Goal: Task Accomplishment & Management: Manage account settings

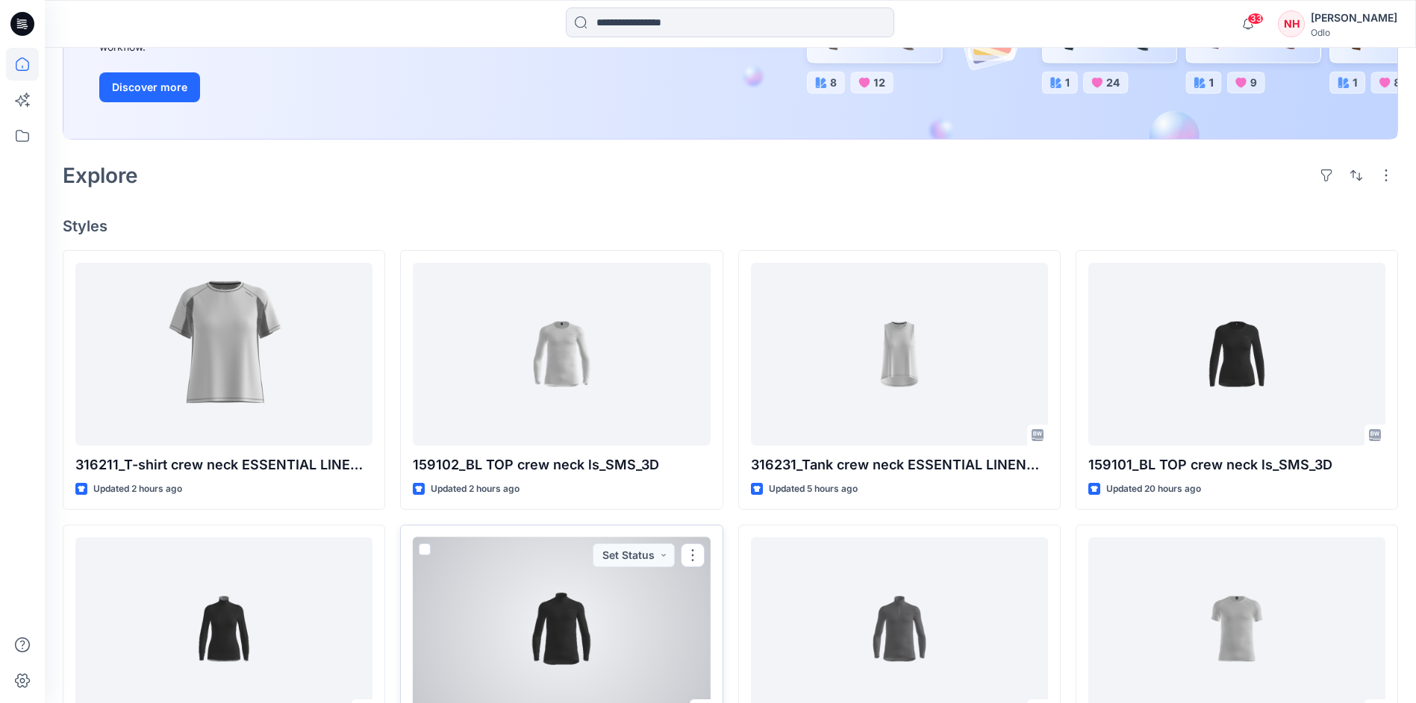
scroll to position [75, 0]
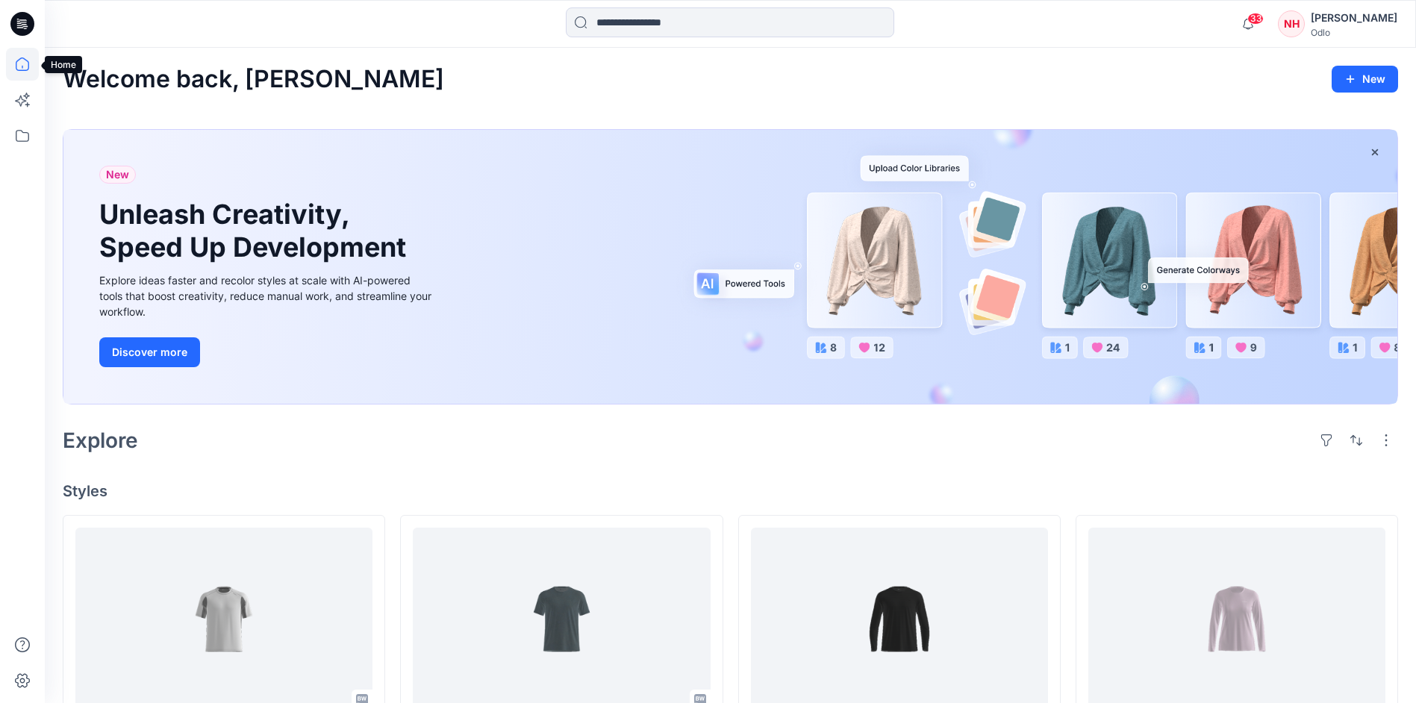
click at [21, 68] on icon at bounding box center [22, 64] width 33 height 33
click at [25, 130] on icon at bounding box center [22, 135] width 33 height 33
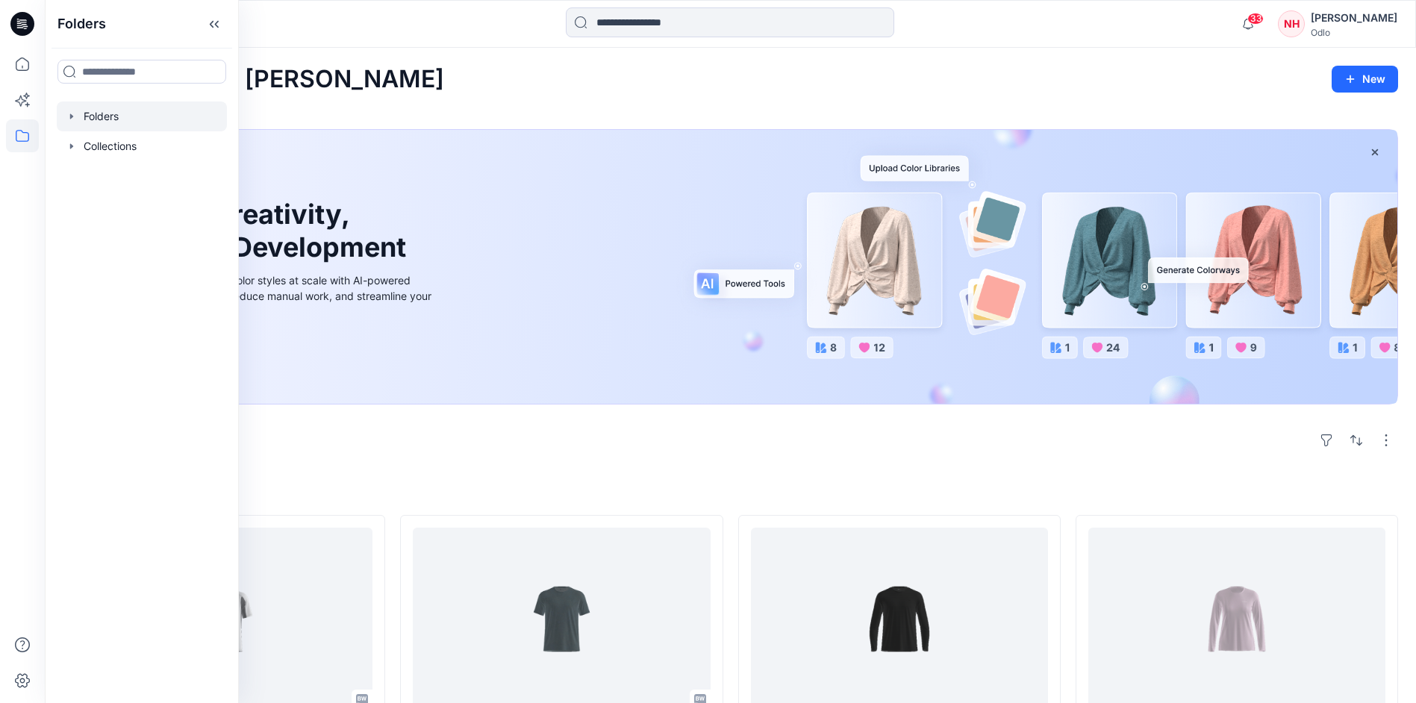
click at [90, 117] on div at bounding box center [142, 117] width 170 height 30
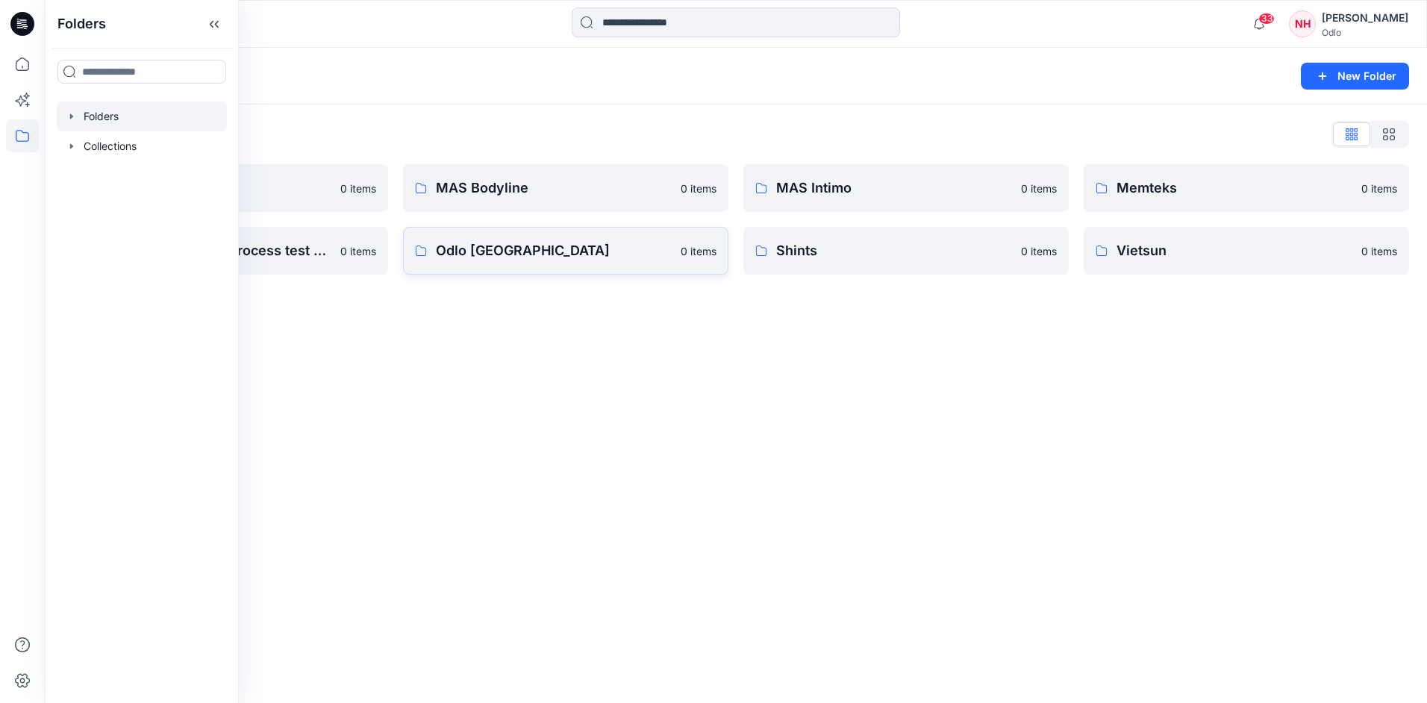
click at [502, 248] on p "Odlo [GEOGRAPHIC_DATA]" at bounding box center [554, 250] width 236 height 21
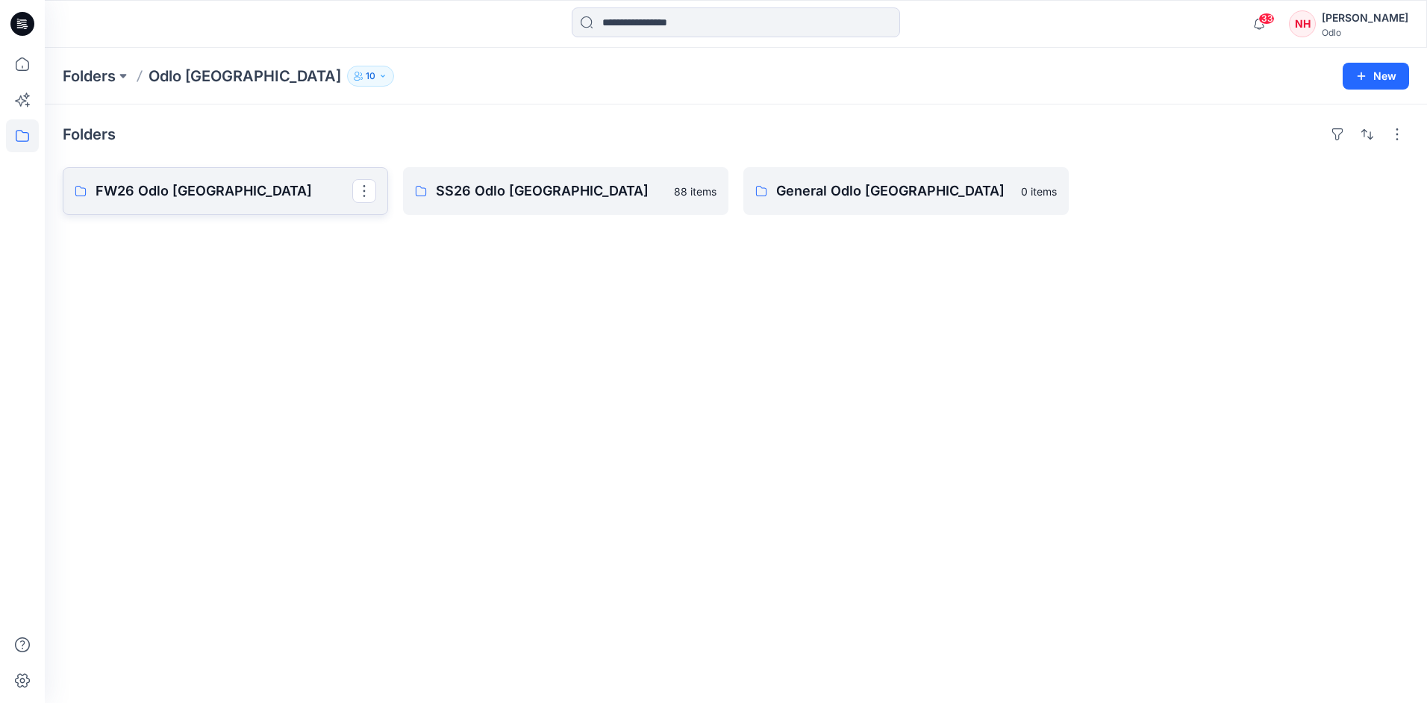
click at [228, 193] on p "FW26 Odlo Romania" at bounding box center [224, 191] width 257 height 21
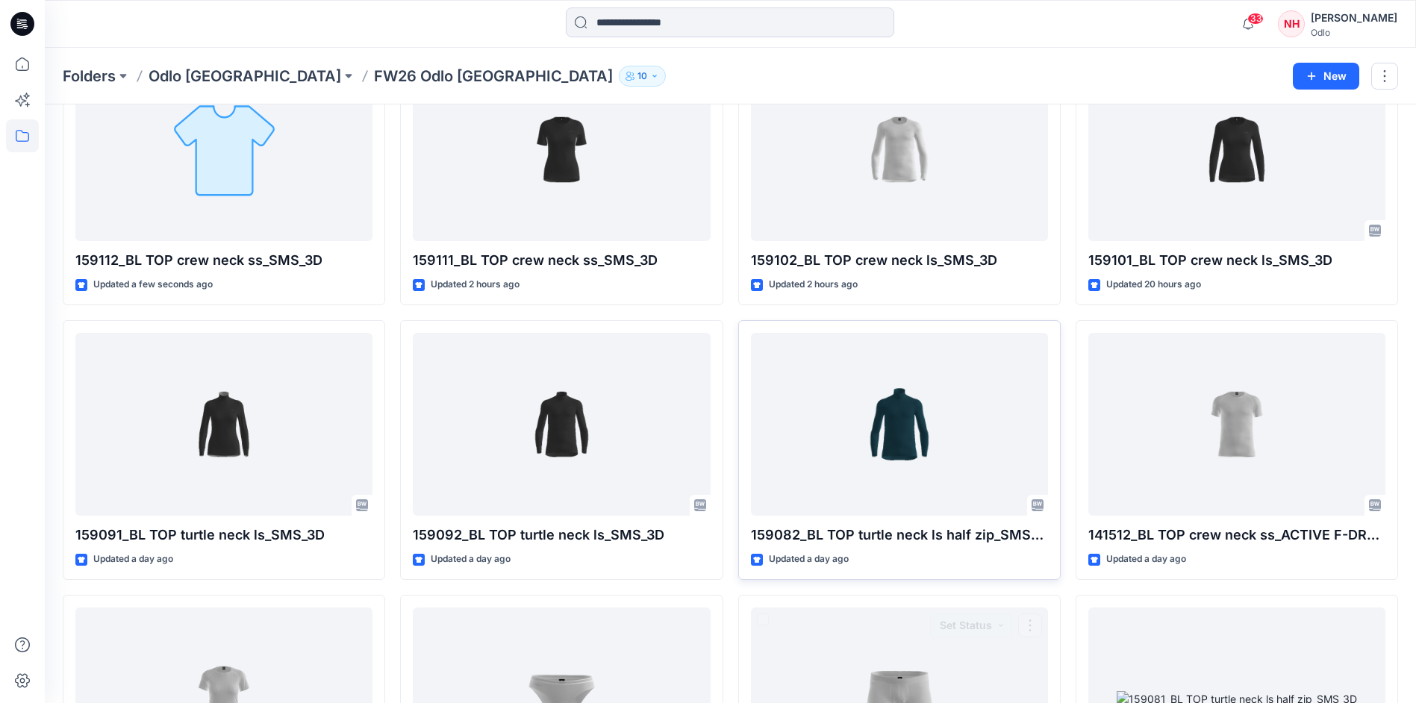
scroll to position [121, 0]
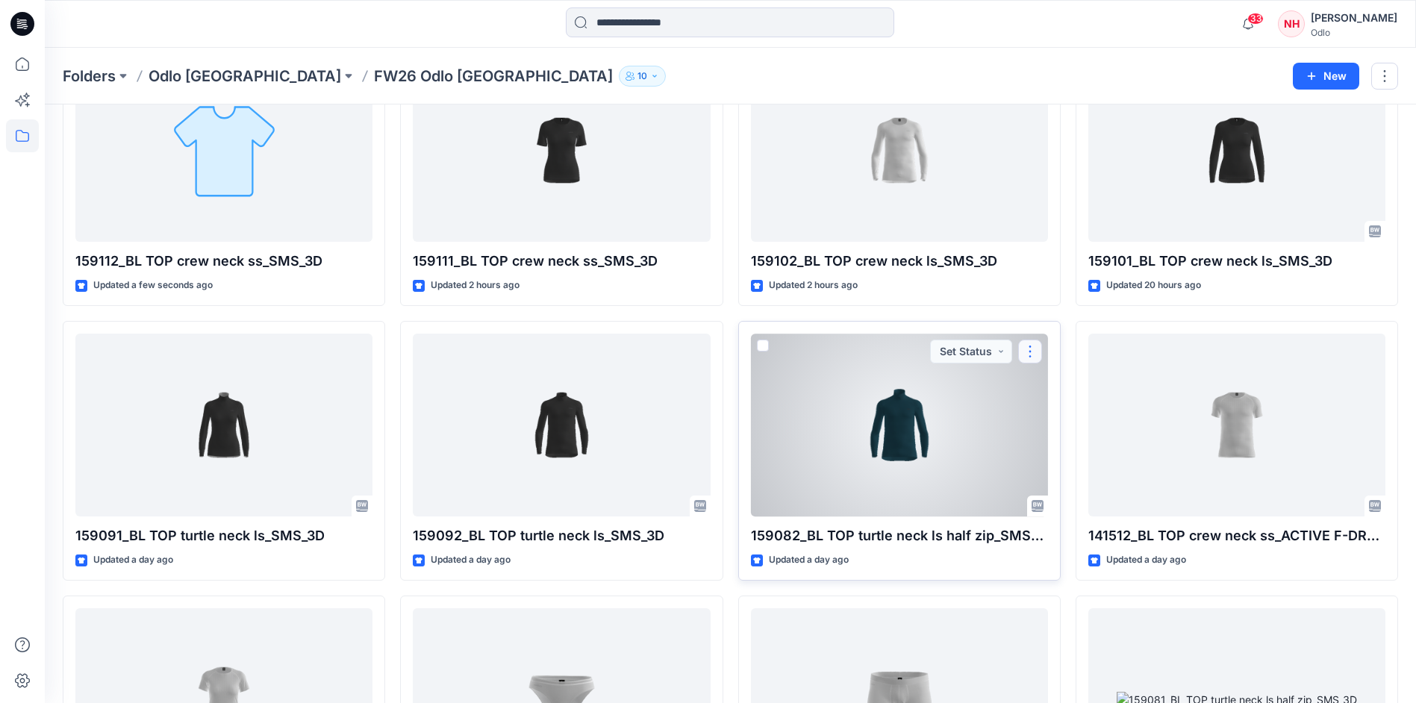
click at [1030, 345] on button "button" at bounding box center [1030, 352] width 24 height 24
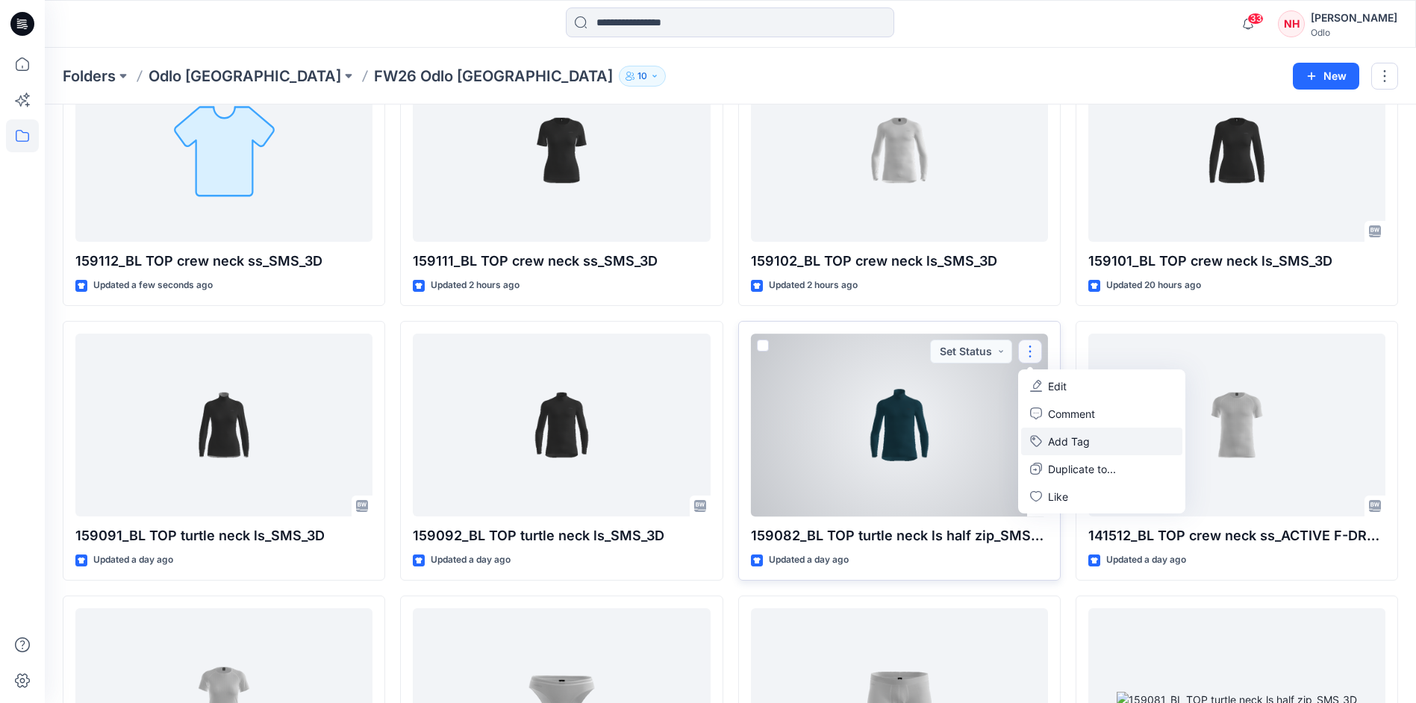
click at [1097, 446] on button "Add Tag" at bounding box center [1101, 442] width 161 height 28
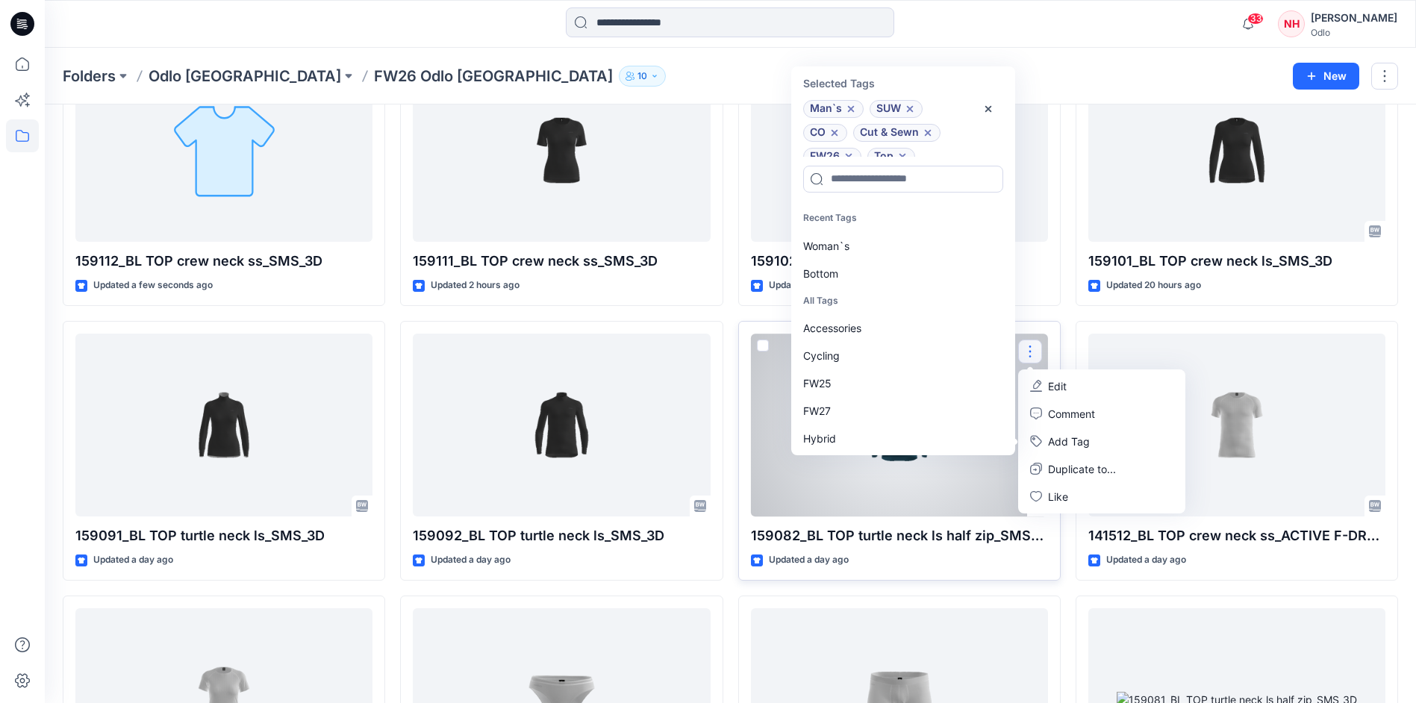
click at [927, 496] on div at bounding box center [899, 425] width 297 height 183
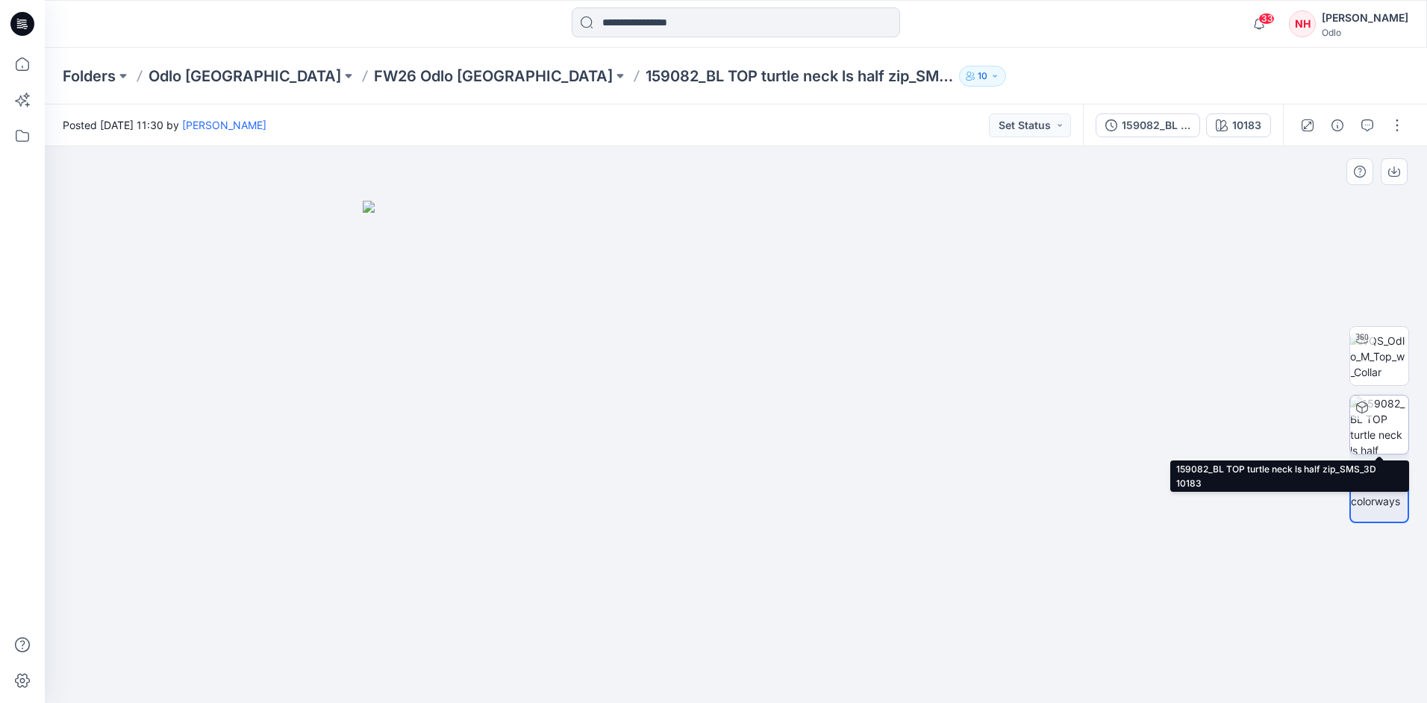
click at [1392, 435] on img at bounding box center [1380, 425] width 58 height 58
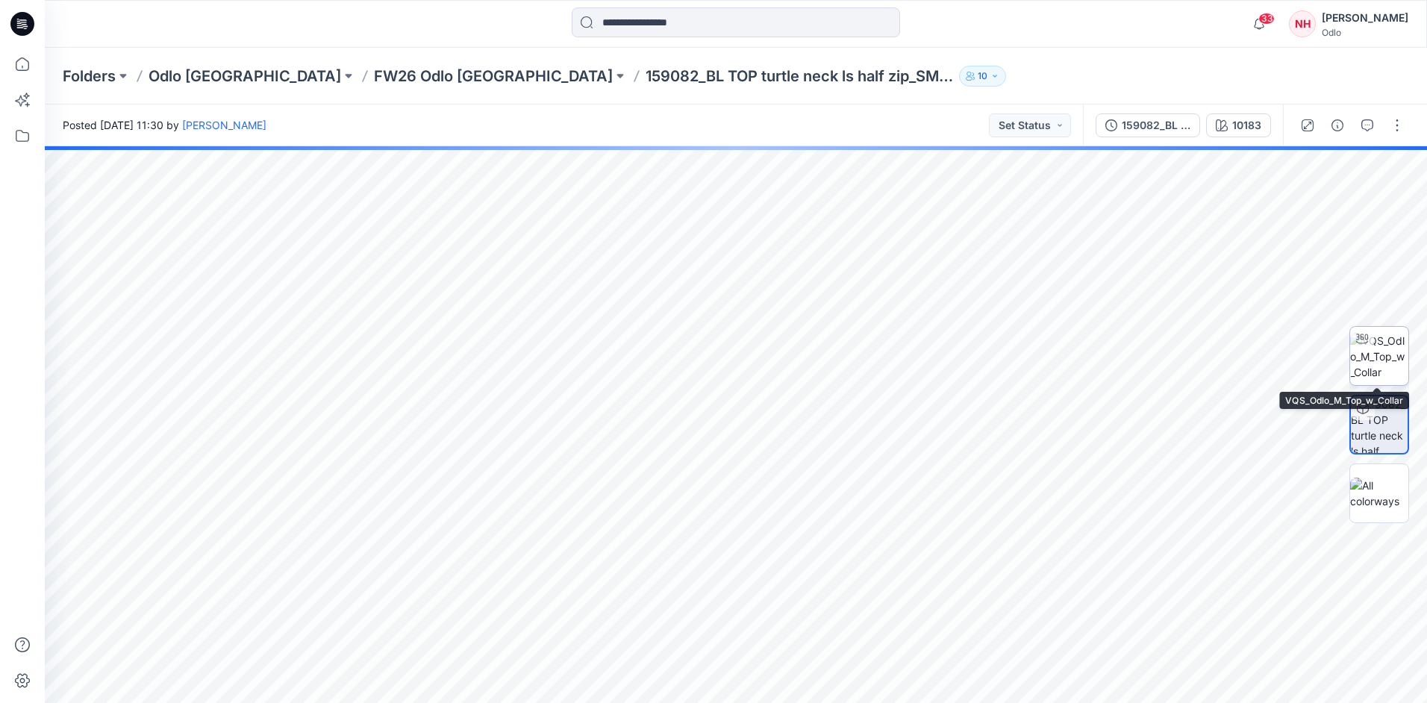
click at [1390, 358] on img at bounding box center [1380, 356] width 58 height 47
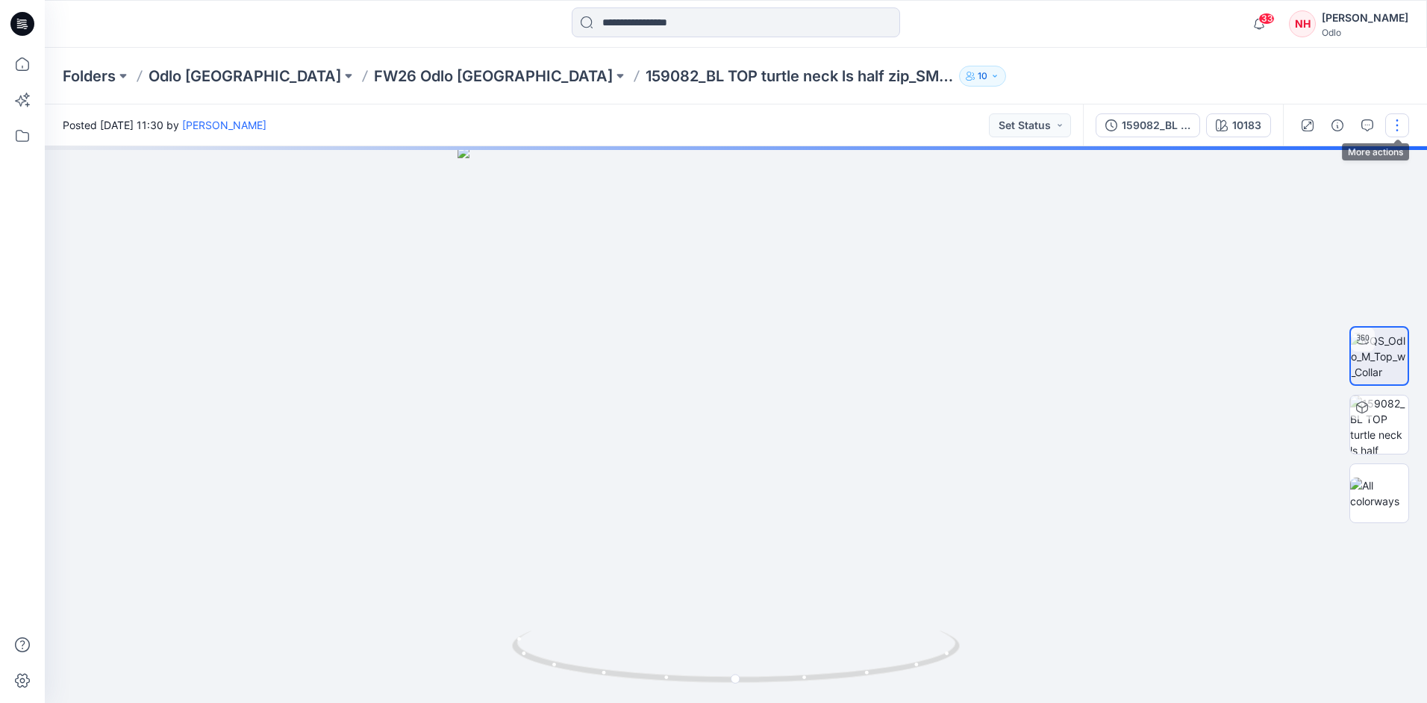
click at [1401, 119] on button "button" at bounding box center [1398, 125] width 24 height 24
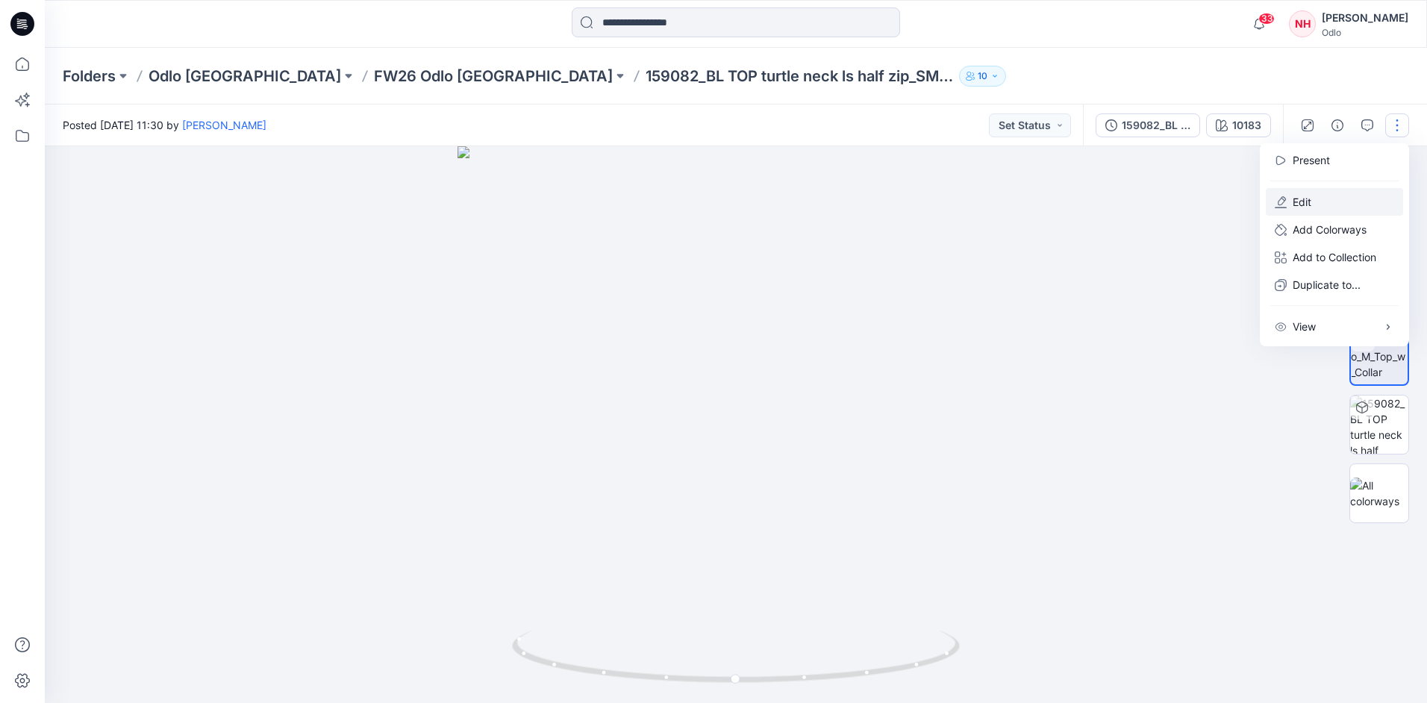
click at [1344, 197] on button "Edit" at bounding box center [1334, 202] width 137 height 28
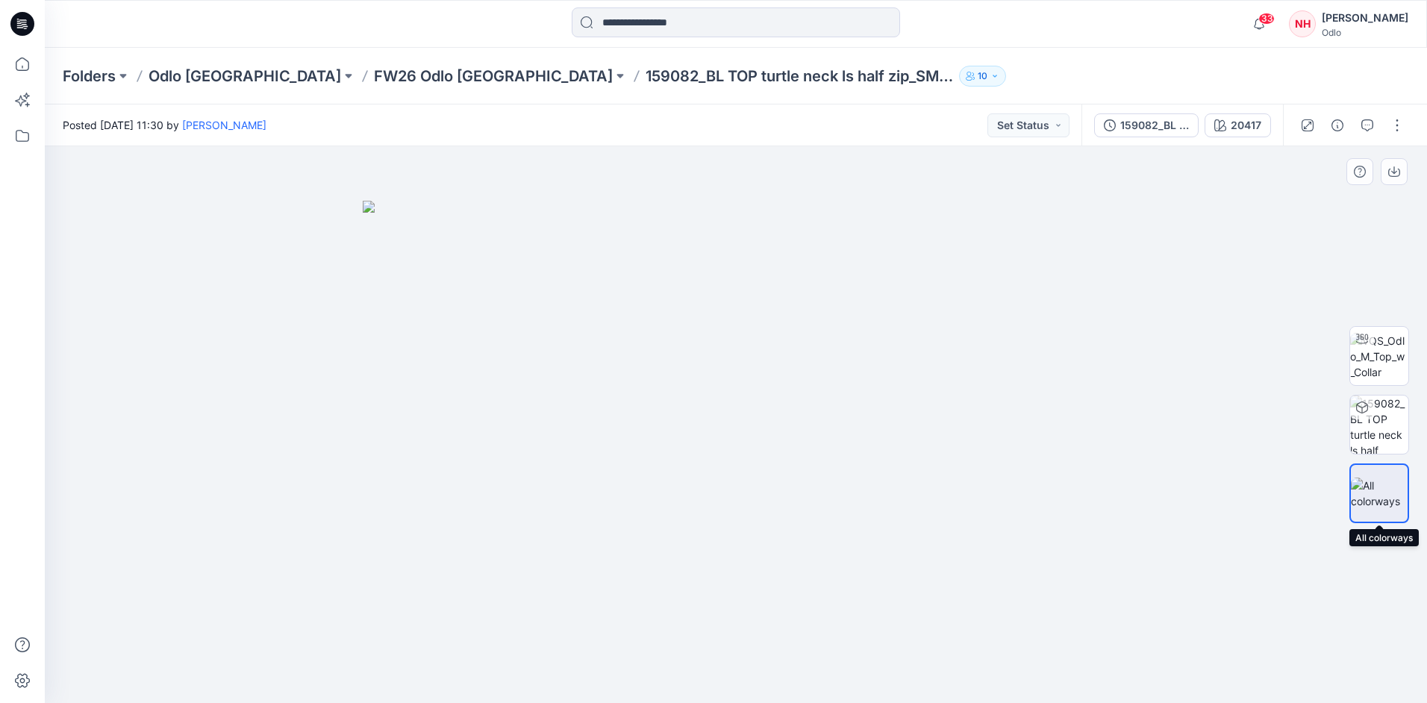
drag, startPoint x: 1393, startPoint y: 482, endPoint x: 1313, endPoint y: 519, distance: 88.2
click at [1313, 519] on div at bounding box center [736, 424] width 1383 height 557
drag, startPoint x: 1374, startPoint y: 482, endPoint x: 1284, endPoint y: 535, distance: 105.1
click at [1284, 535] on div at bounding box center [736, 424] width 1383 height 557
click at [1361, 175] on icon "button" at bounding box center [1360, 172] width 12 height 12
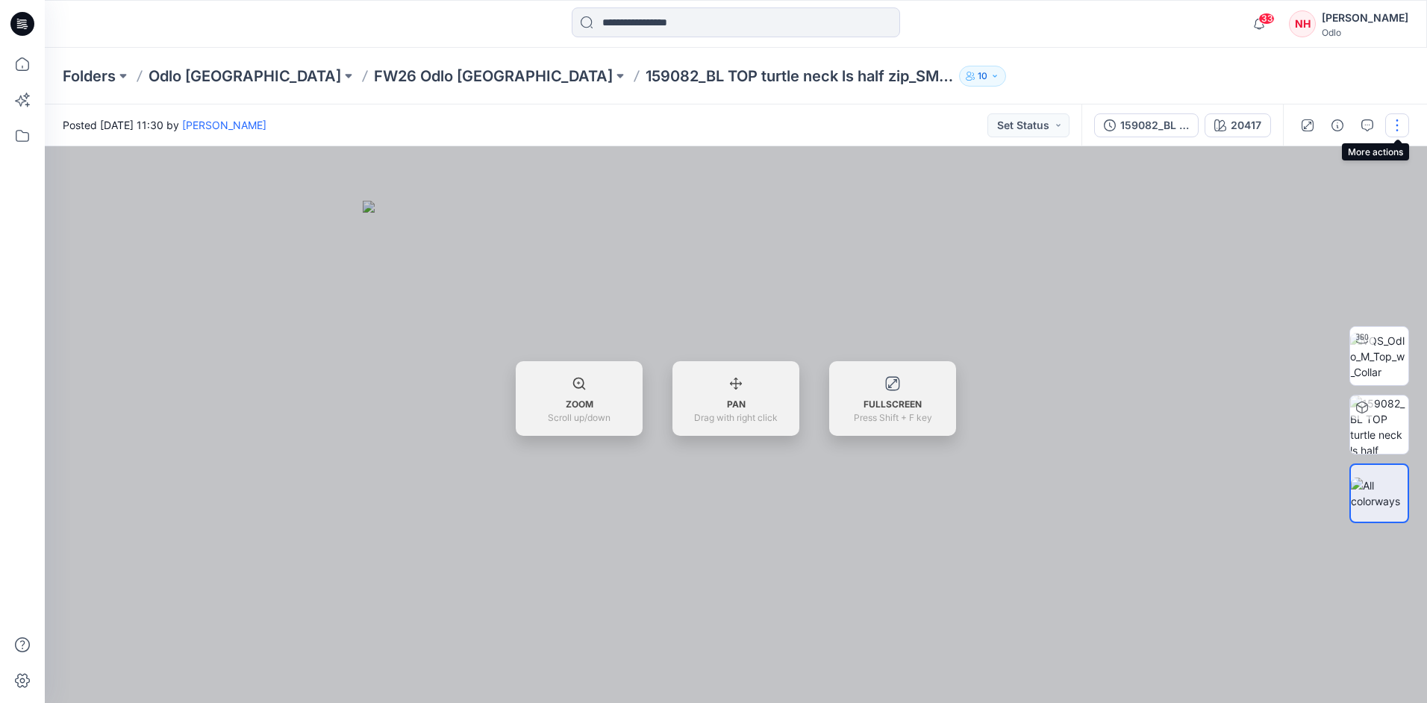
click at [1399, 128] on button "button" at bounding box center [1398, 125] width 24 height 24
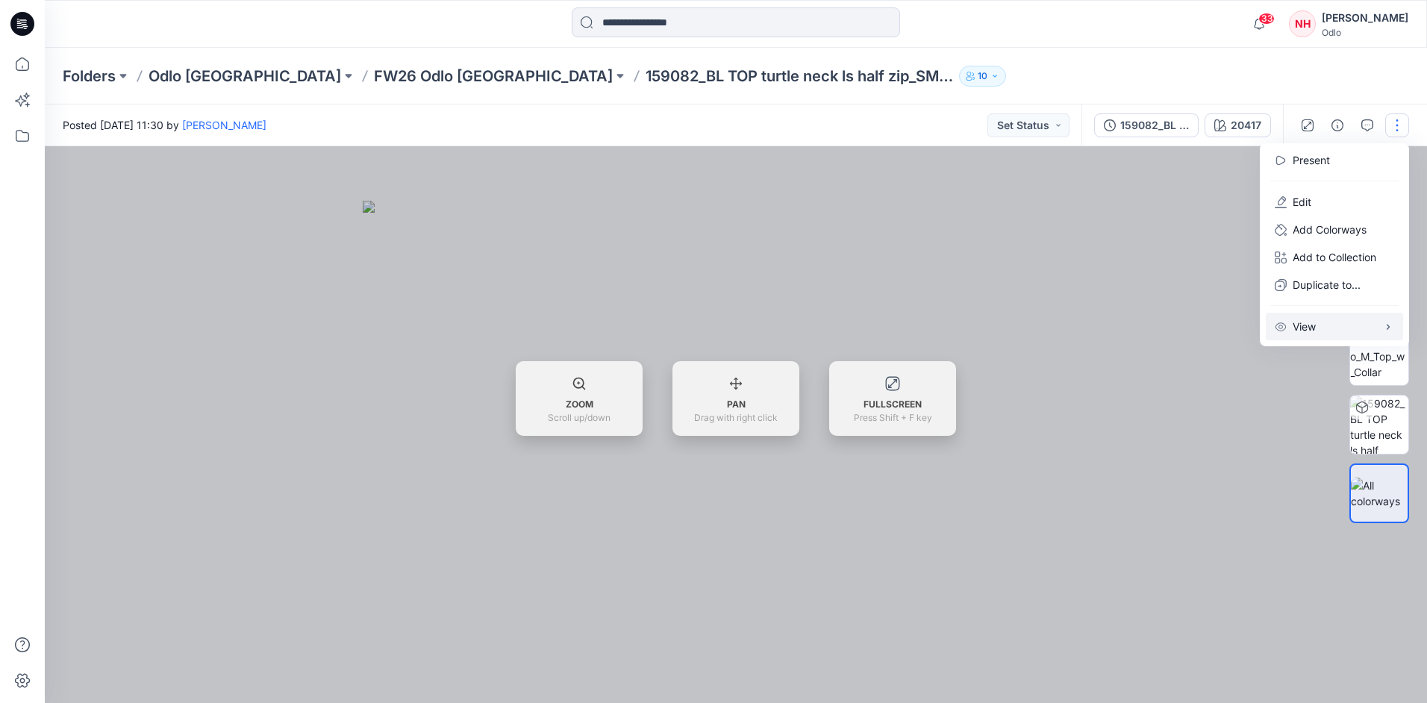
click at [1327, 326] on button "View" at bounding box center [1334, 327] width 137 height 28
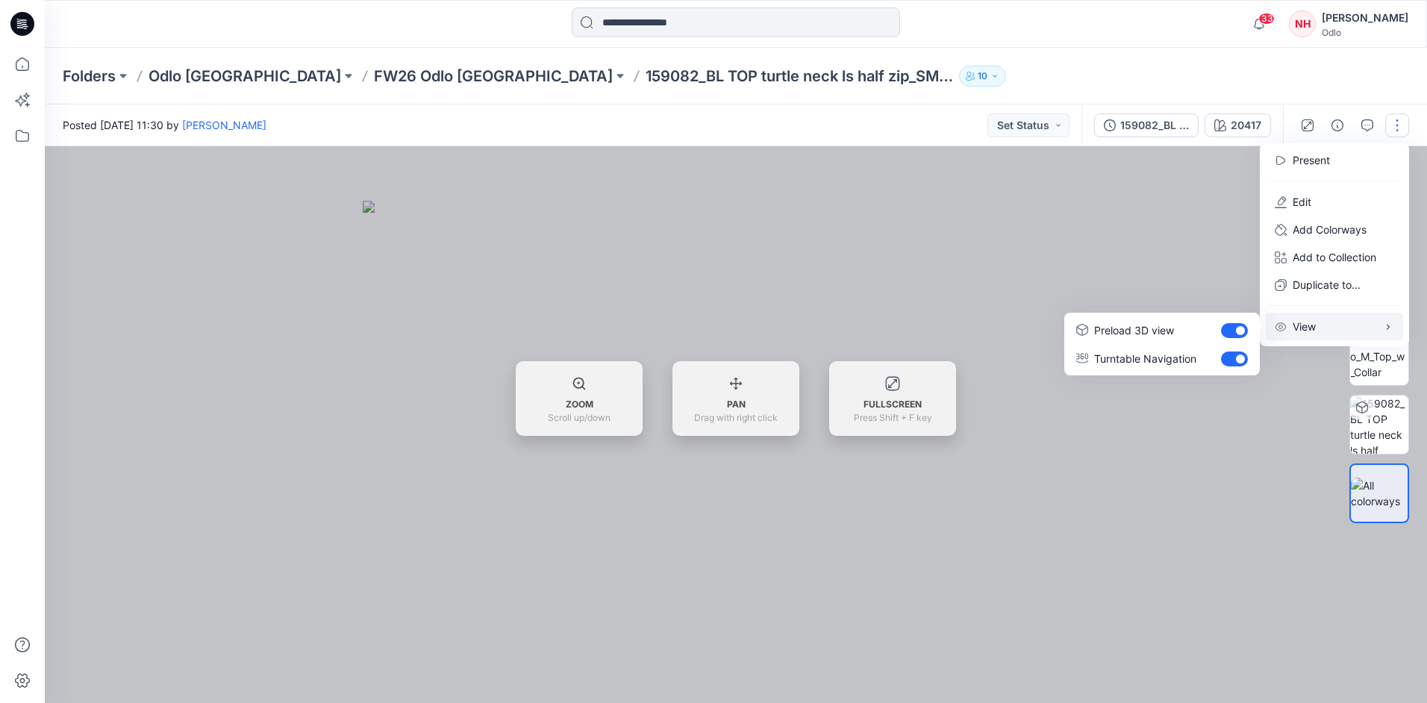
click at [1300, 525] on div at bounding box center [736, 424] width 1383 height 557
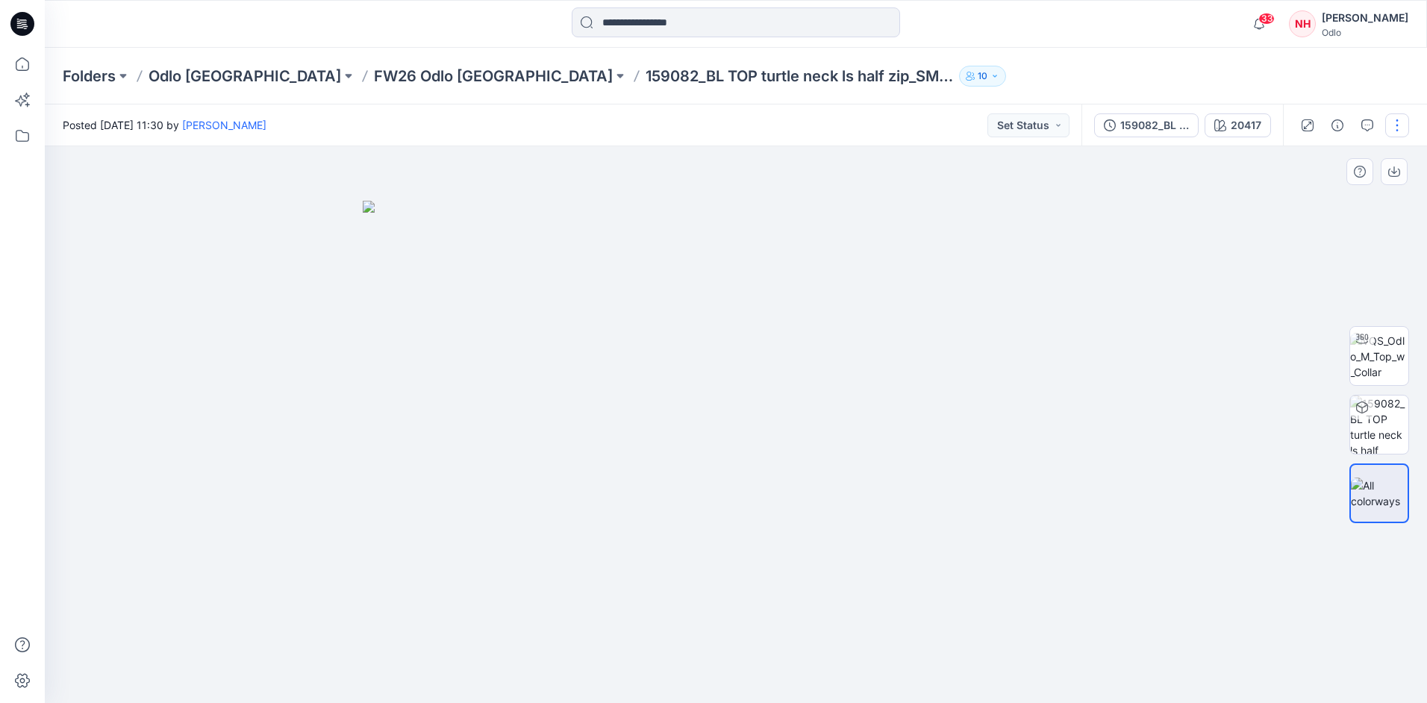
click at [1401, 116] on button "button" at bounding box center [1398, 125] width 24 height 24
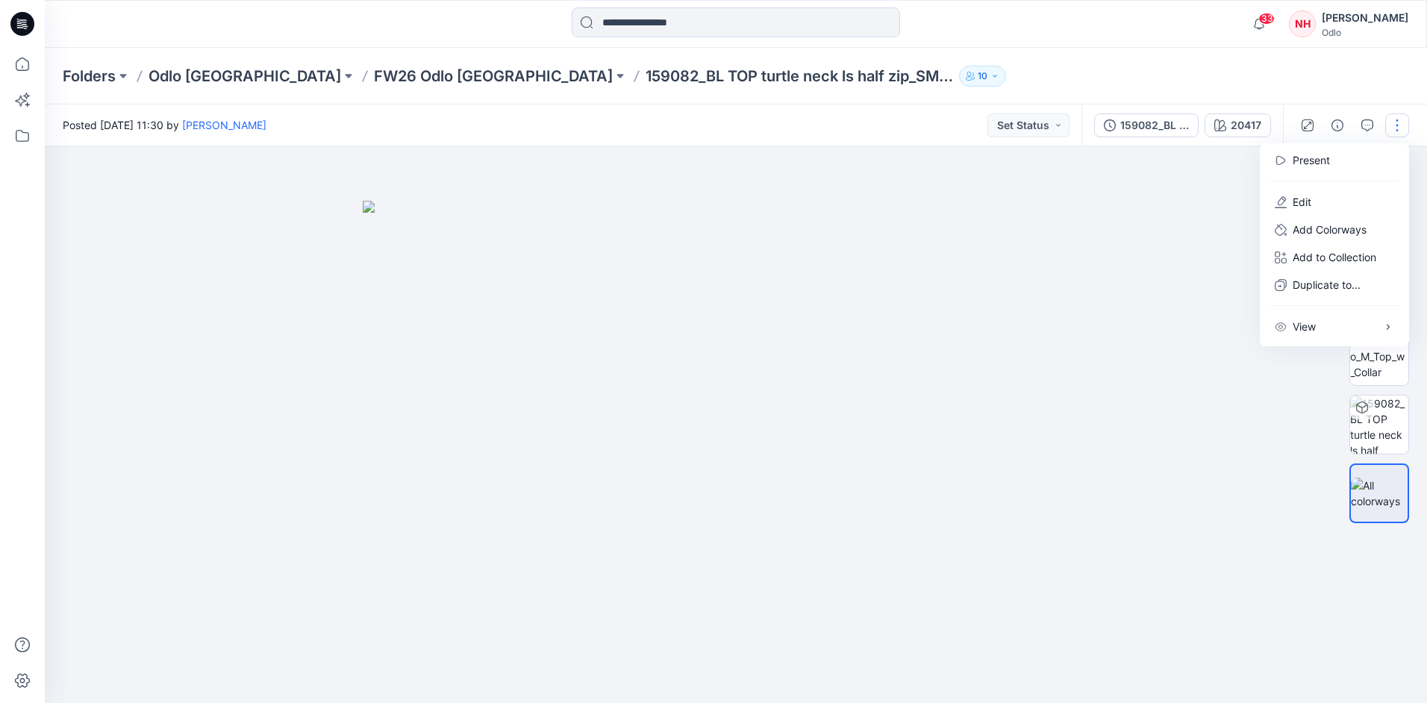
click at [1038, 49] on div "Folders Odlo Romania FW26 Odlo Romania 159082_BL TOP turtle neck ls half zip_SM…" at bounding box center [736, 76] width 1383 height 57
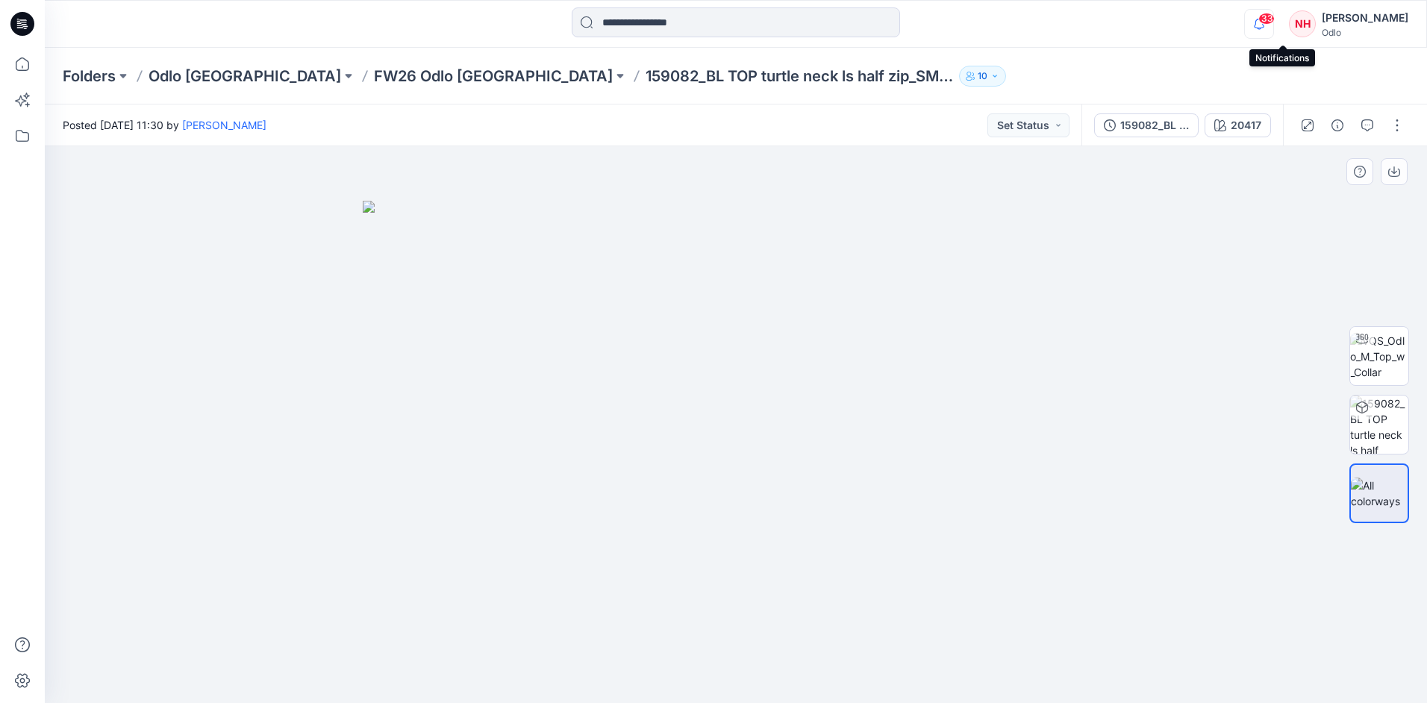
click at [1274, 28] on icon "button" at bounding box center [1259, 24] width 28 height 30
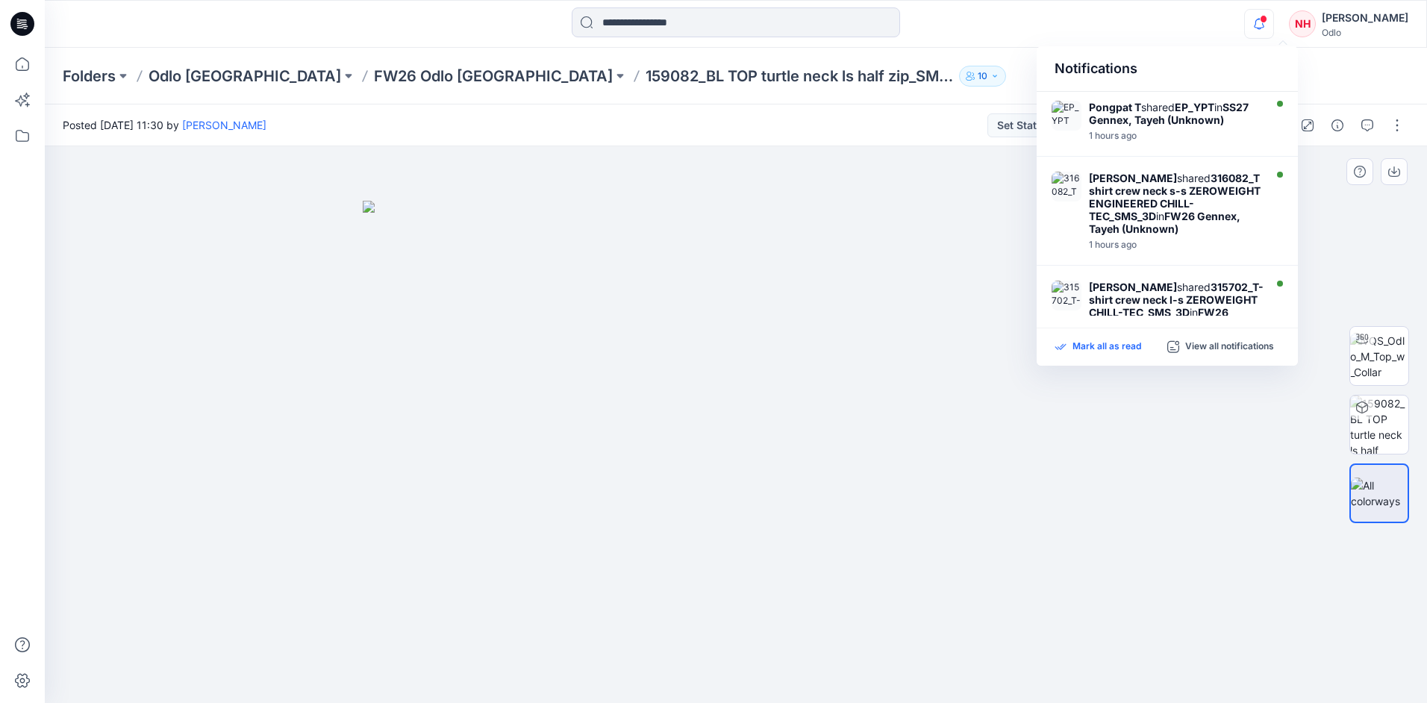
click at [1107, 345] on p "Mark all as read" at bounding box center [1107, 346] width 69 height 13
click at [1179, 29] on div "Notifications Pongpat T shared EP_YPT in SS27 Gennex, Tayeh (Unknown) 1 hours a…" at bounding box center [736, 23] width 1382 height 33
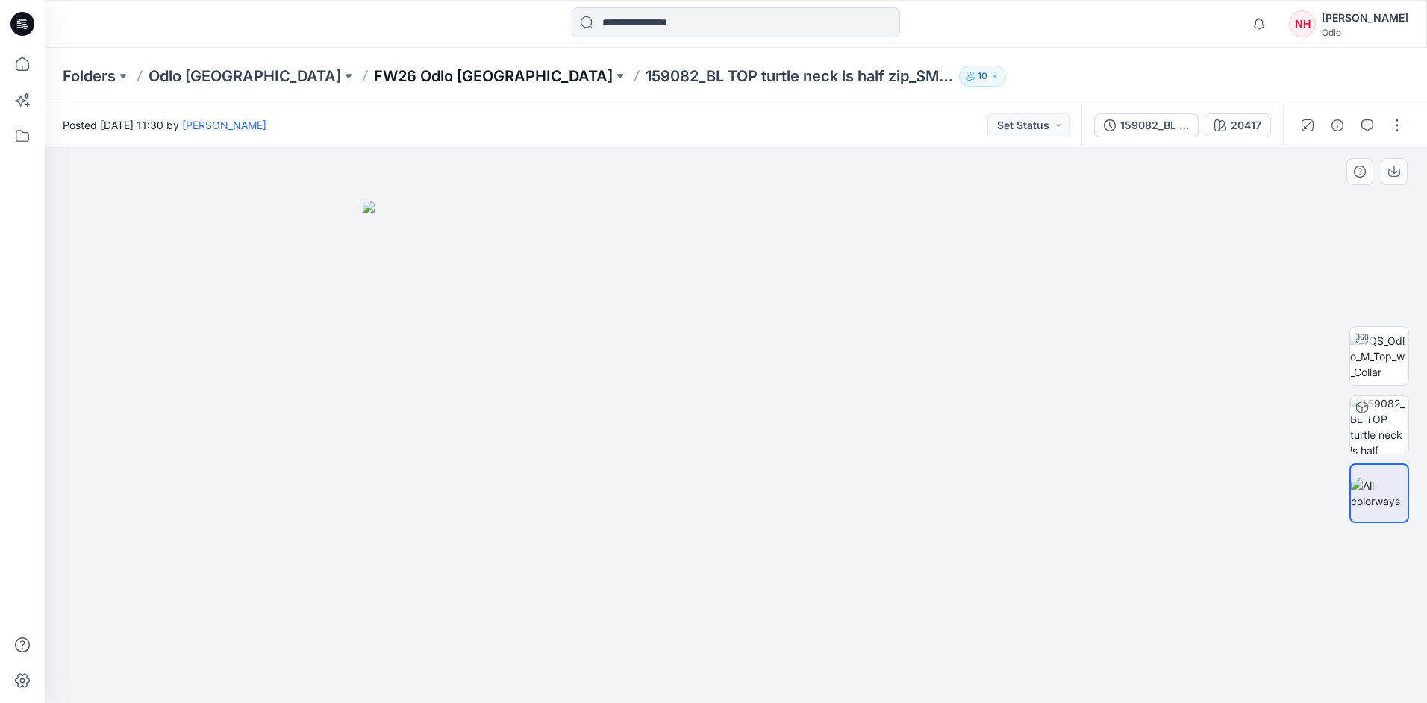
click at [399, 70] on p "FW26 Odlo [GEOGRAPHIC_DATA]" at bounding box center [493, 76] width 239 height 21
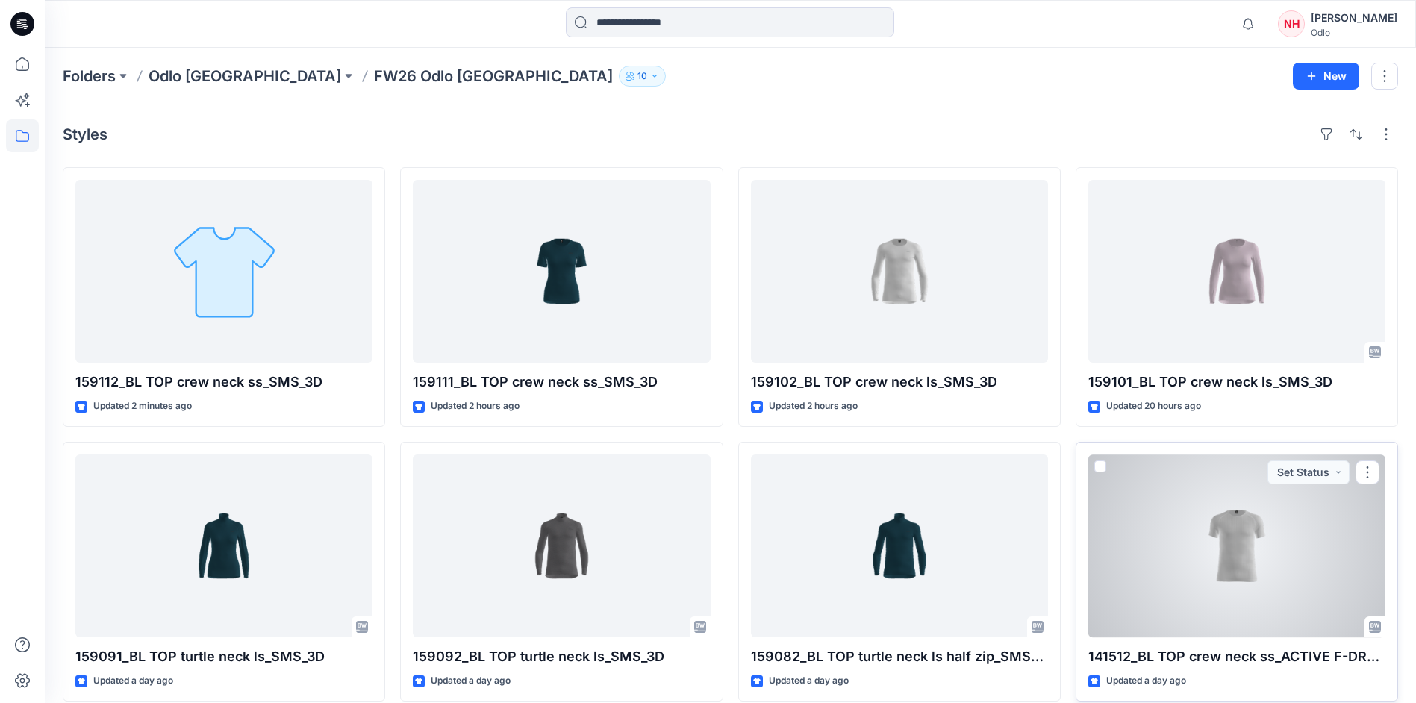
click at [1248, 554] on div at bounding box center [1237, 546] width 297 height 183
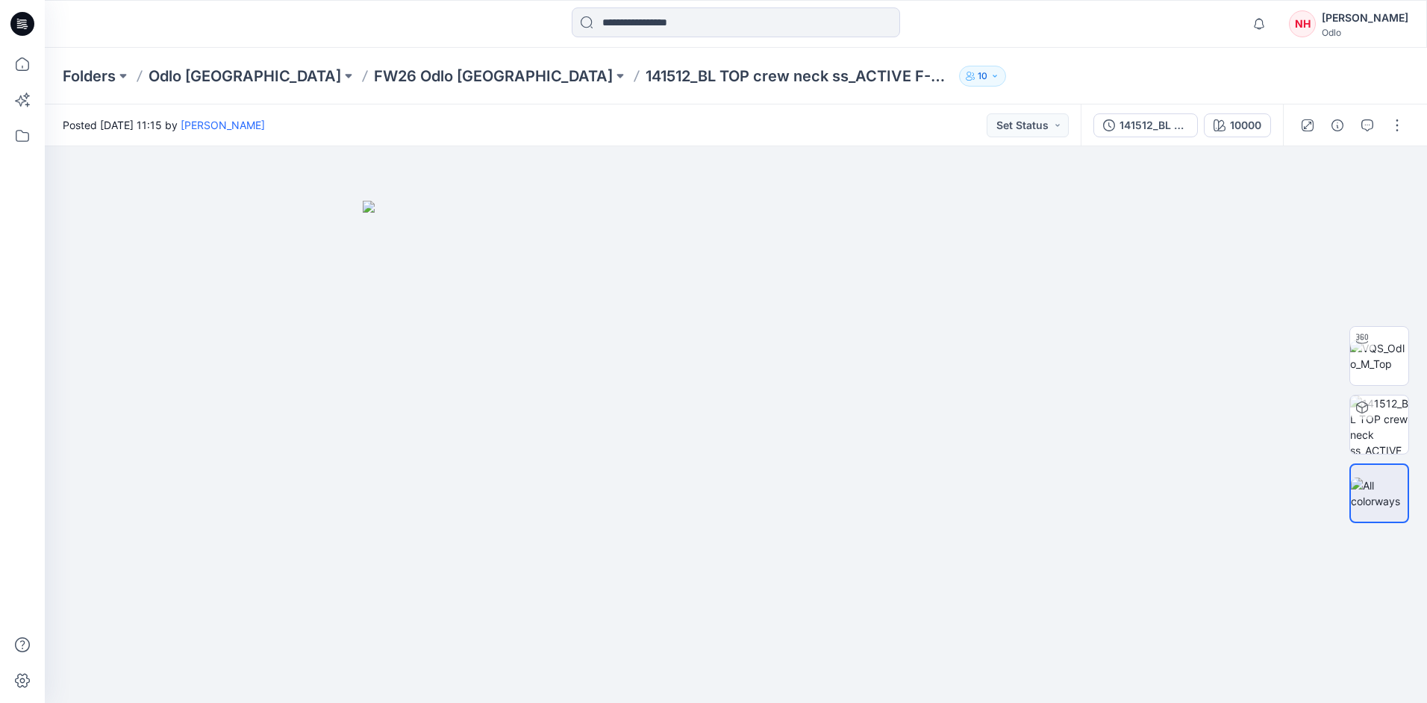
click at [343, 90] on div "Folders Odlo Romania FW26 Odlo Romania 141512_BL TOP crew neck ss_ACTIVE F-DRY …" at bounding box center [736, 76] width 1383 height 57
click at [374, 83] on p "FW26 Odlo [GEOGRAPHIC_DATA]" at bounding box center [493, 76] width 239 height 21
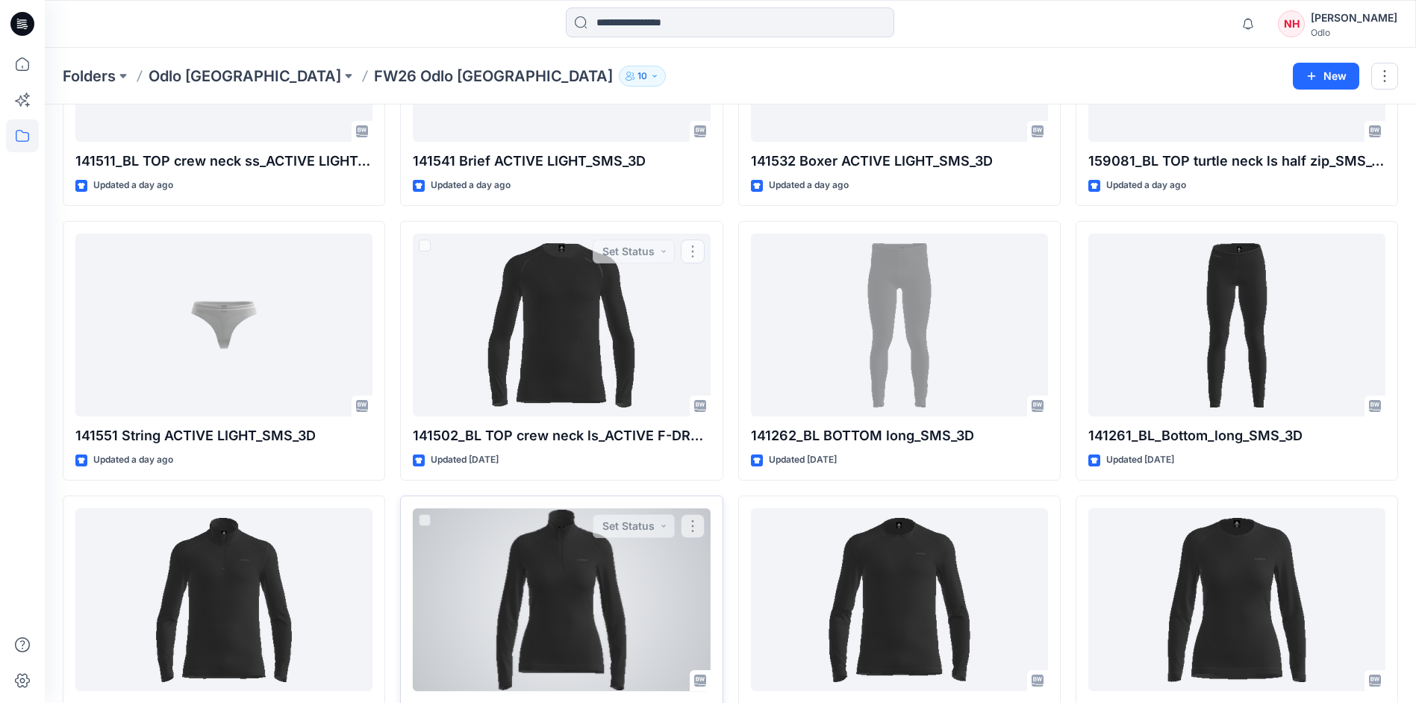
scroll to position [942, 0]
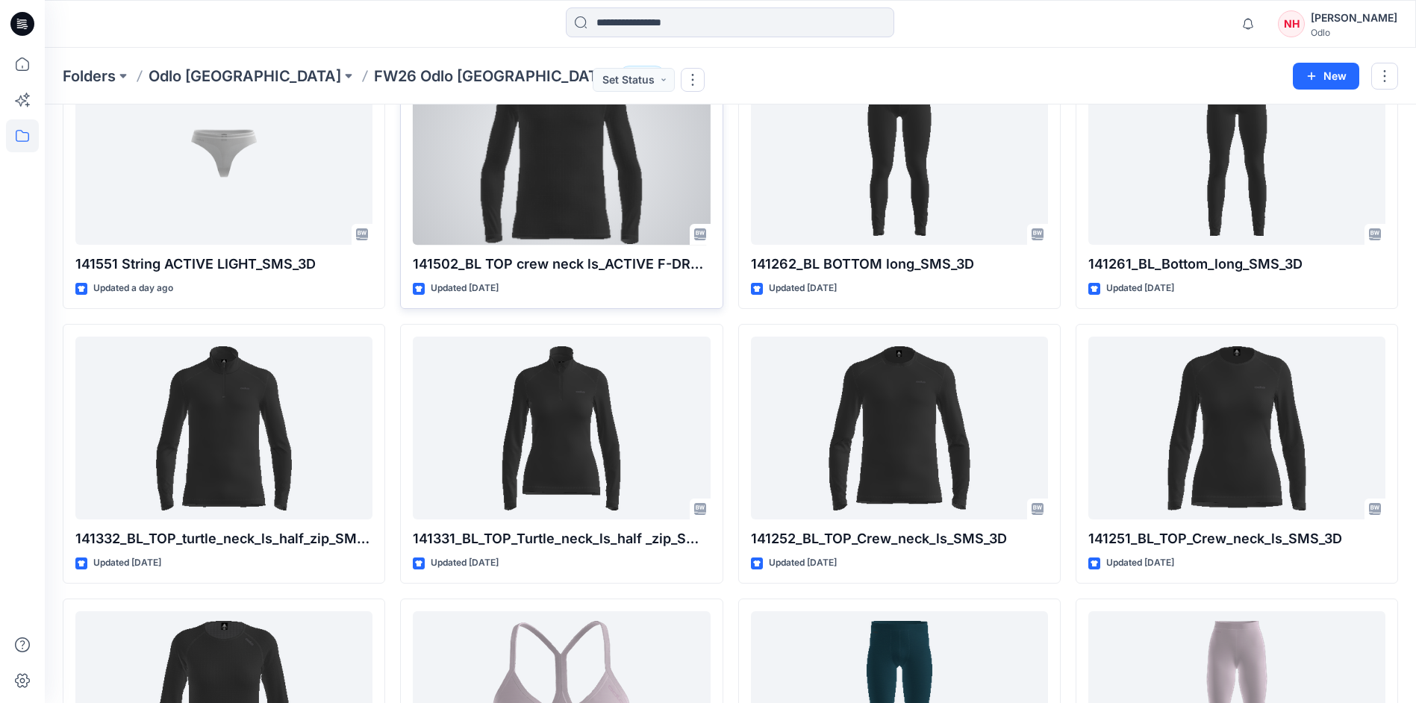
click at [549, 181] on div at bounding box center [561, 153] width 297 height 183
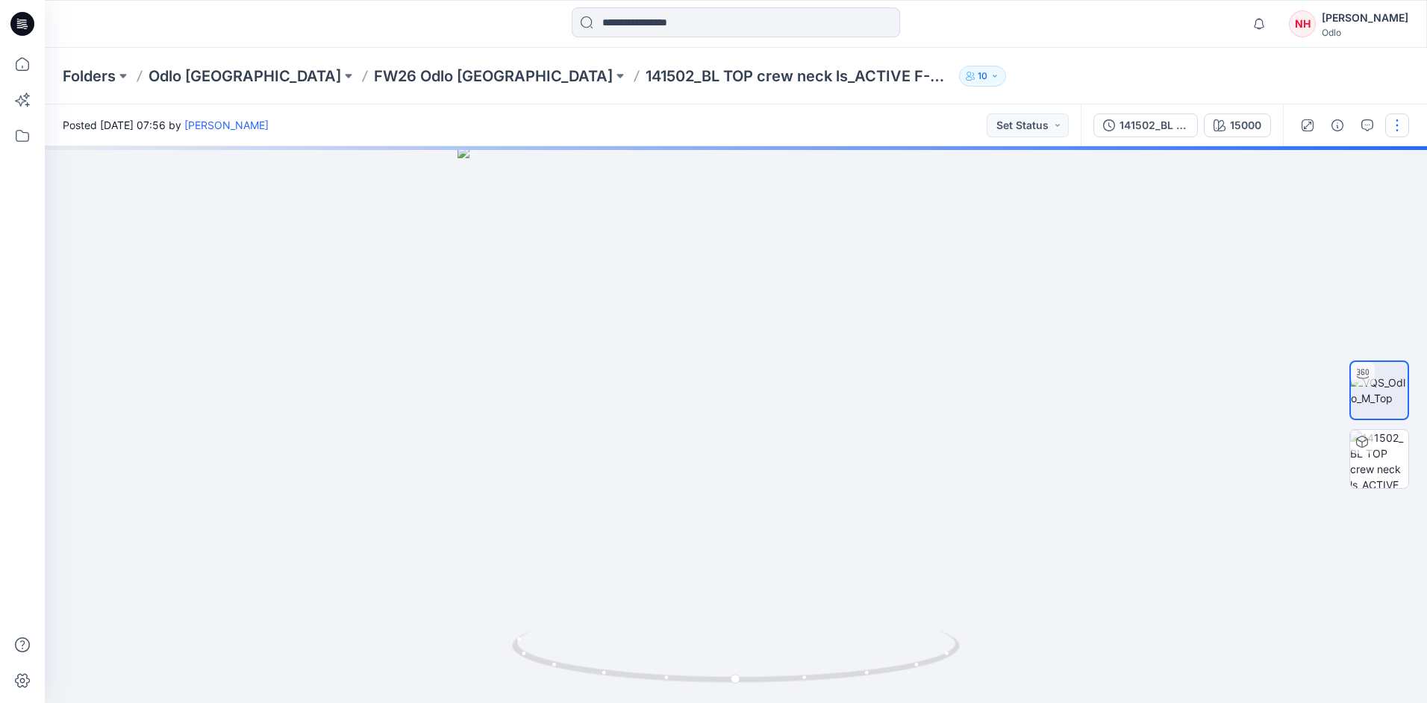
click at [1392, 126] on button "button" at bounding box center [1398, 125] width 24 height 24
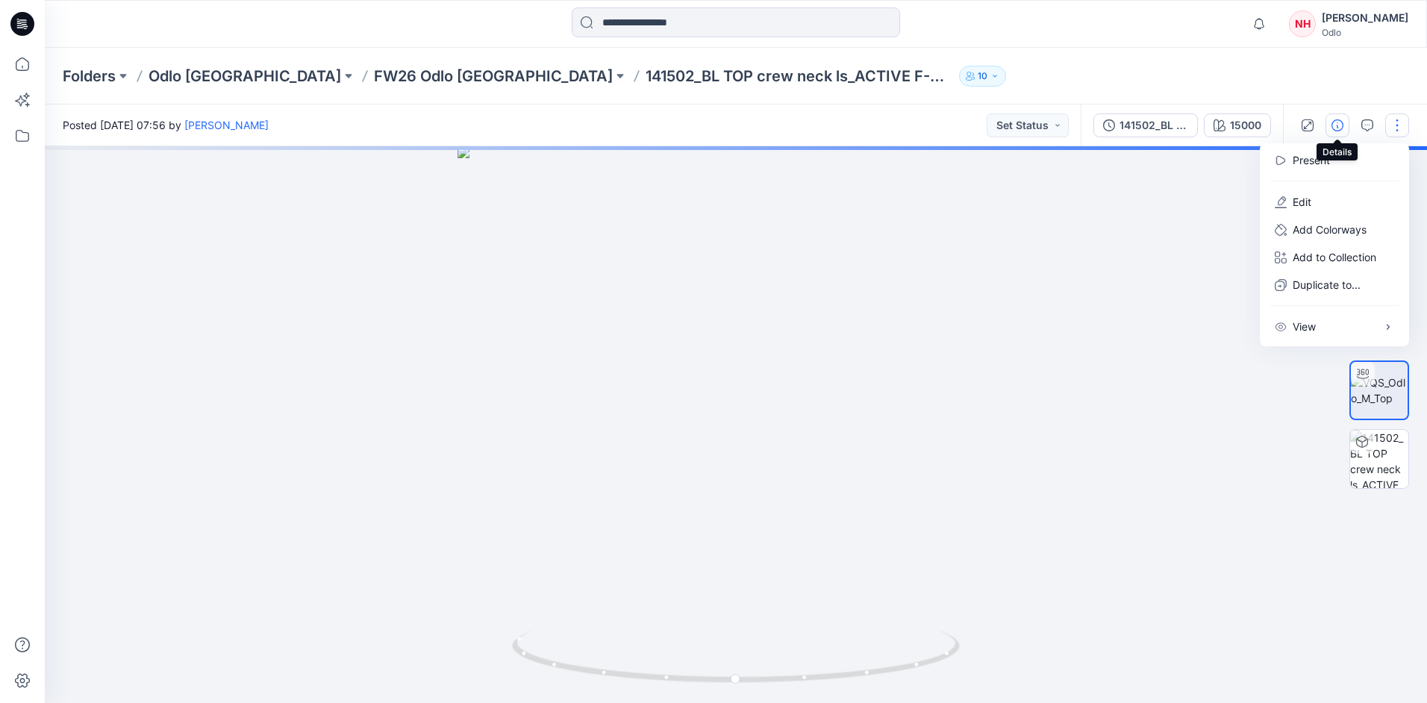
click at [1334, 121] on icon "button" at bounding box center [1338, 125] width 12 height 12
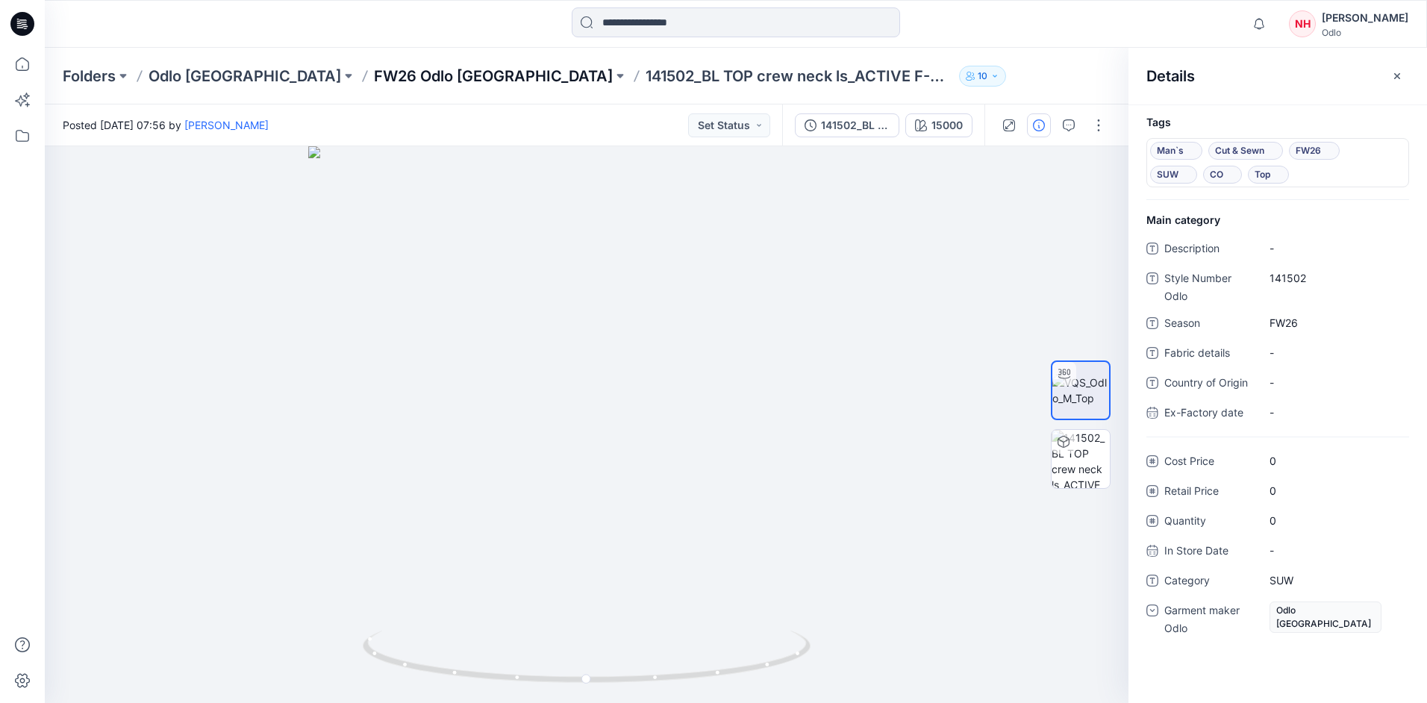
click at [411, 74] on p "FW26 Odlo [GEOGRAPHIC_DATA]" at bounding box center [493, 76] width 239 height 21
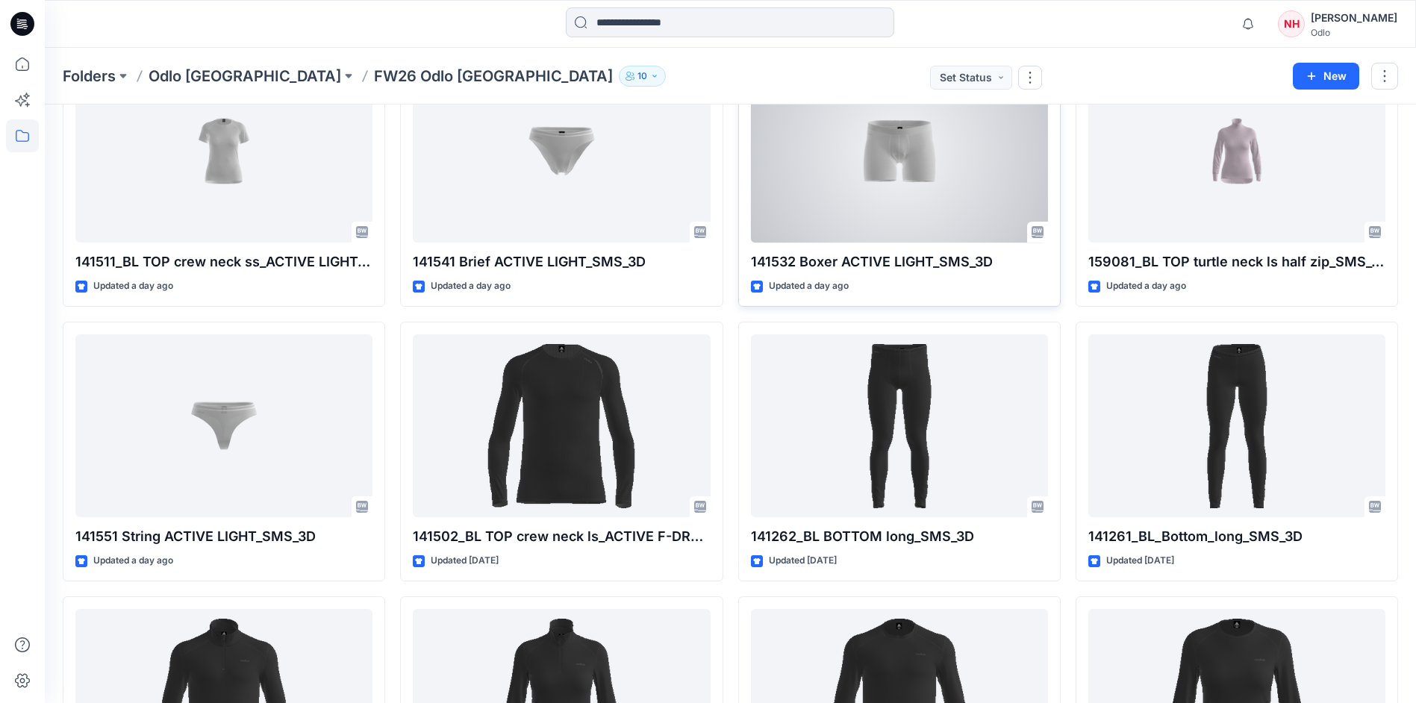
scroll to position [672, 0]
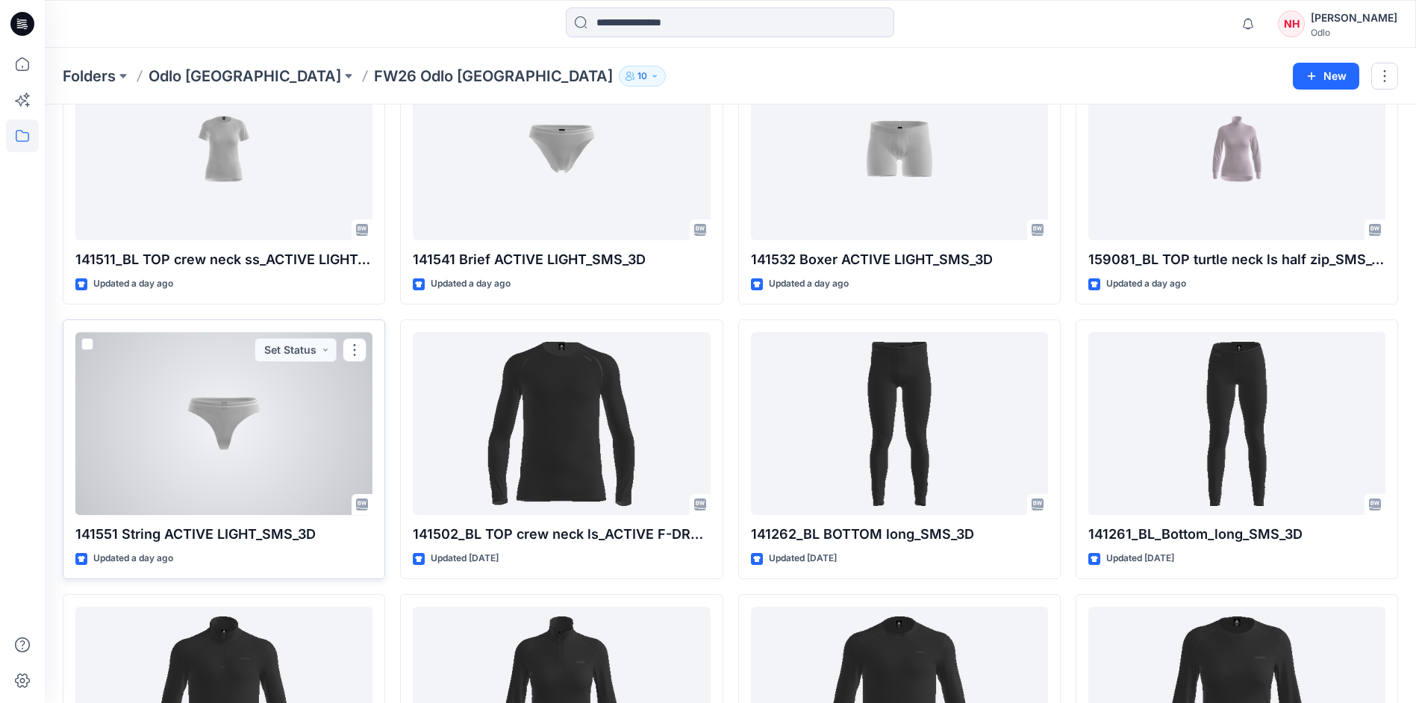
click at [252, 421] on div at bounding box center [223, 423] width 297 height 183
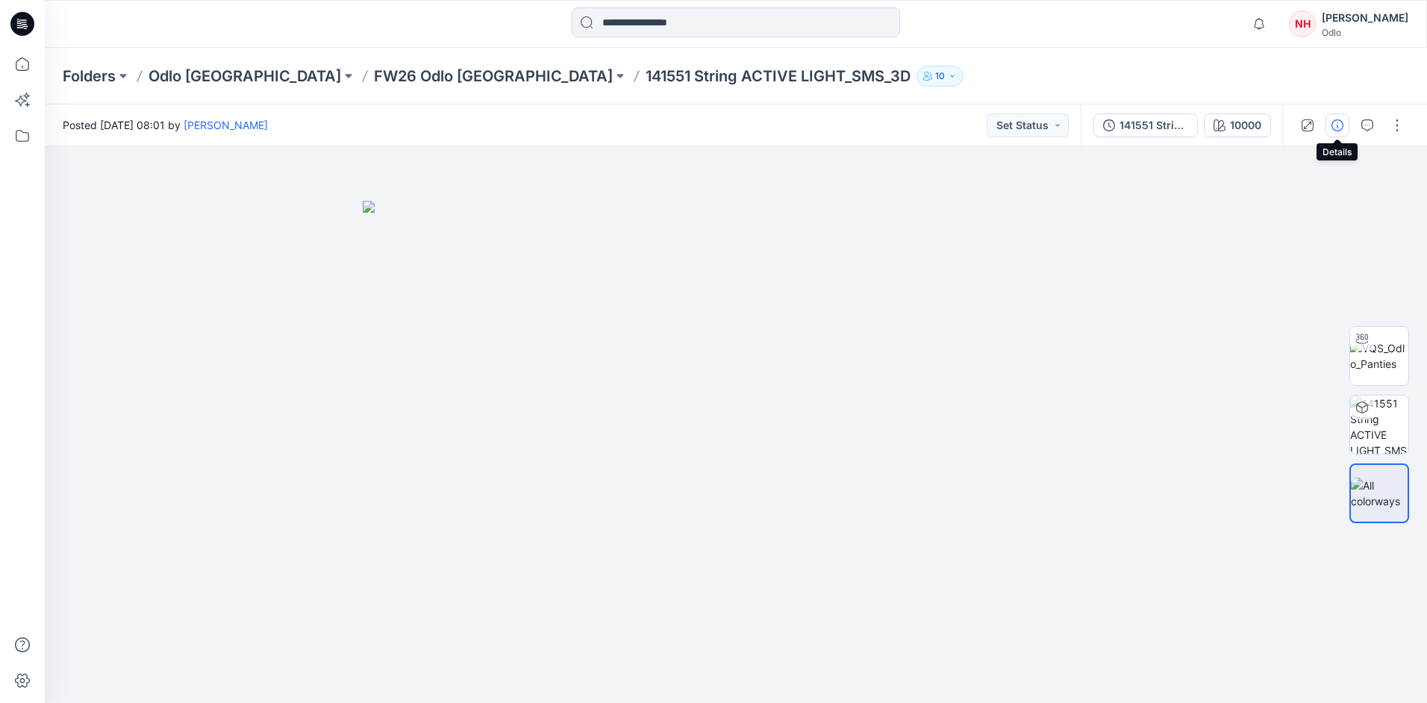
click at [1342, 129] on icon "button" at bounding box center [1338, 125] width 12 height 12
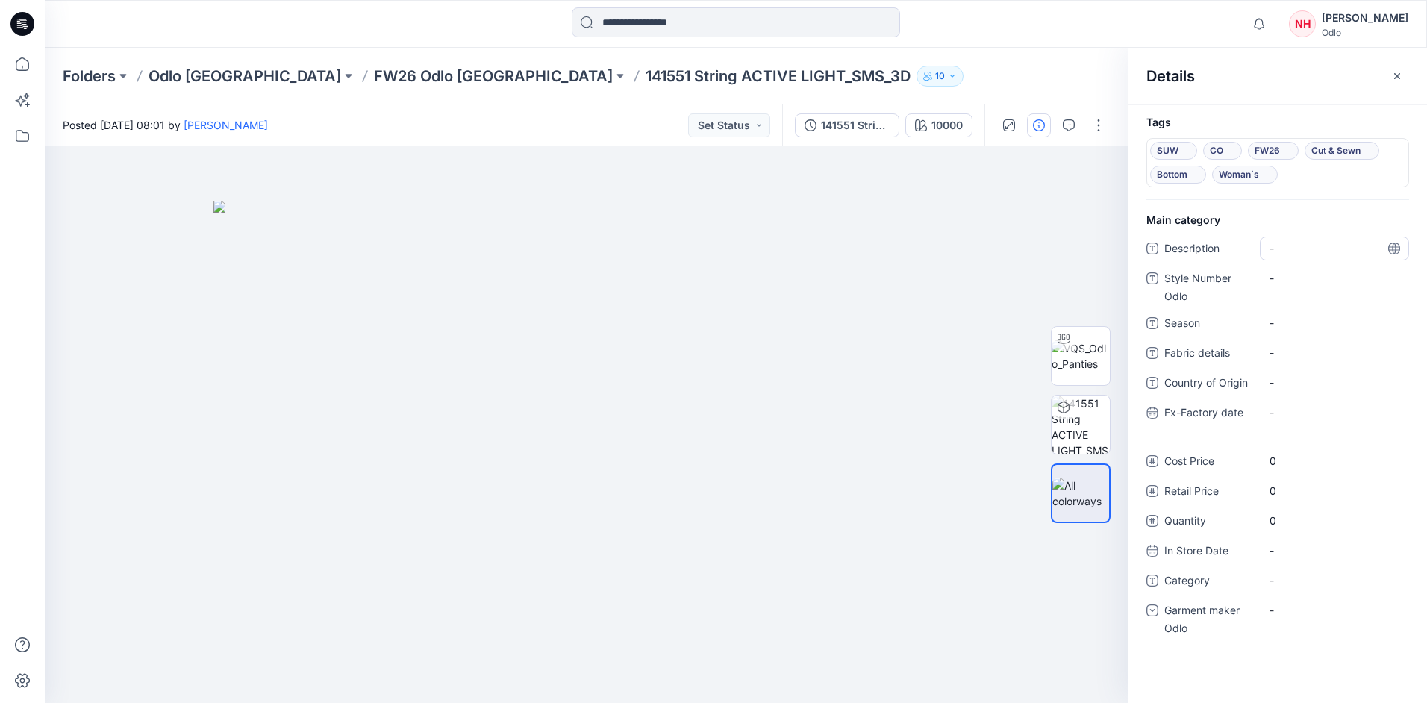
click at [1336, 246] on span "-" at bounding box center [1335, 248] width 130 height 16
type textarea "******"
drag, startPoint x: 1308, startPoint y: 246, endPoint x: 1269, endPoint y: 252, distance: 39.3
click at [1269, 252] on textarea "******" at bounding box center [1334, 249] width 149 height 24
click at [1283, 276] on Odlo "-" at bounding box center [1335, 278] width 130 height 16
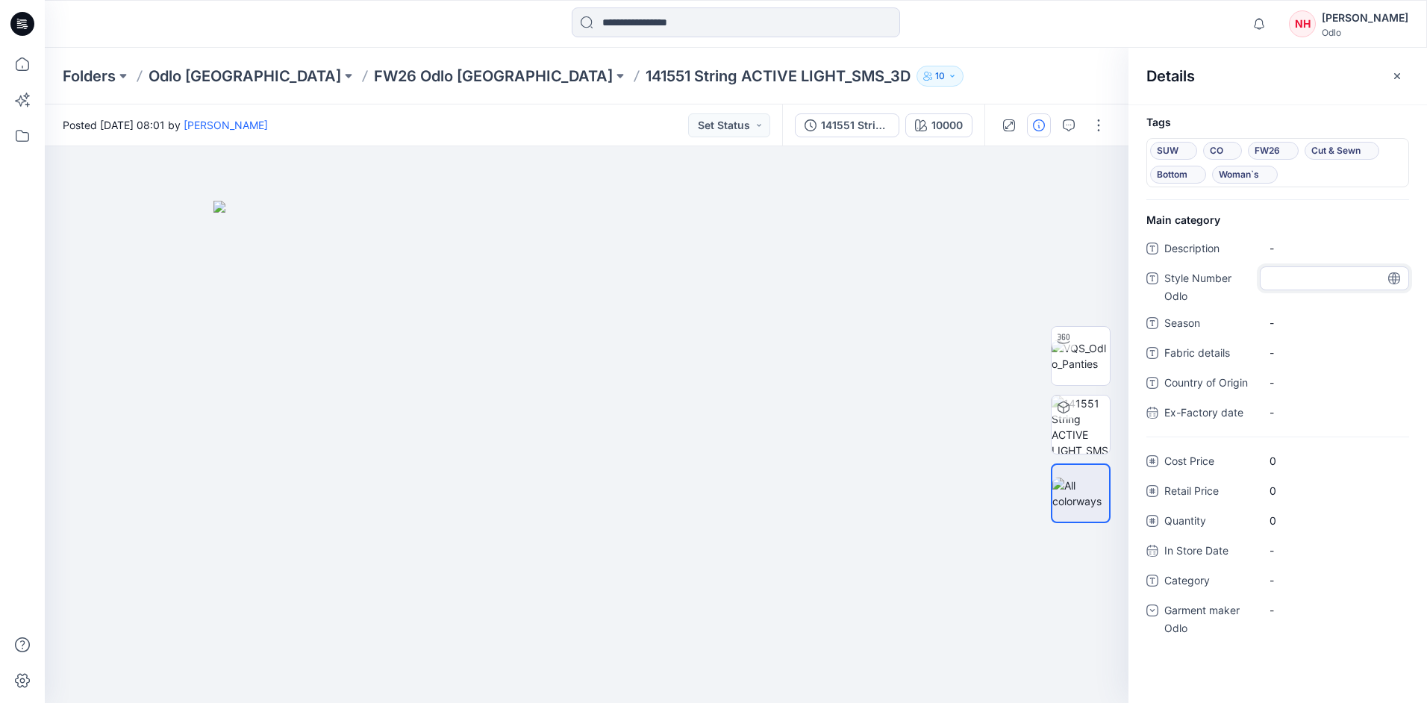
type textarea "******"
click at [1291, 305] on div "Description - Style Number Odlo ****** Season - Fabric details - Country of Ori…" at bounding box center [1278, 337] width 263 height 201
click at [1295, 315] on span "-" at bounding box center [1335, 323] width 130 height 16
type textarea "****"
click at [1316, 586] on span "-" at bounding box center [1335, 581] width 130 height 16
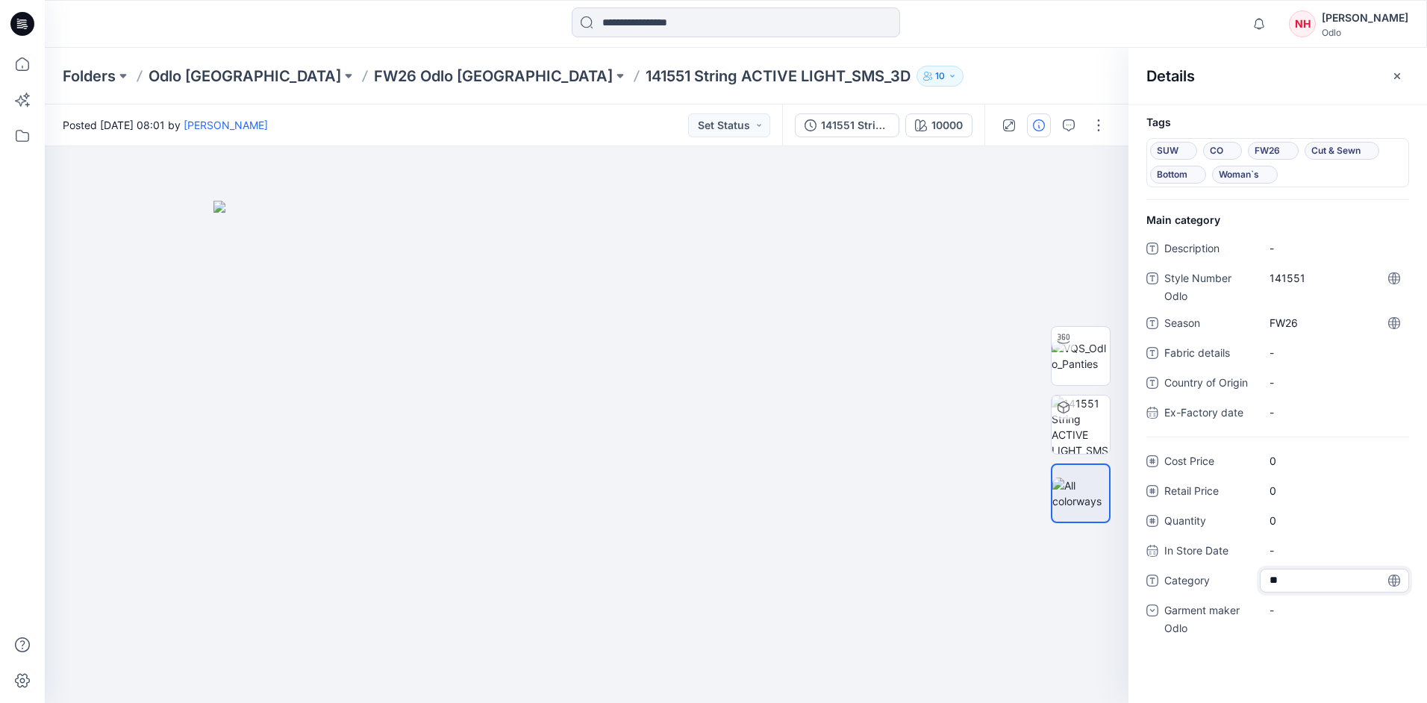
type textarea "***"
click at [1341, 606] on div "-" at bounding box center [1334, 611] width 149 height 24
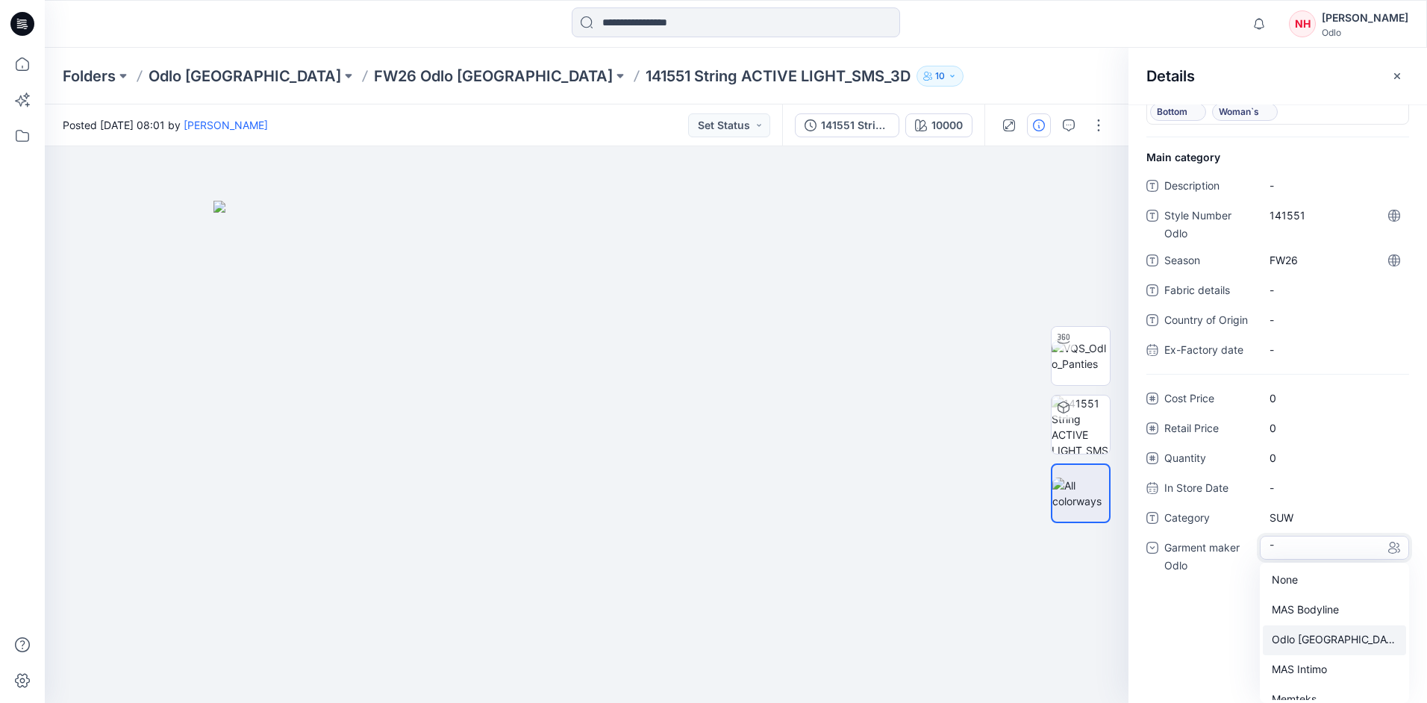
click at [1336, 630] on div "Odlo [GEOGRAPHIC_DATA]" at bounding box center [1334, 641] width 143 height 30
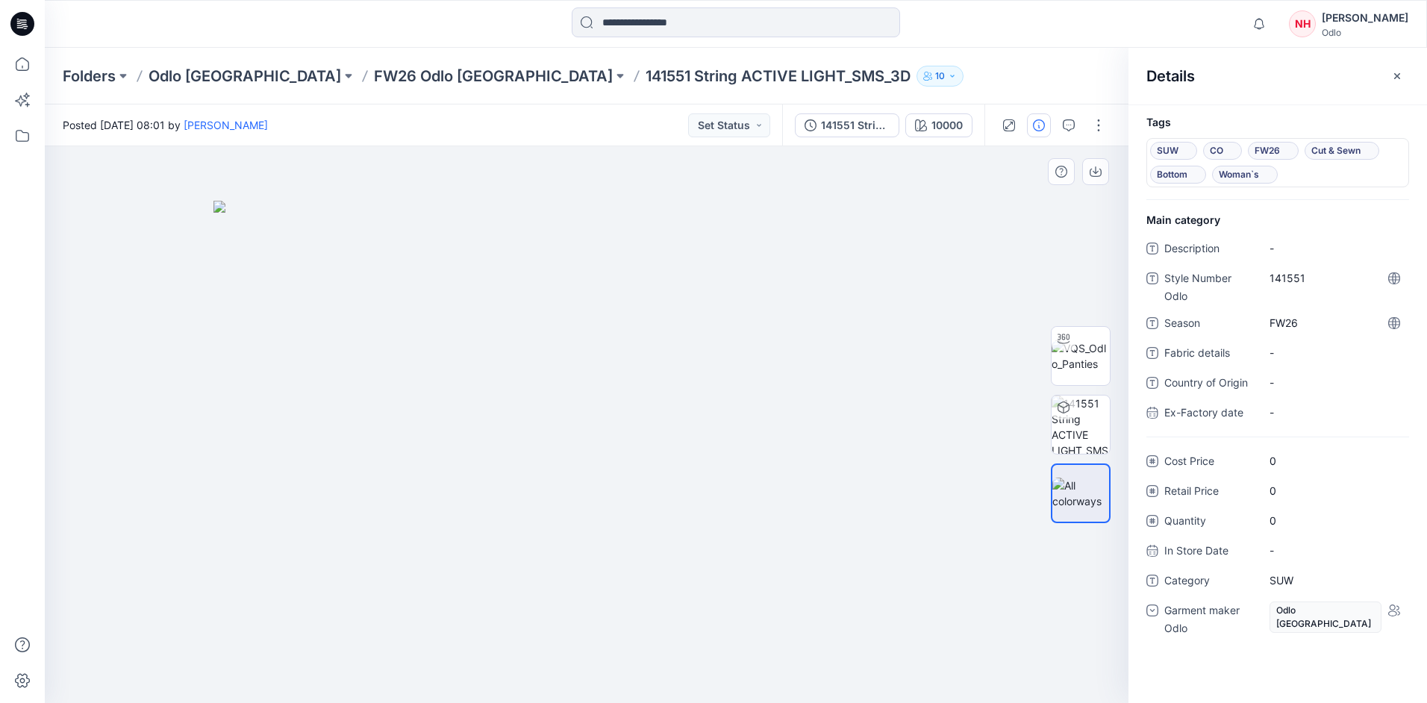
drag, startPoint x: 882, startPoint y: 278, endPoint x: 874, endPoint y: 274, distance: 8.3
click at [881, 277] on img at bounding box center [587, 452] width 747 height 502
click at [380, 70] on p "FW26 Odlo [GEOGRAPHIC_DATA]" at bounding box center [493, 76] width 239 height 21
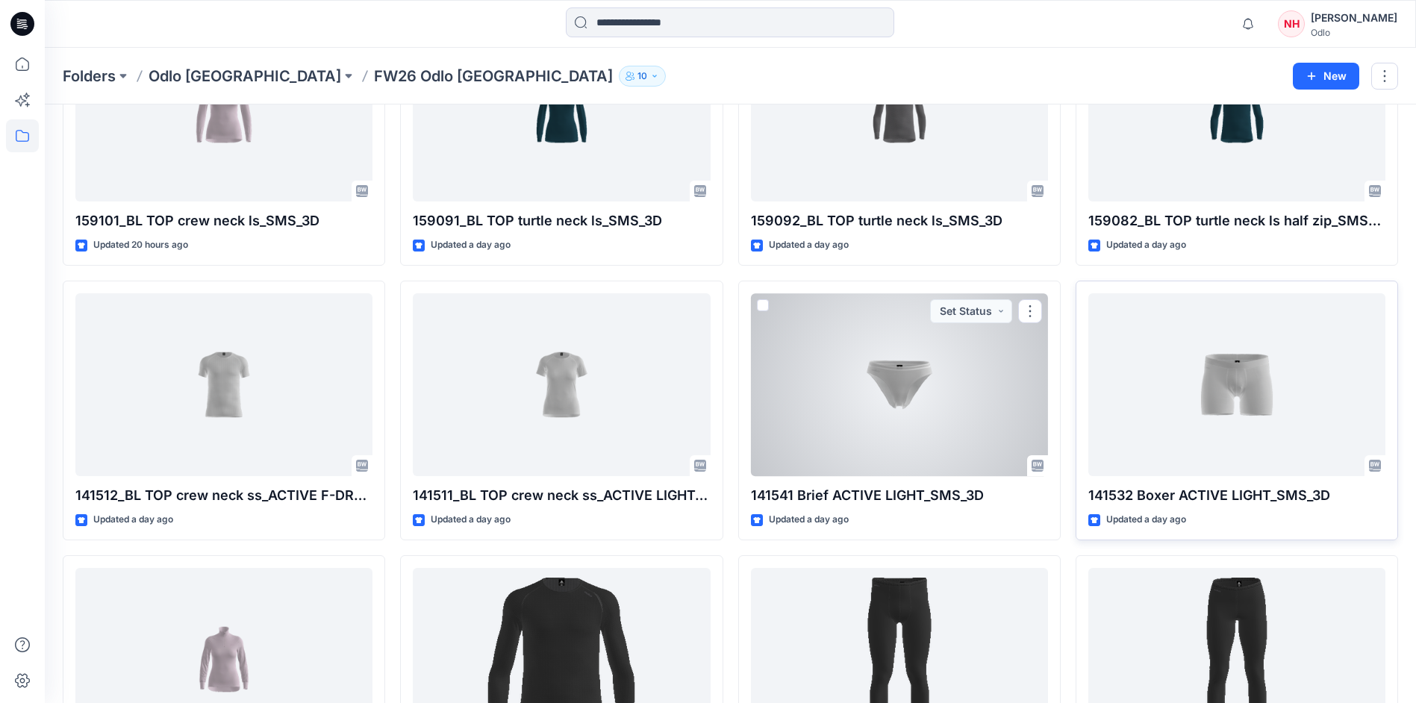
scroll to position [448, 0]
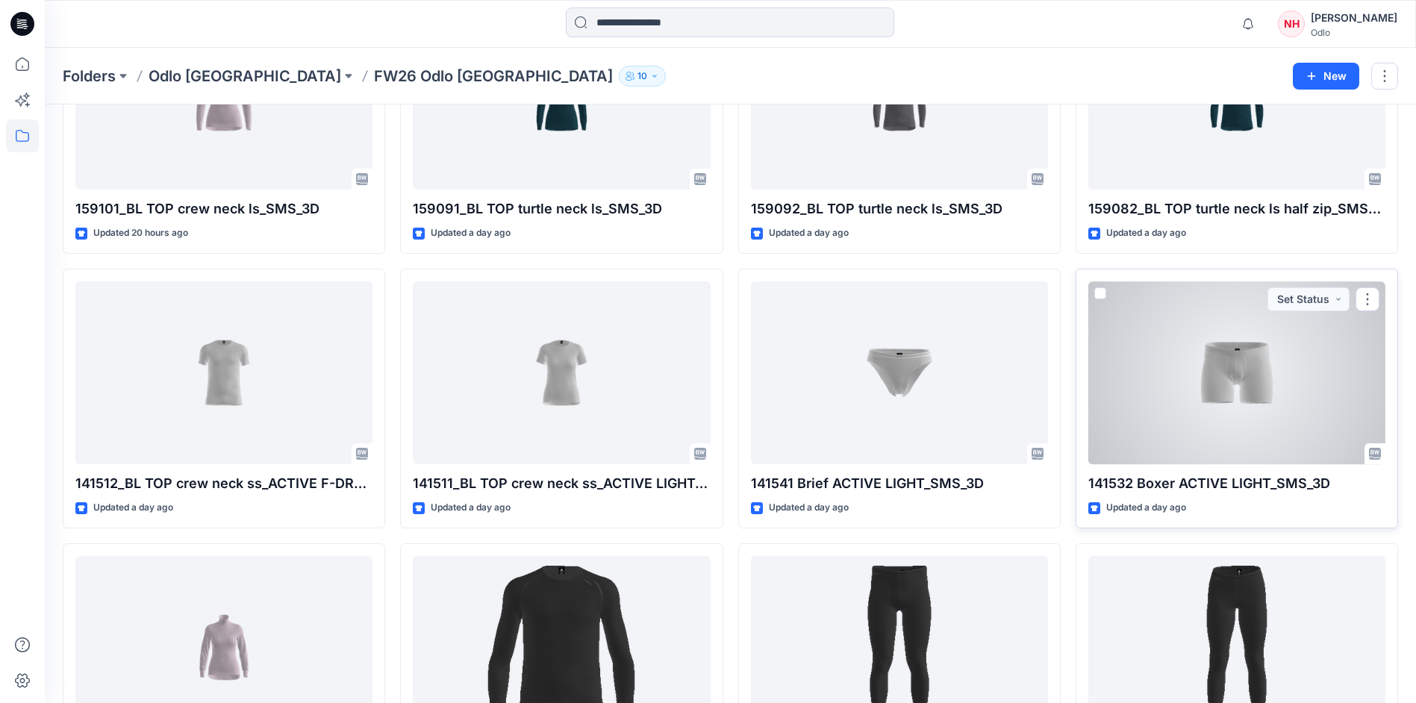
click at [1283, 372] on div at bounding box center [1237, 372] width 297 height 183
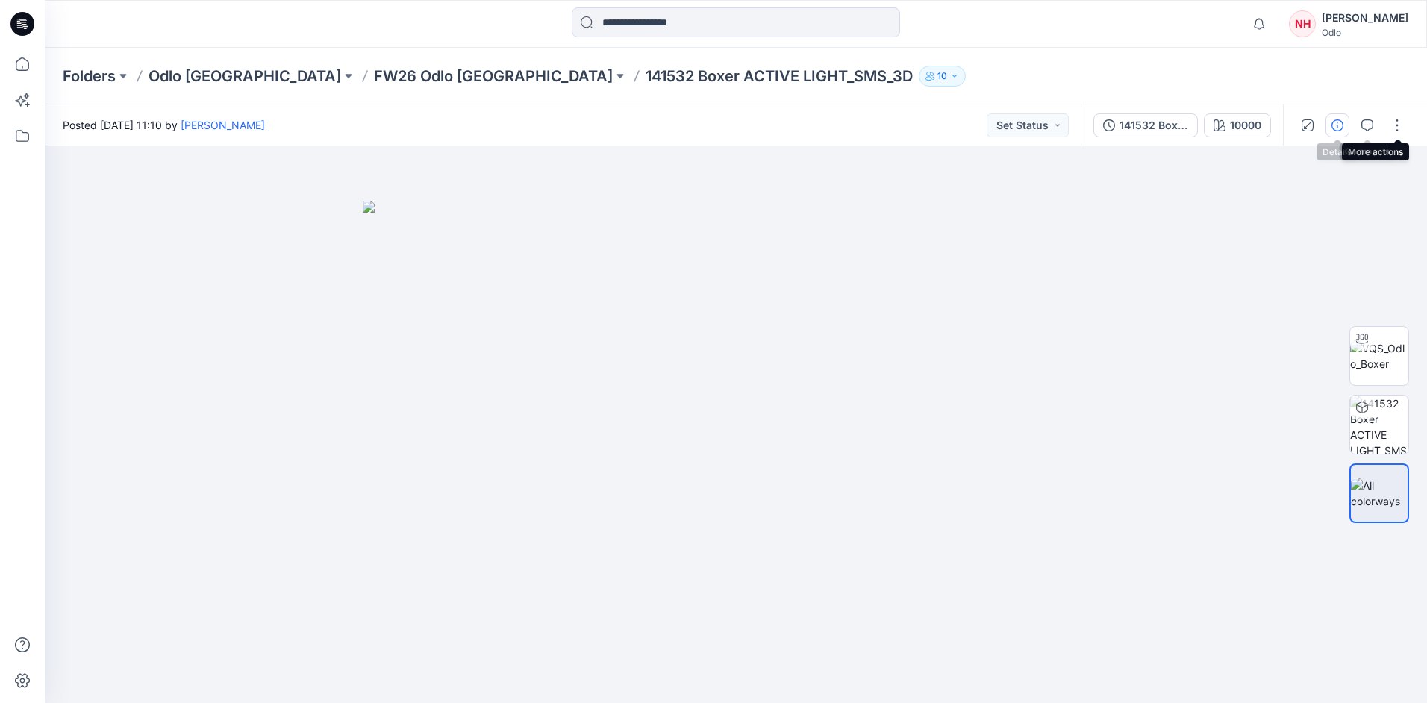
click at [1340, 127] on icon "button" at bounding box center [1338, 125] width 12 height 12
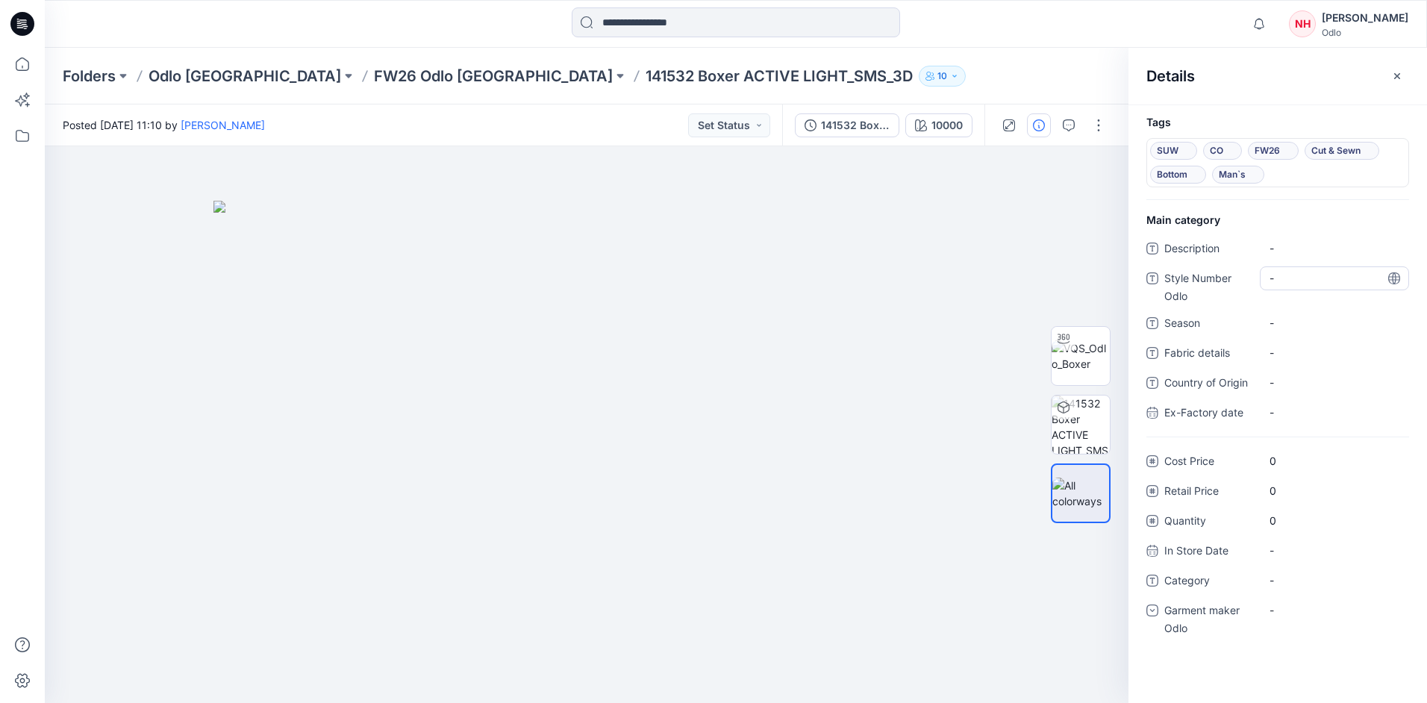
click at [1331, 272] on Odlo "-" at bounding box center [1335, 278] width 130 height 16
type textarea "******"
click at [1350, 308] on div "Description - Style Number Odlo 141532 Season - Fabric details - Country of Ori…" at bounding box center [1278, 337] width 263 height 201
click at [1295, 314] on div "-" at bounding box center [1334, 323] width 149 height 24
type textarea "****"
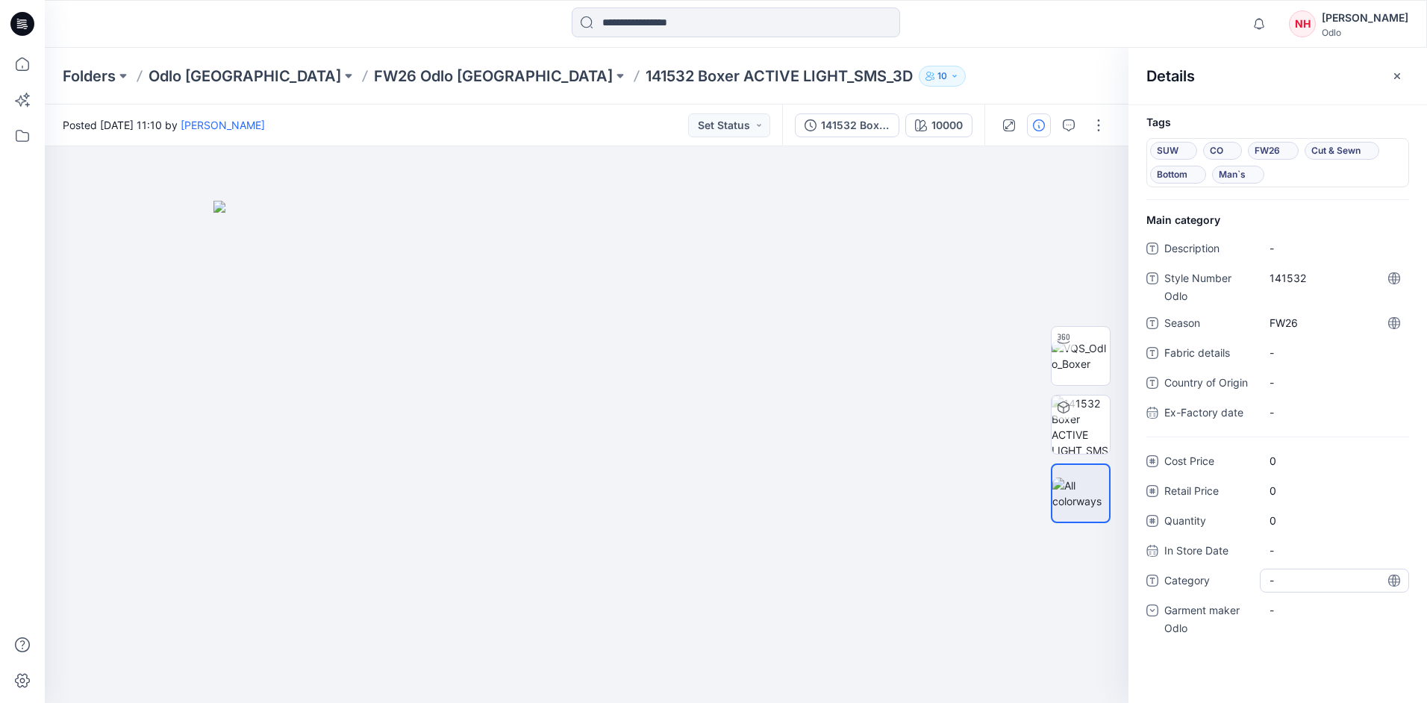
click at [1284, 583] on span "-" at bounding box center [1335, 581] width 130 height 16
type textarea "***"
click at [1402, 623] on div "-" at bounding box center [1334, 618] width 149 height 39
click at [1354, 608] on div "-" at bounding box center [1334, 611] width 149 height 24
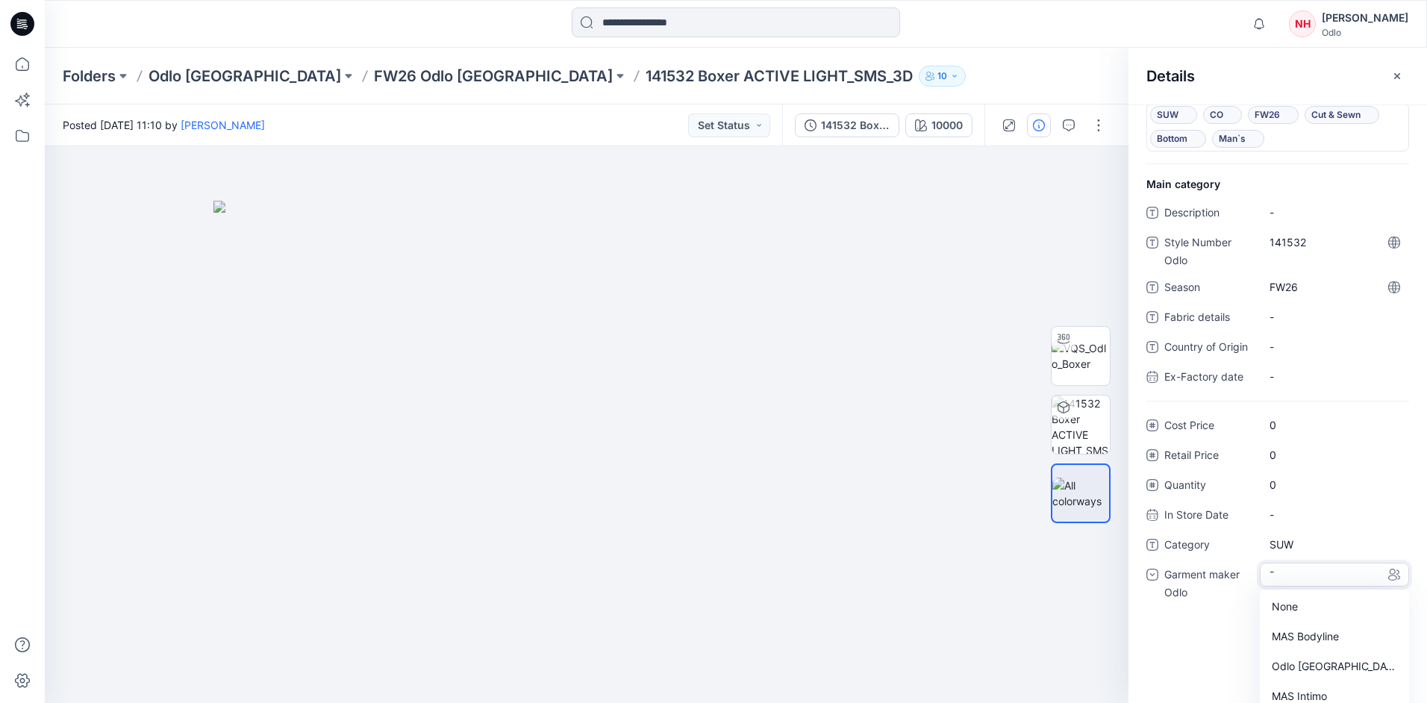
scroll to position [63, 0]
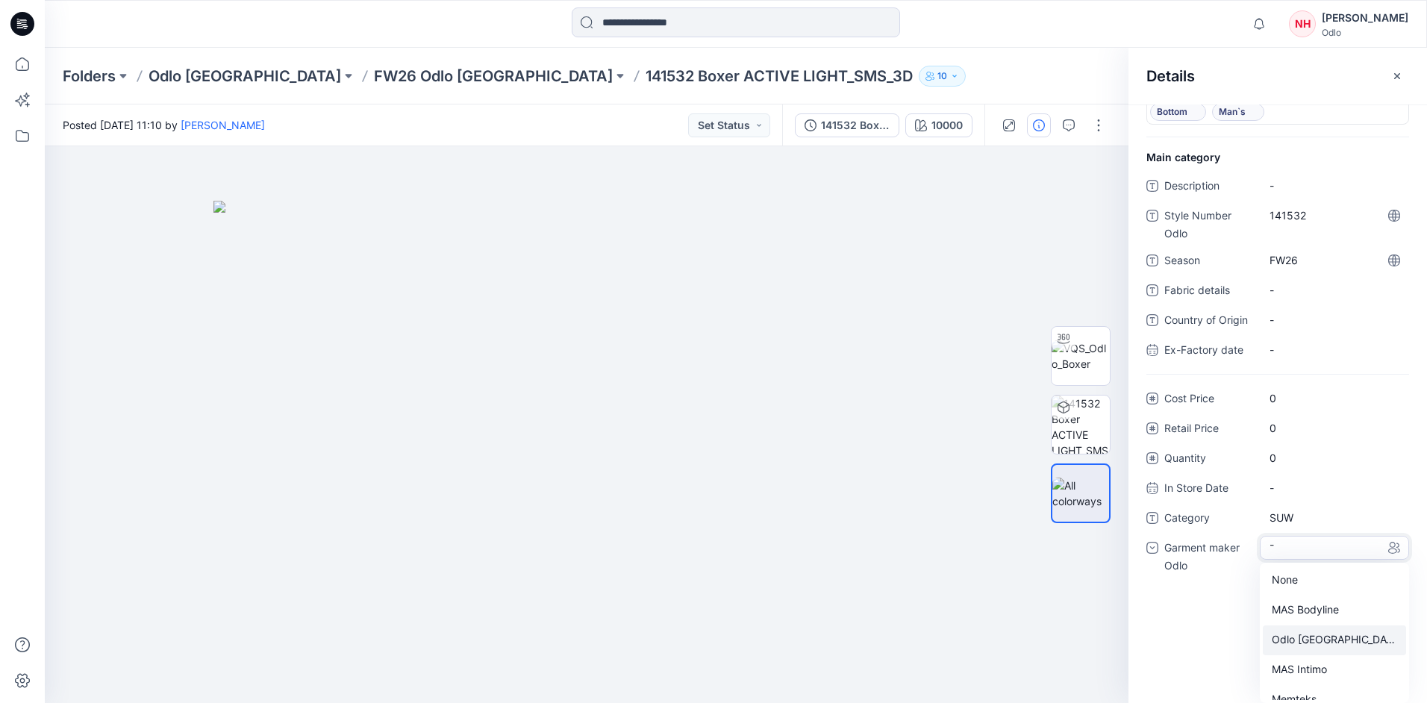
click at [1350, 636] on div "Odlo [GEOGRAPHIC_DATA]" at bounding box center [1334, 641] width 143 height 30
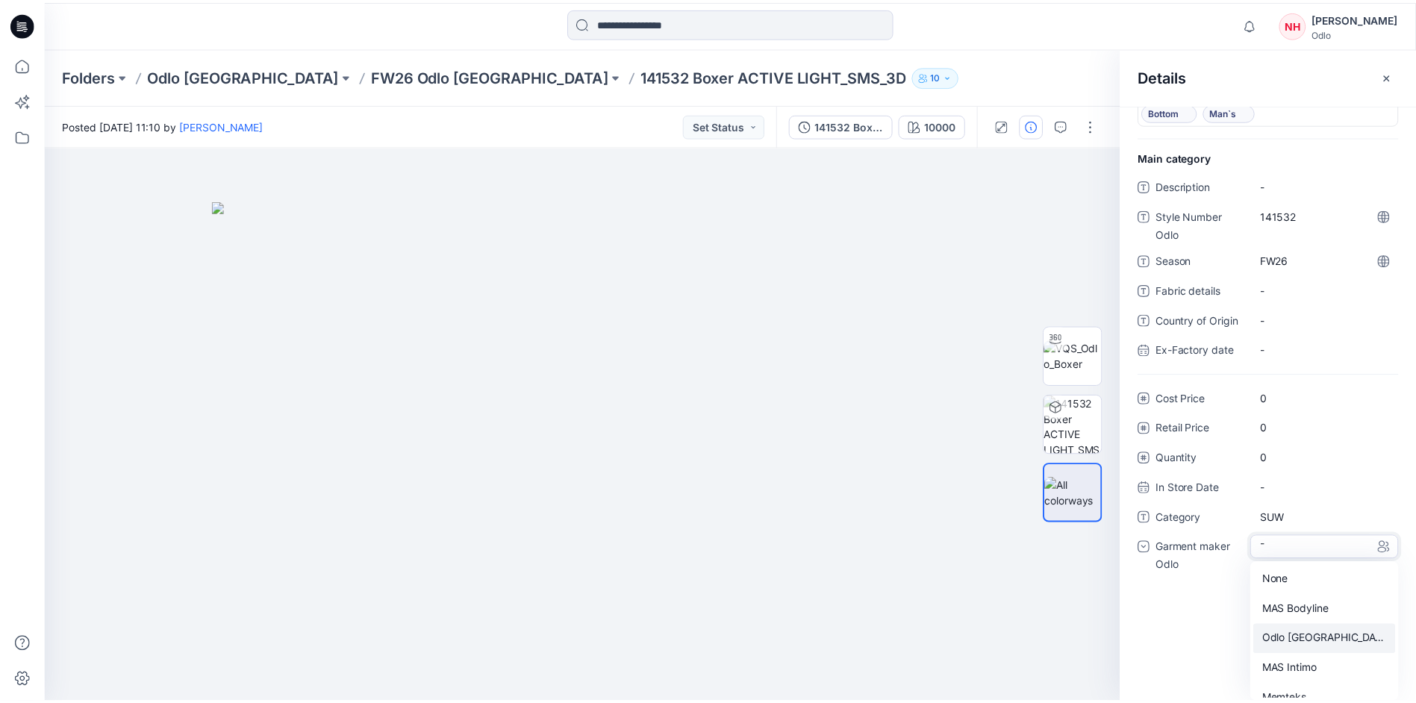
scroll to position [0, 0]
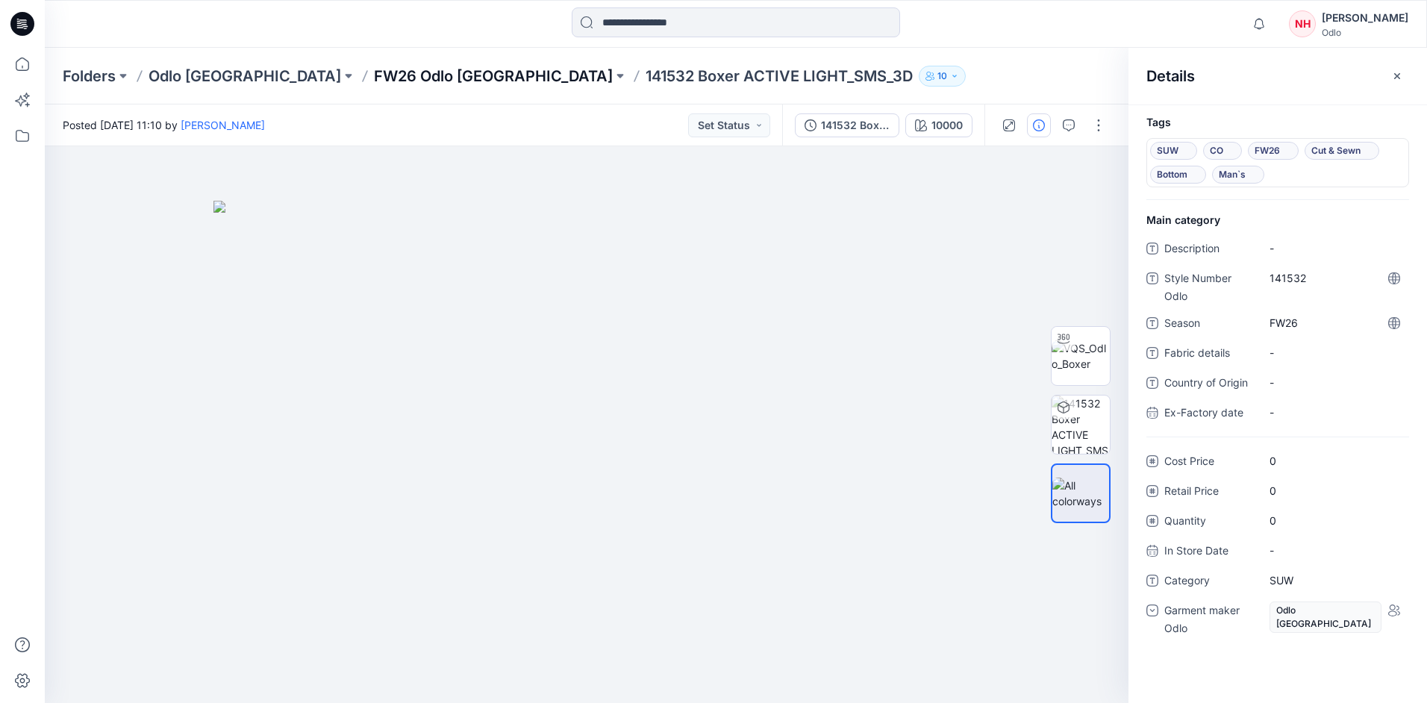
click at [408, 76] on p "FW26 Odlo [GEOGRAPHIC_DATA]" at bounding box center [493, 76] width 239 height 21
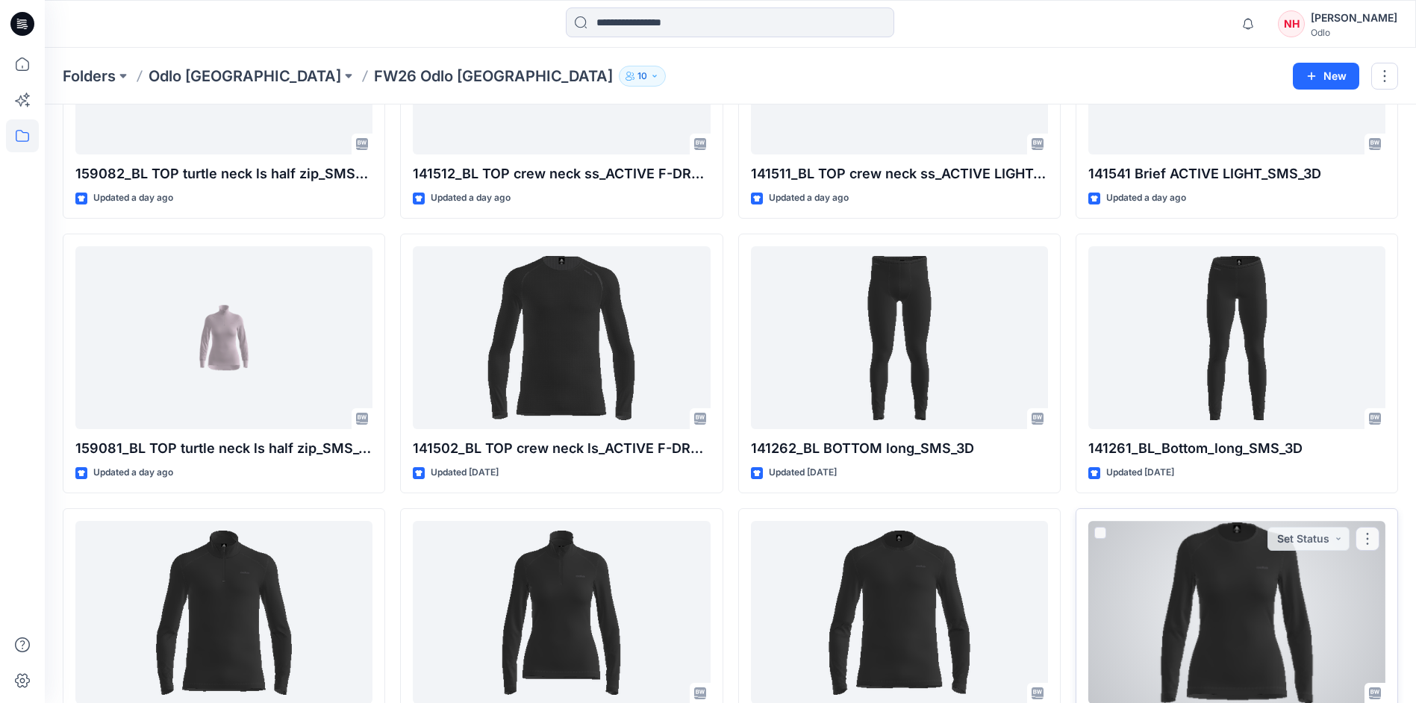
scroll to position [821, 0]
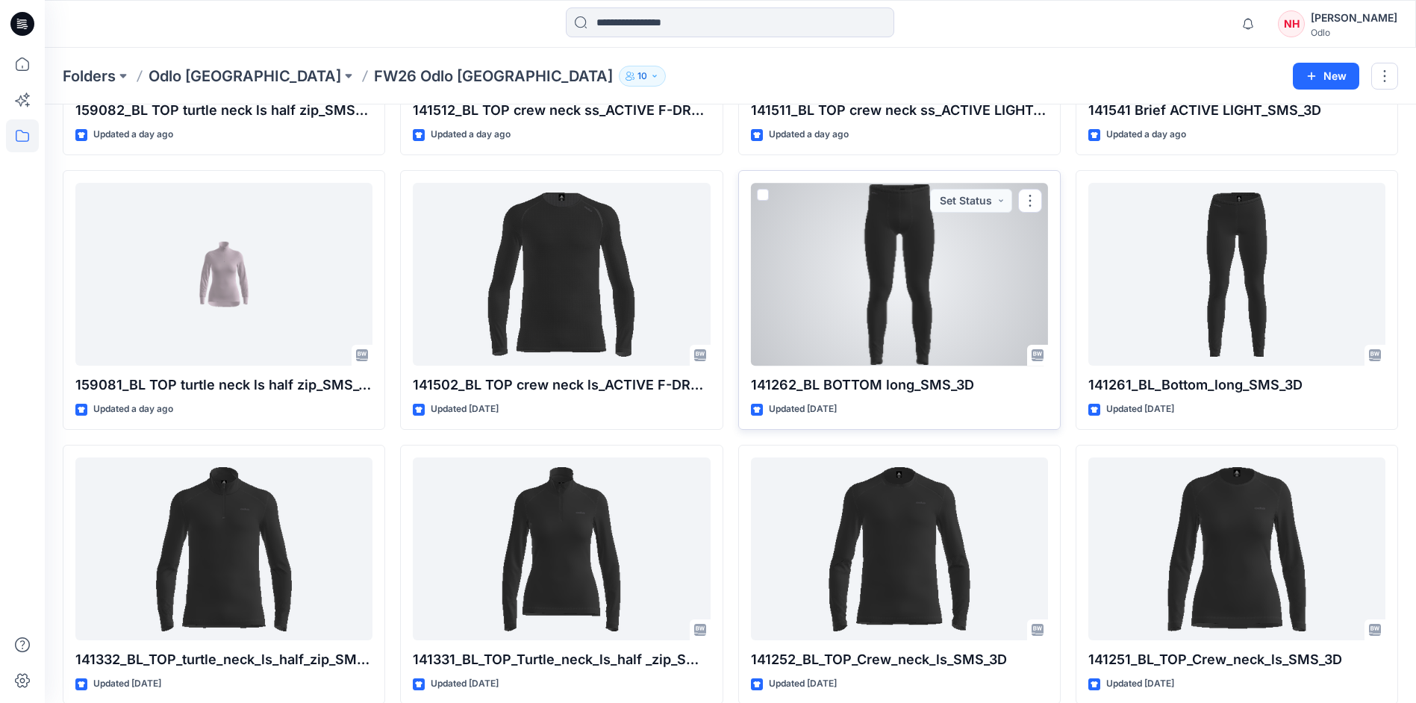
click at [922, 299] on div at bounding box center [899, 274] width 297 height 183
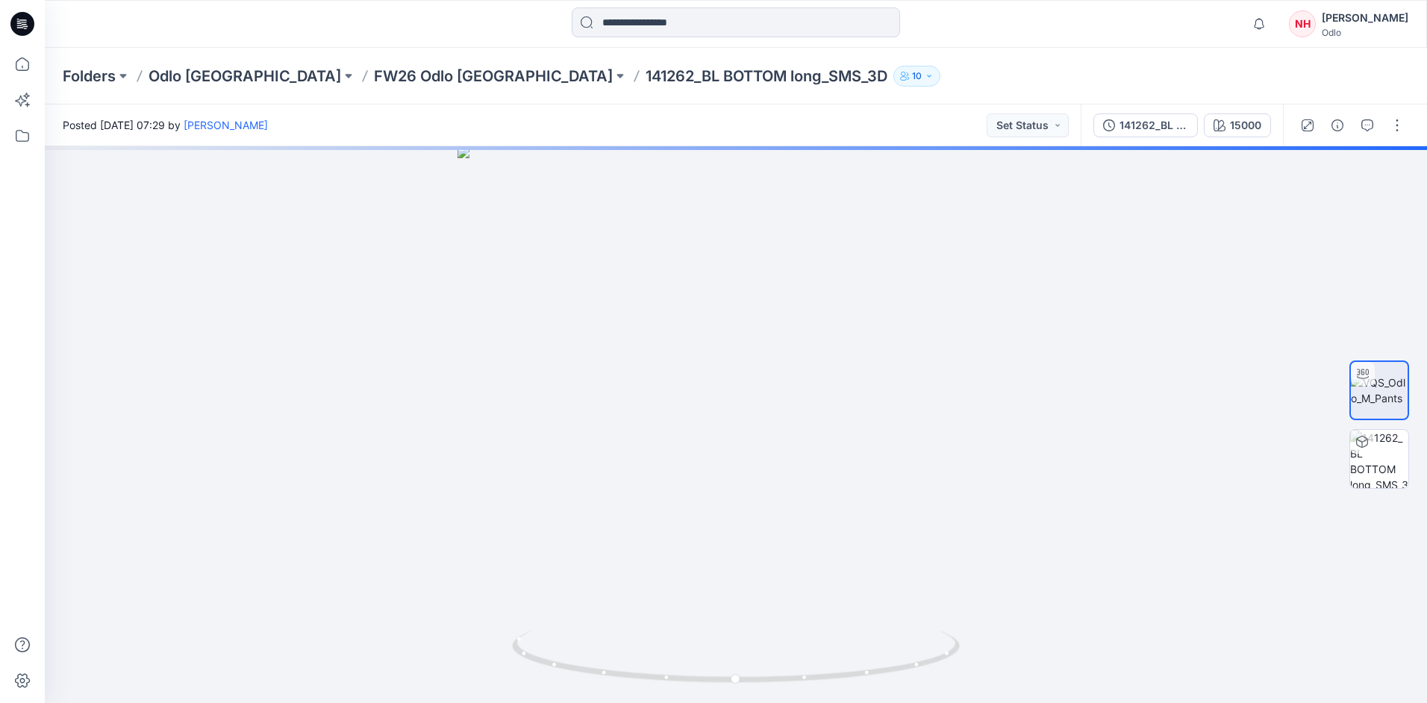
click at [1336, 139] on div at bounding box center [1352, 126] width 138 height 42
click at [1333, 130] on icon "button" at bounding box center [1338, 125] width 12 height 12
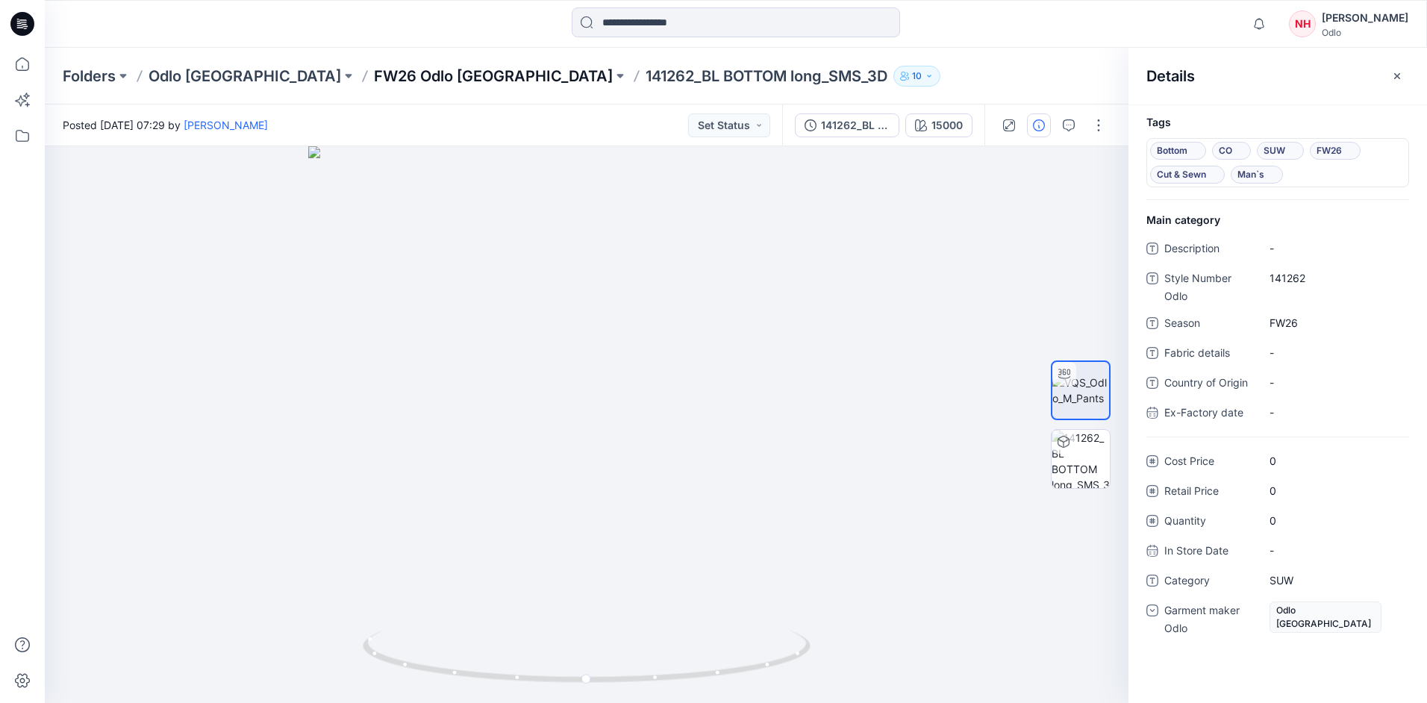
click at [374, 75] on p "FW26 Odlo [GEOGRAPHIC_DATA]" at bounding box center [493, 76] width 239 height 21
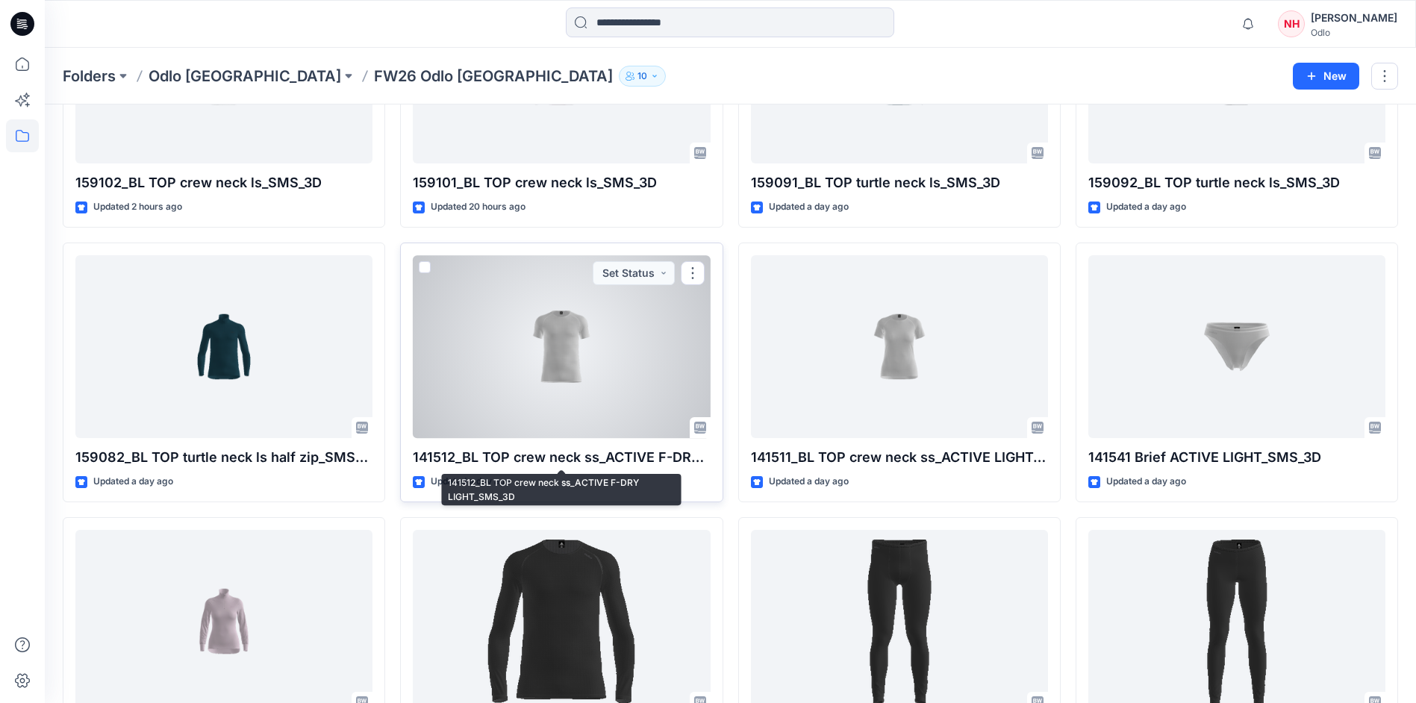
scroll to position [597, 0]
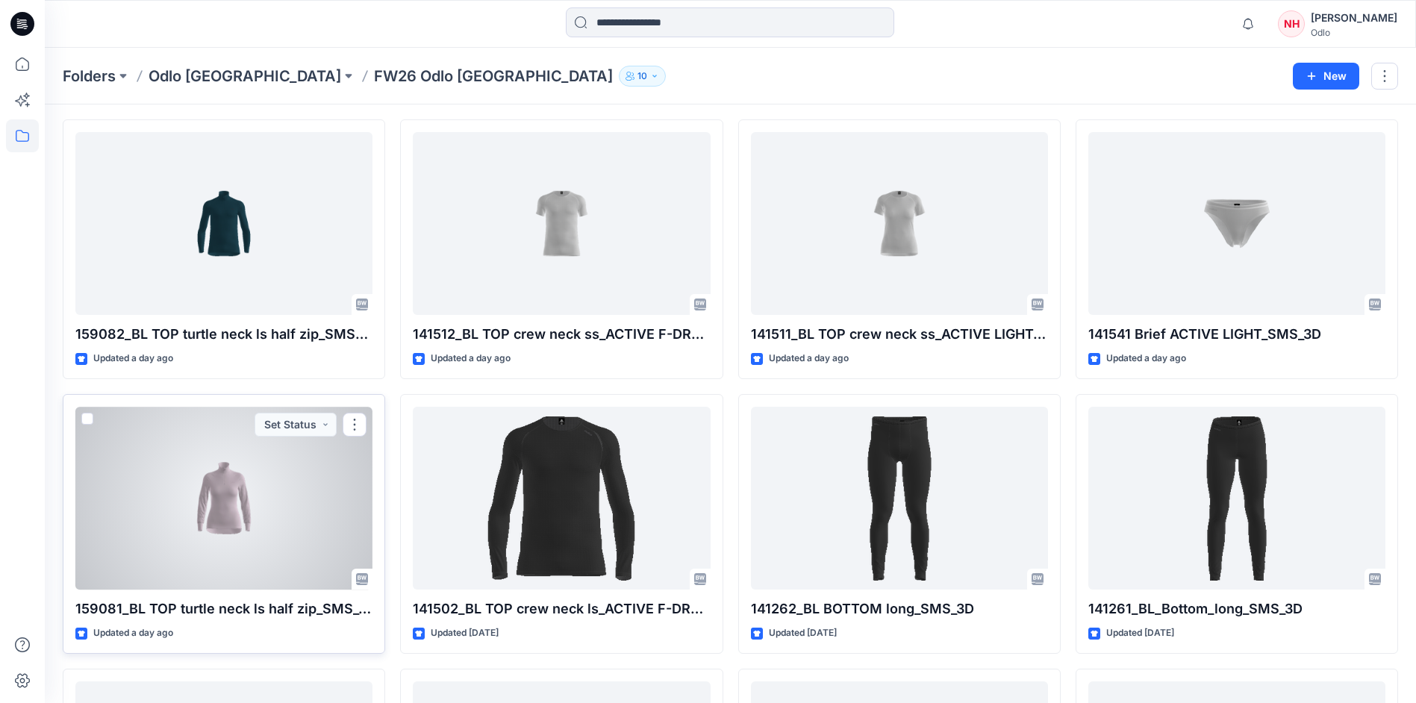
click at [199, 481] on div at bounding box center [223, 498] width 297 height 183
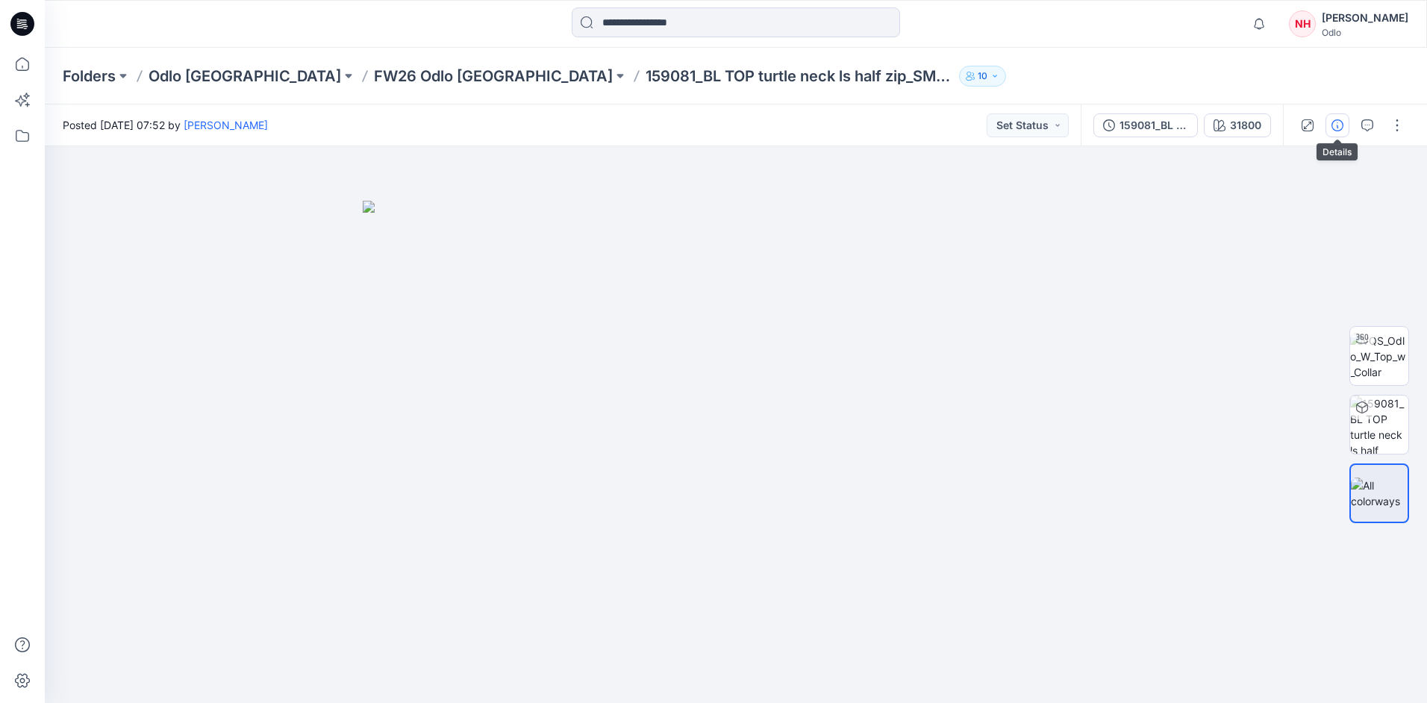
click at [1336, 130] on icon "button" at bounding box center [1338, 125] width 12 height 12
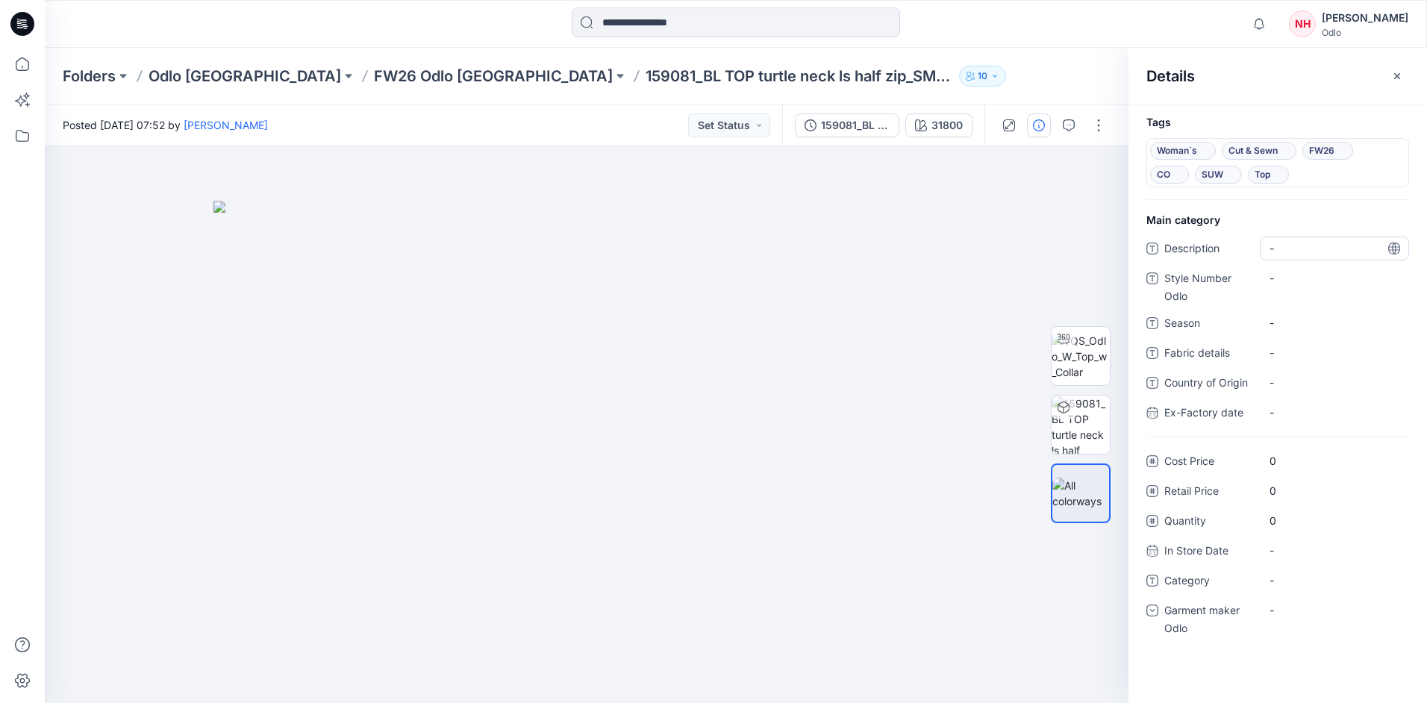
click at [1321, 251] on span "-" at bounding box center [1335, 248] width 130 height 16
type textarea "******"
drag, startPoint x: 1322, startPoint y: 257, endPoint x: 1215, endPoint y: 248, distance: 107.1
click at [1215, 248] on div "Description ******" at bounding box center [1278, 249] width 263 height 24
click at [1302, 279] on Odlo "-" at bounding box center [1335, 278] width 130 height 16
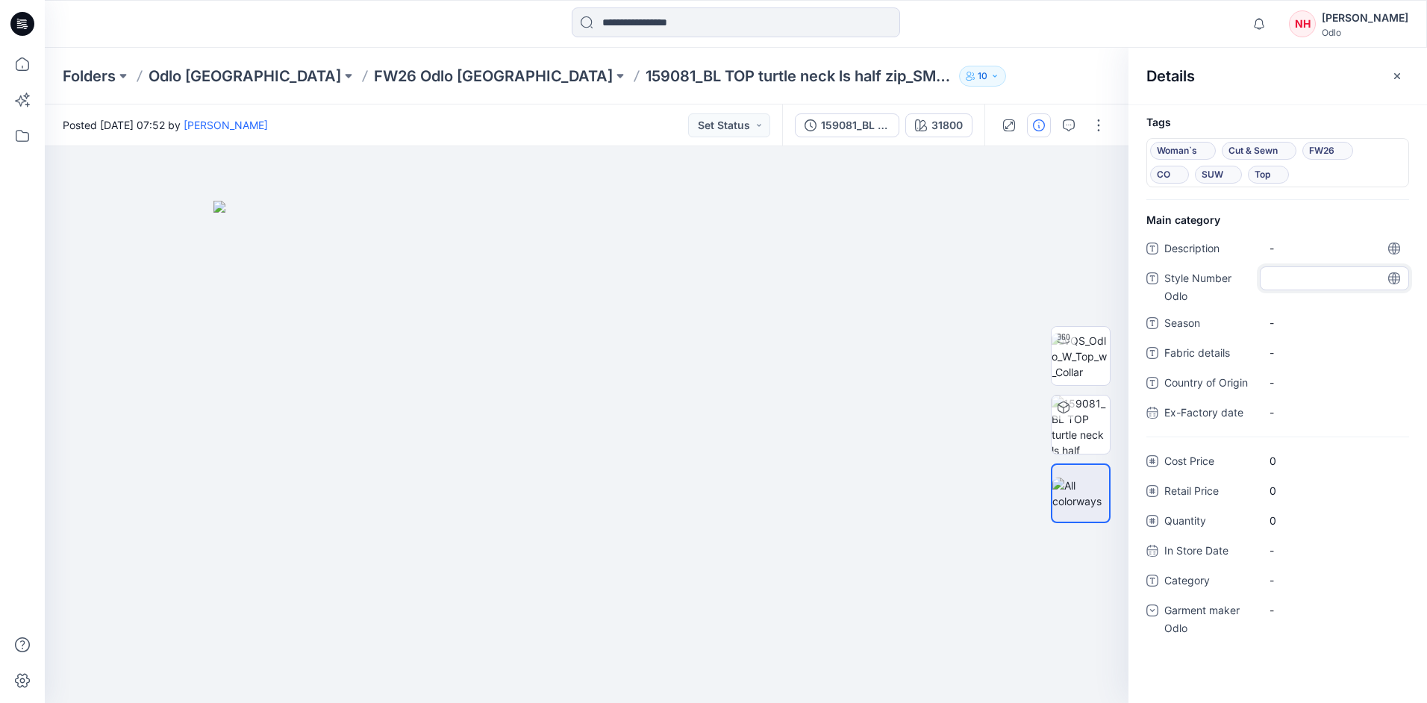
type textarea "******"
click at [1306, 324] on span "-" at bounding box center [1335, 323] width 130 height 16
type textarea "****"
click at [1304, 580] on span "-" at bounding box center [1335, 581] width 130 height 16
type textarea "***"
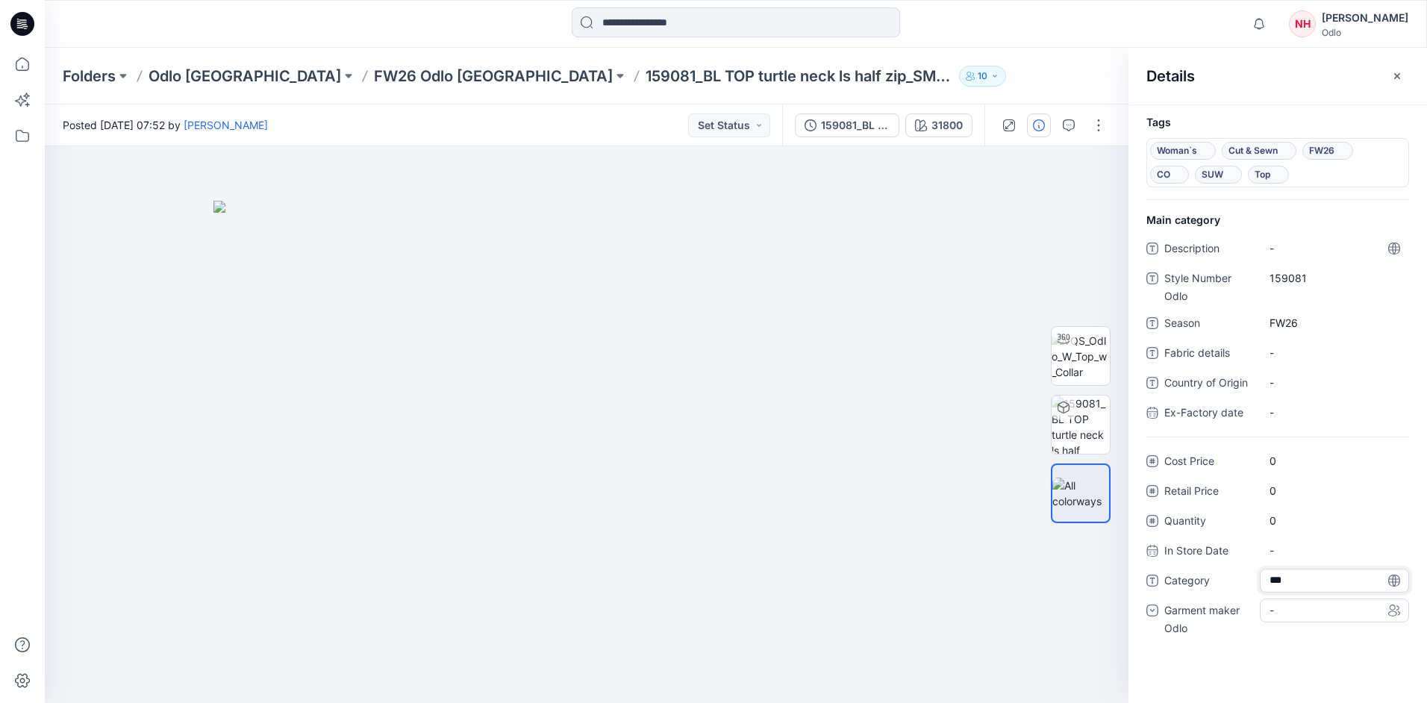
click at [1295, 610] on div "-" at bounding box center [1334, 611] width 149 height 24
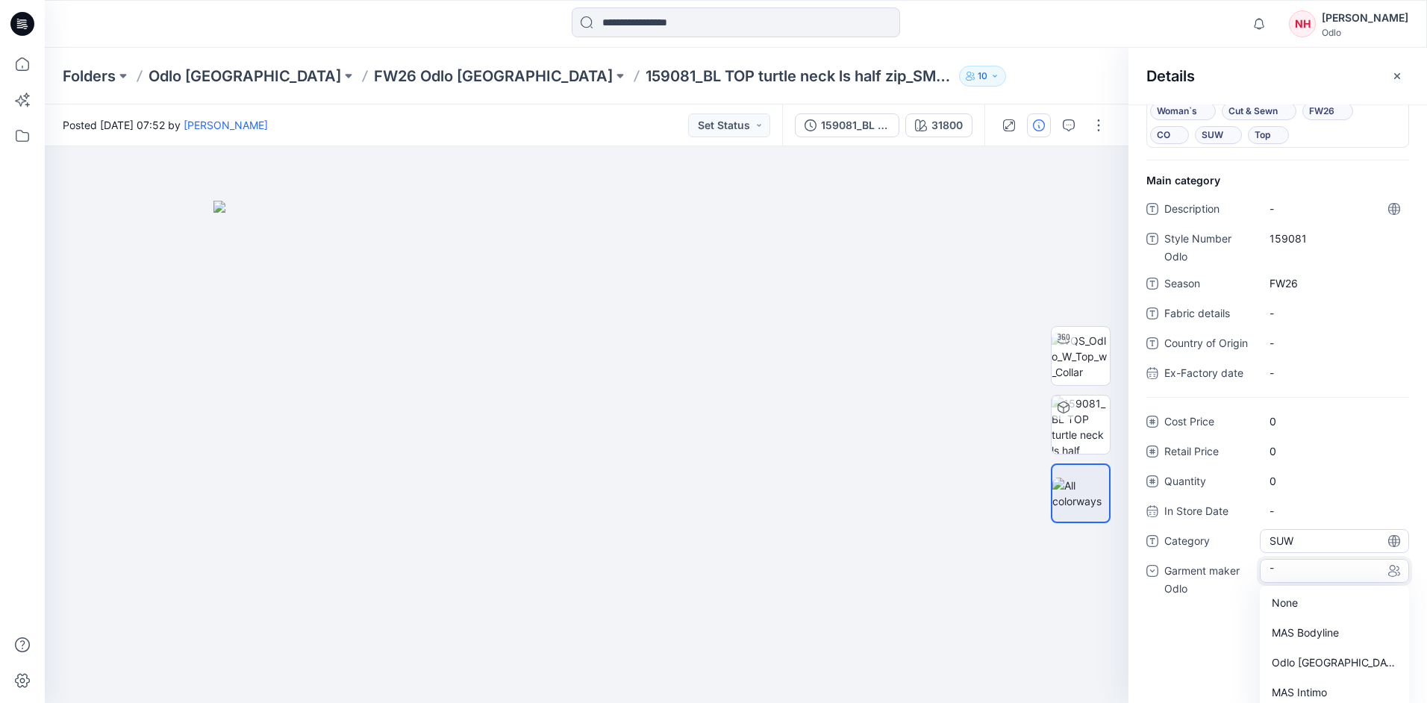
scroll to position [63, 0]
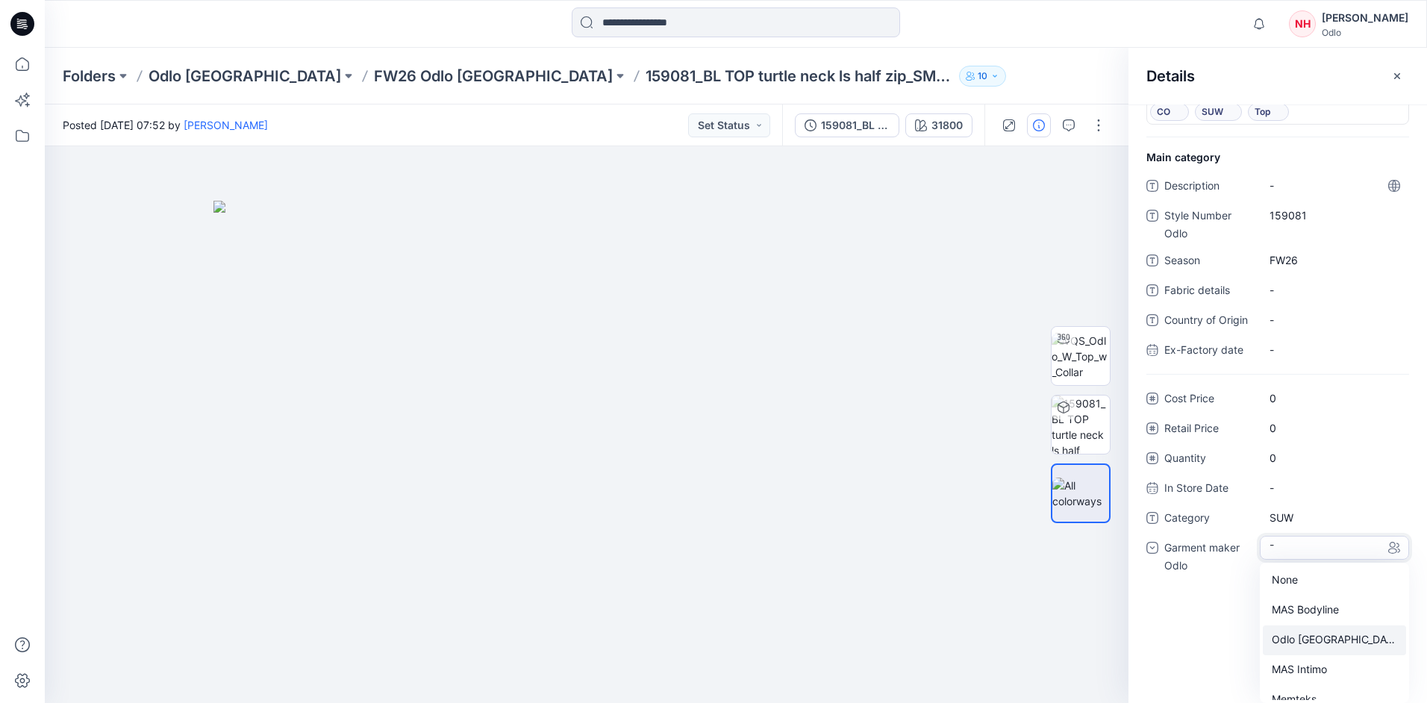
click at [1337, 629] on div "Odlo [GEOGRAPHIC_DATA]" at bounding box center [1334, 641] width 143 height 30
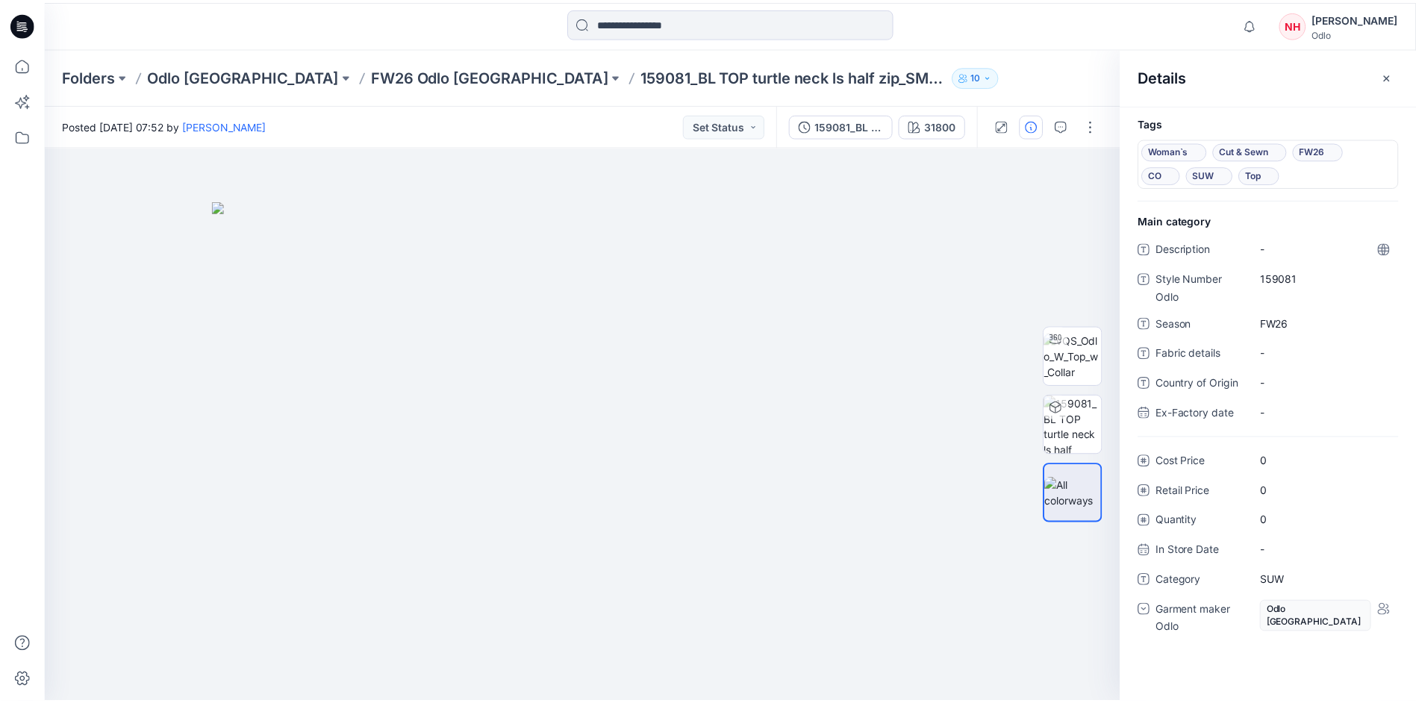
scroll to position [0, 0]
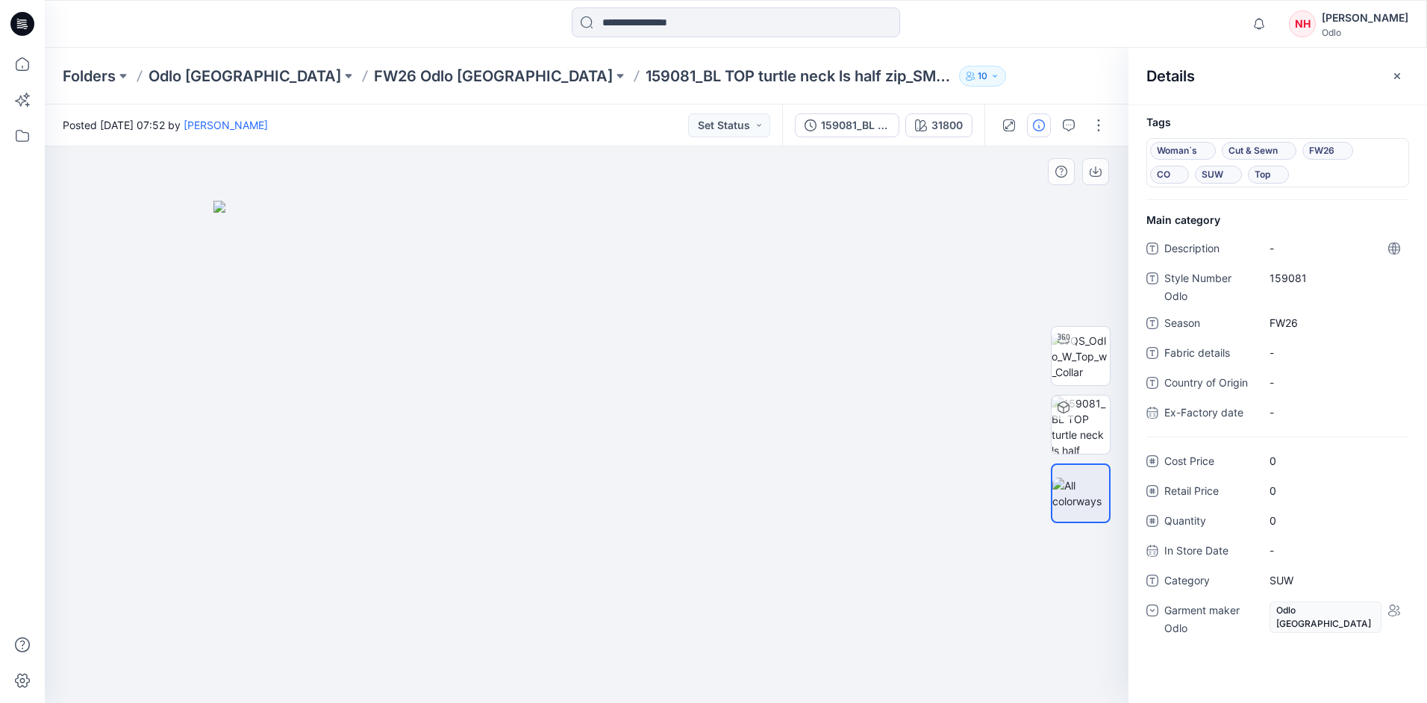
click at [706, 282] on img at bounding box center [587, 452] width 747 height 502
click at [374, 72] on p "FW26 Odlo [GEOGRAPHIC_DATA]" at bounding box center [493, 76] width 239 height 21
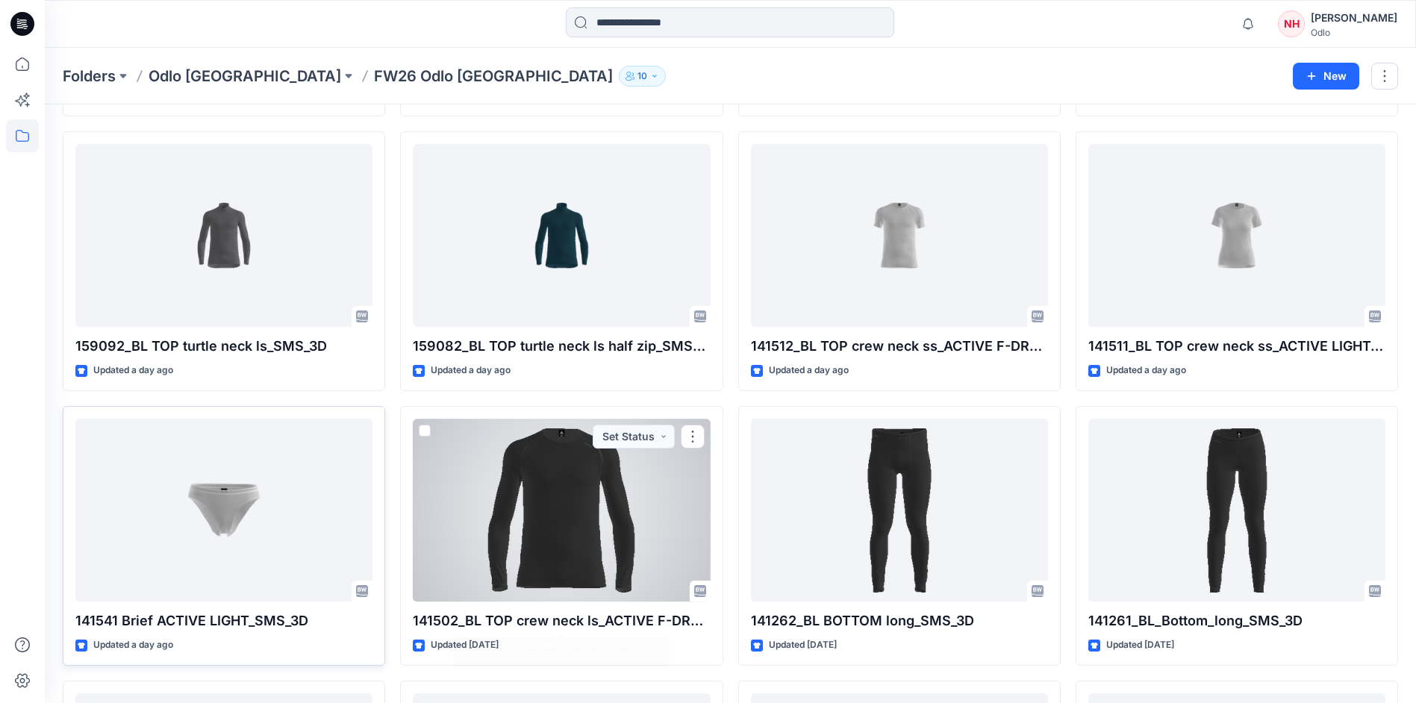
scroll to position [672, 0]
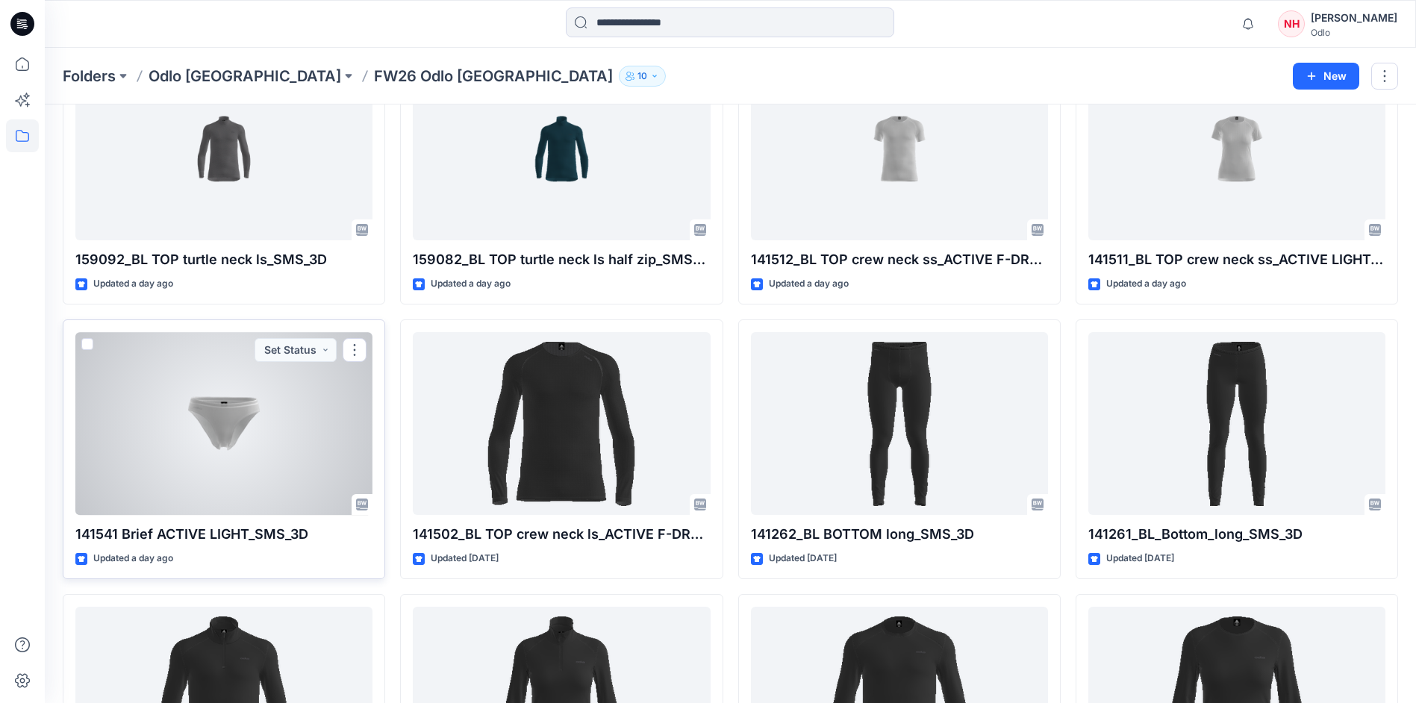
click at [272, 432] on div at bounding box center [223, 423] width 297 height 183
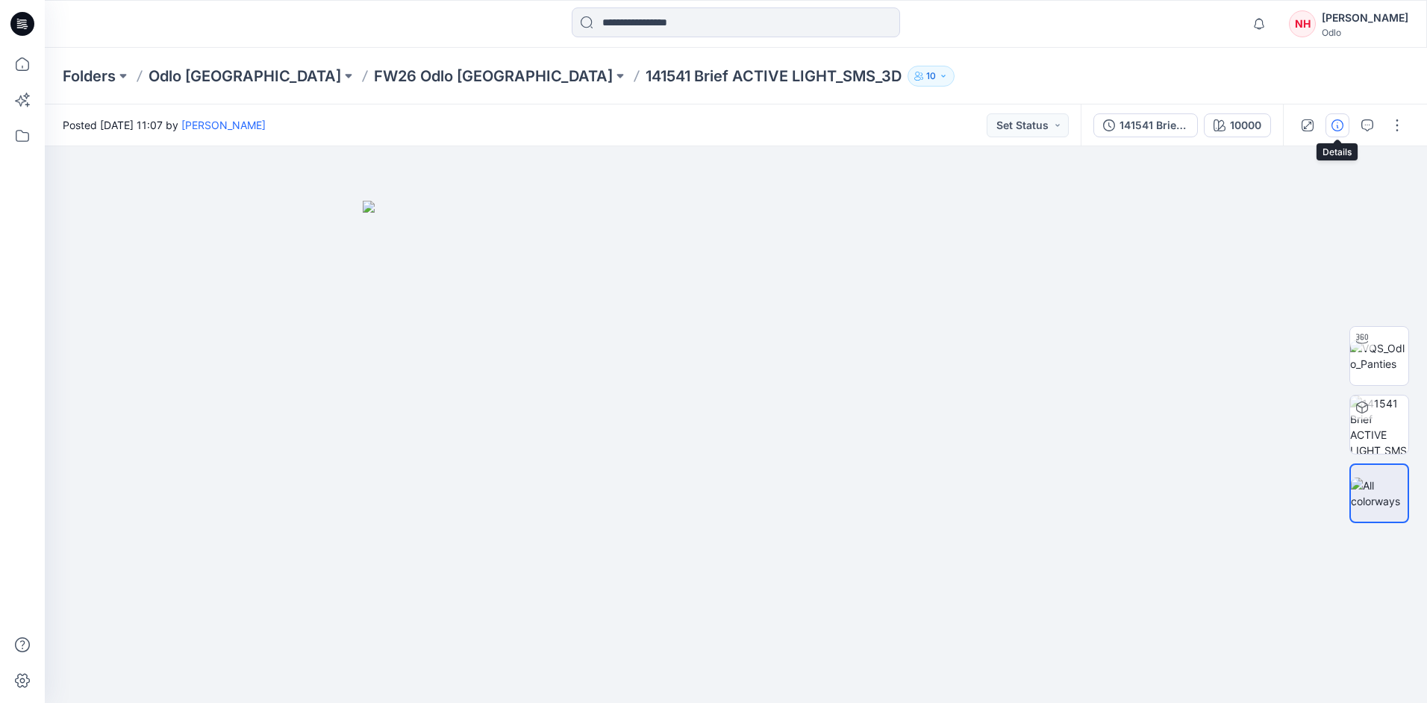
click at [1339, 126] on icon "button" at bounding box center [1338, 125] width 12 height 12
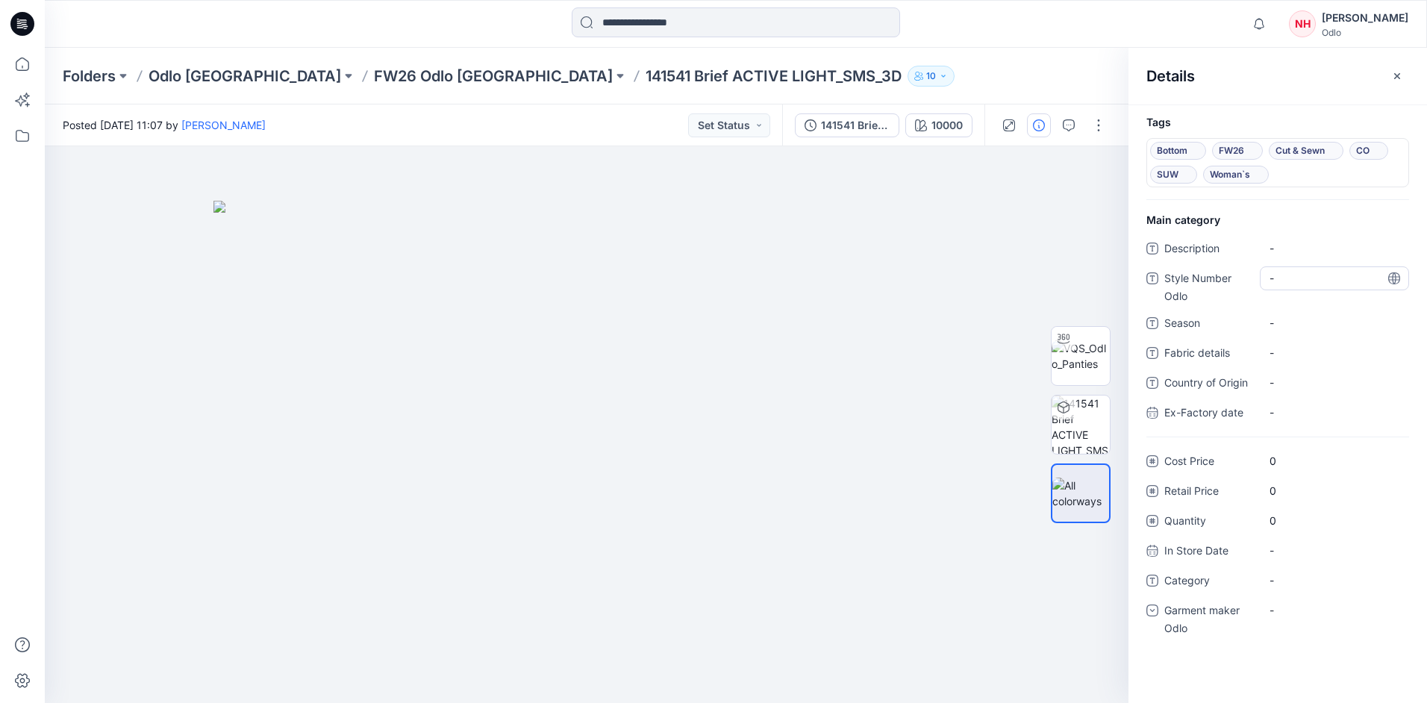
click at [1305, 268] on div "-" at bounding box center [1334, 279] width 149 height 24
type textarea "******"
click at [1351, 327] on span "-" at bounding box center [1335, 323] width 130 height 16
type textarea "****"
click at [1283, 587] on span "-" at bounding box center [1335, 581] width 130 height 16
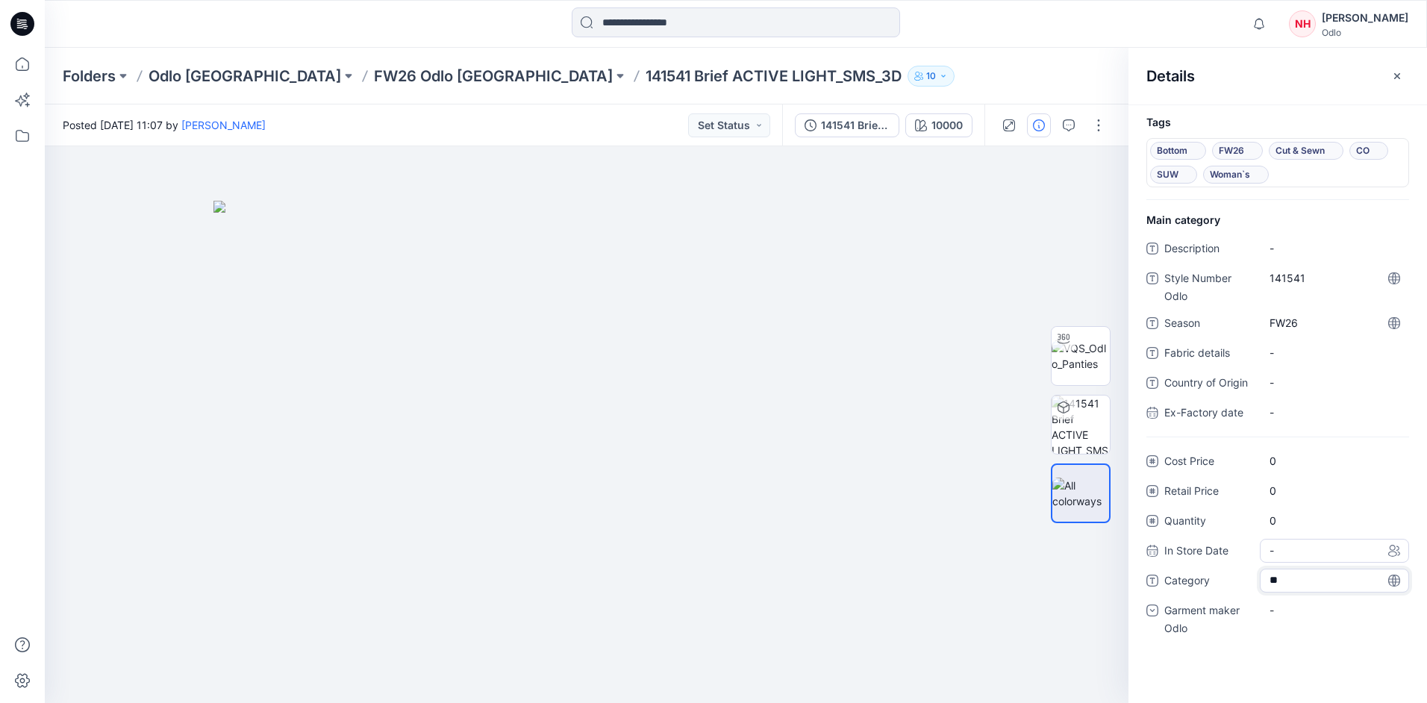
type textarea "***"
click at [1337, 623] on div "-" at bounding box center [1334, 618] width 149 height 39
click at [1338, 602] on div "-" at bounding box center [1334, 611] width 149 height 24
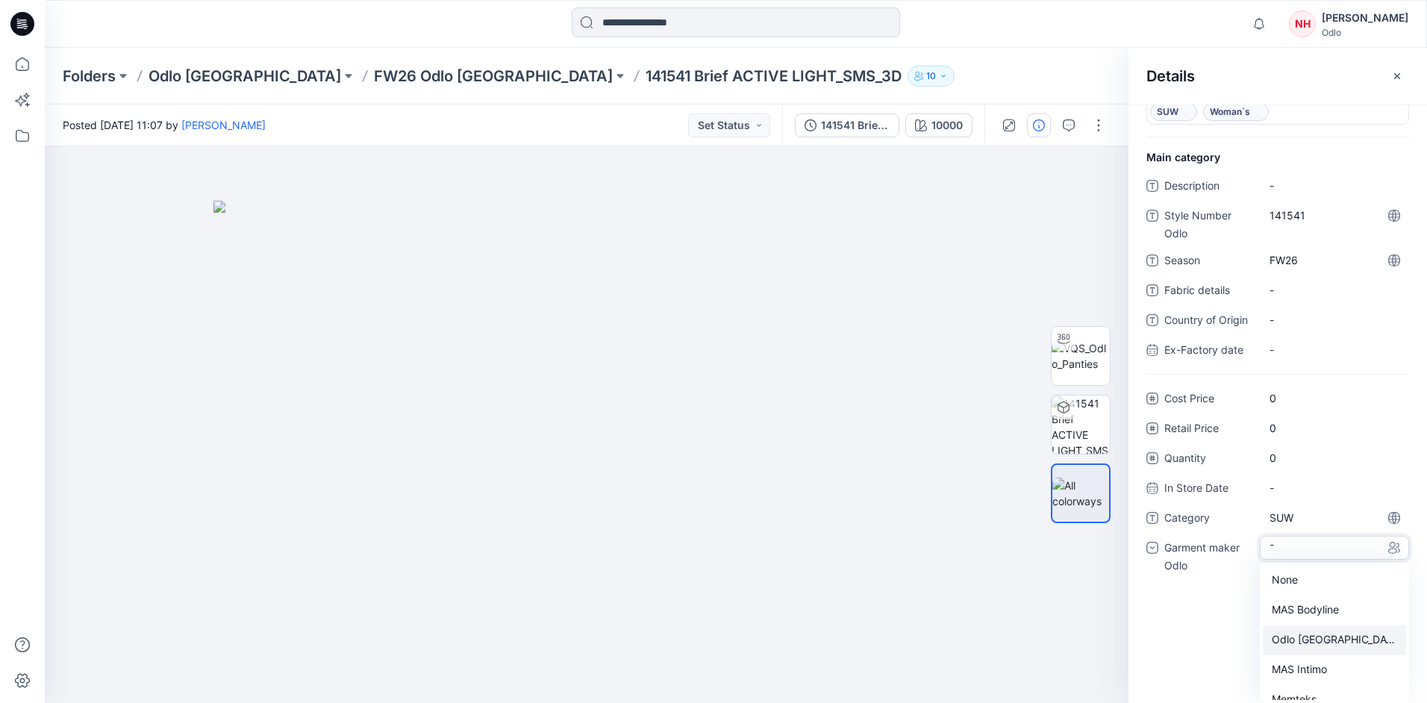
click at [1364, 643] on div "Odlo [GEOGRAPHIC_DATA]" at bounding box center [1334, 641] width 143 height 30
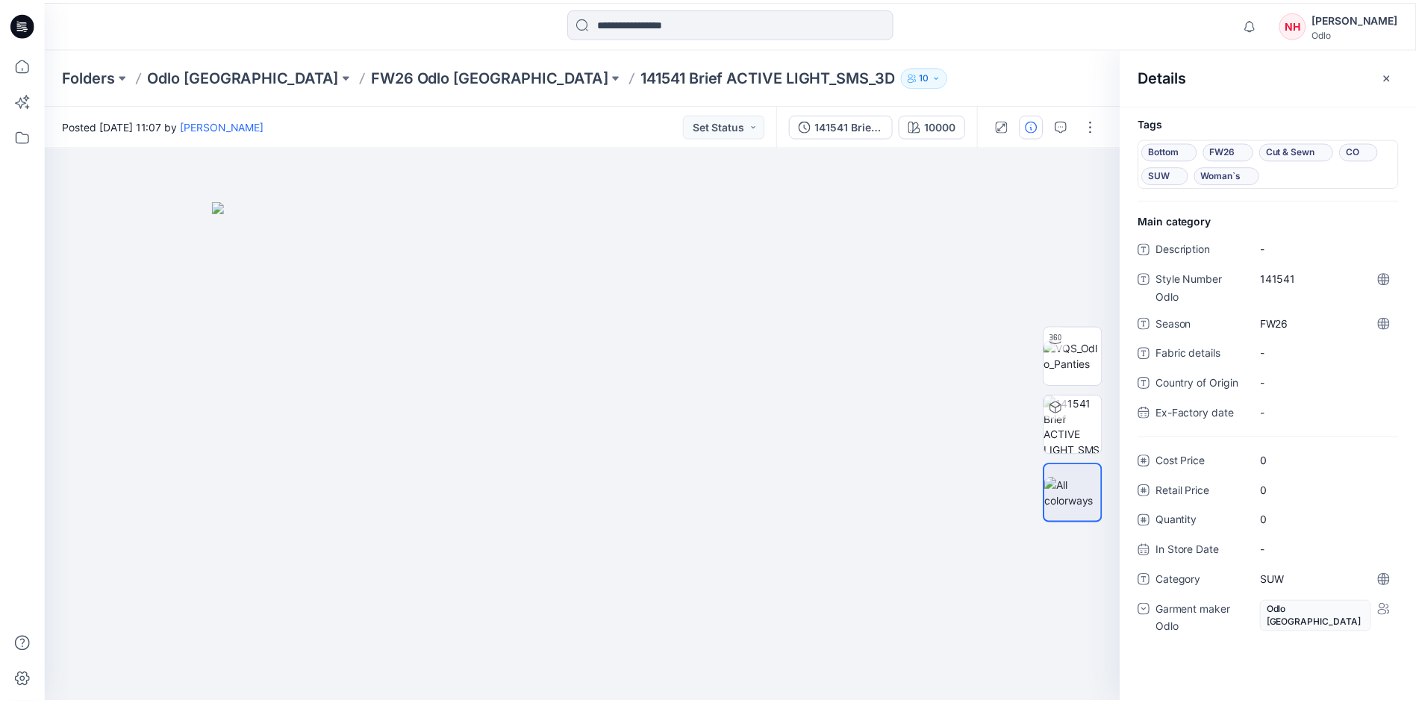
scroll to position [0, 0]
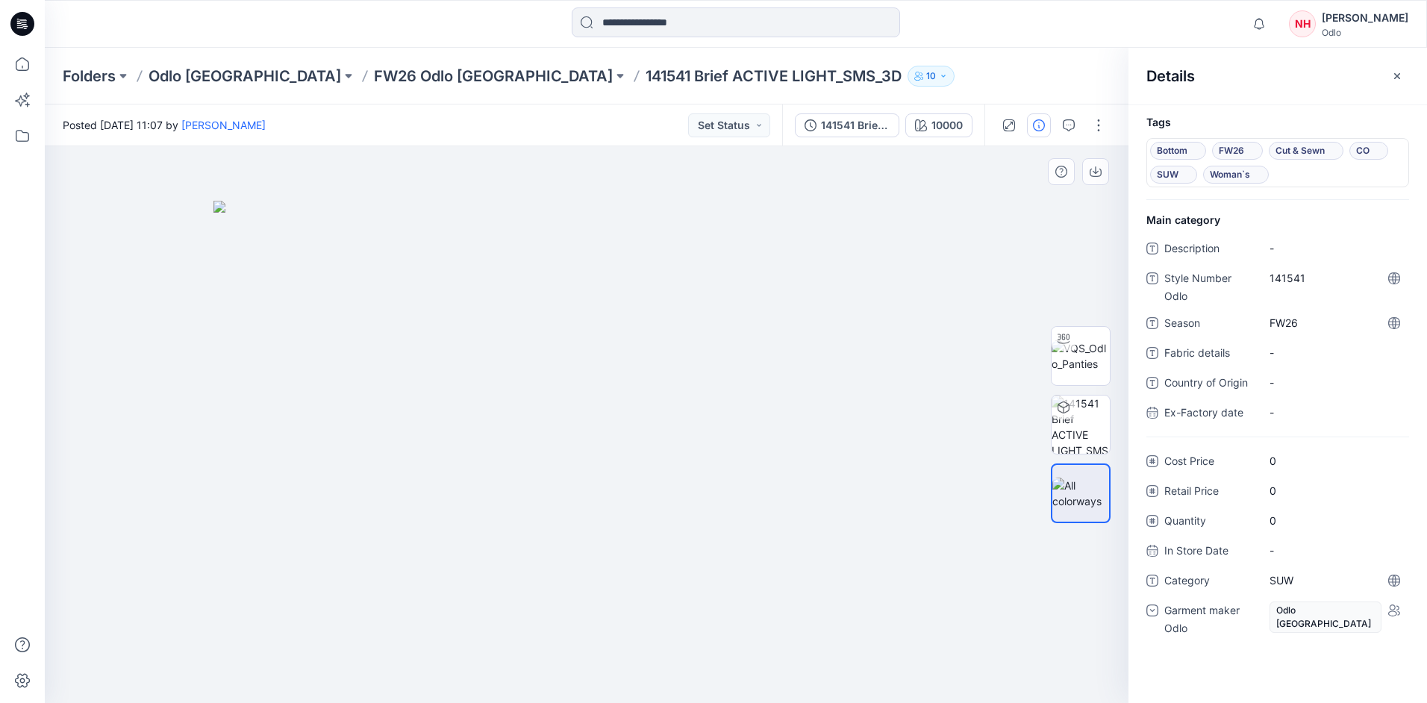
click at [642, 304] on img at bounding box center [587, 452] width 747 height 502
click at [374, 78] on p "FW26 Odlo [GEOGRAPHIC_DATA]" at bounding box center [493, 76] width 239 height 21
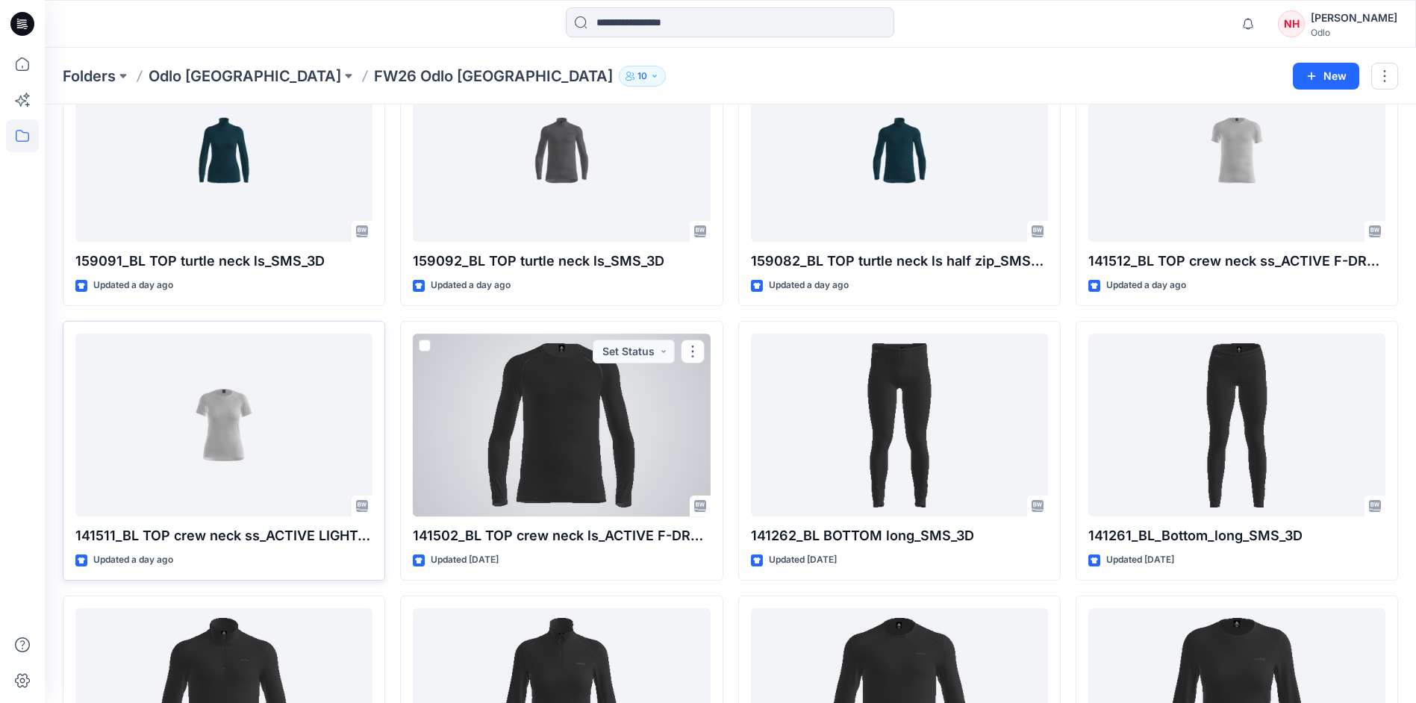
scroll to position [672, 0]
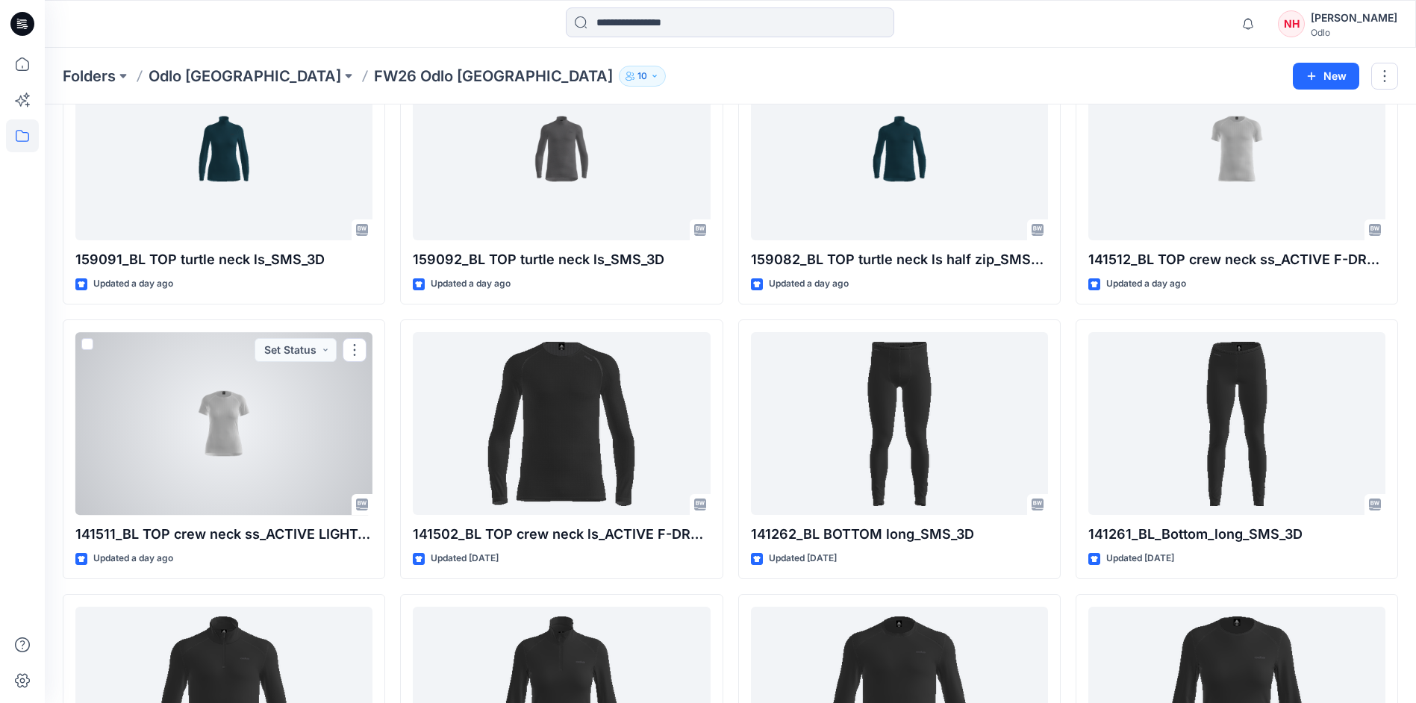
click at [294, 434] on div at bounding box center [223, 423] width 297 height 183
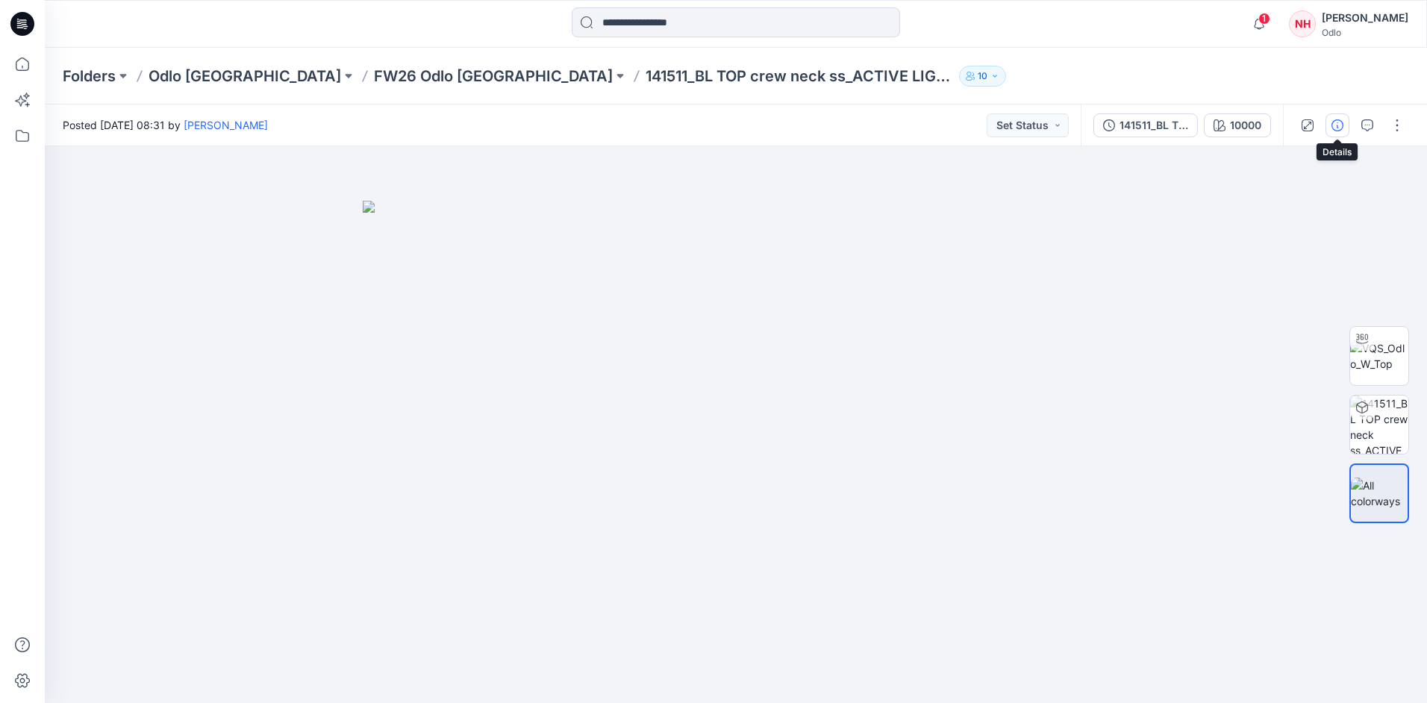
click at [1327, 119] on button "button" at bounding box center [1338, 125] width 24 height 24
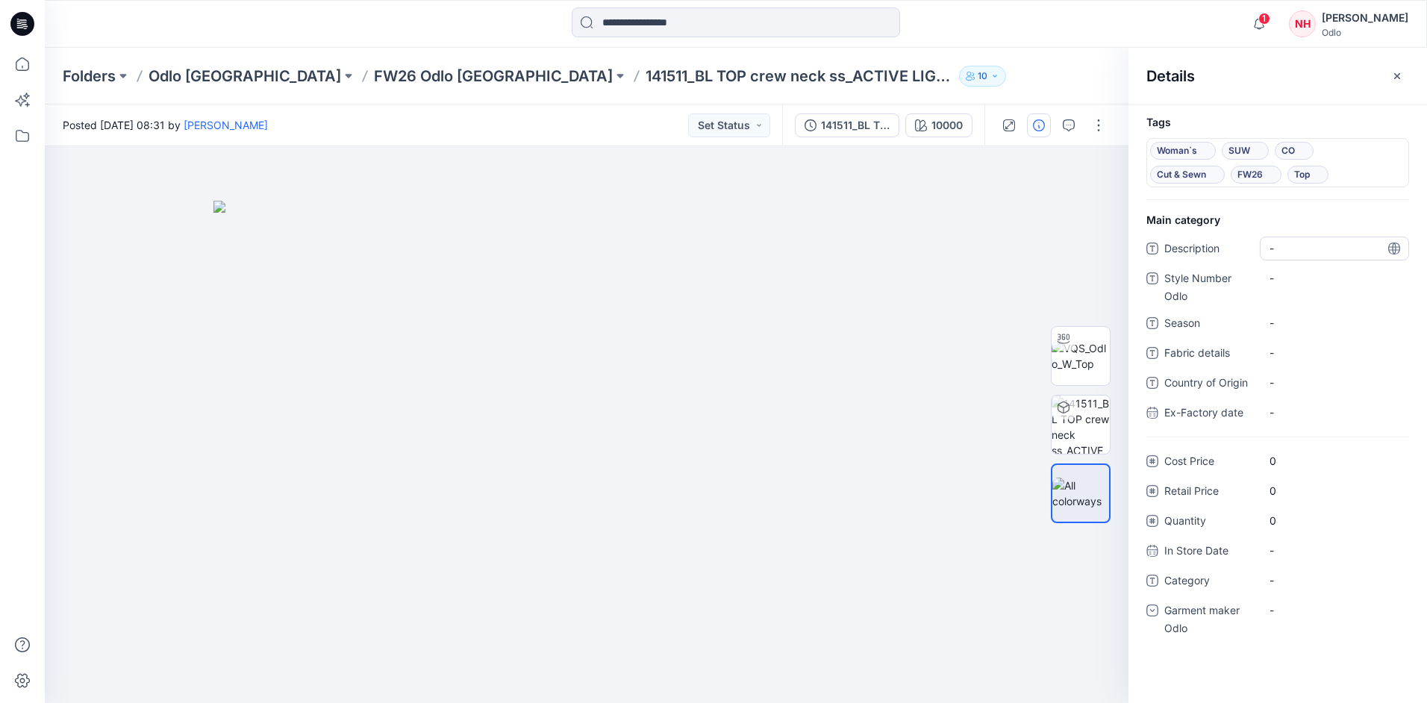
click at [1334, 240] on div "-" at bounding box center [1334, 249] width 149 height 24
type textarea "******"
drag, startPoint x: 1293, startPoint y: 255, endPoint x: 1174, endPoint y: 255, distance: 118.7
click at [1174, 255] on div "Description ******" at bounding box center [1278, 249] width 263 height 24
click at [1288, 285] on Odlo "-" at bounding box center [1335, 278] width 130 height 16
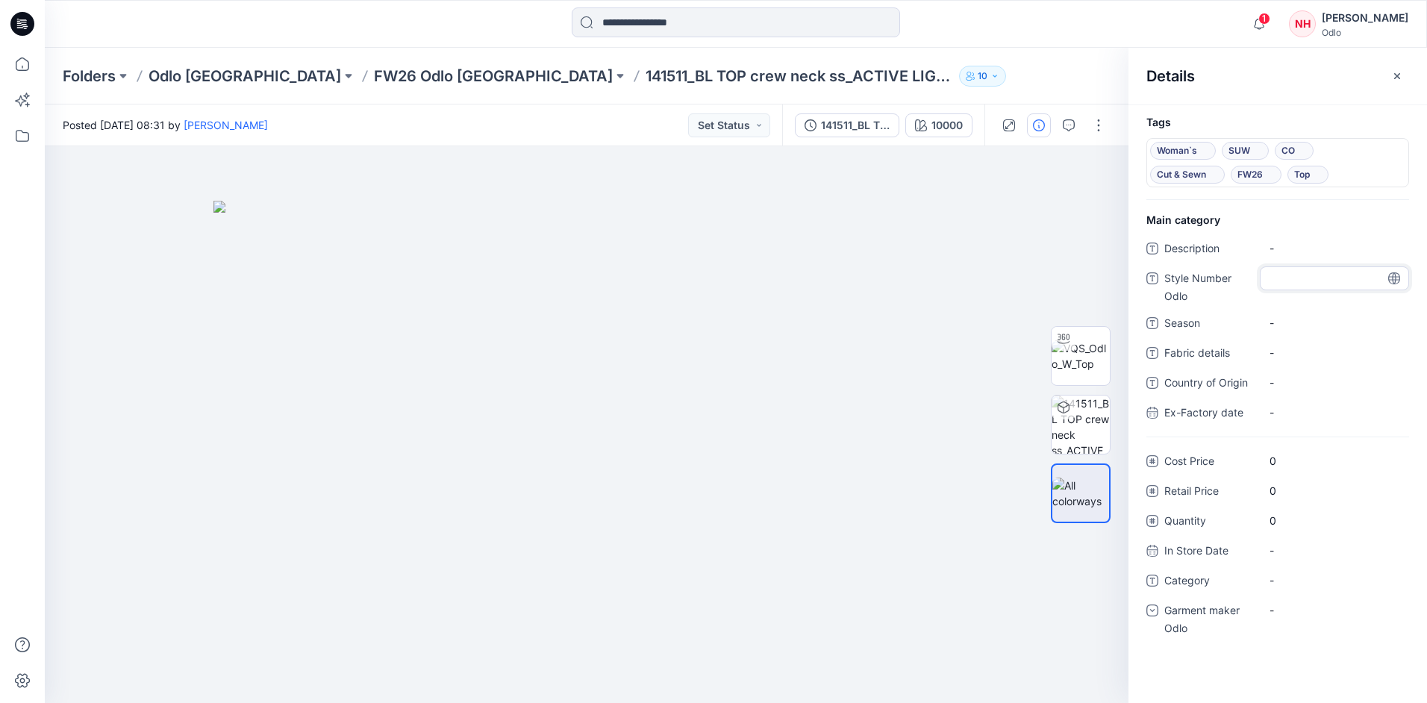
type textarea "******"
click at [1296, 320] on span "-" at bounding box center [1335, 323] width 130 height 16
type textarea "****"
click at [1287, 585] on span "-" at bounding box center [1335, 581] width 130 height 16
type textarea "***"
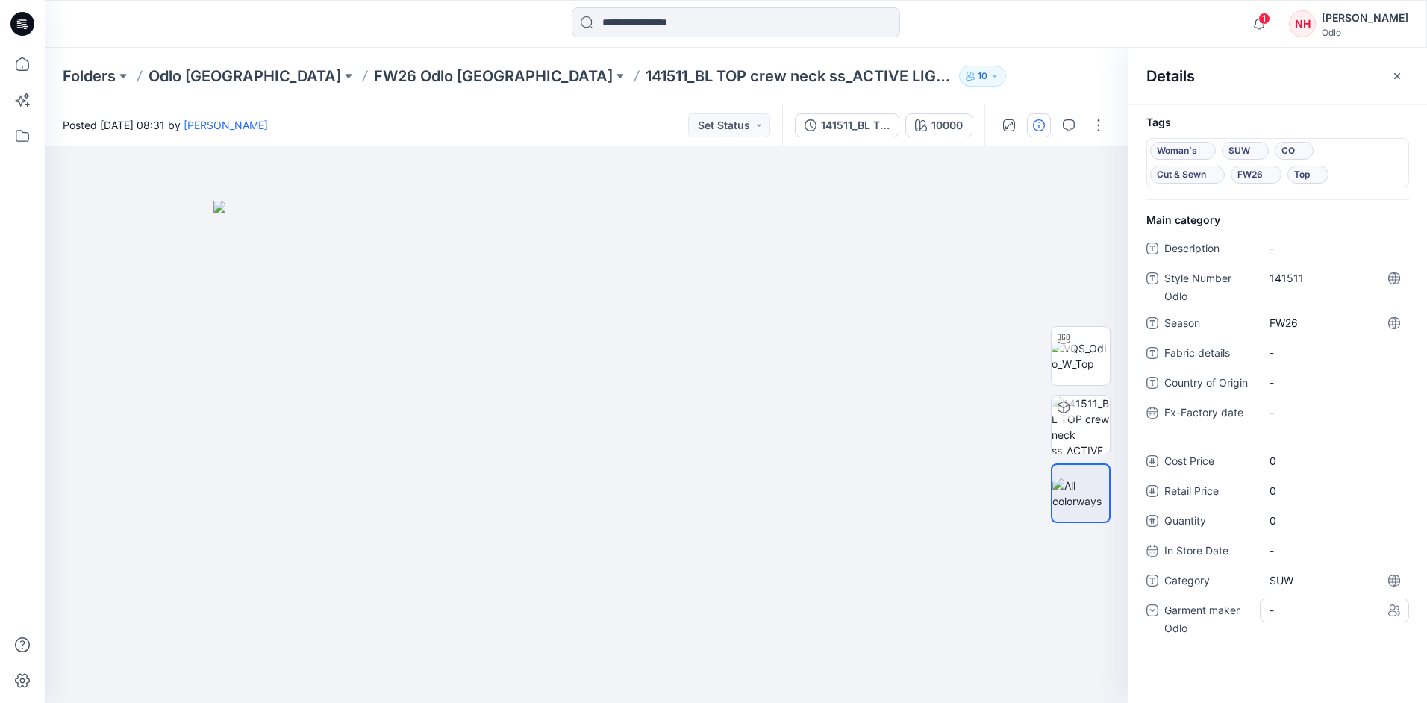
click at [1286, 616] on div "-" at bounding box center [1281, 611] width 22 height 16
click at [1318, 697] on div "Odlo [GEOGRAPHIC_DATA]" at bounding box center [1334, 703] width 143 height 30
click at [374, 79] on p "FW26 Odlo [GEOGRAPHIC_DATA]" at bounding box center [493, 76] width 239 height 21
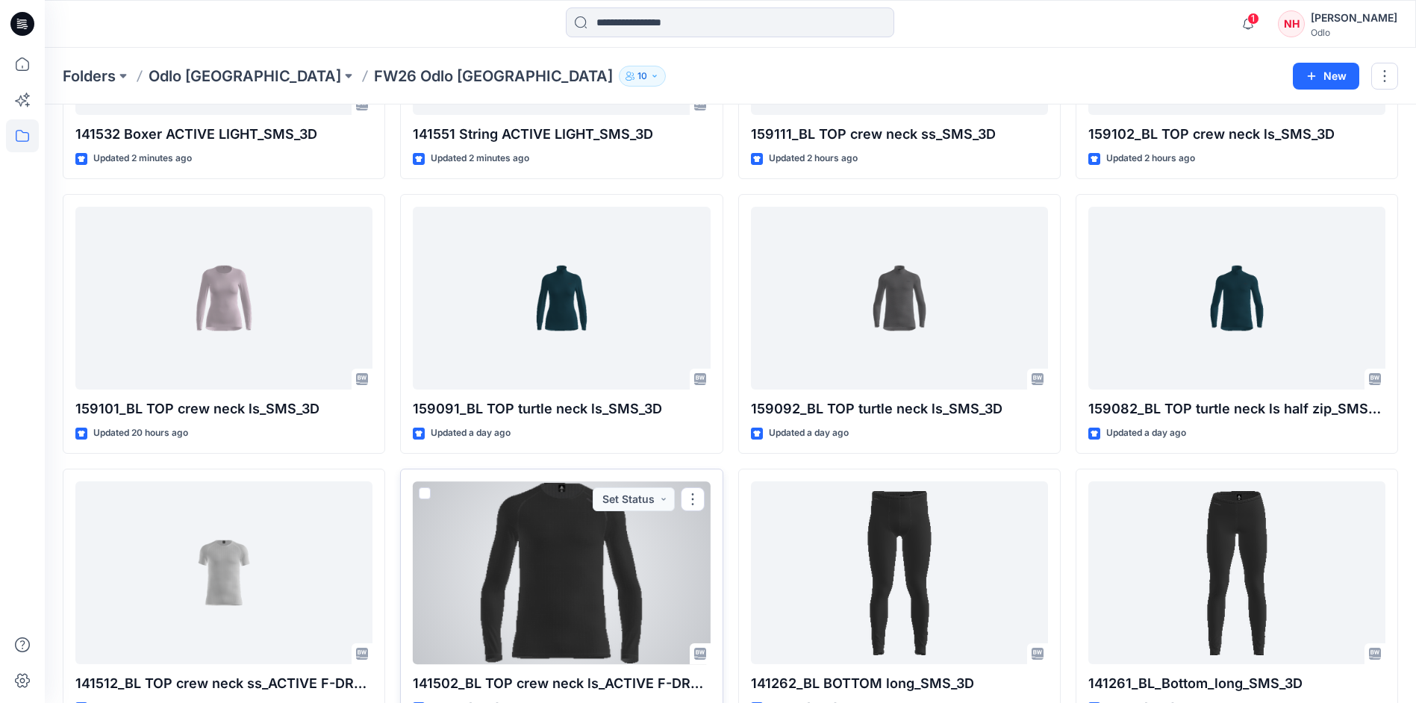
scroll to position [672, 0]
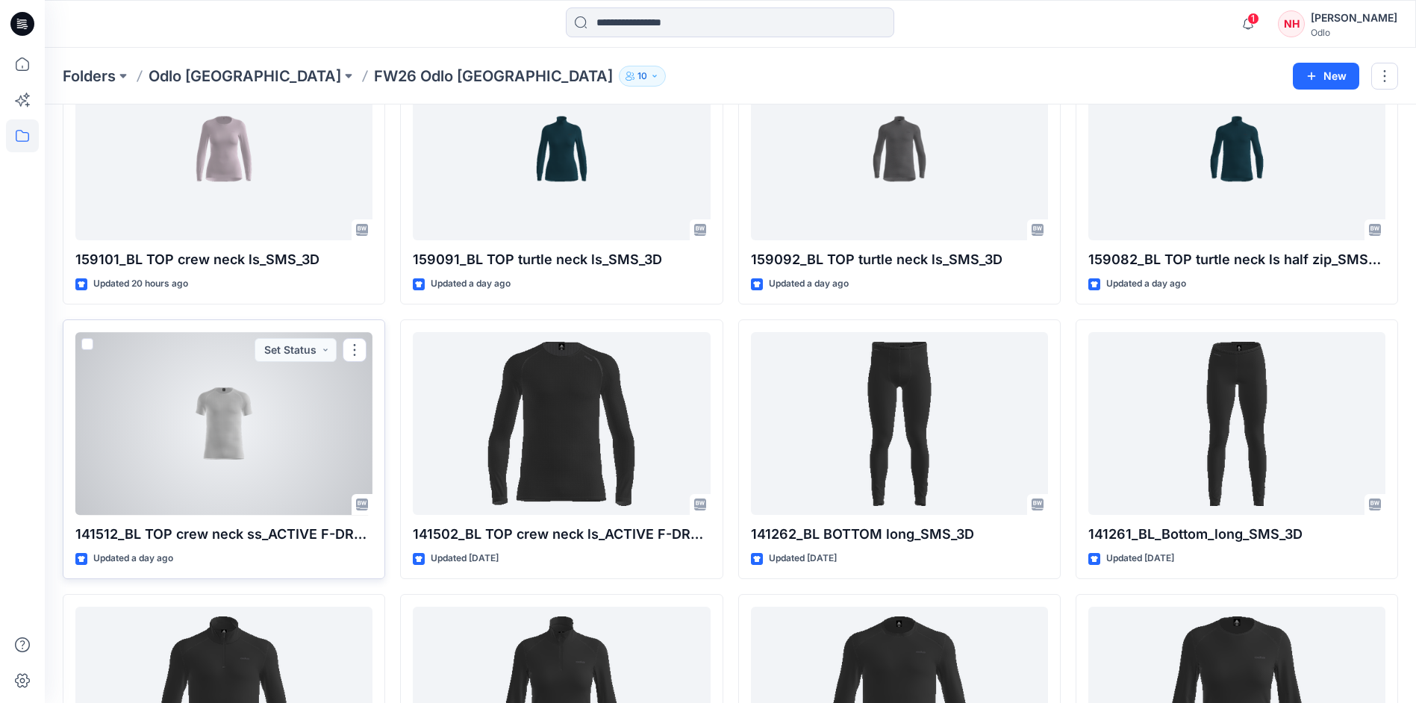
click at [273, 432] on div at bounding box center [223, 423] width 297 height 183
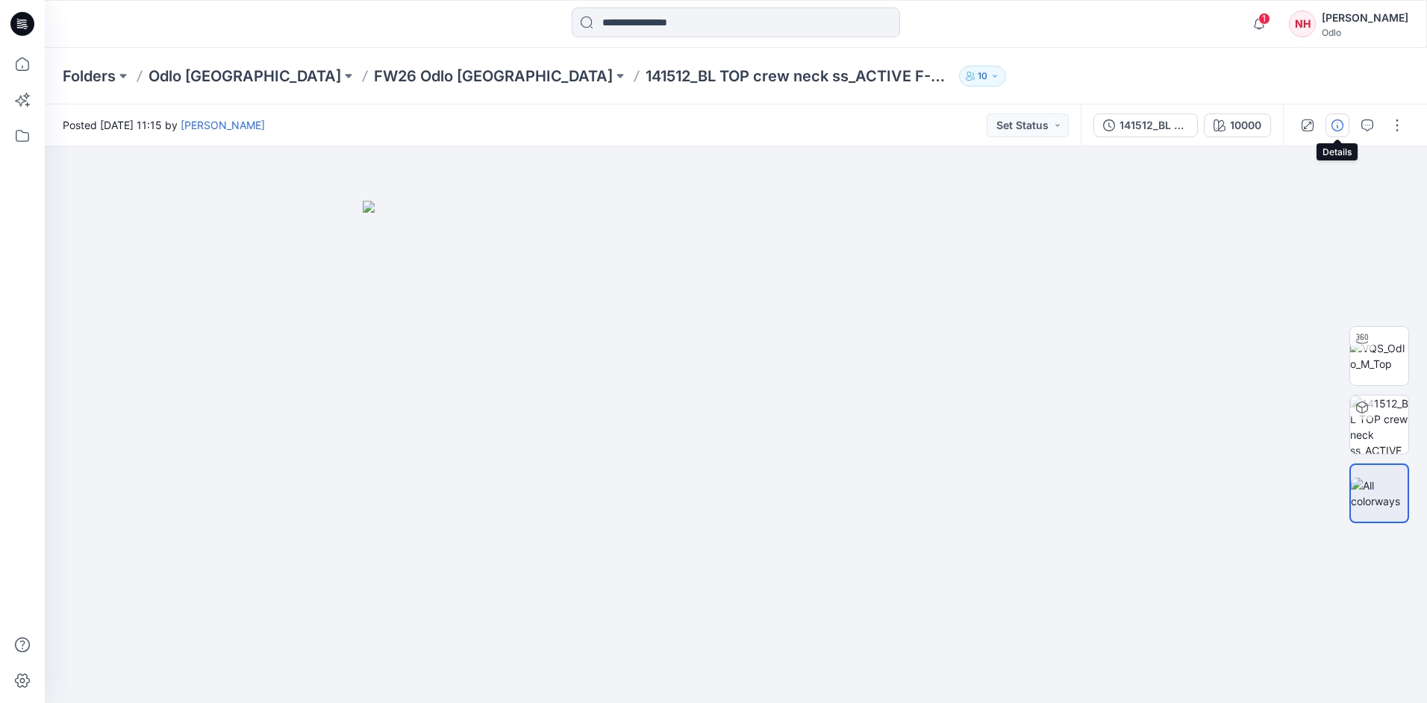
click at [1333, 131] on icon "button" at bounding box center [1338, 125] width 12 height 12
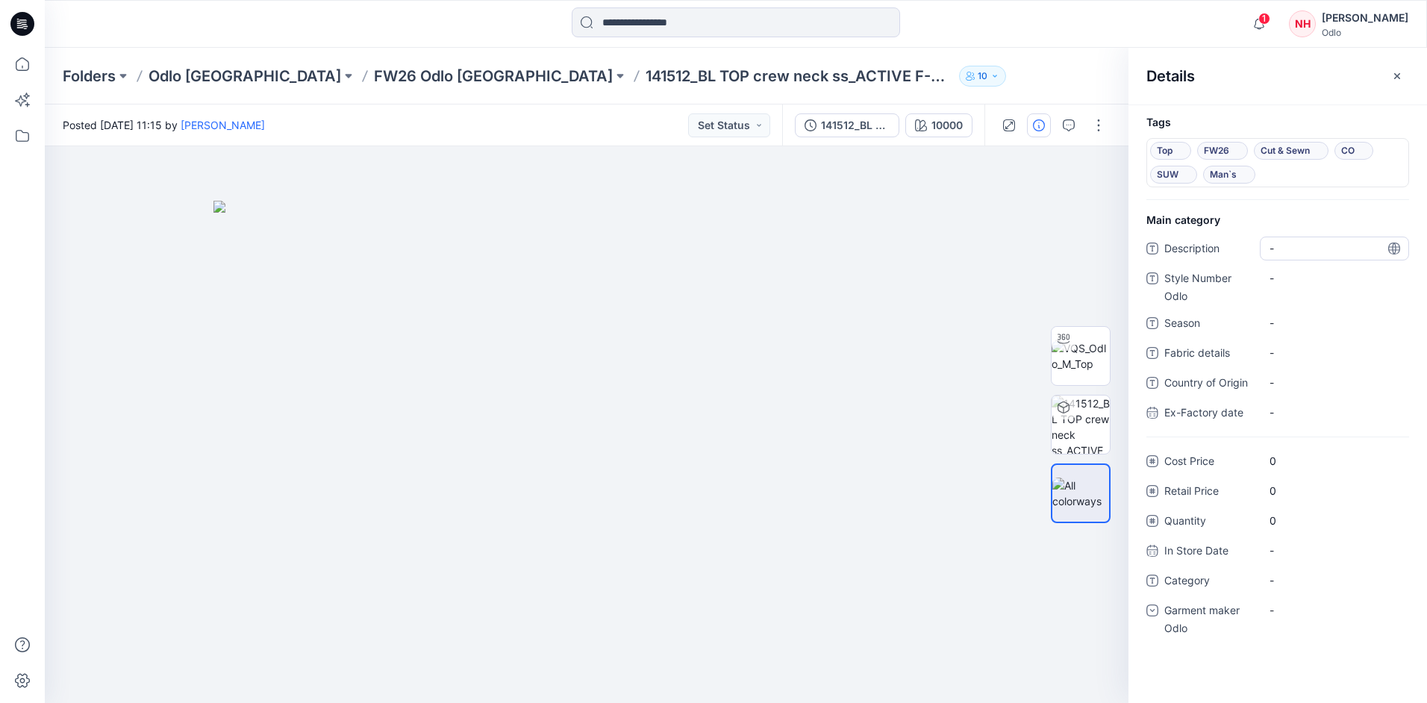
click at [1311, 240] on div "-" at bounding box center [1334, 249] width 149 height 24
click at [1312, 281] on Odlo "-" at bounding box center [1335, 278] width 130 height 16
type textarea "******"
click at [1327, 322] on span "-" at bounding box center [1335, 323] width 130 height 16
type textarea "****"
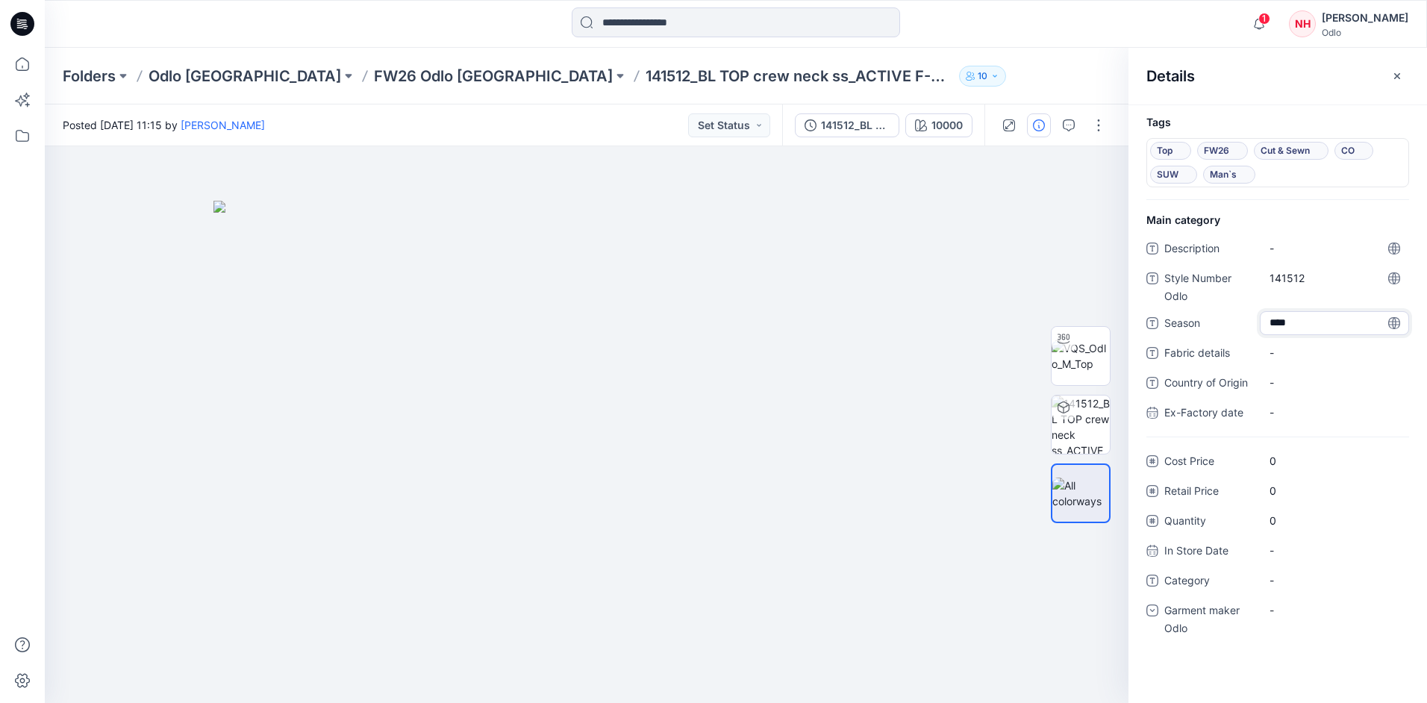
click at [1312, 600] on div "-" at bounding box center [1334, 611] width 149 height 24
click at [1318, 579] on span "-" at bounding box center [1335, 581] width 130 height 16
type textarea "***"
click at [1337, 617] on div "-" at bounding box center [1334, 611] width 149 height 24
click at [1349, 694] on div "Odlo [GEOGRAPHIC_DATA]" at bounding box center [1334, 703] width 143 height 30
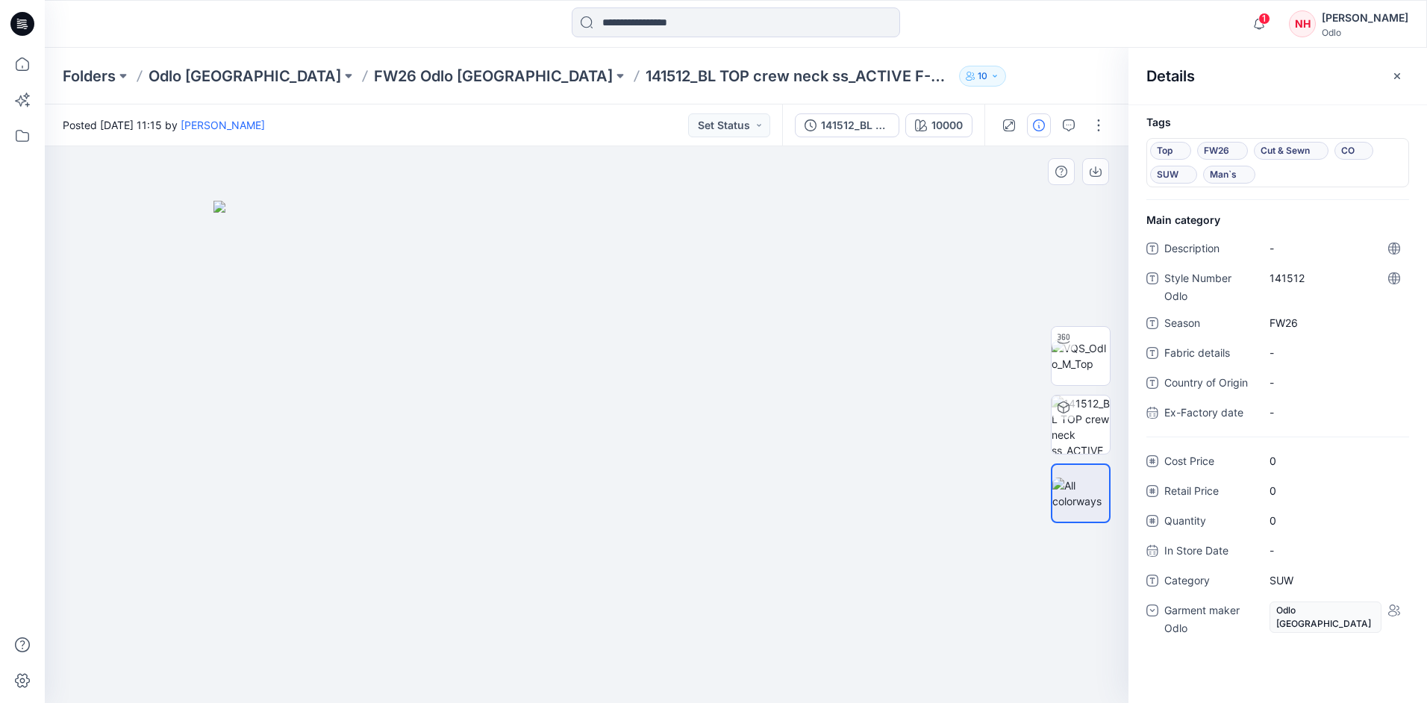
click at [788, 346] on img at bounding box center [587, 452] width 747 height 502
click at [374, 69] on p "FW26 Odlo [GEOGRAPHIC_DATA]" at bounding box center [493, 76] width 239 height 21
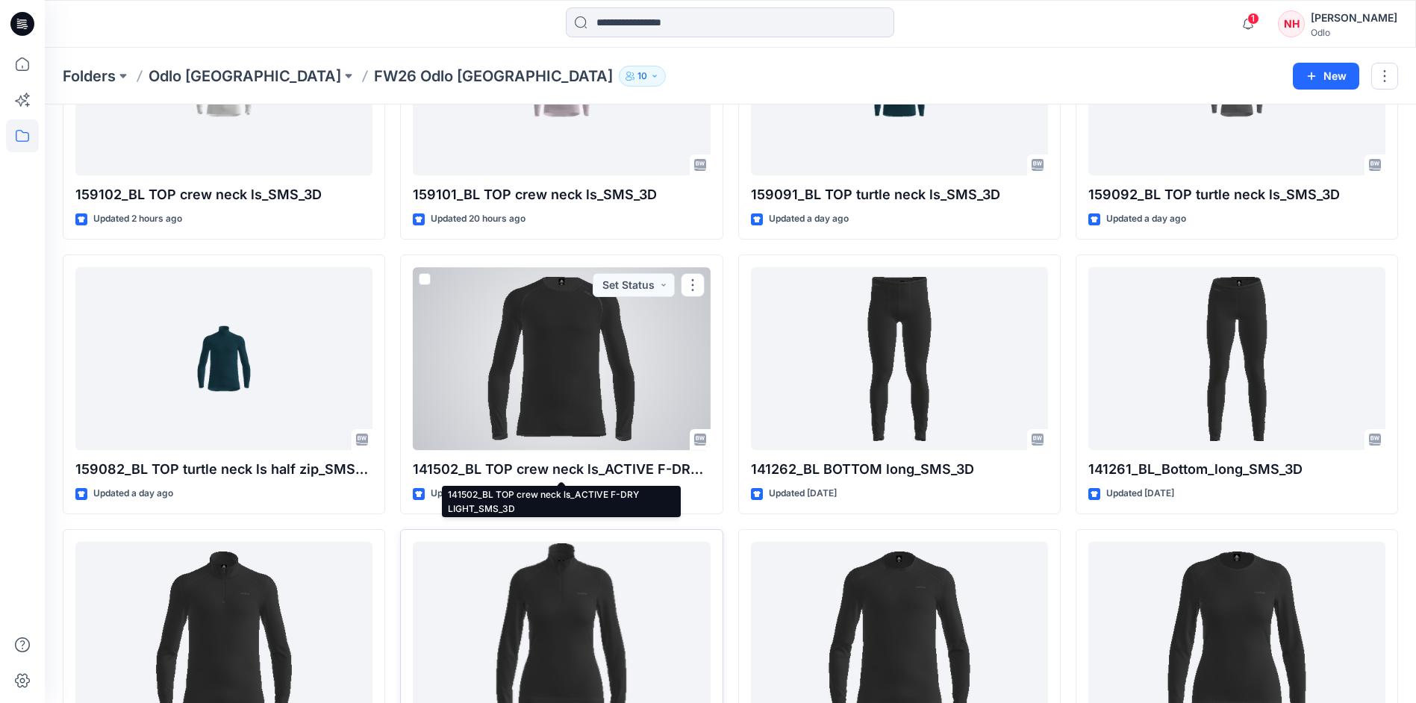
scroll to position [747, 0]
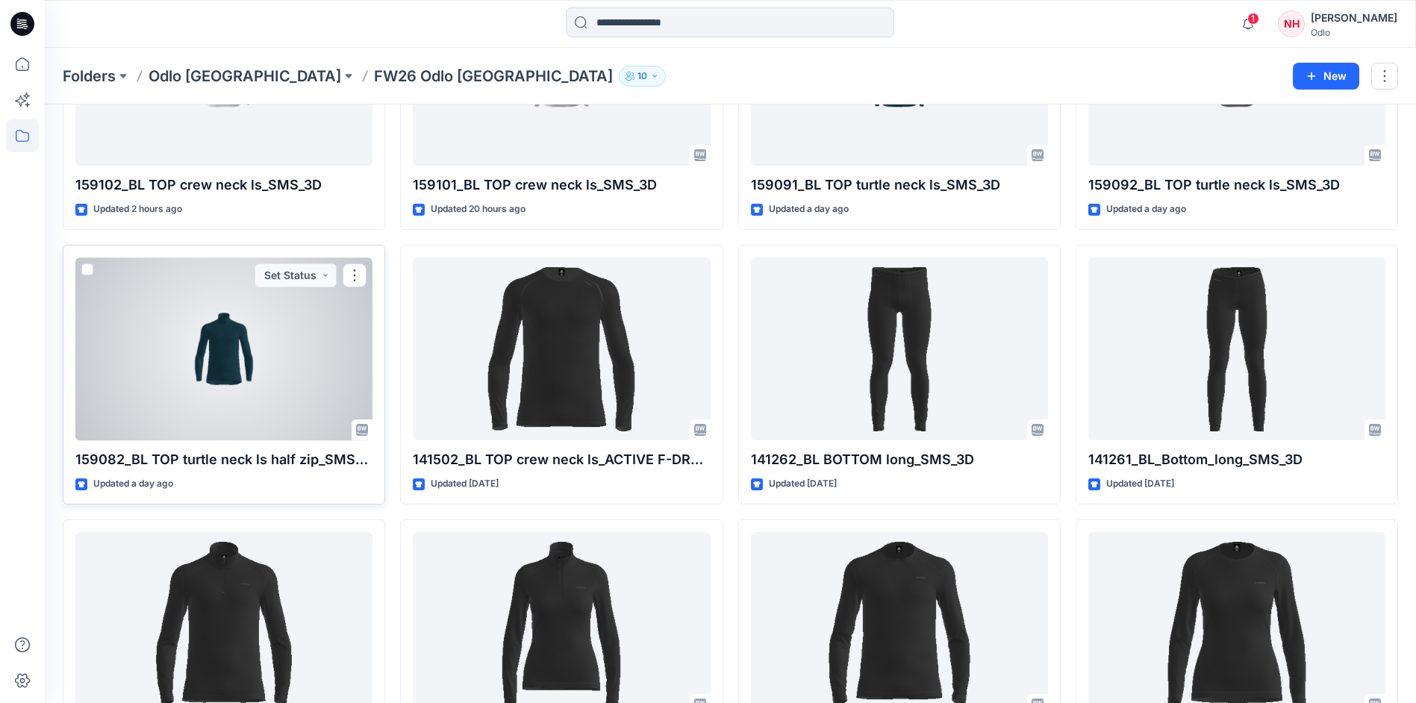
click at [316, 329] on div at bounding box center [223, 349] width 297 height 183
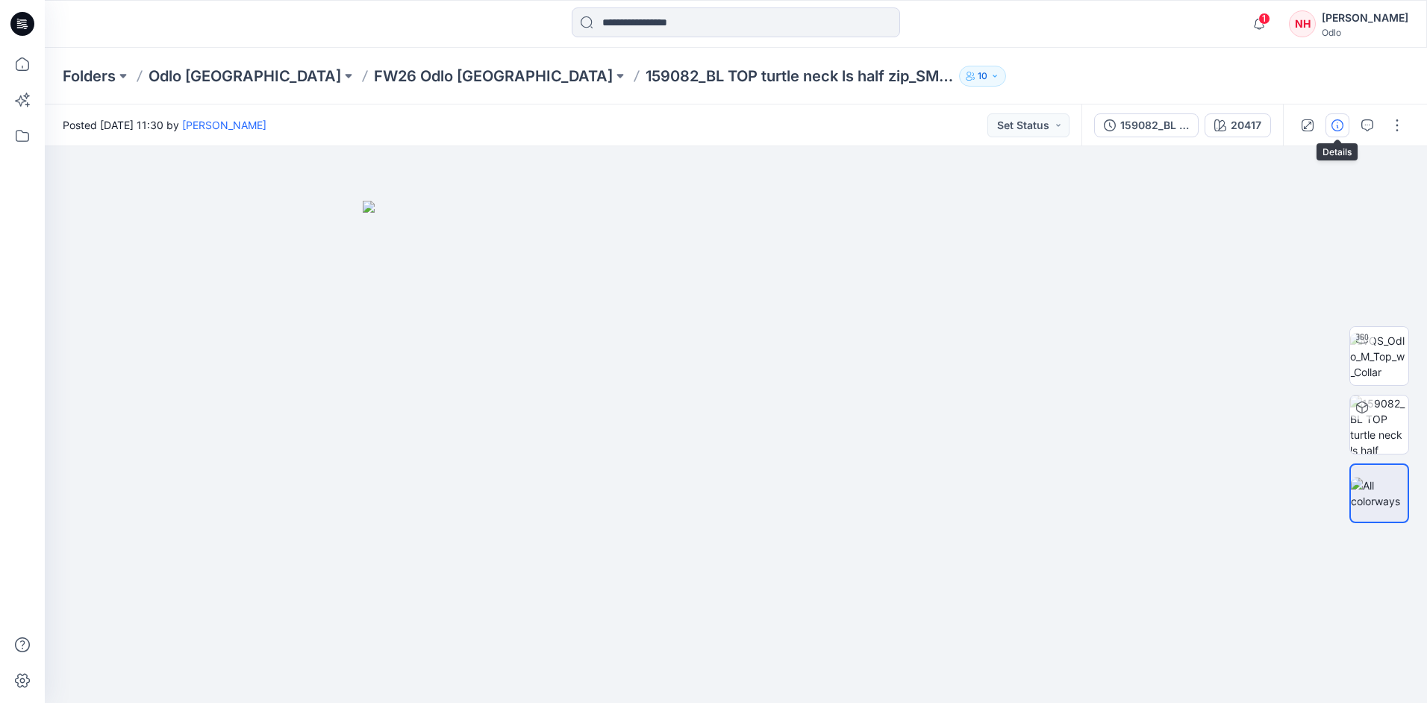
click at [1341, 120] on icon "button" at bounding box center [1338, 125] width 12 height 12
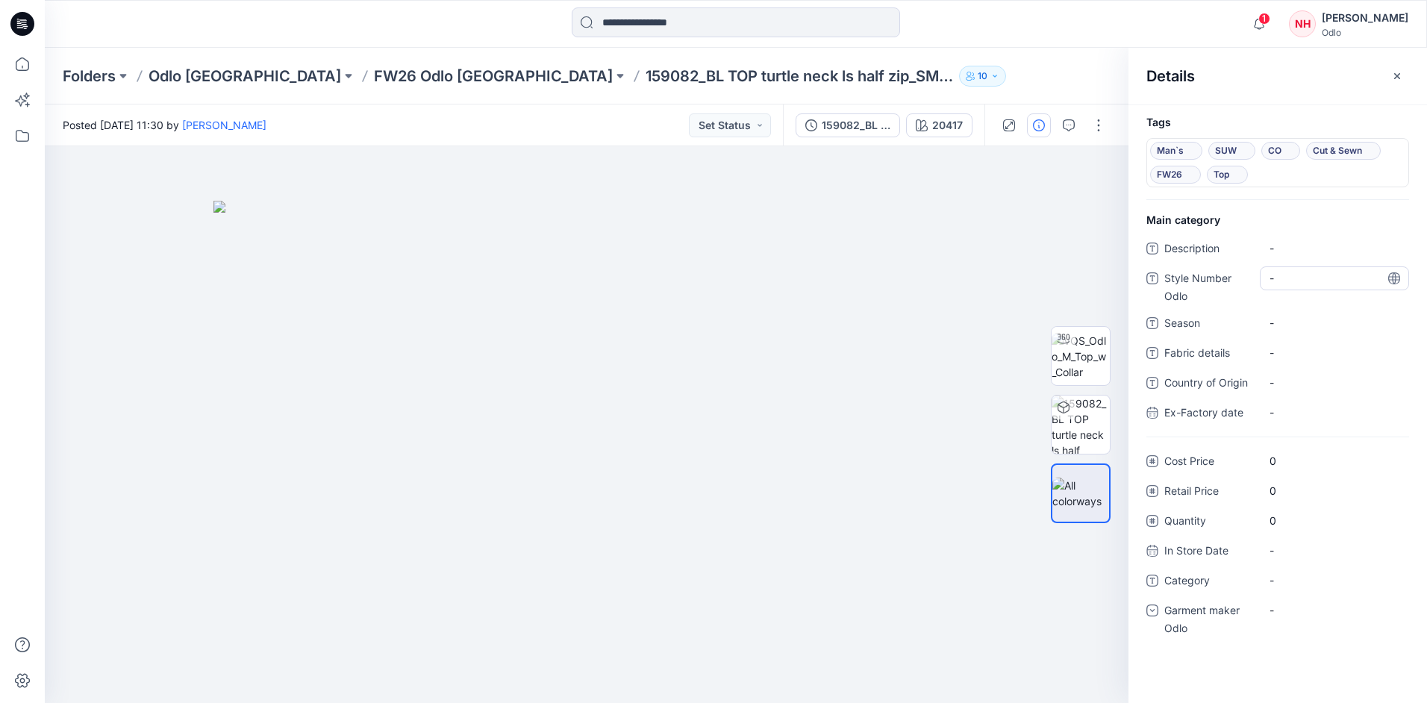
click at [1305, 275] on Odlo "-" at bounding box center [1335, 278] width 130 height 16
type textarea "******"
click at [1311, 318] on span "-" at bounding box center [1335, 323] width 130 height 16
type textarea "****"
click at [1301, 579] on span "-" at bounding box center [1335, 581] width 130 height 16
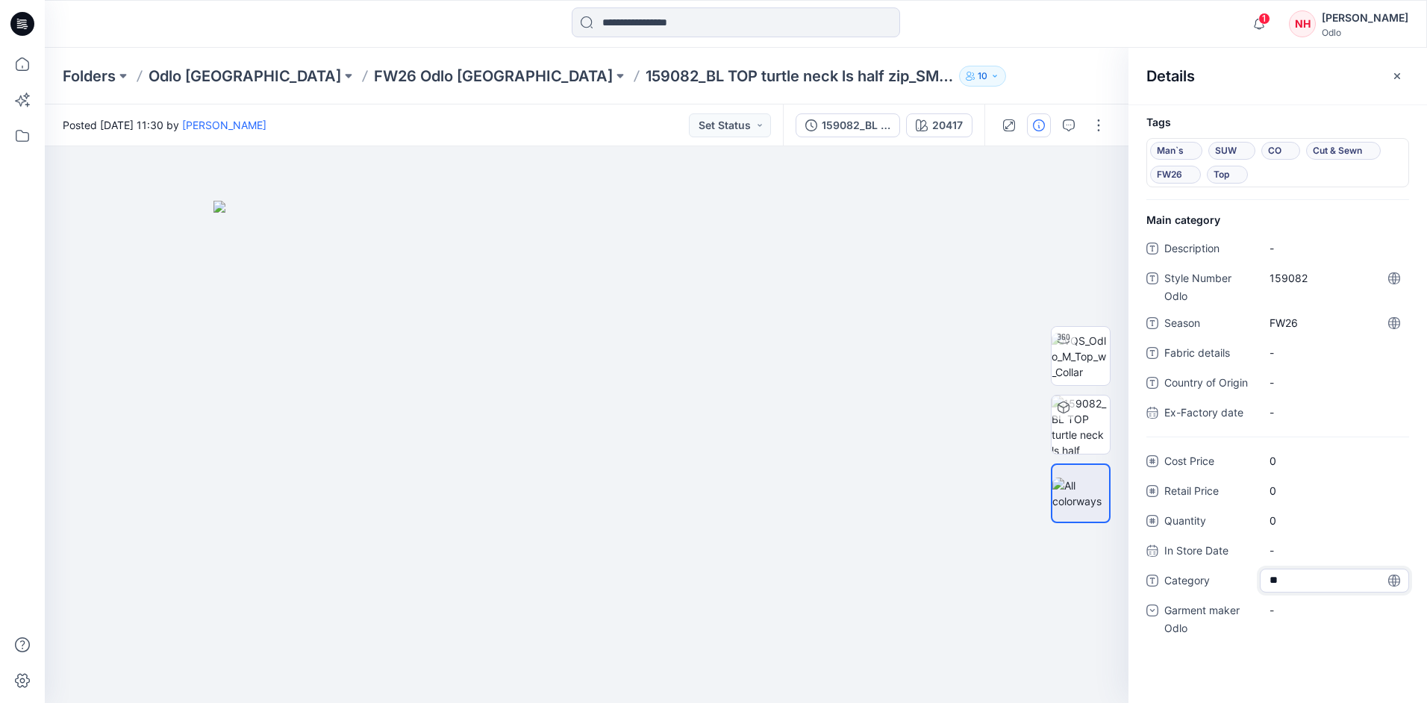
type textarea "***"
click at [1307, 620] on div "-" at bounding box center [1334, 611] width 149 height 24
click at [1318, 701] on div "Odlo [GEOGRAPHIC_DATA]" at bounding box center [1334, 703] width 143 height 30
click at [374, 74] on p "FW26 Odlo [GEOGRAPHIC_DATA]" at bounding box center [493, 76] width 239 height 21
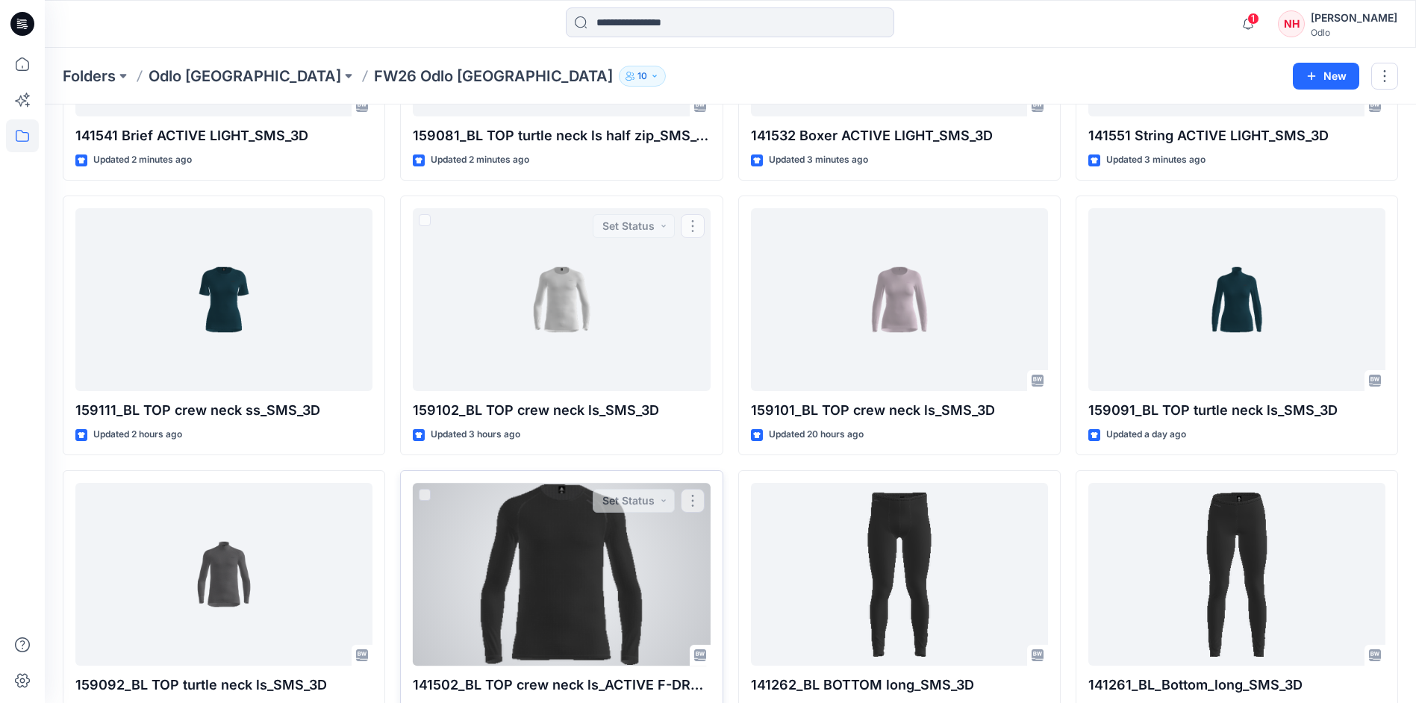
scroll to position [523, 0]
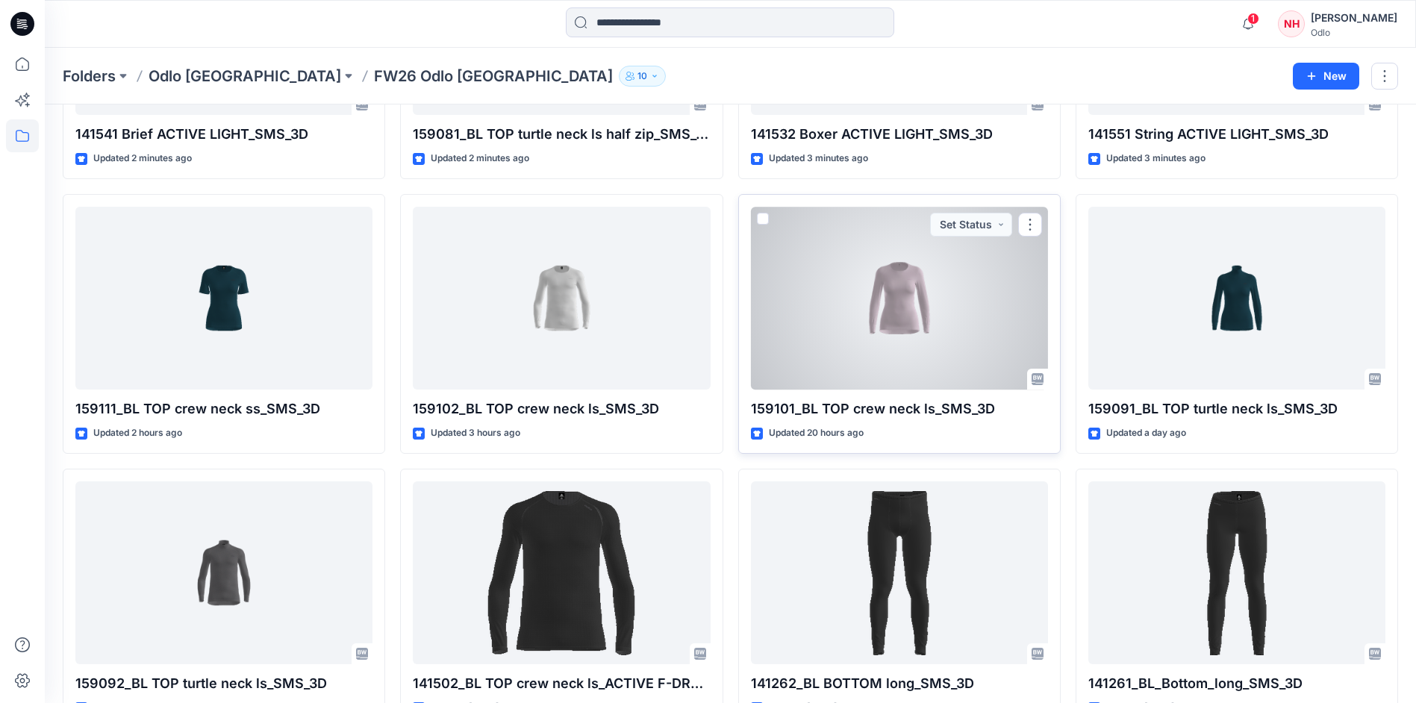
click at [891, 281] on div at bounding box center [899, 298] width 297 height 183
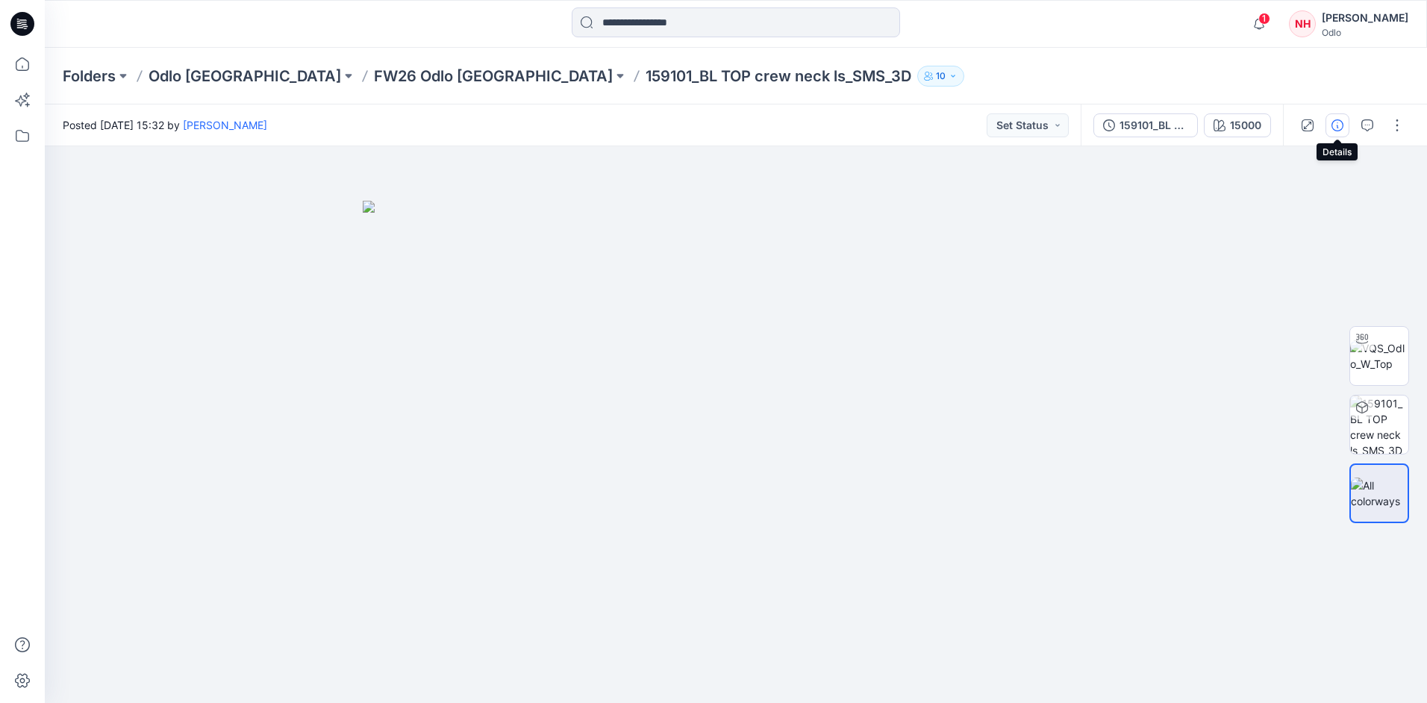
click at [1345, 131] on button "button" at bounding box center [1338, 125] width 24 height 24
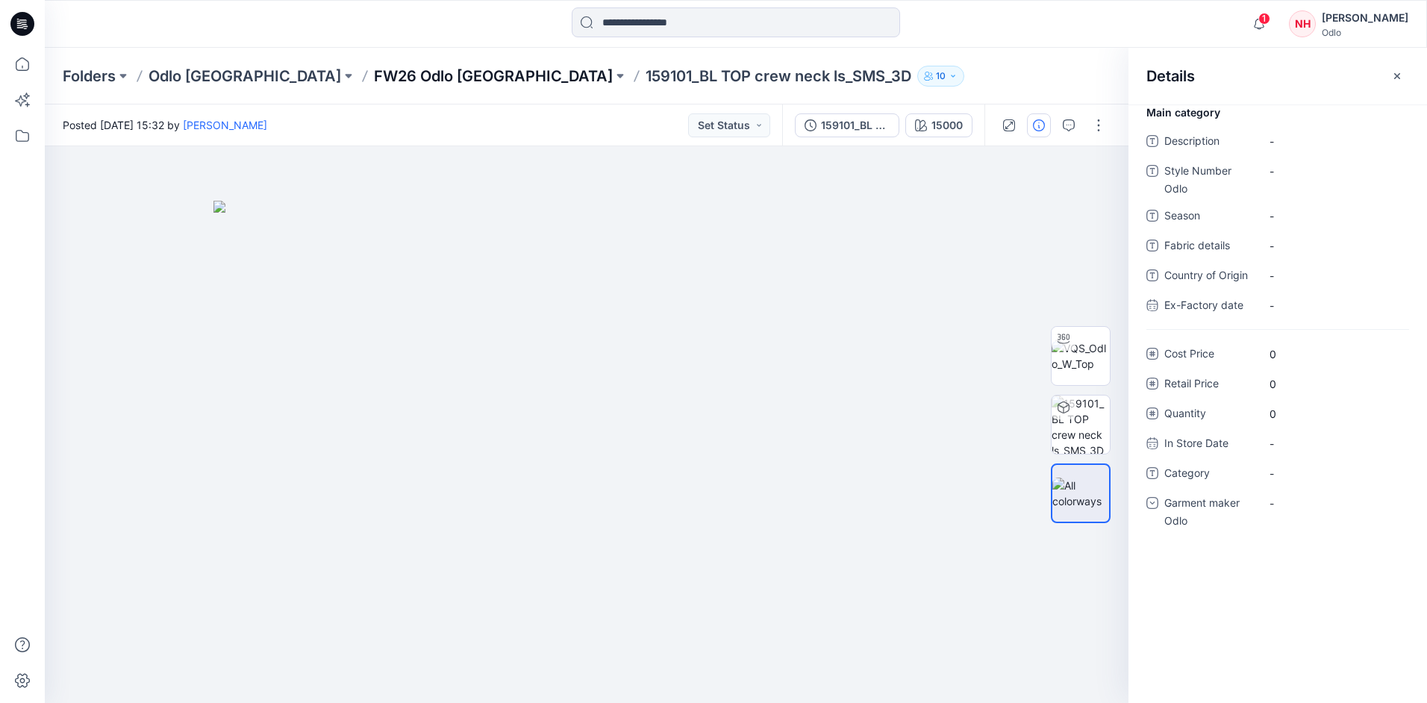
click at [374, 84] on p "FW26 Odlo [GEOGRAPHIC_DATA]" at bounding box center [493, 76] width 239 height 21
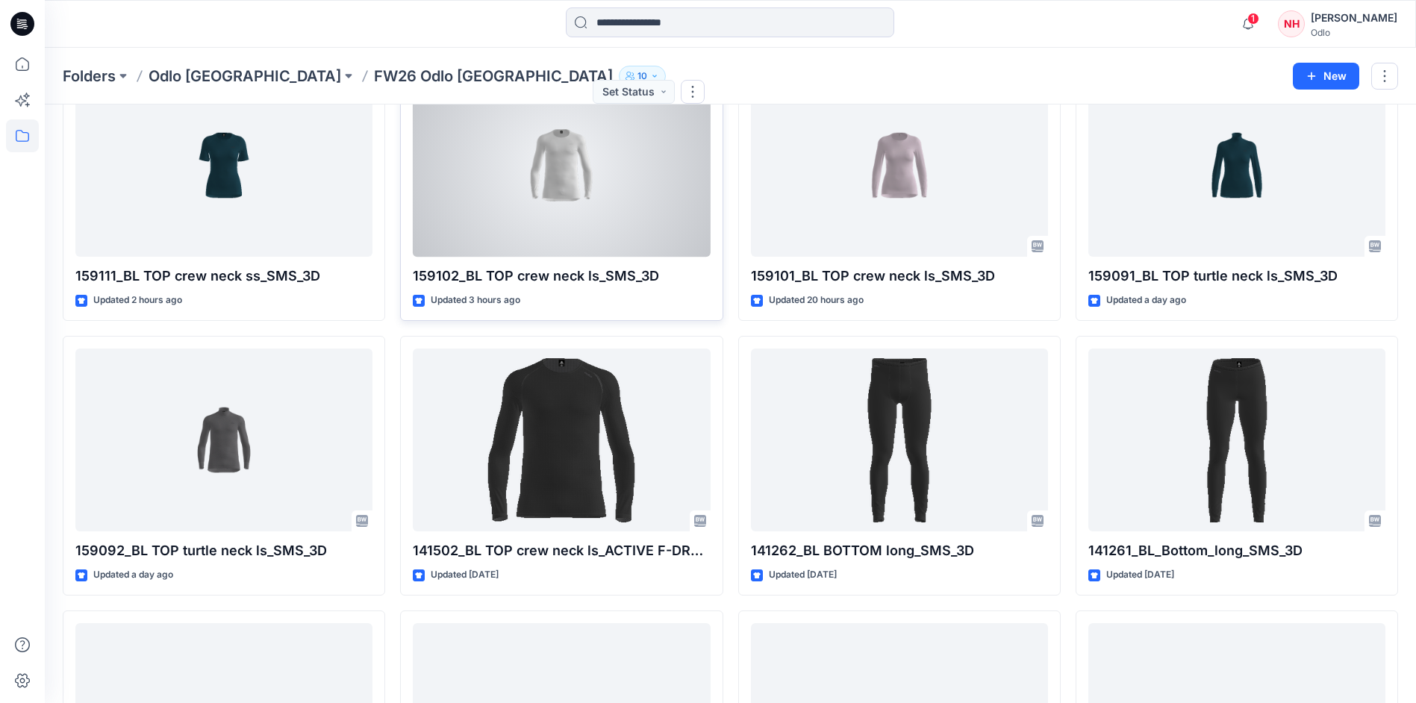
scroll to position [672, 0]
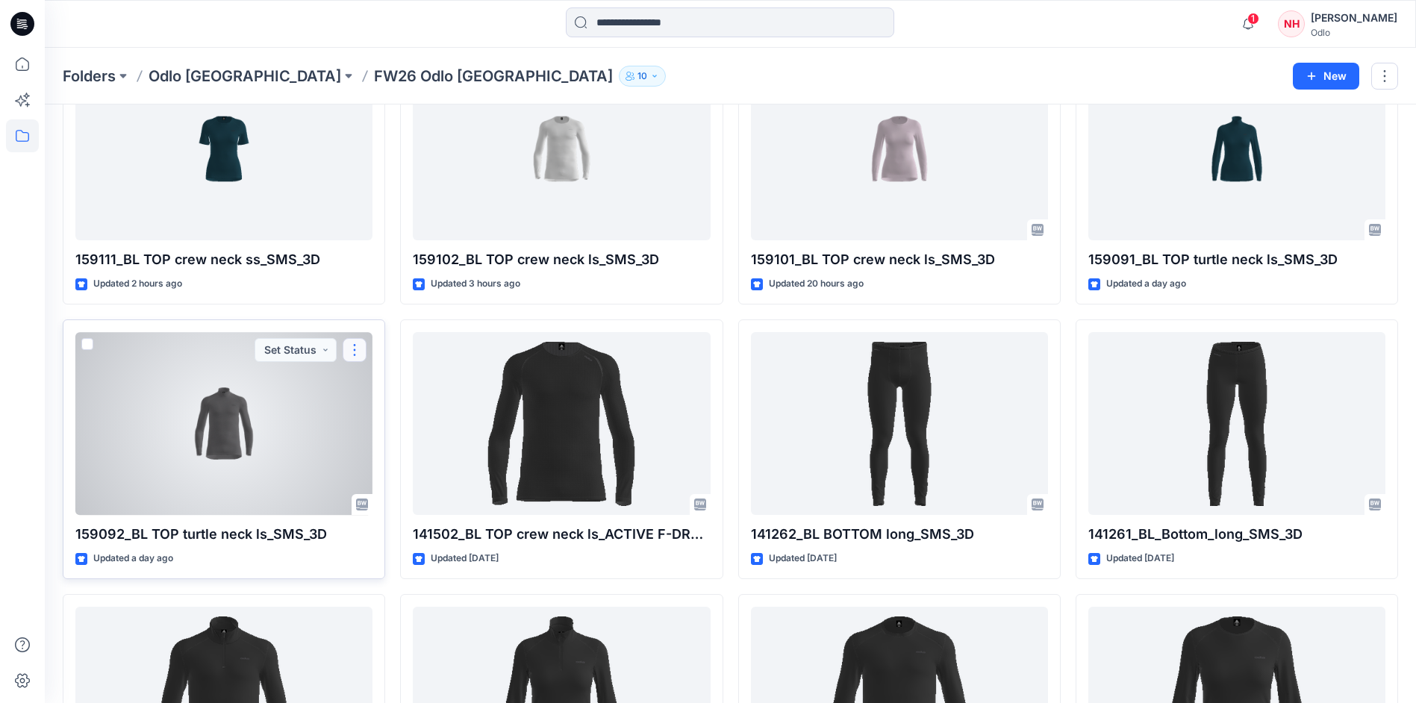
click at [359, 352] on button "button" at bounding box center [355, 350] width 24 height 24
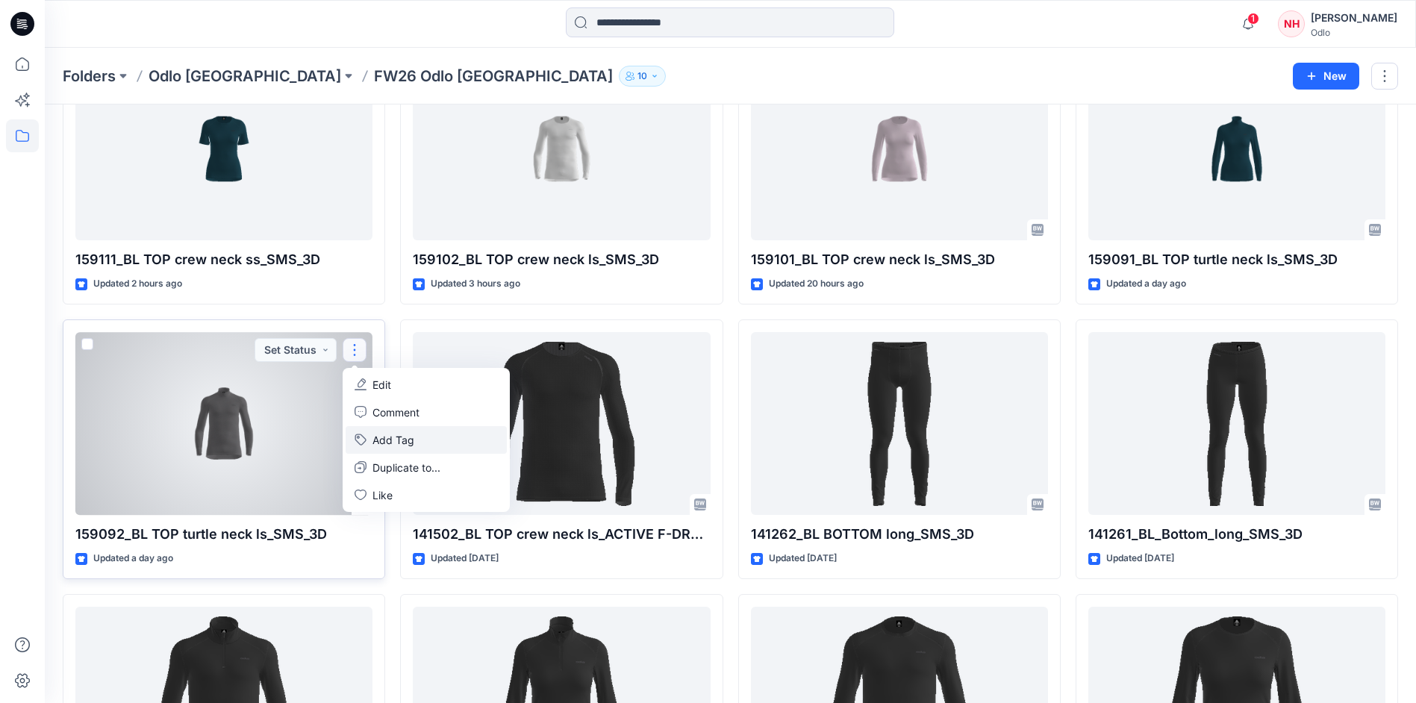
click at [408, 440] on button "Add Tag" at bounding box center [426, 440] width 161 height 28
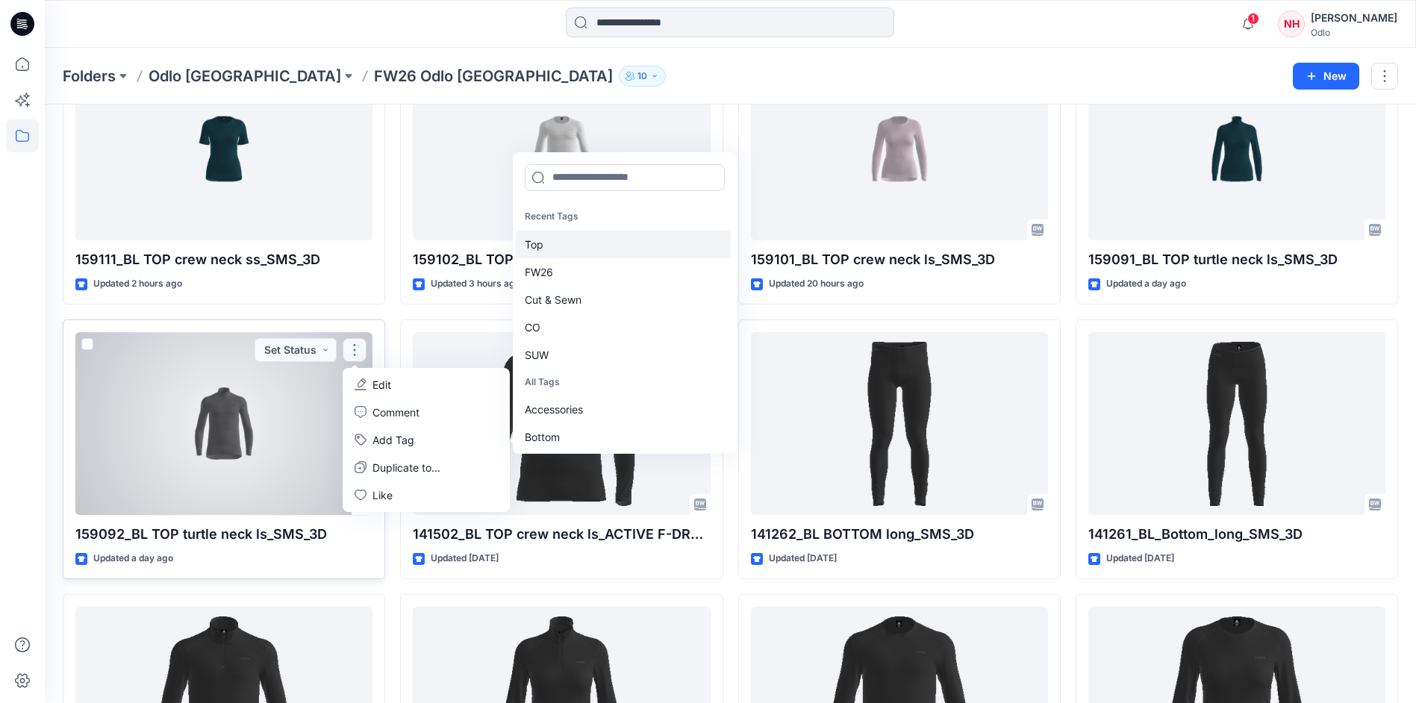
click at [588, 251] on div "Top" at bounding box center [623, 245] width 215 height 28
click at [588, 252] on div "FW26" at bounding box center [623, 245] width 215 height 28
click at [591, 252] on div "Cut & Sewn" at bounding box center [623, 245] width 215 height 28
click at [591, 253] on div "CO" at bounding box center [623, 245] width 215 height 28
click at [591, 253] on div "SUW" at bounding box center [623, 245] width 215 height 28
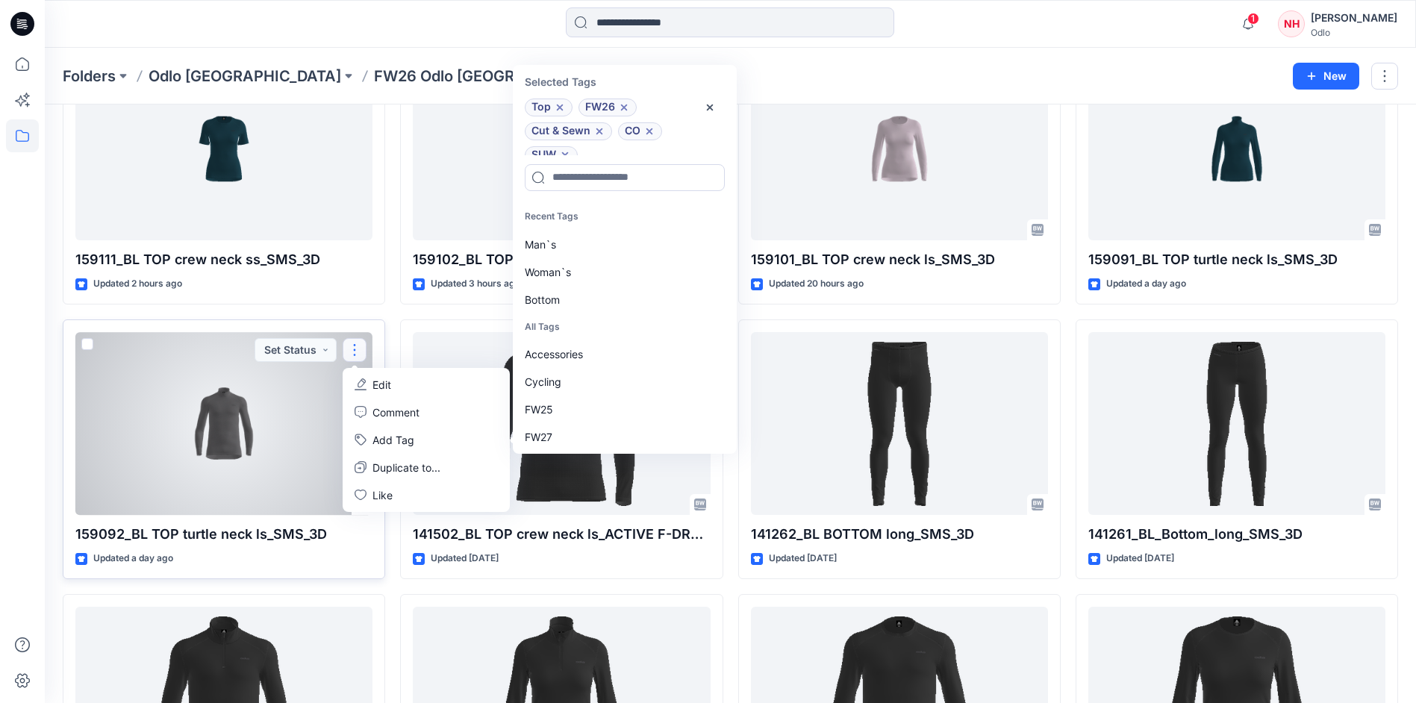
scroll to position [12, 0]
click at [591, 253] on div "Man`s" at bounding box center [623, 245] width 215 height 28
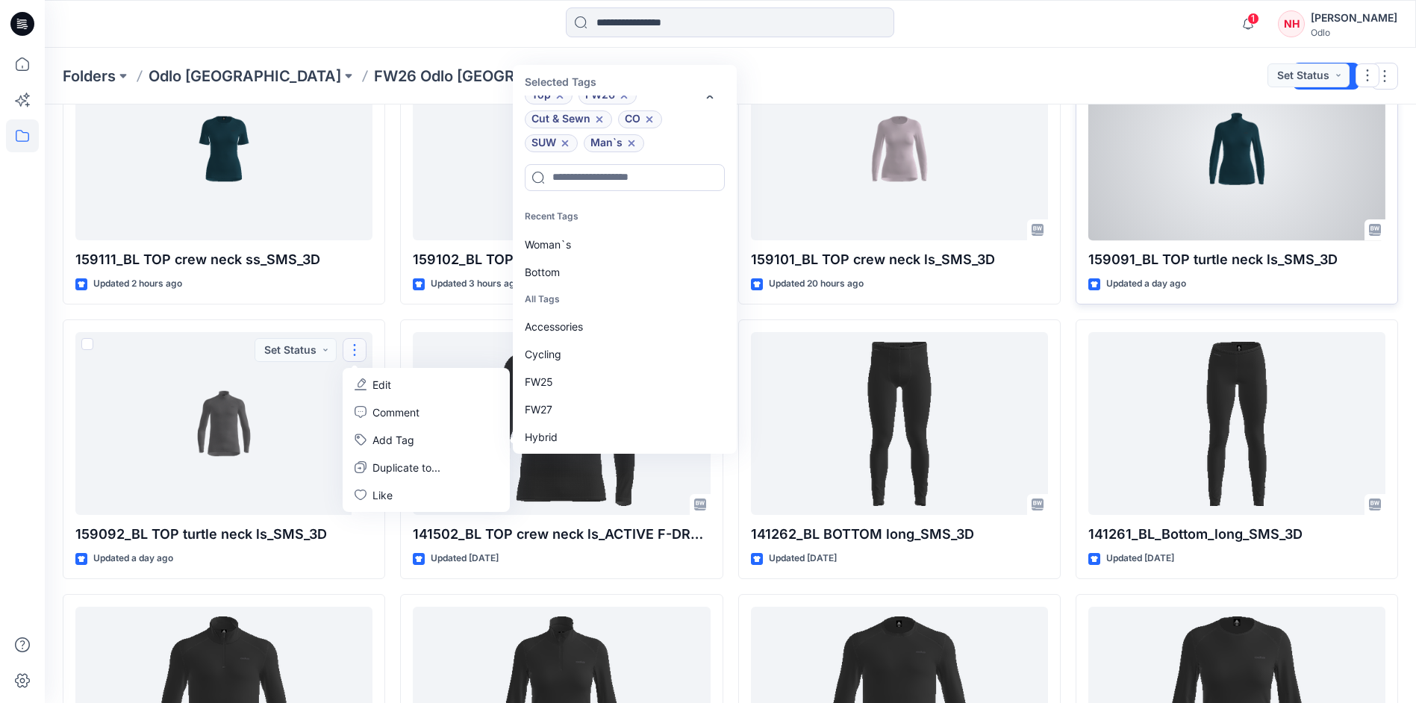
click at [1224, 187] on div at bounding box center [1237, 148] width 297 height 183
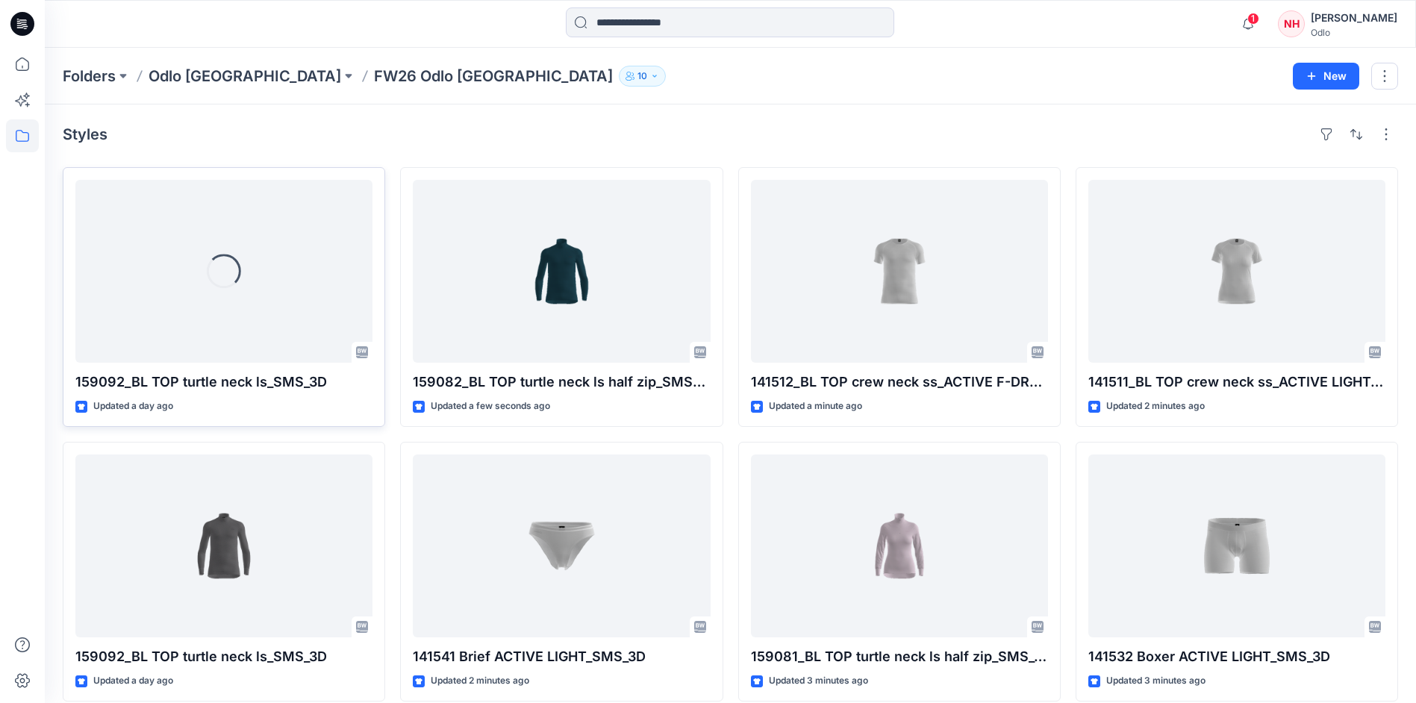
click at [310, 313] on div "Loading..." at bounding box center [223, 271] width 297 height 183
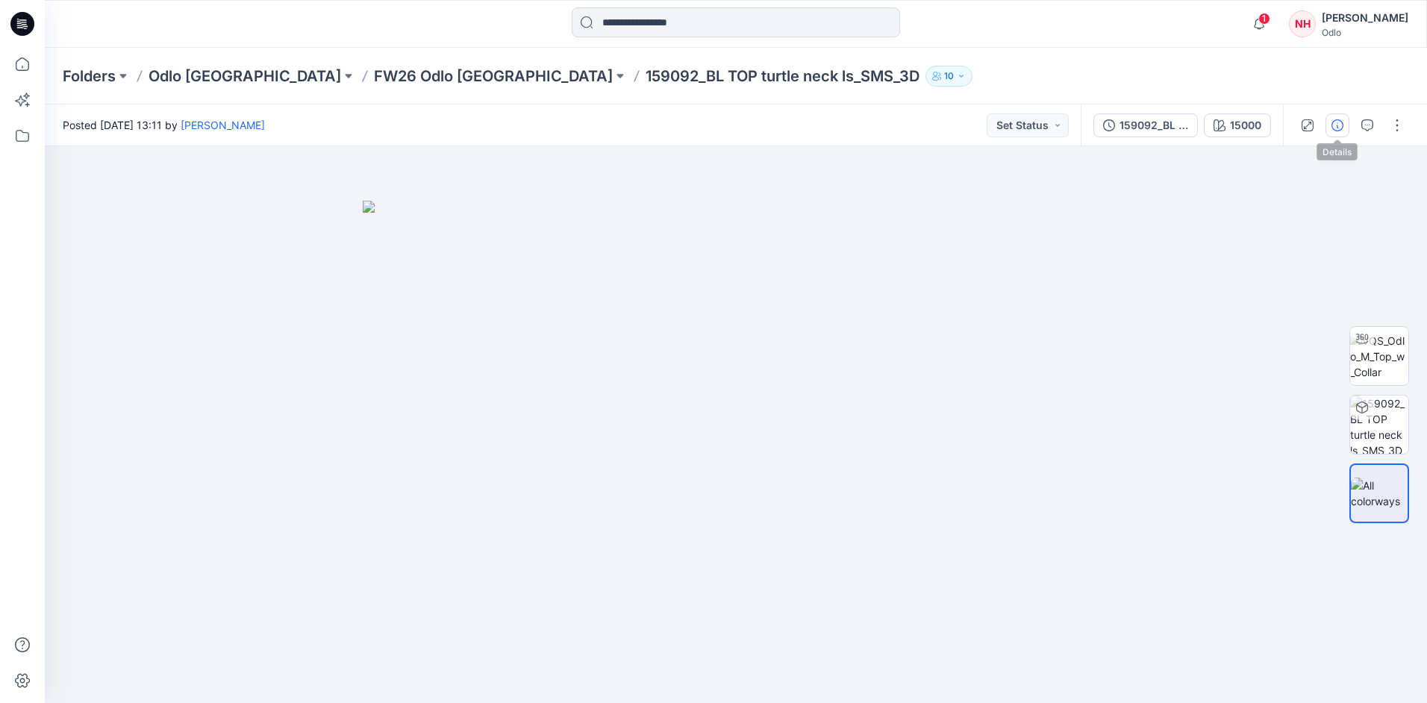
click at [1337, 119] on icon "button" at bounding box center [1338, 125] width 12 height 12
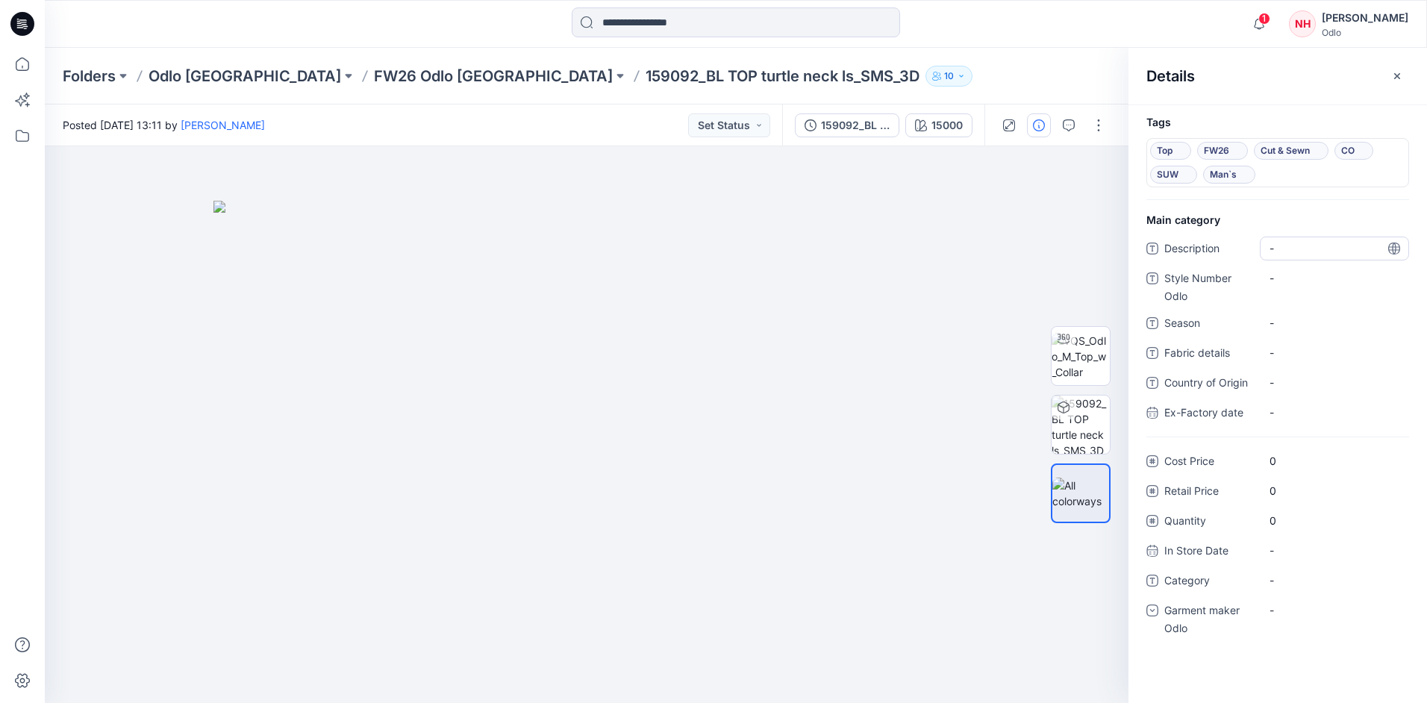
click at [1286, 252] on span "-" at bounding box center [1335, 248] width 130 height 16
click at [1307, 284] on Odlo "-" at bounding box center [1335, 278] width 130 height 16
type textarea "******"
click at [1316, 328] on span "-" at bounding box center [1335, 323] width 130 height 16
type textarea "****"
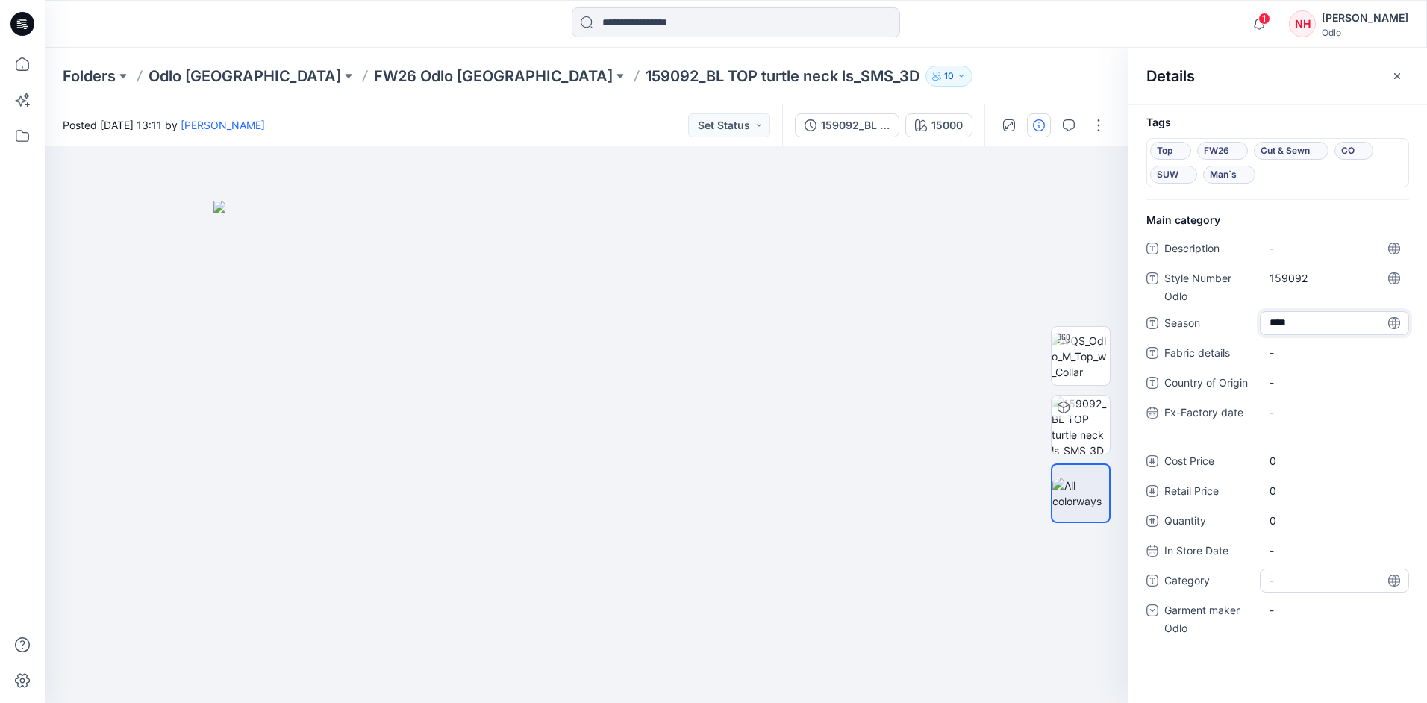
click at [1308, 569] on div "-" at bounding box center [1334, 581] width 149 height 24
type textarea "***"
click at [1351, 626] on div "-" at bounding box center [1334, 618] width 149 height 39
click at [1348, 617] on div "-" at bounding box center [1334, 611] width 149 height 24
click at [1341, 692] on div "Odlo [GEOGRAPHIC_DATA]" at bounding box center [1334, 703] width 143 height 30
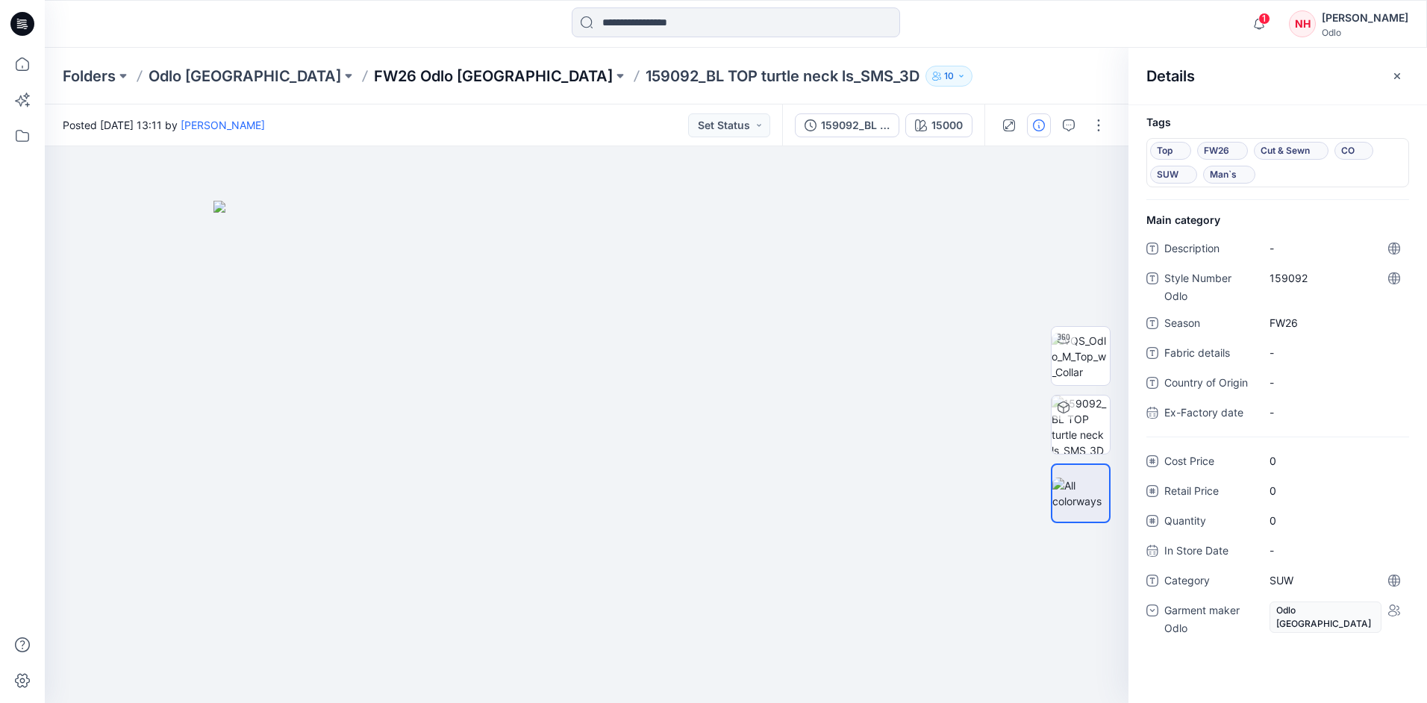
click at [374, 75] on p "FW26 Odlo [GEOGRAPHIC_DATA]" at bounding box center [493, 76] width 239 height 21
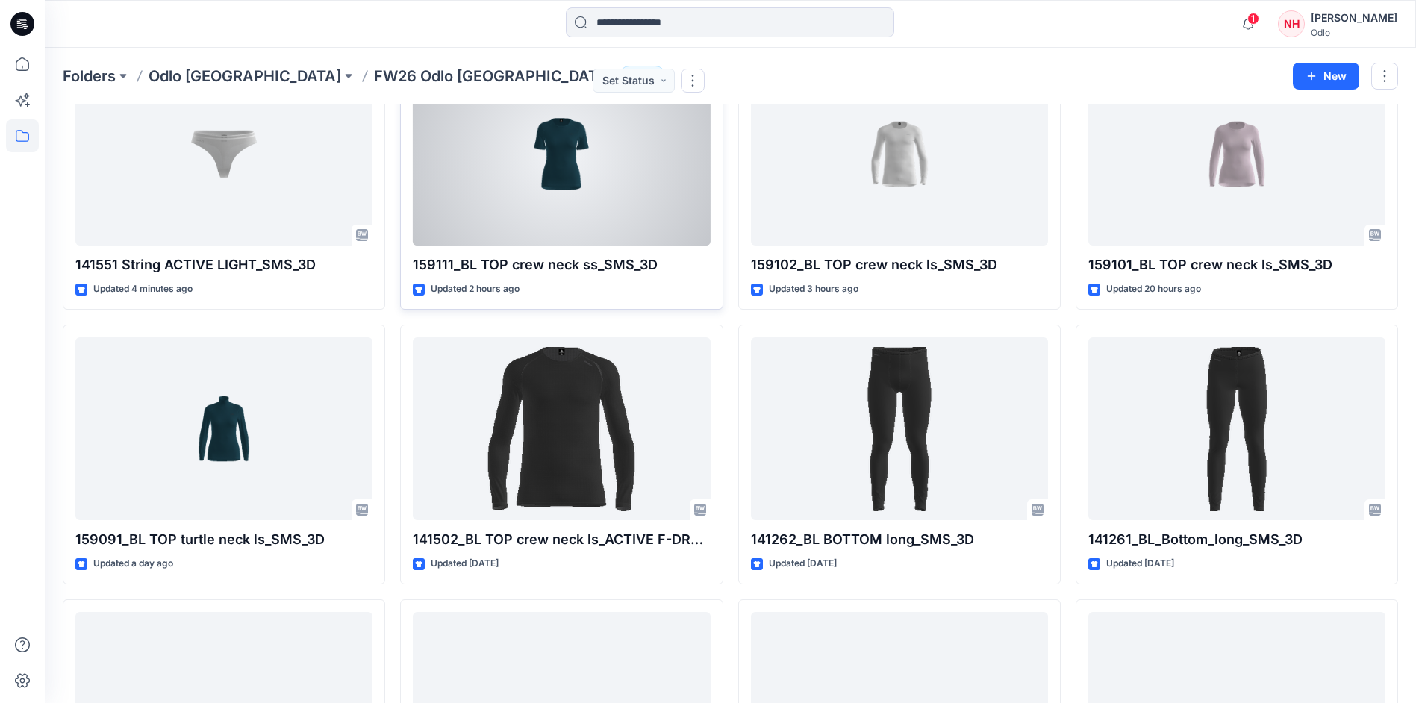
scroll to position [672, 0]
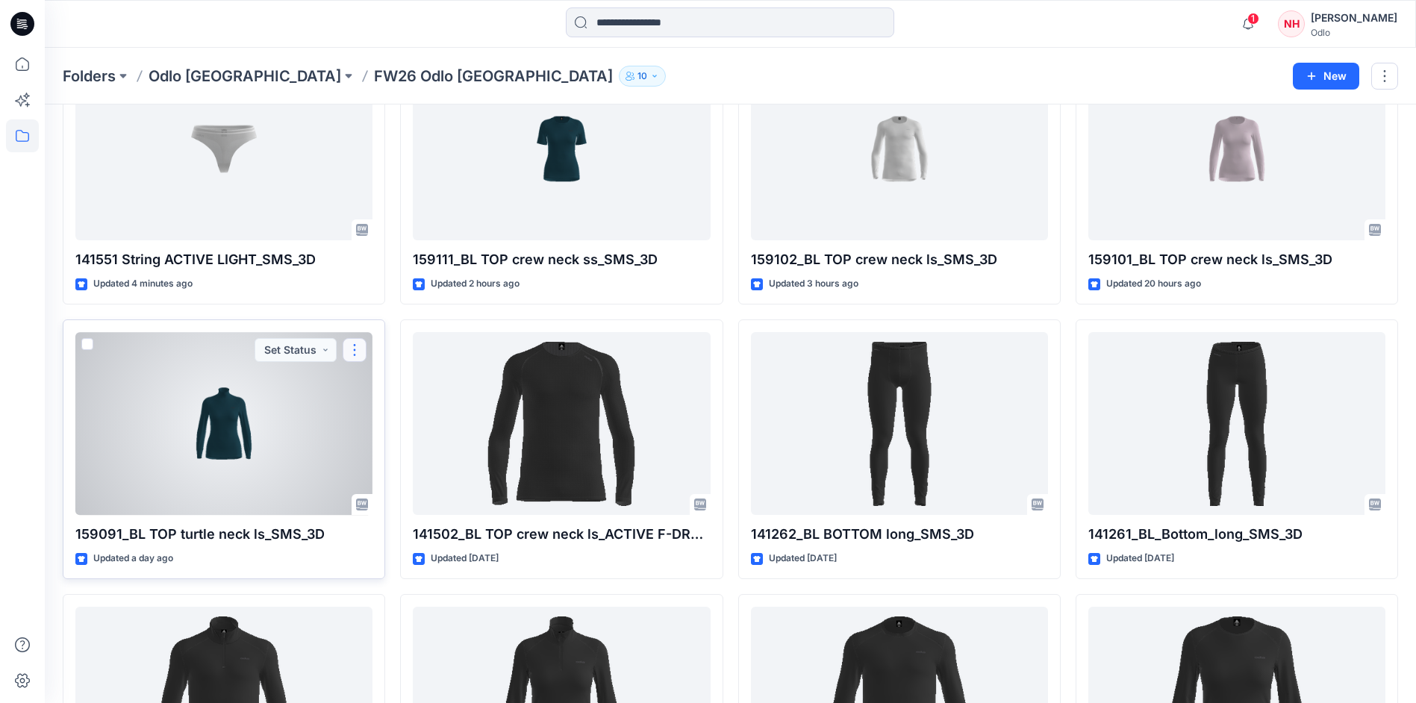
click at [347, 351] on button "button" at bounding box center [355, 350] width 24 height 24
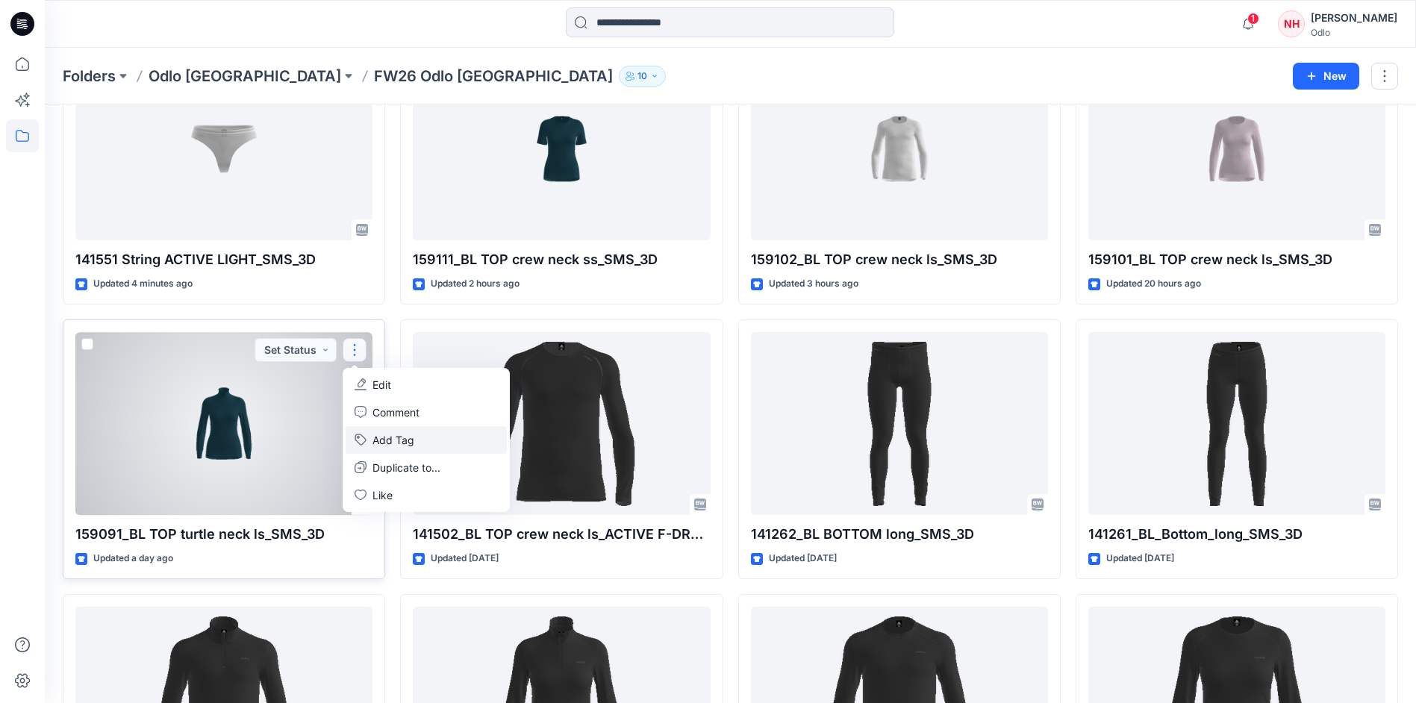
click at [460, 431] on button "Add Tag" at bounding box center [426, 440] width 161 height 28
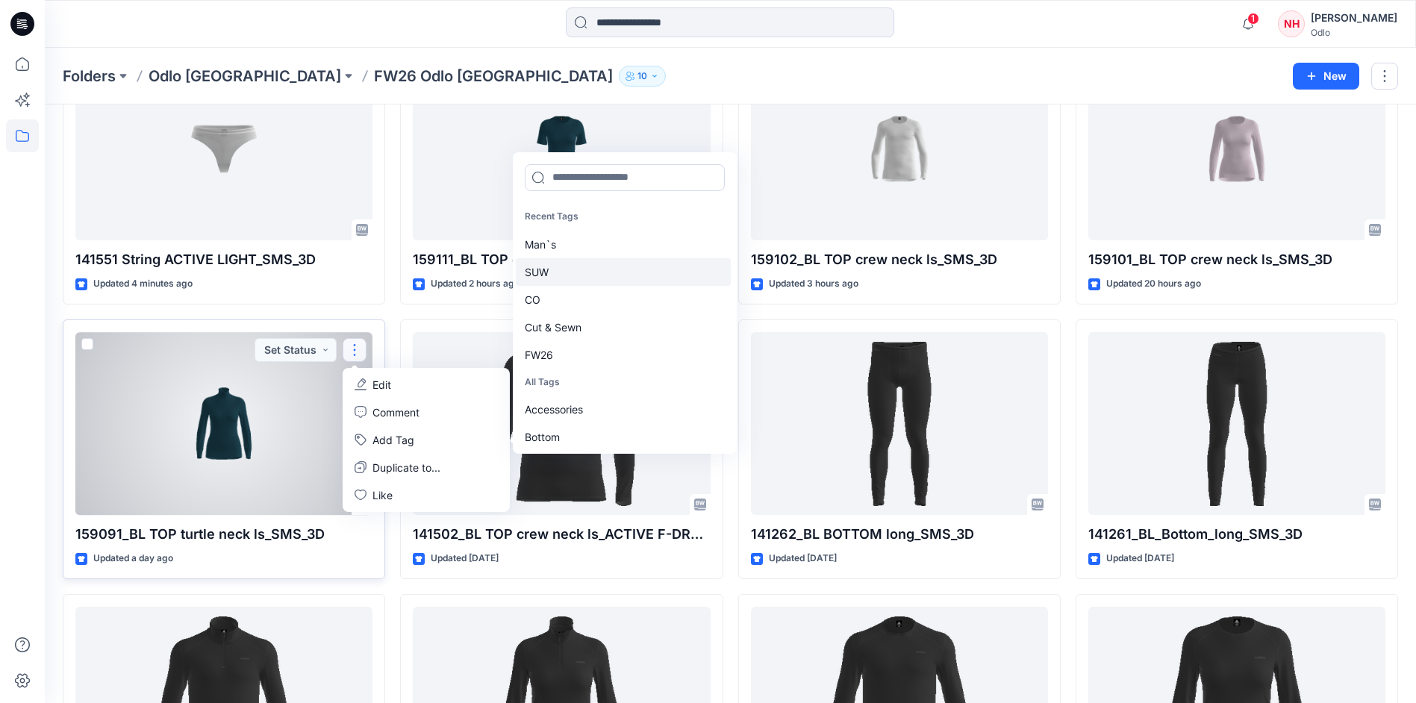
click at [585, 273] on div "SUW" at bounding box center [623, 272] width 215 height 28
click at [586, 273] on div "CO" at bounding box center [623, 272] width 215 height 28
click at [588, 273] on div "Cut & Sewn" at bounding box center [623, 272] width 215 height 28
click at [588, 273] on div "FW26" at bounding box center [623, 272] width 215 height 28
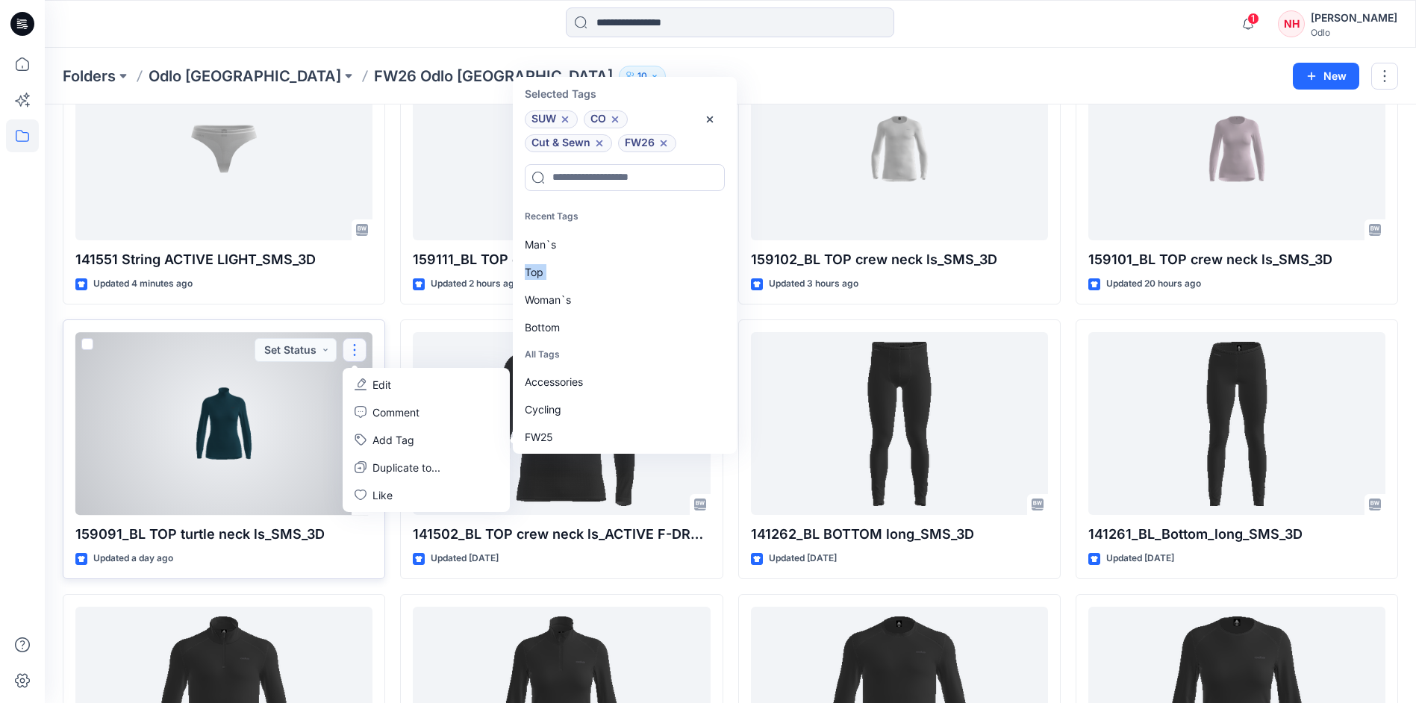
click at [588, 273] on div "Top" at bounding box center [623, 272] width 215 height 28
drag, startPoint x: 588, startPoint y: 273, endPoint x: 542, endPoint y: 274, distance: 46.3
click at [542, 274] on div "Woman`s" at bounding box center [623, 272] width 215 height 28
click at [267, 396] on div at bounding box center [223, 423] width 297 height 183
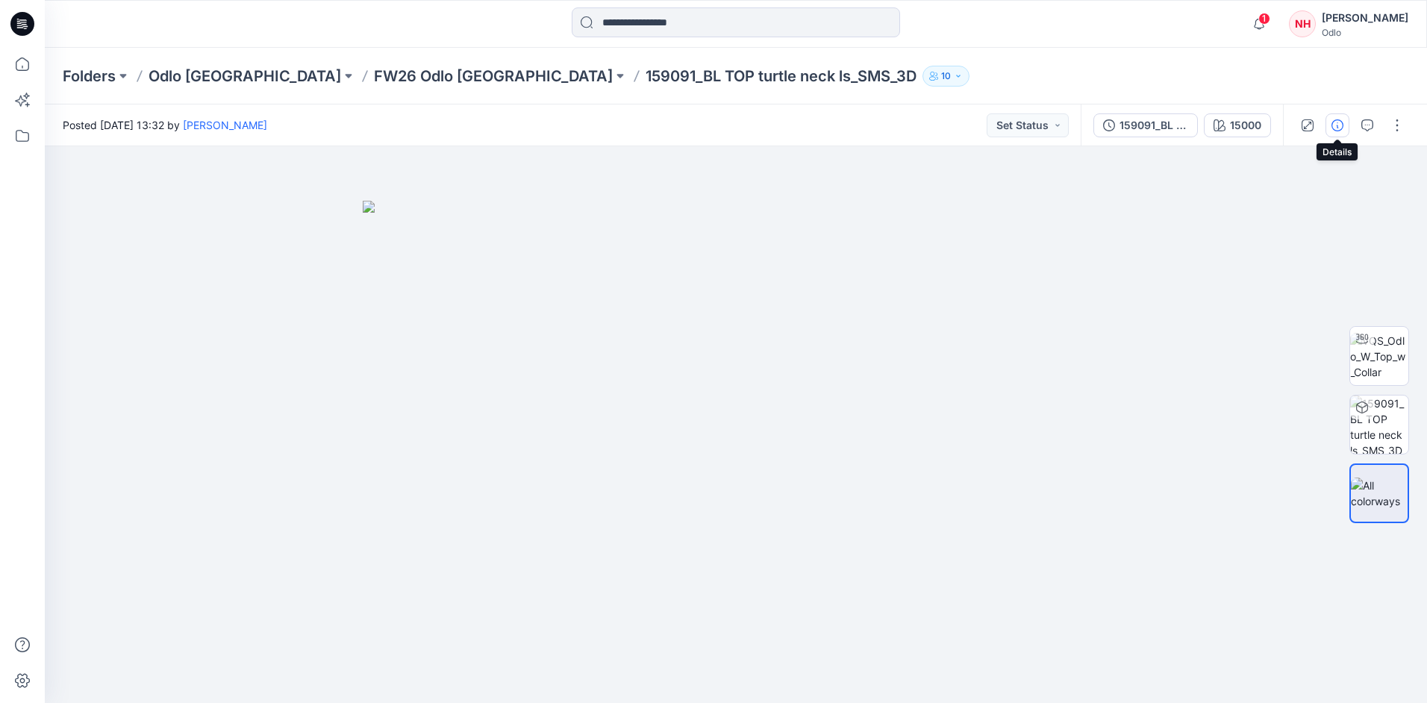
click at [1342, 123] on icon "button" at bounding box center [1338, 125] width 12 height 12
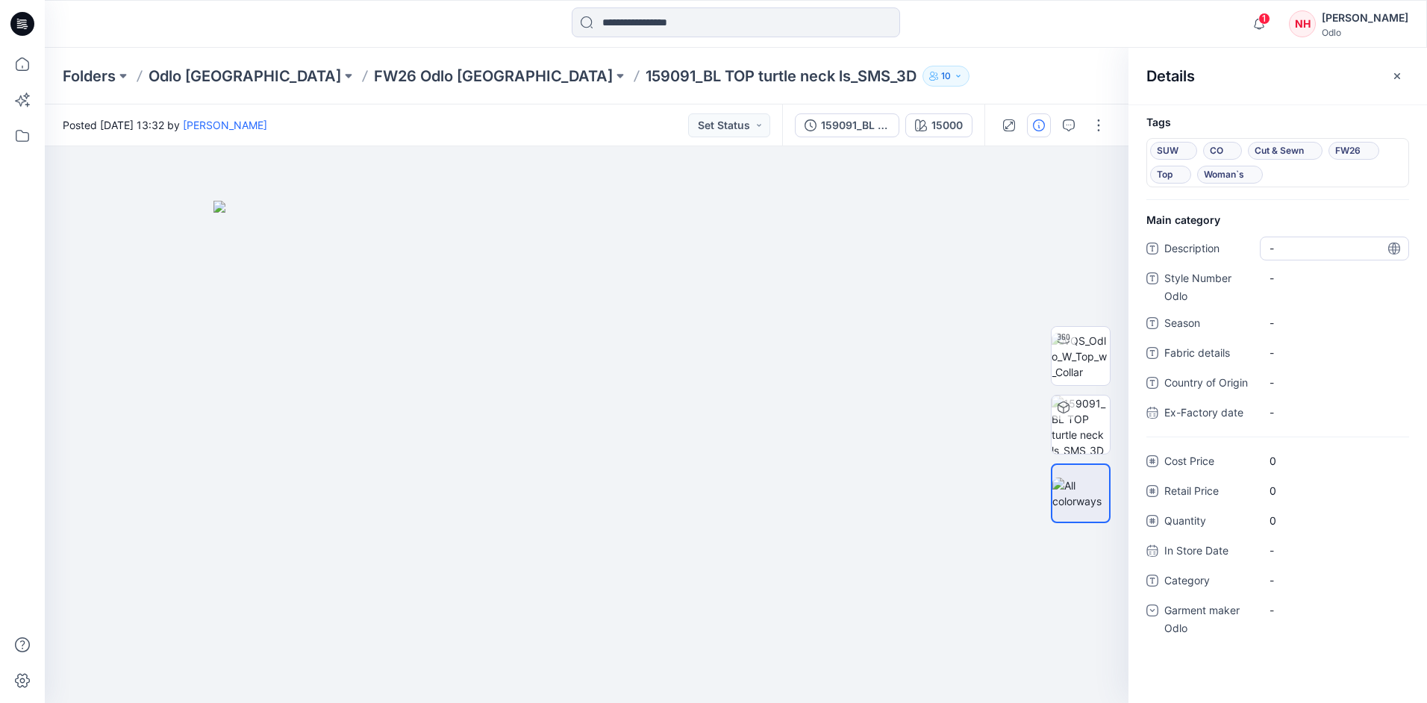
click at [1333, 249] on span "-" at bounding box center [1335, 248] width 130 height 16
click at [1336, 275] on Odlo "-" at bounding box center [1335, 278] width 130 height 16
type textarea "******"
click at [1347, 333] on div "-" at bounding box center [1334, 323] width 149 height 24
type textarea "****"
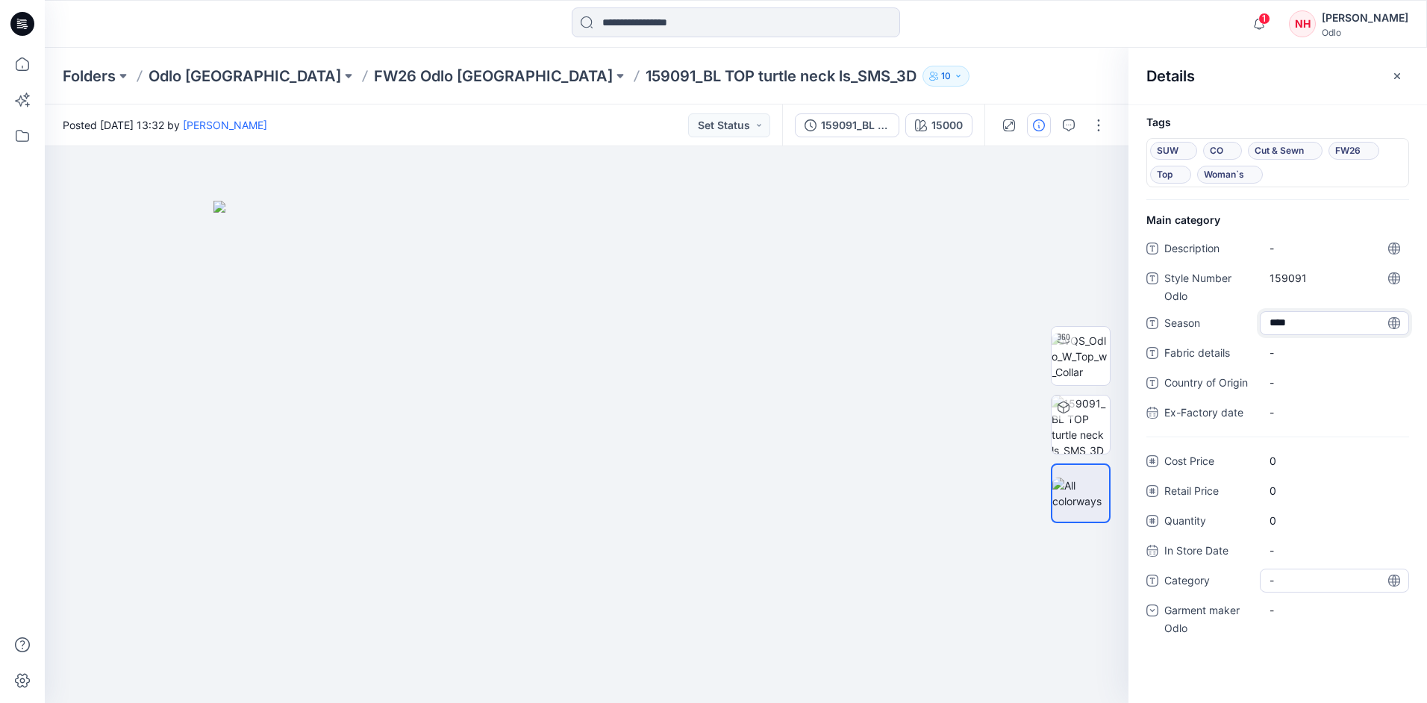
click at [1290, 576] on span "-" at bounding box center [1335, 581] width 130 height 16
type textarea "***"
click at [1310, 620] on div "-" at bounding box center [1334, 611] width 149 height 24
click at [1327, 692] on div "Odlo [GEOGRAPHIC_DATA]" at bounding box center [1334, 703] width 143 height 30
click at [374, 71] on p "FW26 Odlo [GEOGRAPHIC_DATA]" at bounding box center [493, 76] width 239 height 21
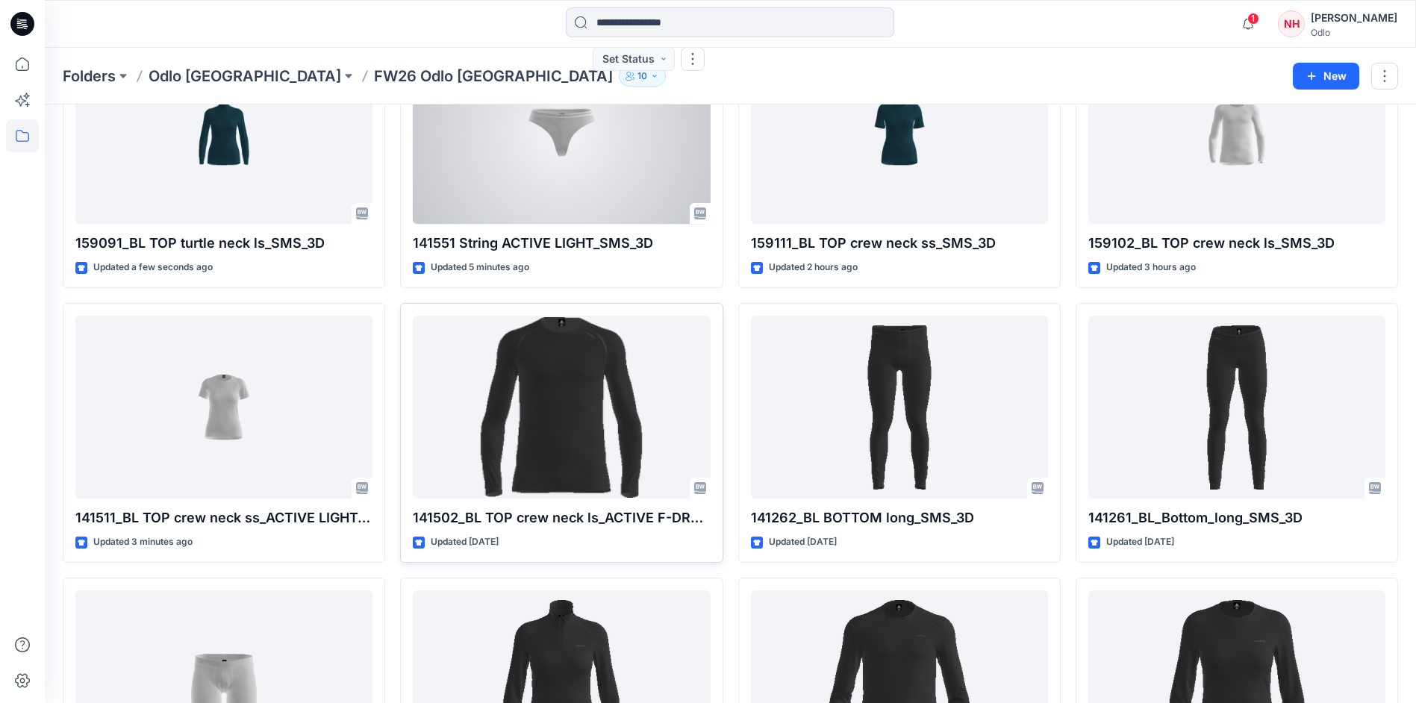
scroll to position [747, 0]
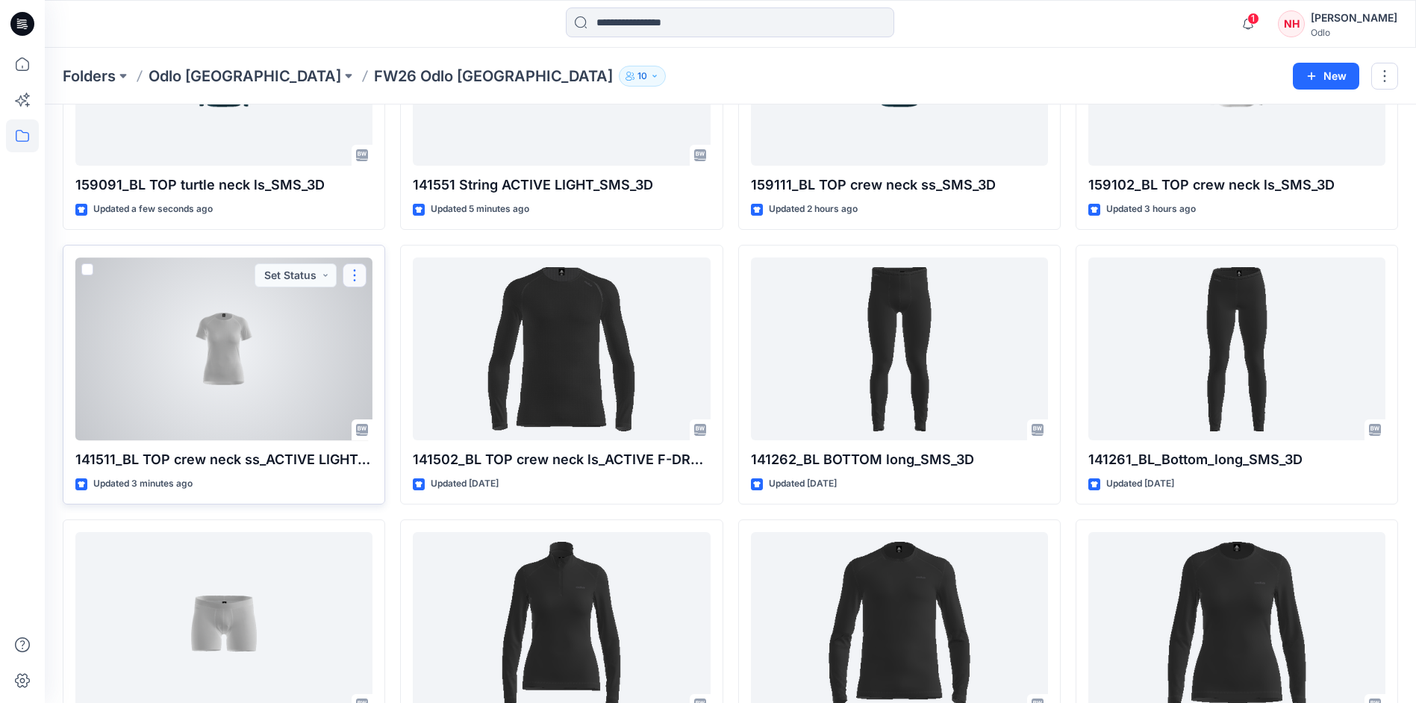
click at [355, 278] on button "button" at bounding box center [355, 276] width 24 height 24
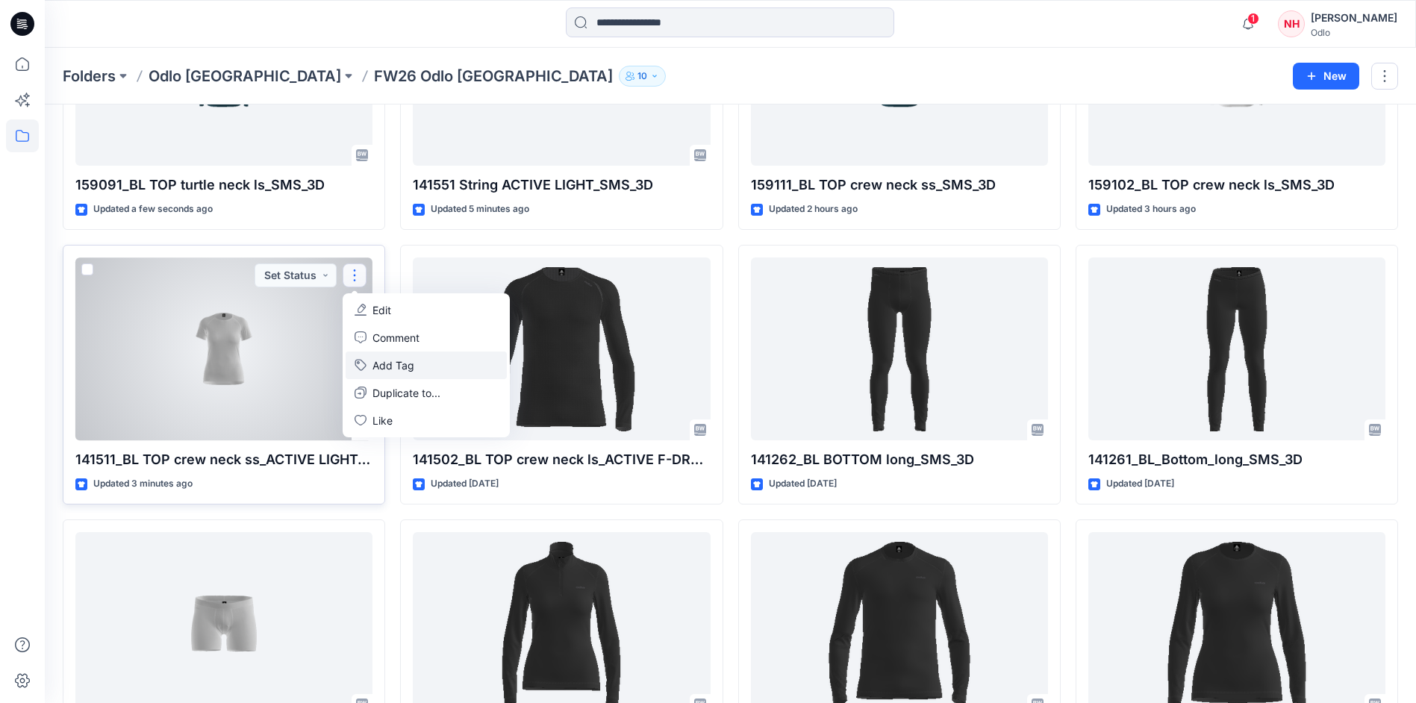
click at [408, 358] on button "Add Tag" at bounding box center [426, 366] width 161 height 28
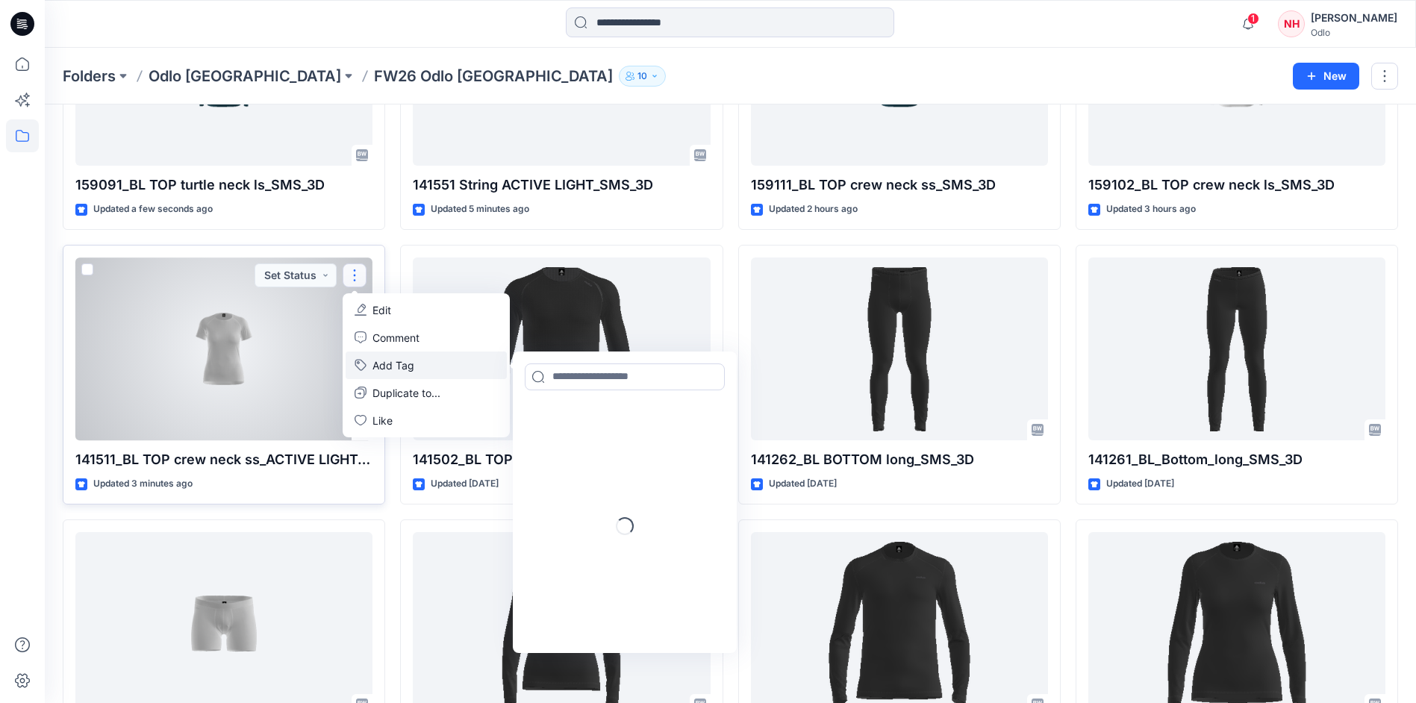
click at [489, 369] on button "Add Tag" at bounding box center [426, 366] width 161 height 28
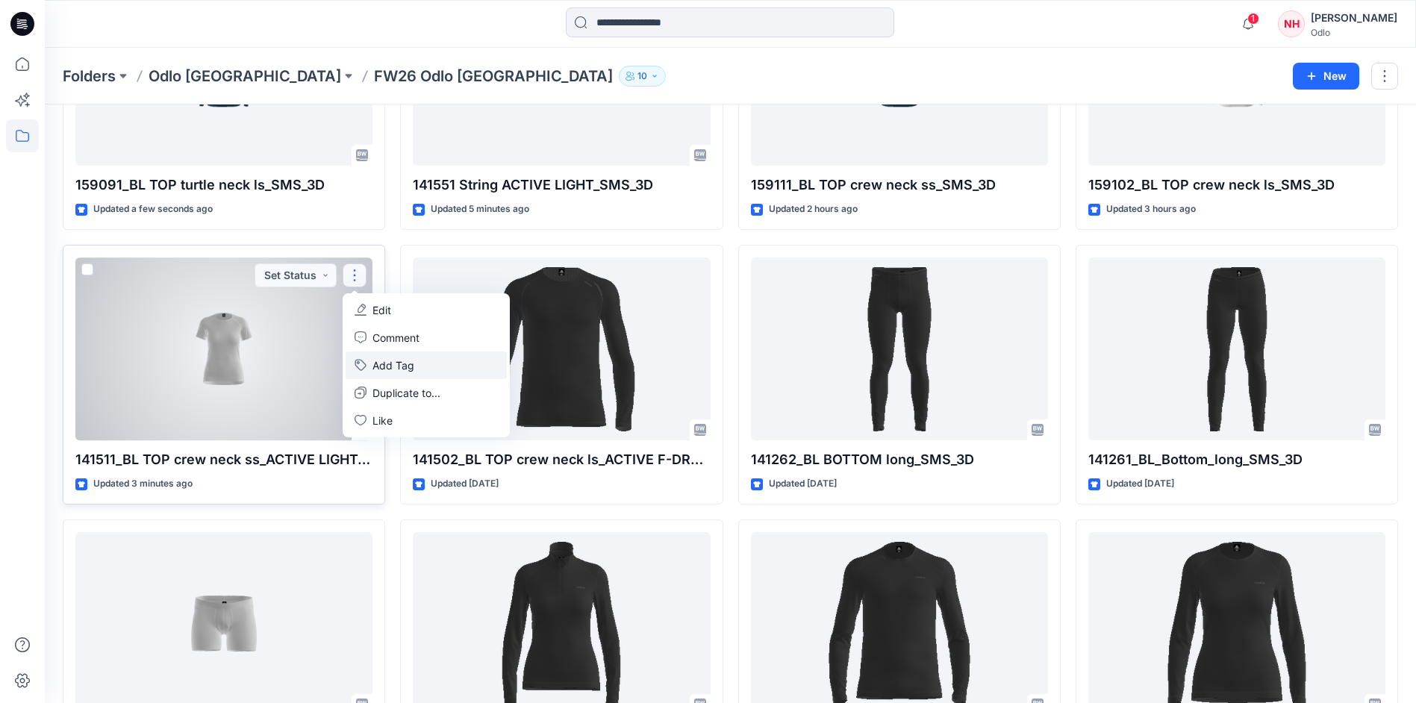
click at [396, 362] on button "Add Tag" at bounding box center [426, 366] width 161 height 28
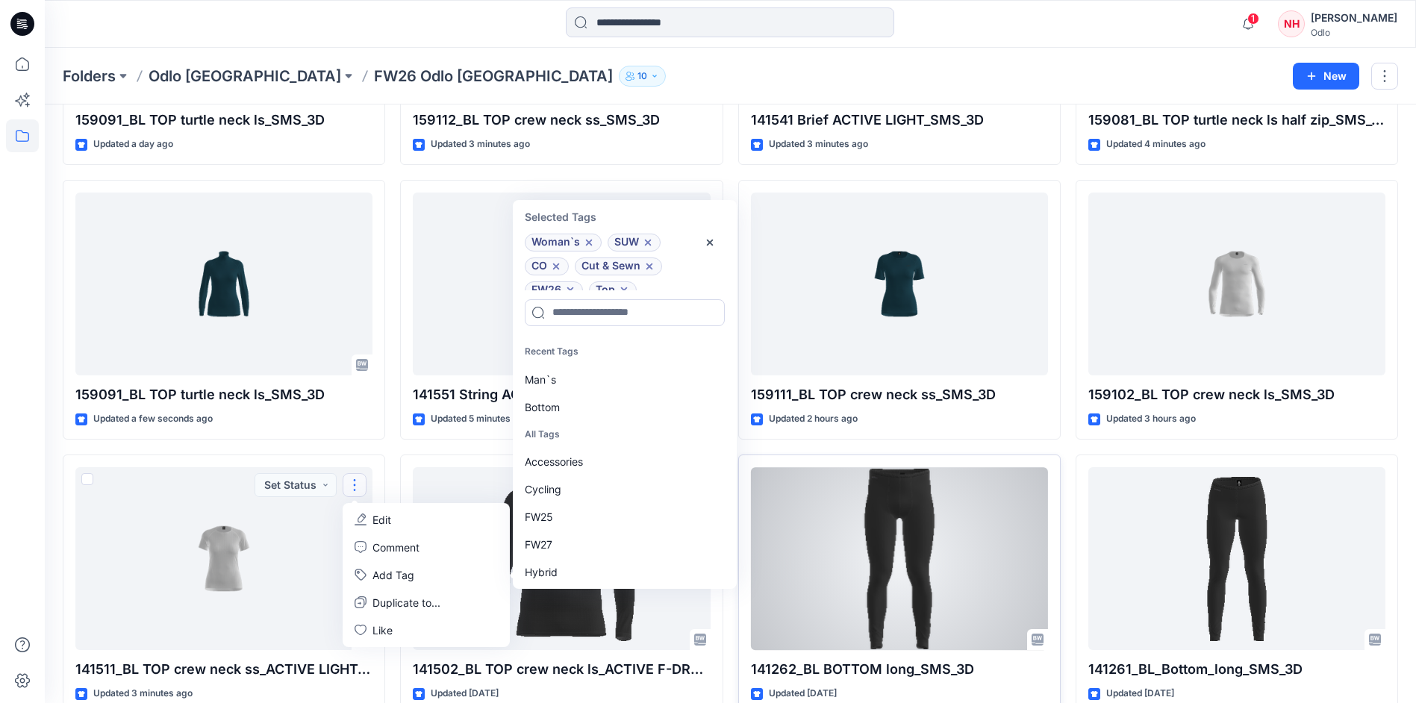
scroll to position [523, 0]
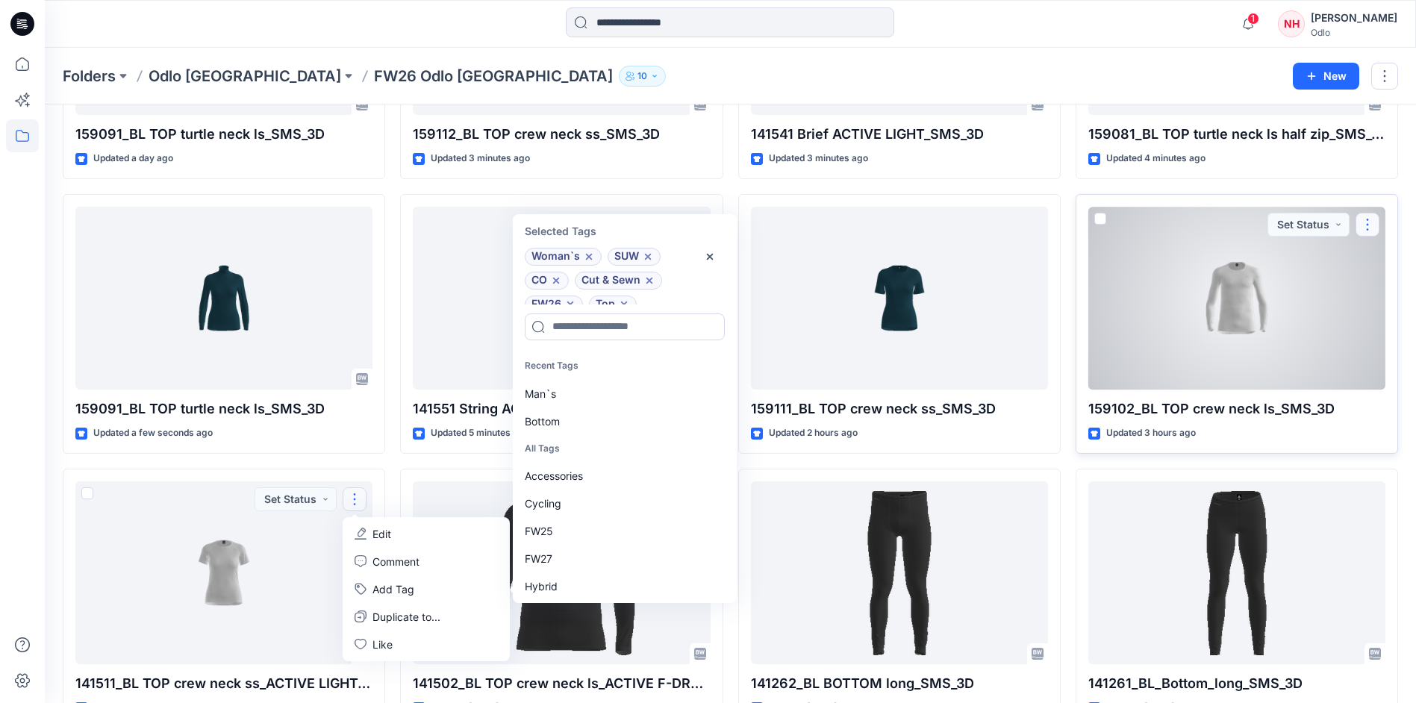
click at [1366, 228] on button "button" at bounding box center [1368, 225] width 24 height 24
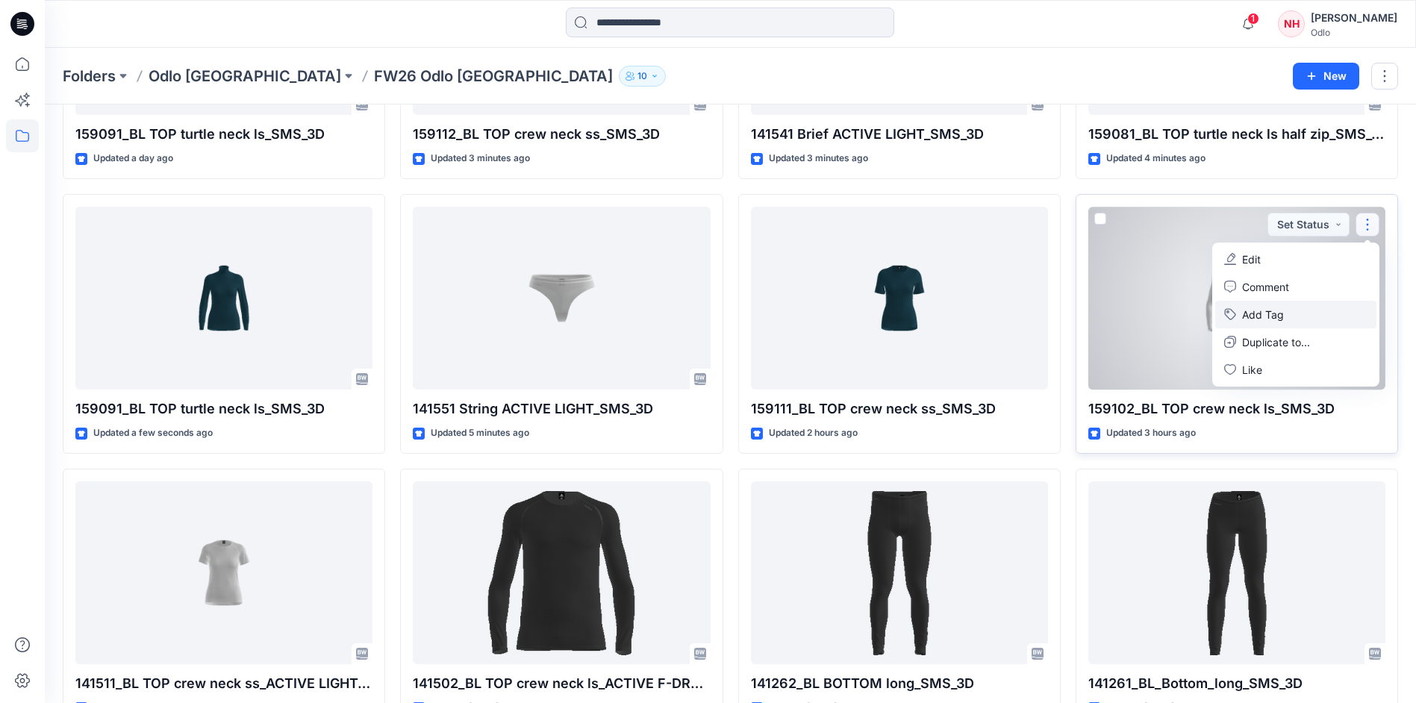
click at [1313, 326] on button "Add Tag" at bounding box center [1295, 315] width 161 height 28
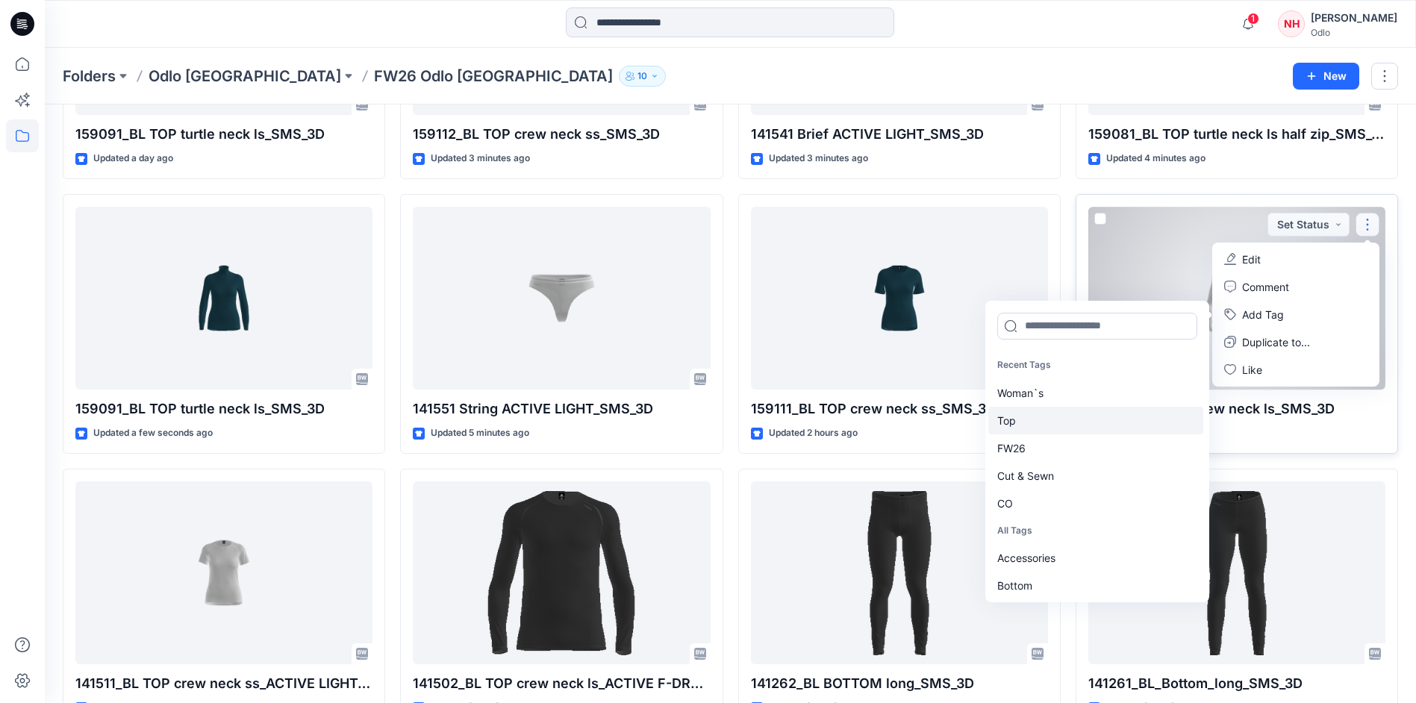
click at [1068, 420] on div "Top" at bounding box center [1095, 421] width 215 height 28
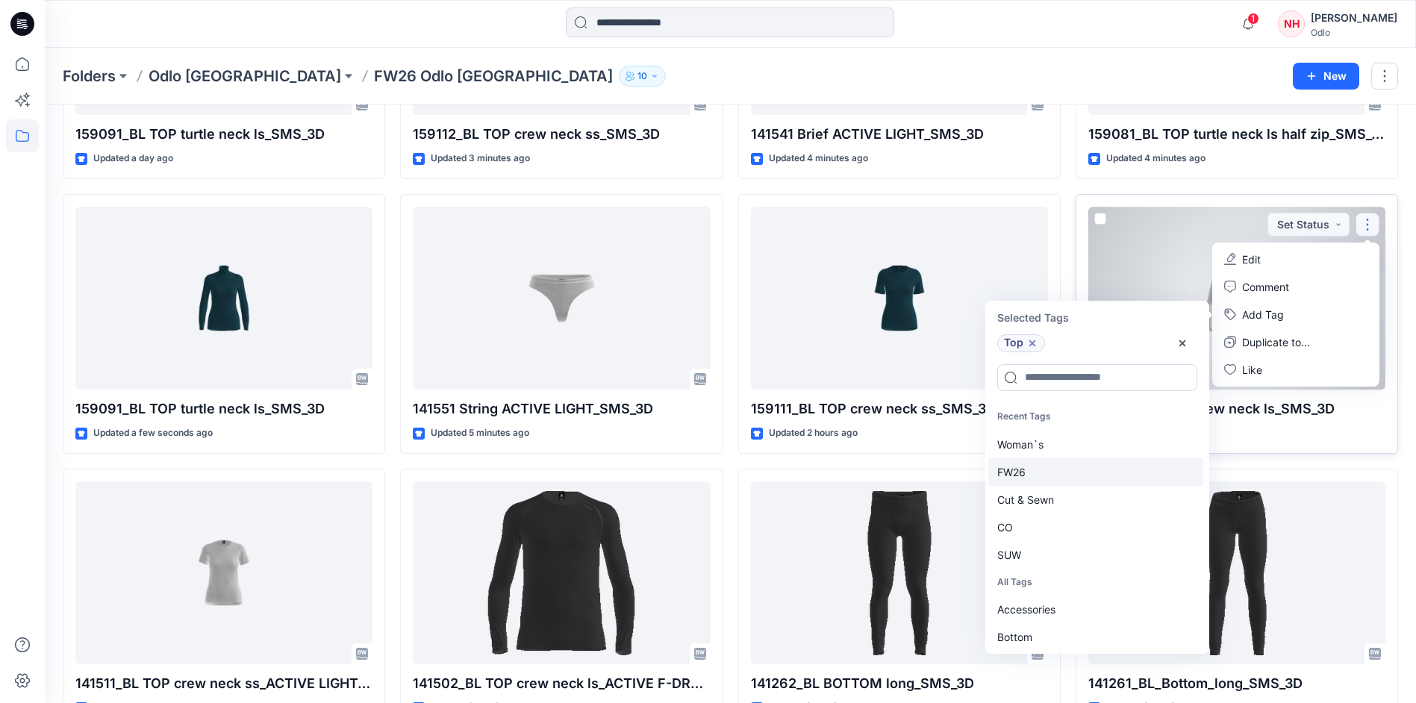
click at [1049, 476] on div "FW26" at bounding box center [1095, 472] width 215 height 28
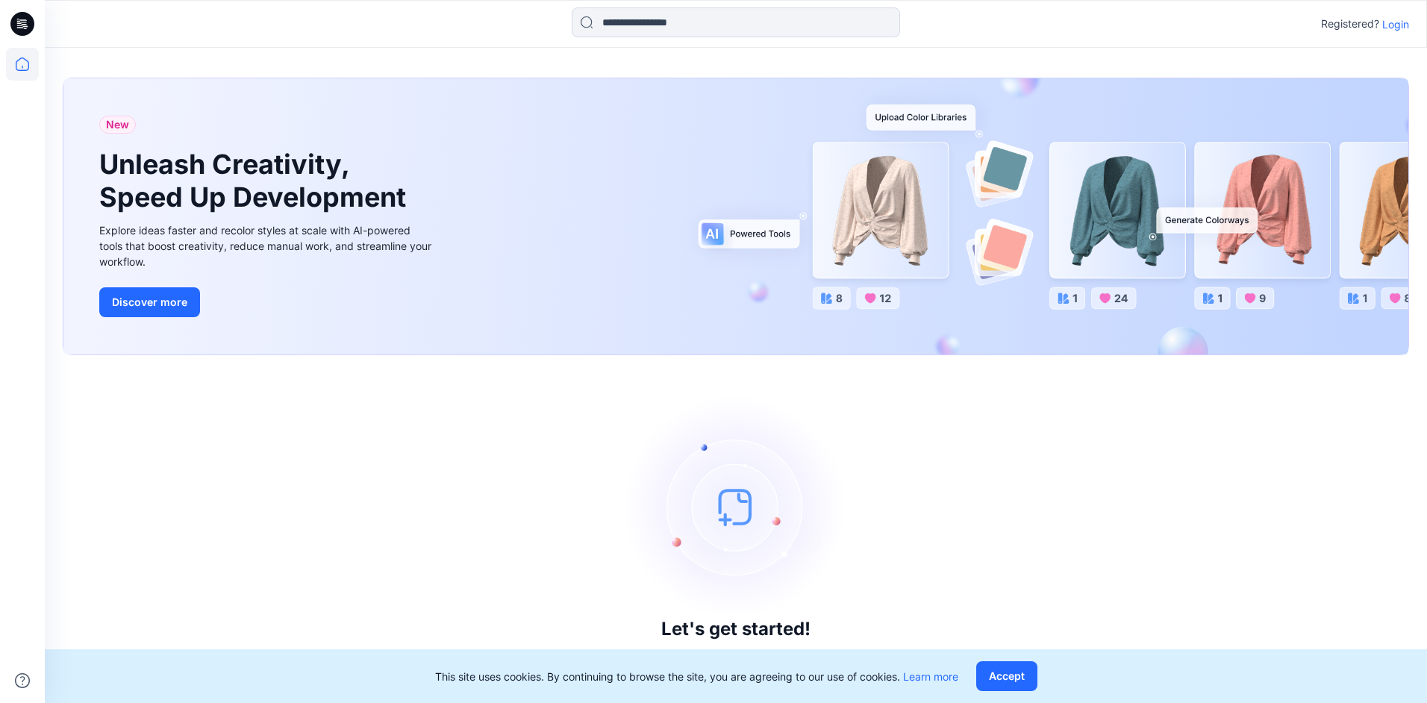
click at [1395, 24] on p "Login" at bounding box center [1396, 24] width 27 height 16
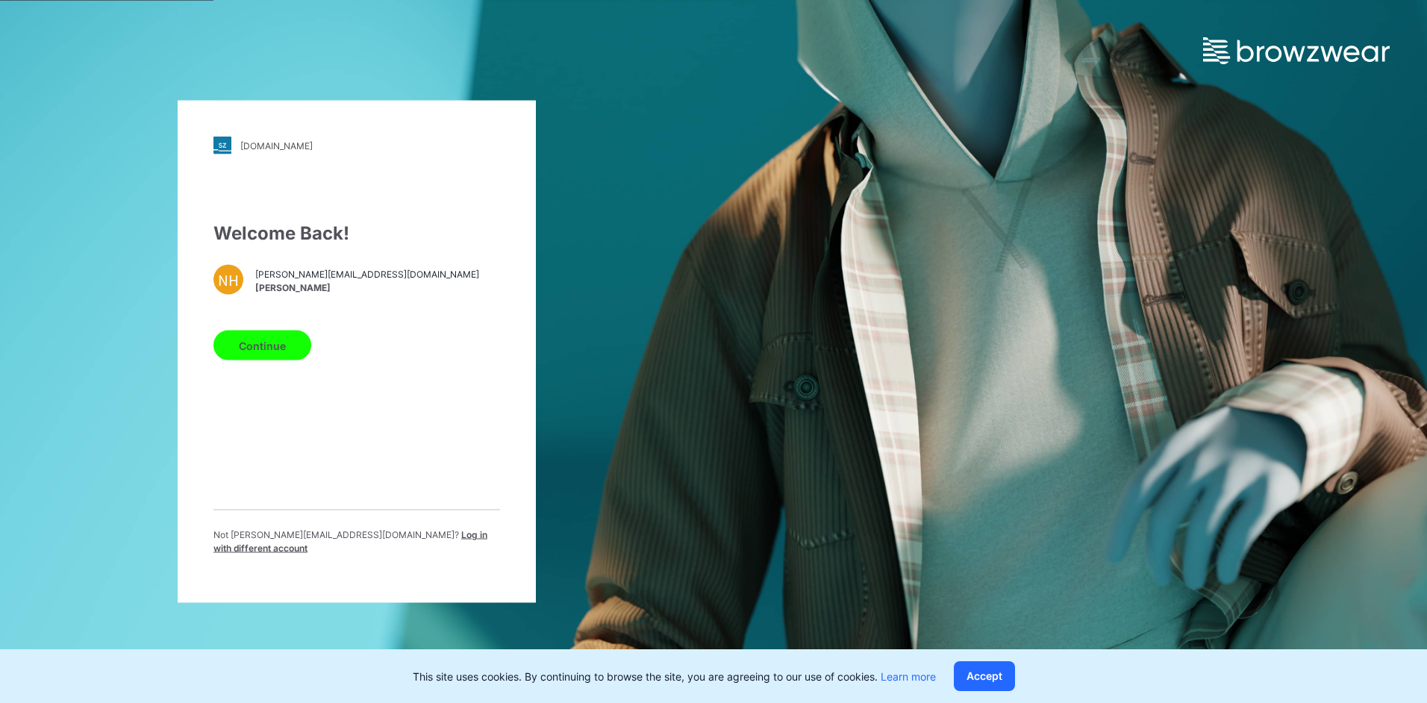
click at [253, 354] on button "Continue" at bounding box center [263, 346] width 98 height 30
click at [273, 349] on button "Continue" at bounding box center [263, 346] width 98 height 30
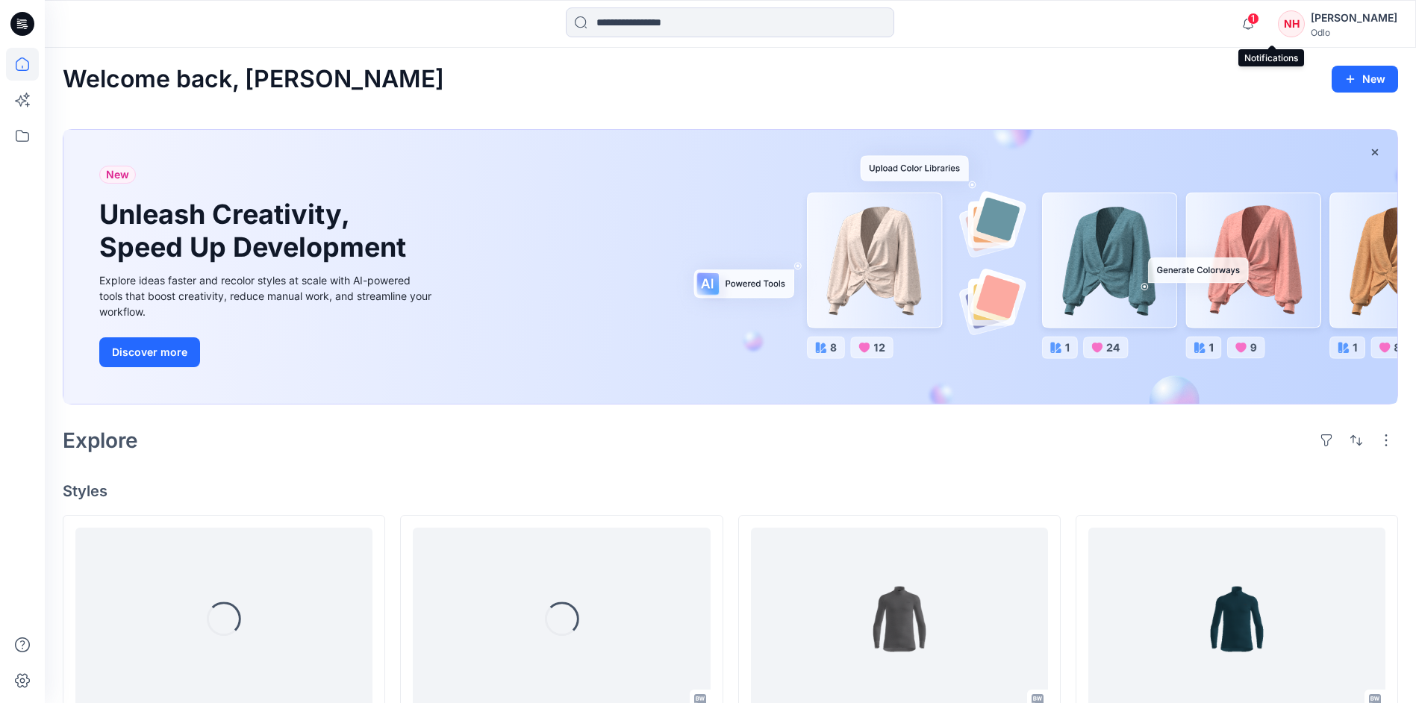
click at [1260, 21] on span "1" at bounding box center [1254, 19] width 12 height 12
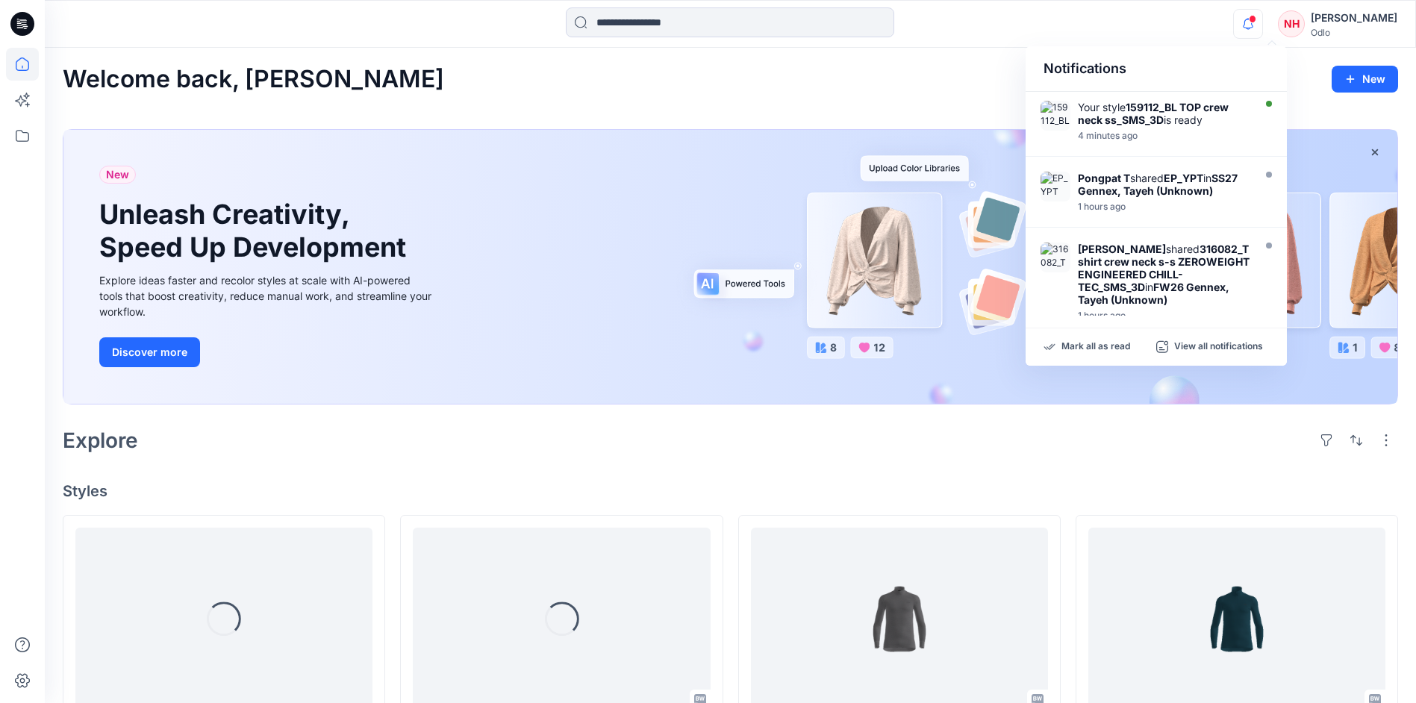
click at [1201, 16] on div "Notifications Your style 159112_BL TOP crew neck ss_SMS_3D is ready 4 minutes a…" at bounding box center [730, 23] width 1371 height 33
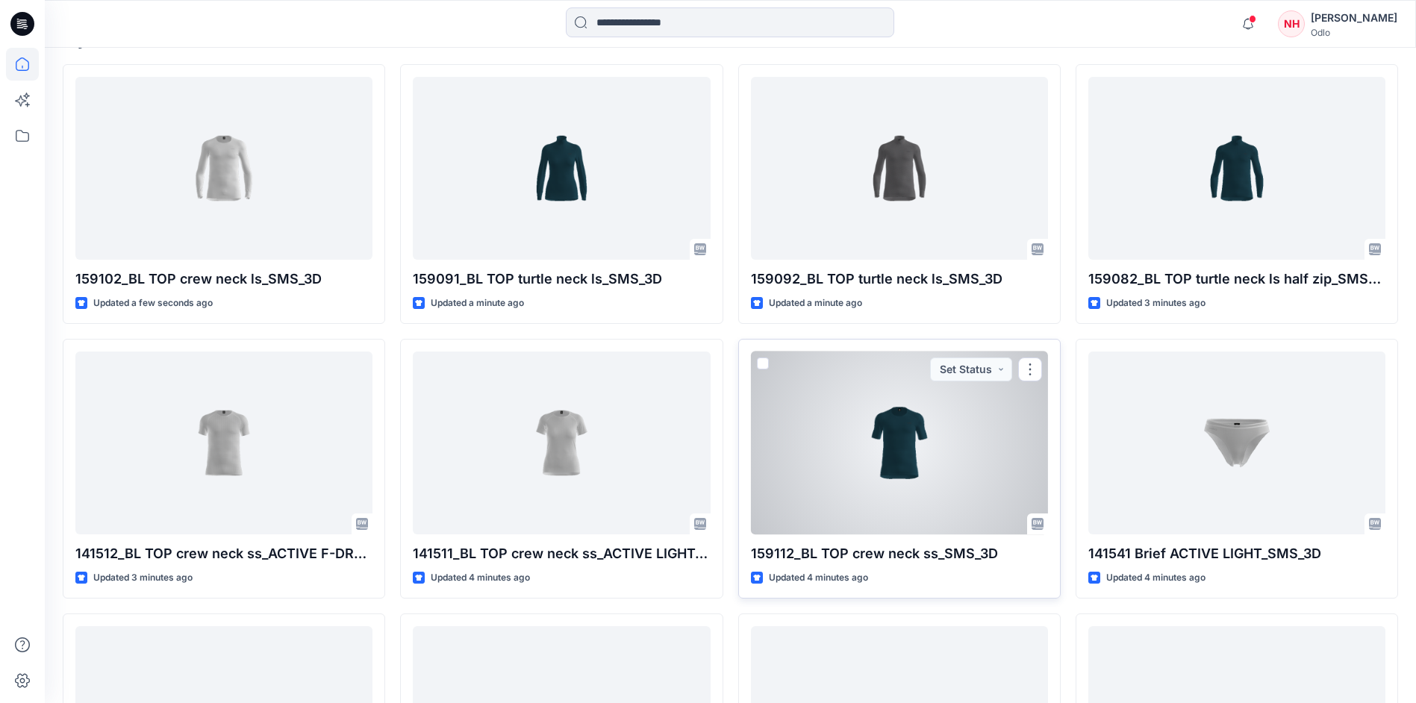
scroll to position [394, 0]
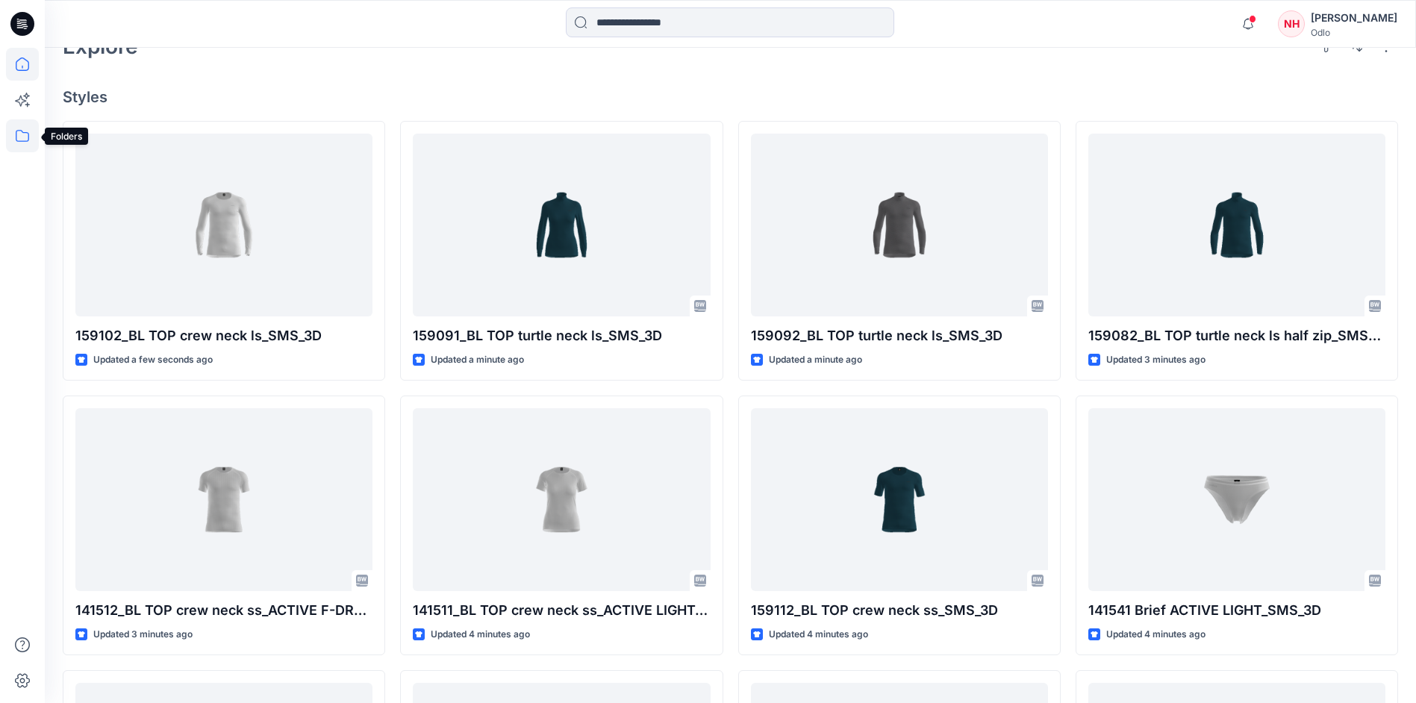
click at [26, 134] on icon at bounding box center [22, 135] width 33 height 33
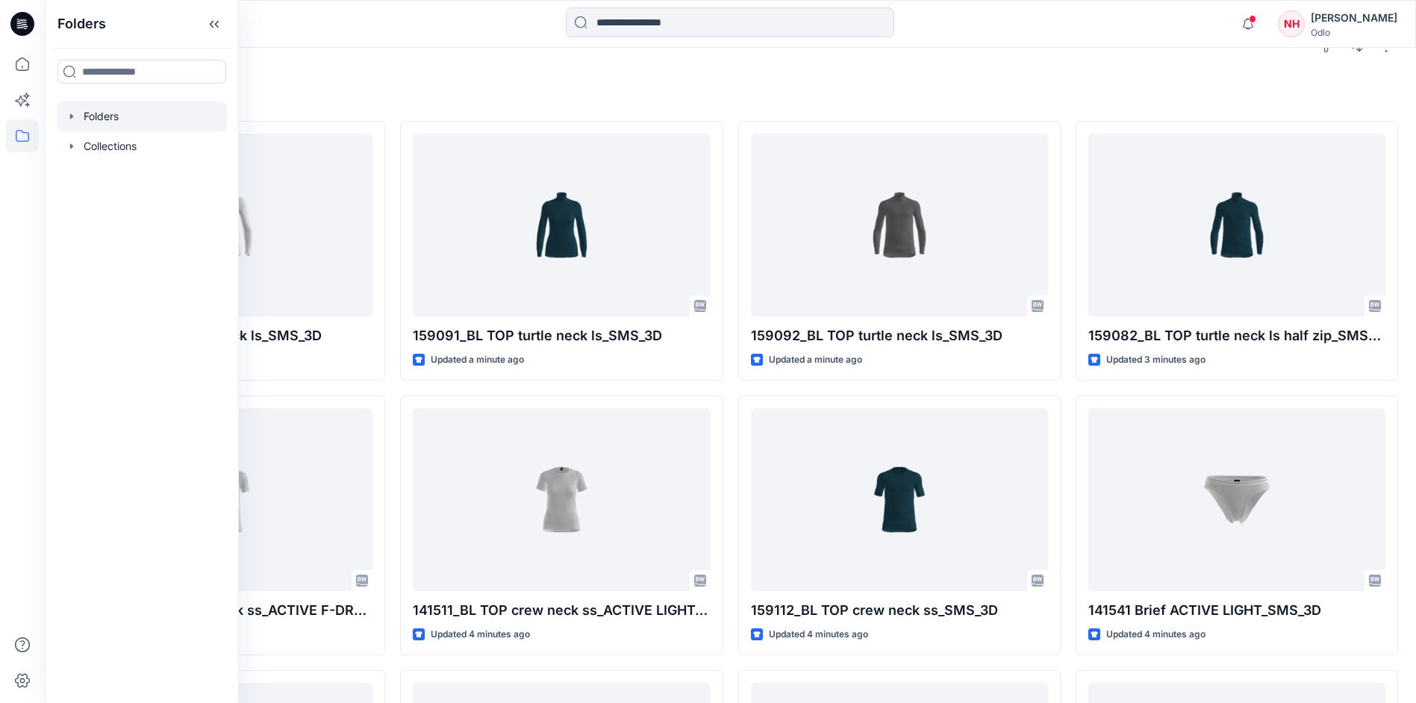
click at [126, 114] on div at bounding box center [142, 117] width 170 height 30
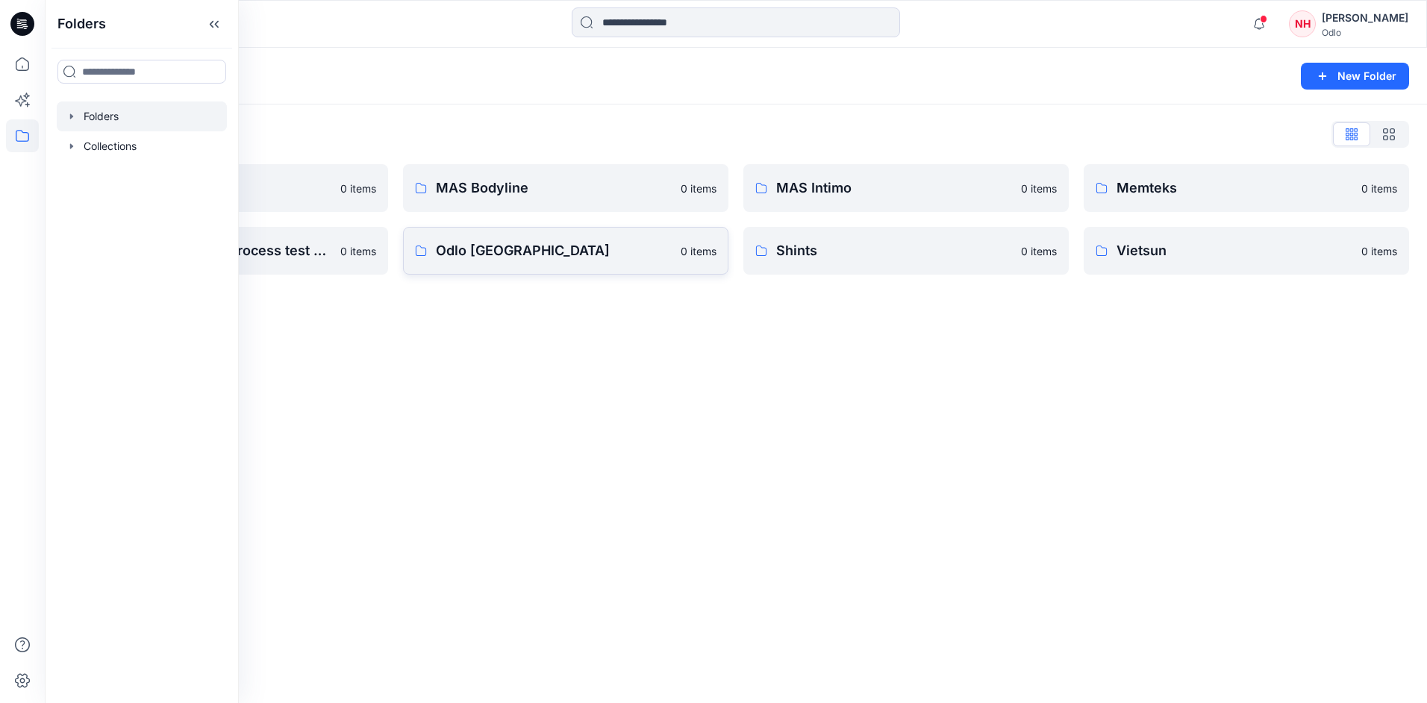
click at [460, 250] on p "Odlo [GEOGRAPHIC_DATA]" at bounding box center [554, 250] width 236 height 21
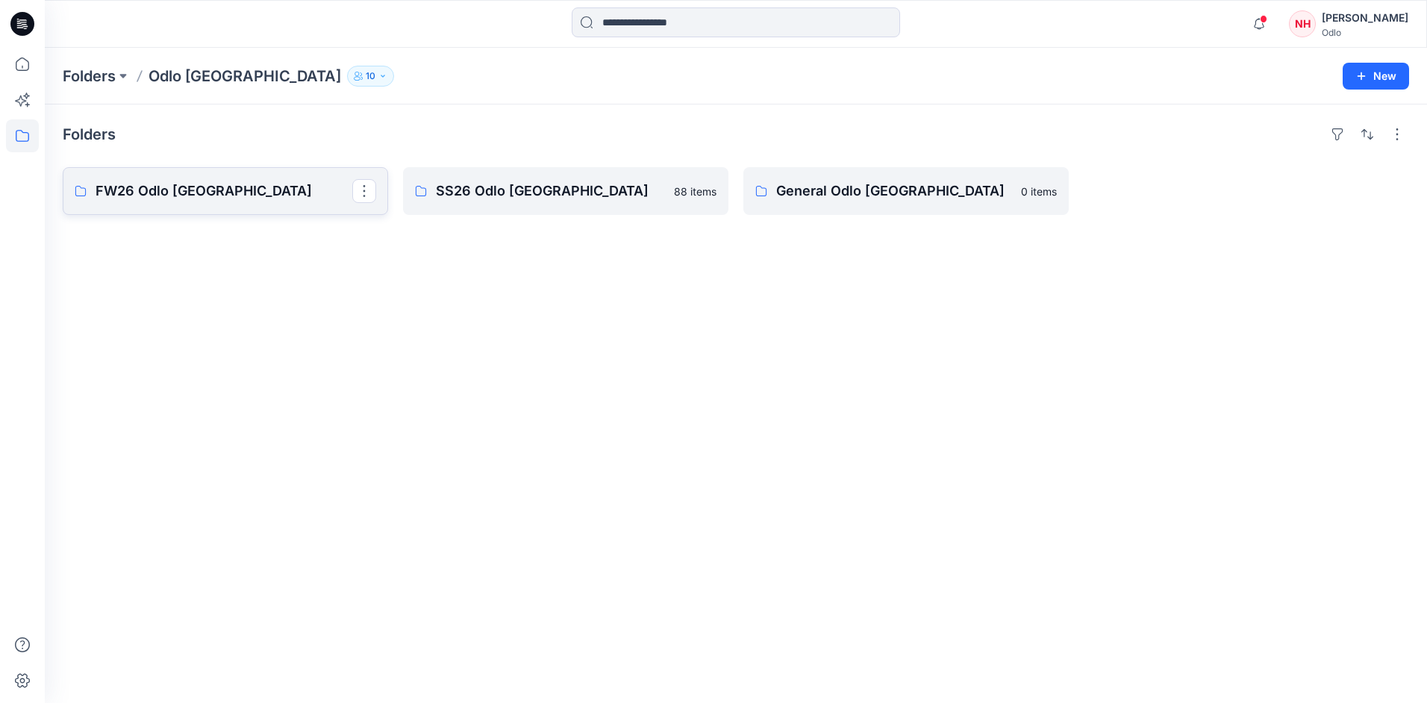
click at [218, 188] on p "FW26 Odlo [GEOGRAPHIC_DATA]" at bounding box center [224, 191] width 257 height 21
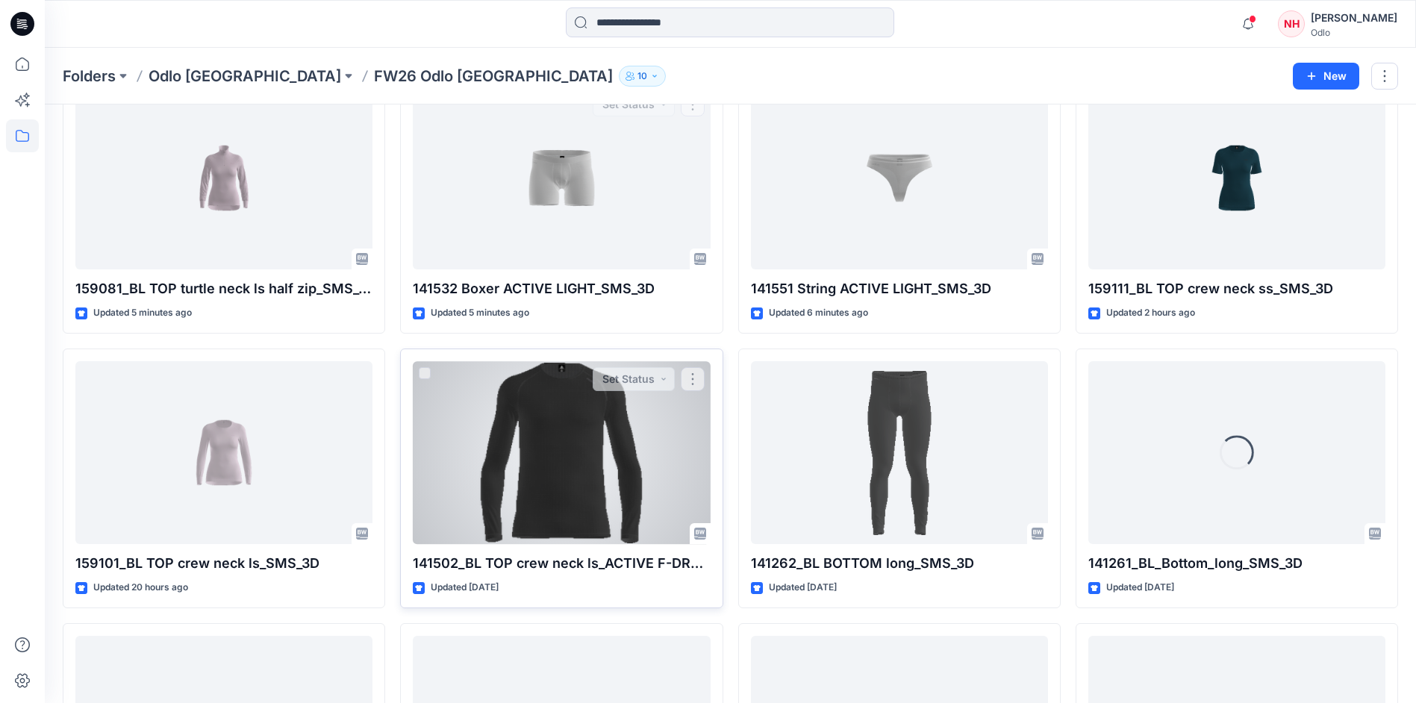
scroll to position [644, 0]
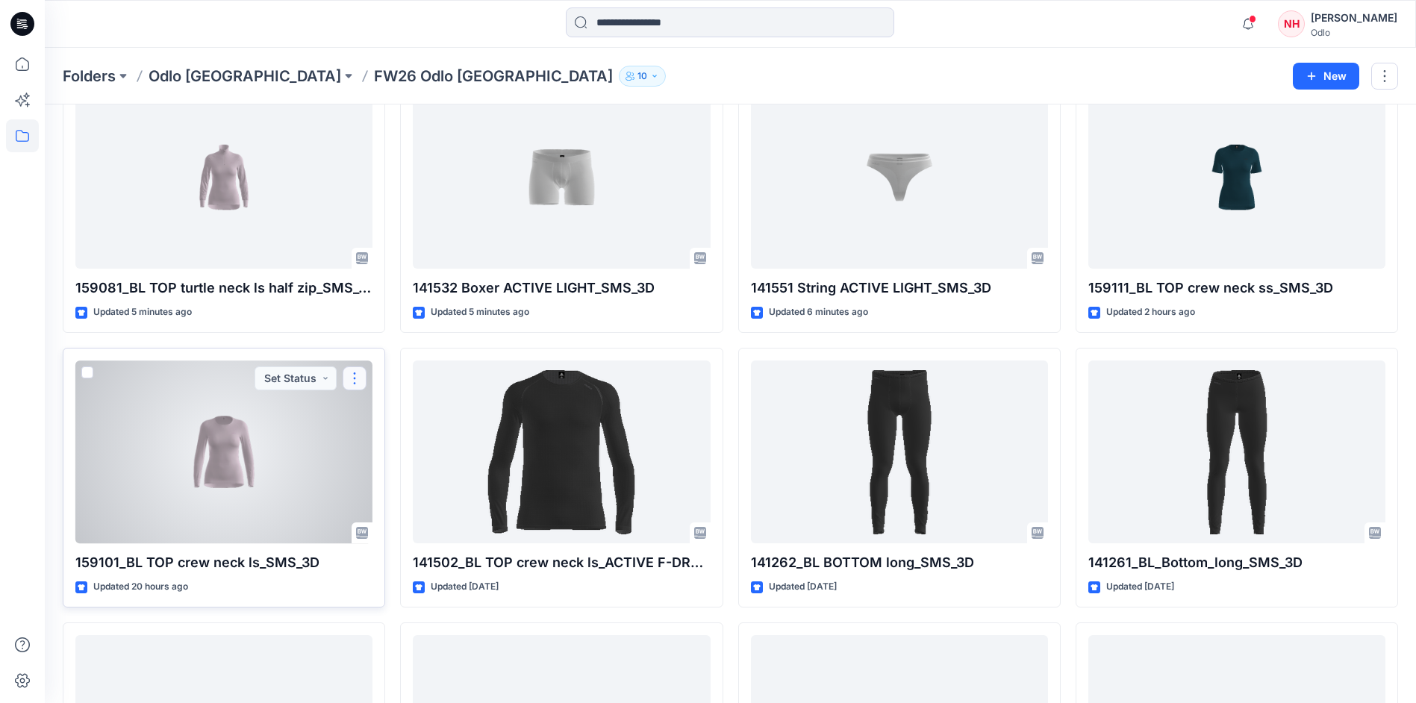
click at [358, 378] on button "button" at bounding box center [355, 379] width 24 height 24
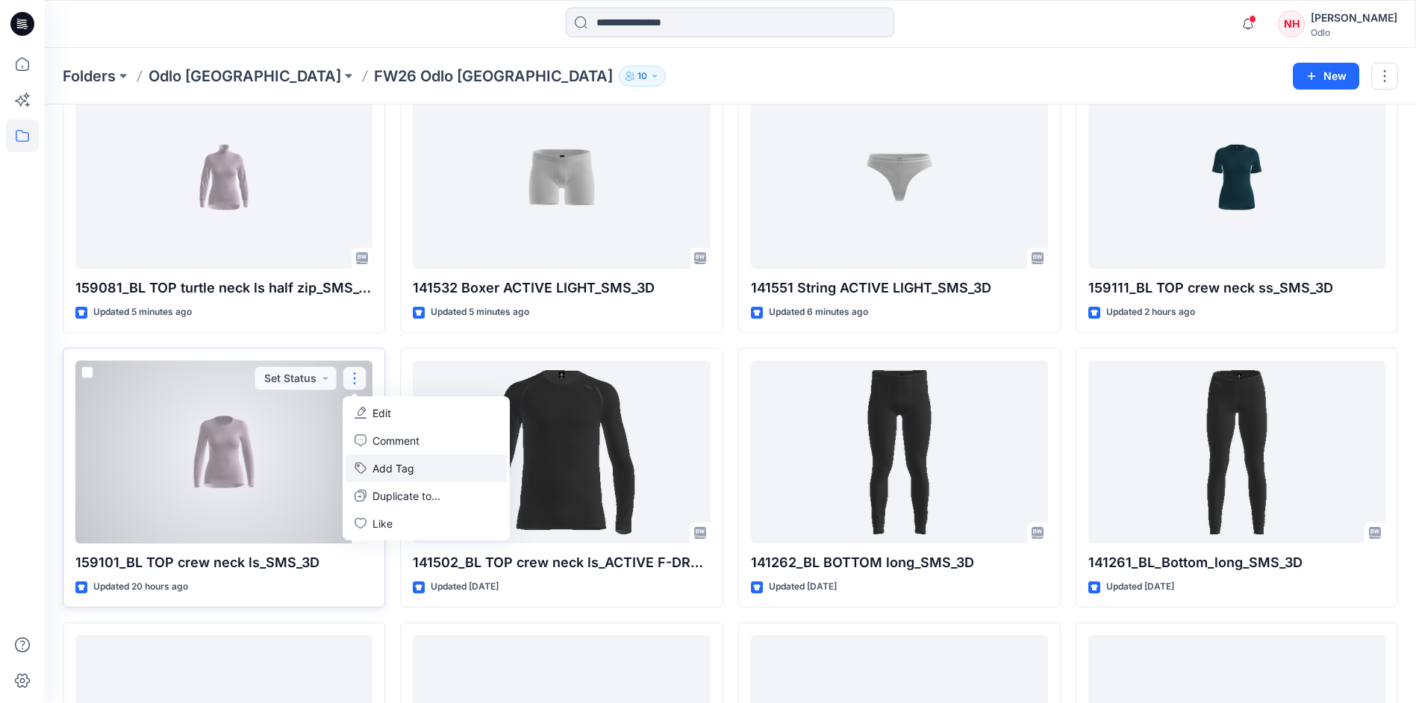
click at [408, 464] on button "Add Tag" at bounding box center [426, 469] width 161 height 28
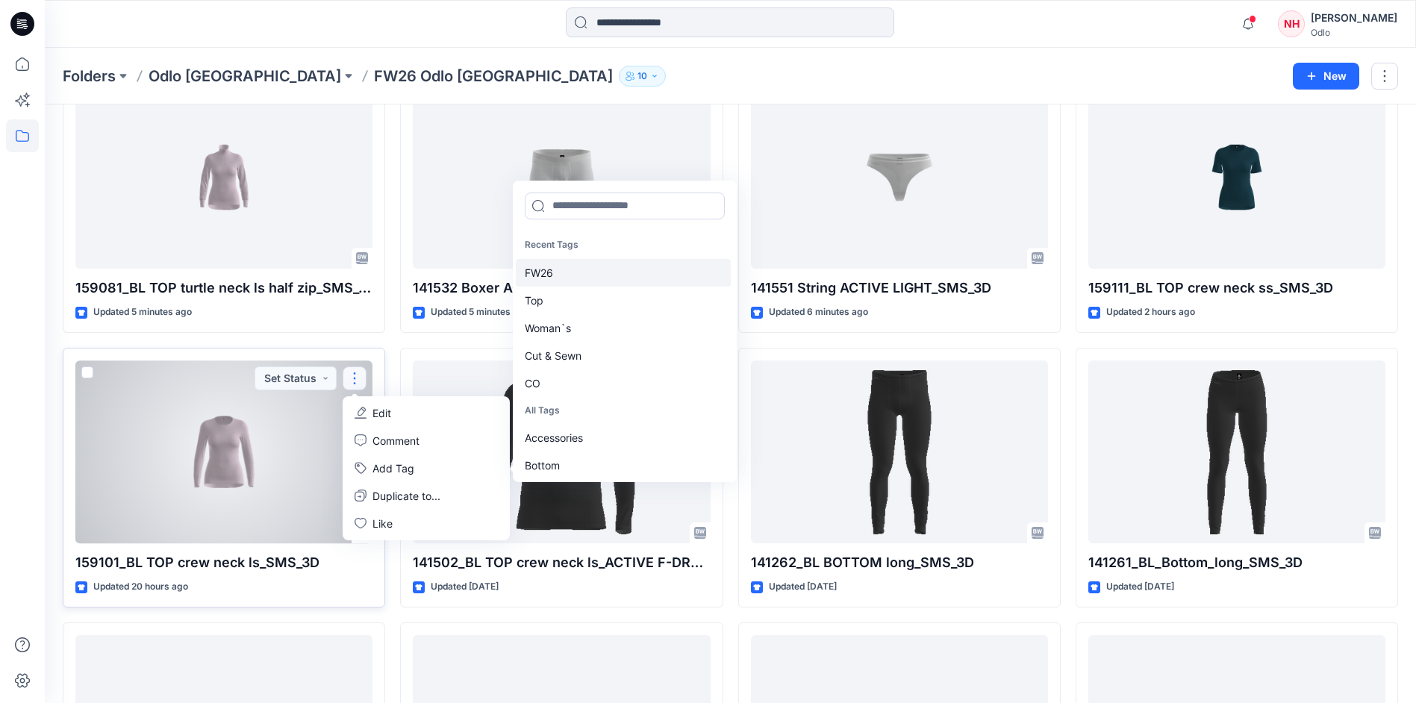
click at [571, 279] on div "FW26" at bounding box center [623, 273] width 215 height 28
click at [571, 280] on div "Top" at bounding box center [623, 273] width 215 height 28
click at [571, 280] on div "Woman`s" at bounding box center [623, 273] width 215 height 28
click at [571, 280] on div "Cut & Sewn" at bounding box center [623, 273] width 215 height 28
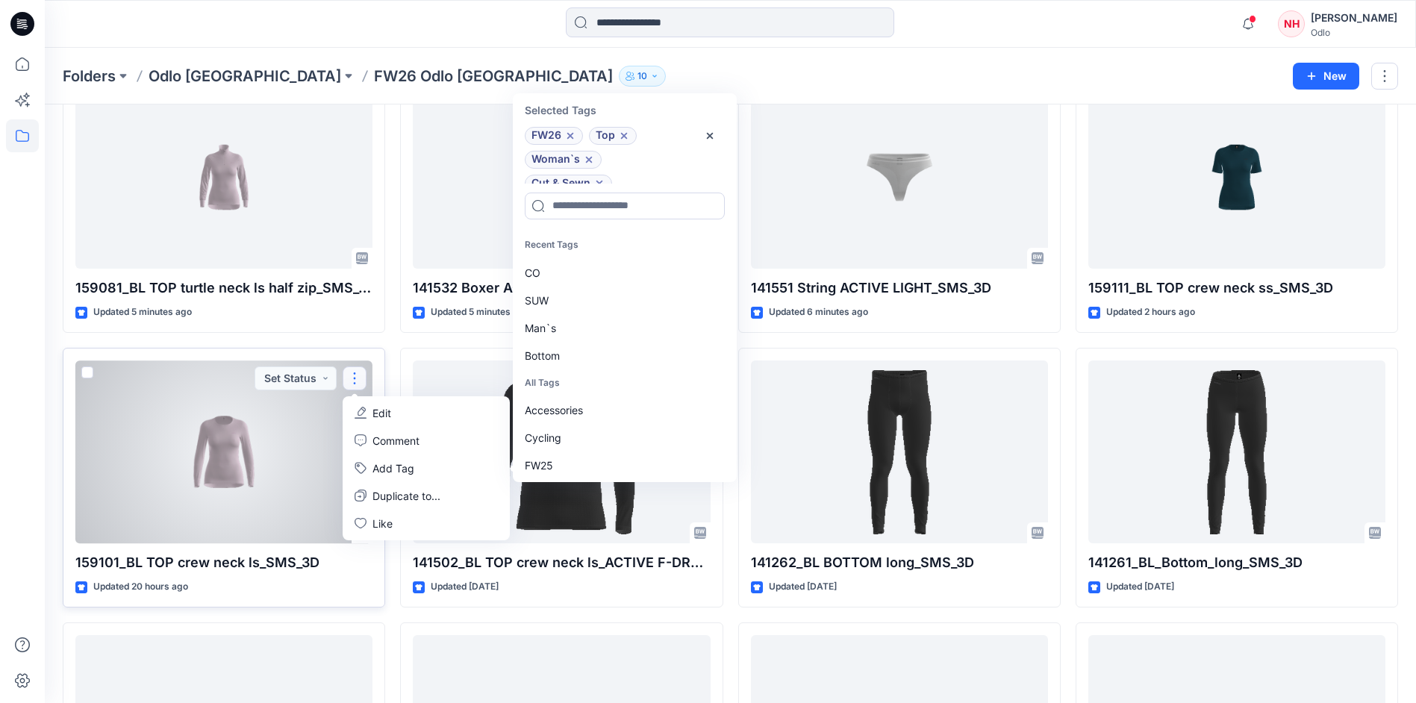
scroll to position [12, 0]
click at [571, 280] on div "CO" at bounding box center [623, 273] width 215 height 28
click at [571, 280] on div "SUW" at bounding box center [623, 273] width 215 height 28
click at [228, 447] on div at bounding box center [223, 452] width 297 height 183
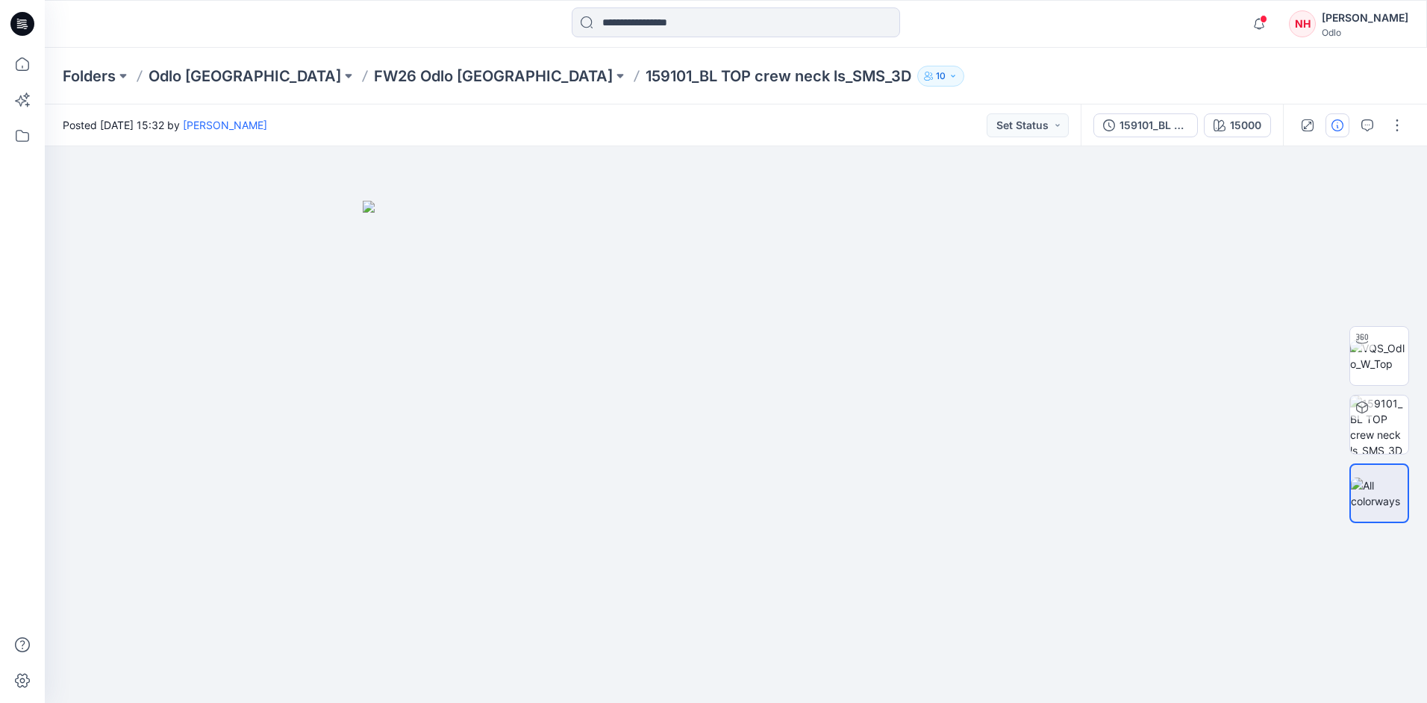
click at [1344, 126] on button "button" at bounding box center [1338, 125] width 24 height 24
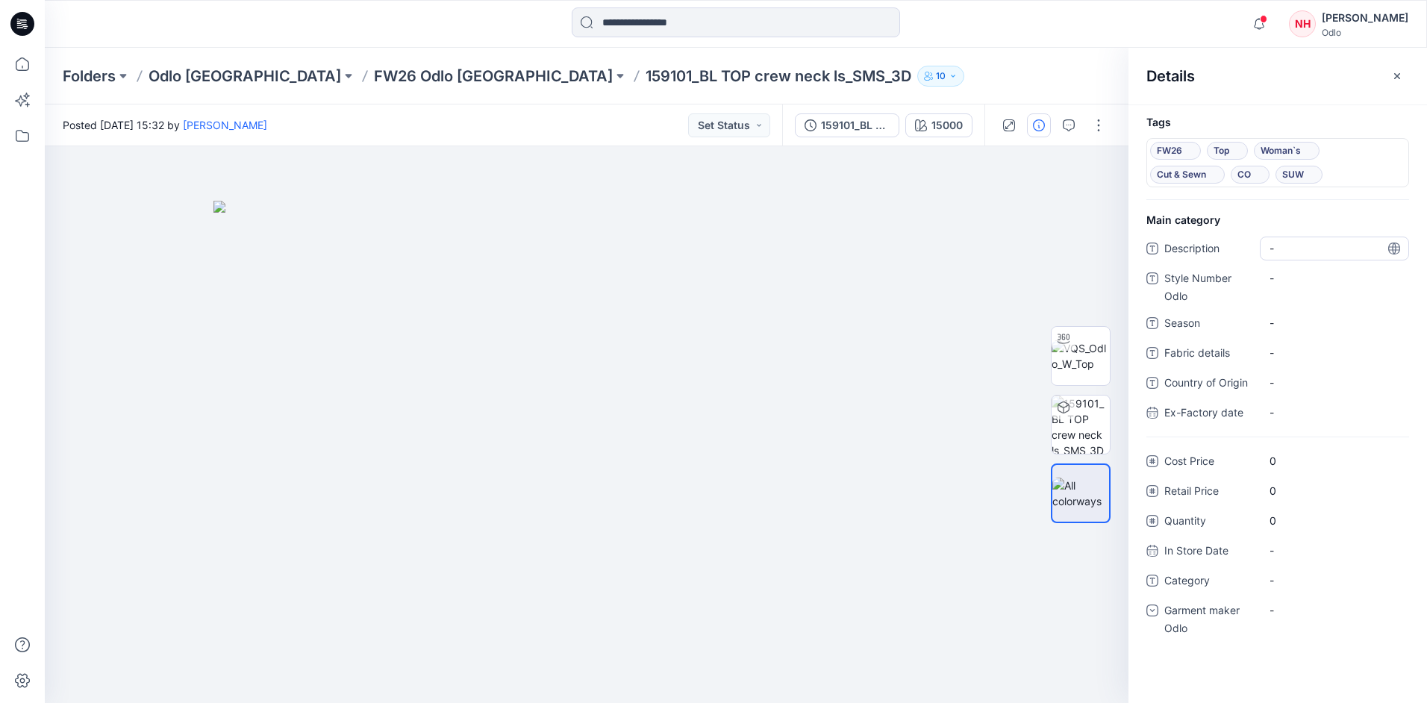
click at [1294, 242] on span "-" at bounding box center [1335, 248] width 130 height 16
click at [1304, 275] on Odlo "-" at bounding box center [1335, 278] width 130 height 16
type textarea "******"
click at [1345, 332] on div "-" at bounding box center [1334, 323] width 149 height 24
type textarea "****"
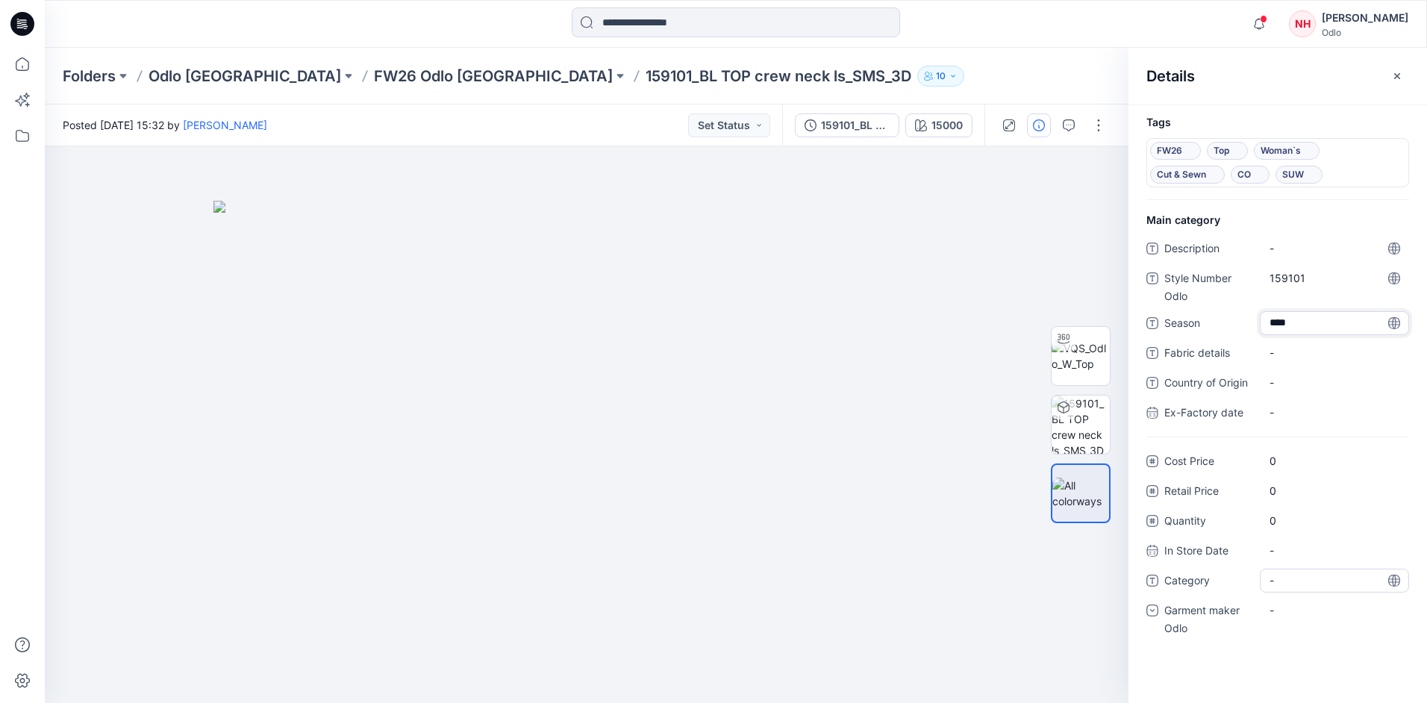
click at [1311, 573] on span "-" at bounding box center [1335, 581] width 130 height 16
type textarea "***"
click at [1318, 605] on div "-" at bounding box center [1334, 611] width 149 height 24
click at [1334, 696] on div "Odlo [GEOGRAPHIC_DATA]" at bounding box center [1334, 703] width 143 height 30
click at [374, 71] on p "FW26 Odlo [GEOGRAPHIC_DATA]" at bounding box center [493, 76] width 239 height 21
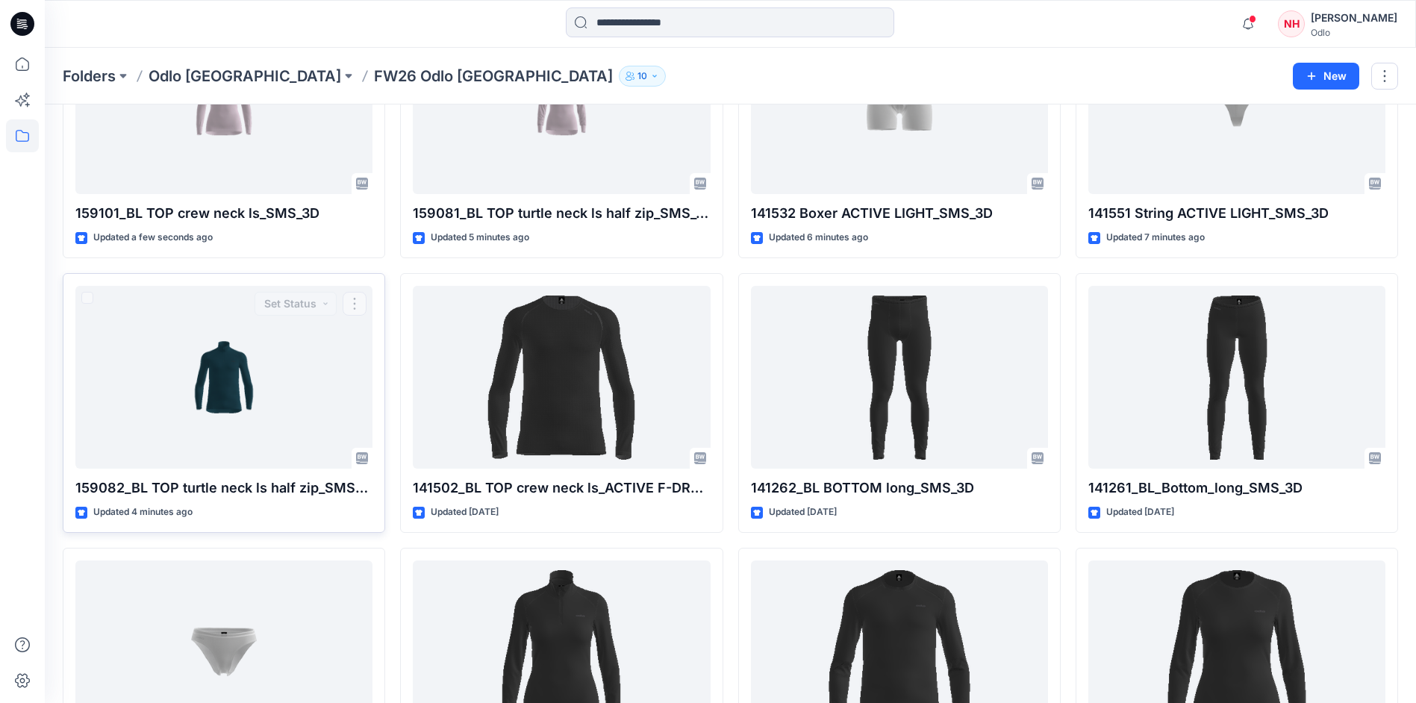
scroll to position [747, 0]
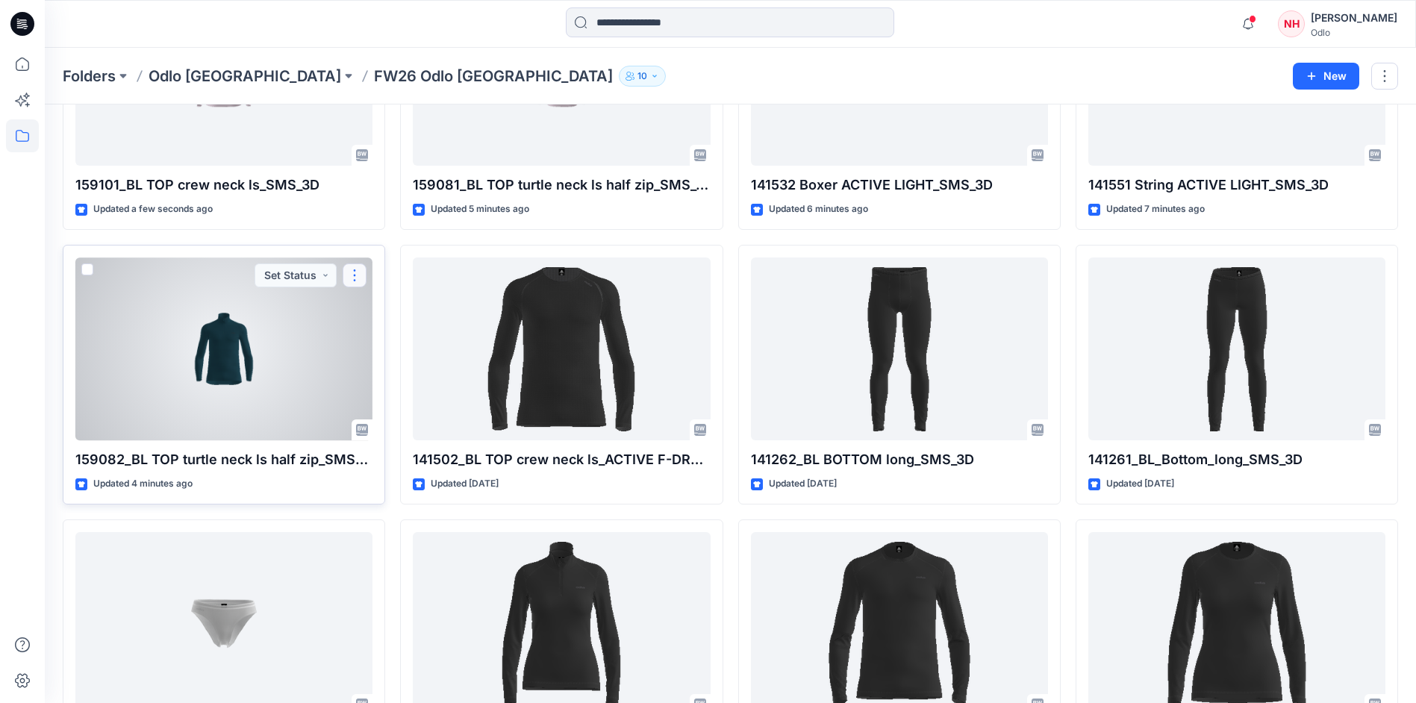
click at [354, 269] on button "button" at bounding box center [355, 276] width 24 height 24
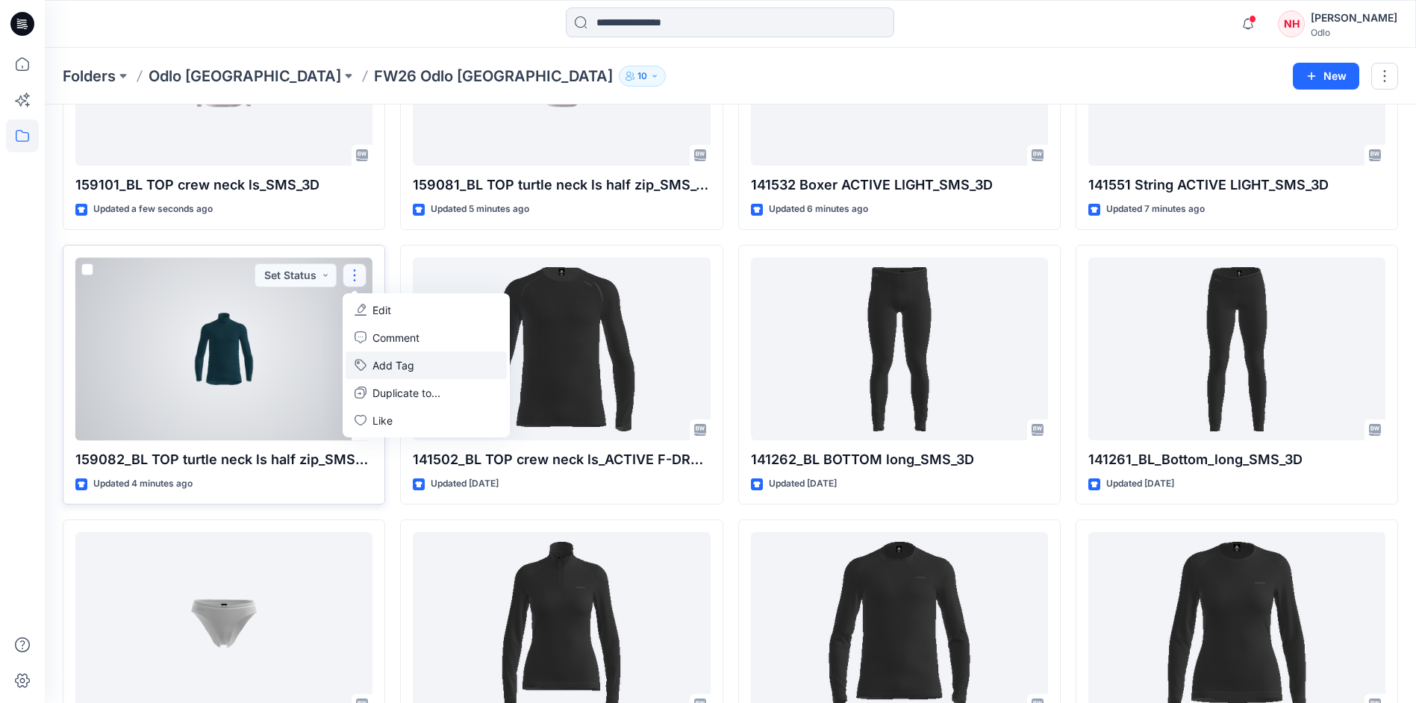
click at [410, 367] on button "Add Tag" at bounding box center [426, 366] width 161 height 28
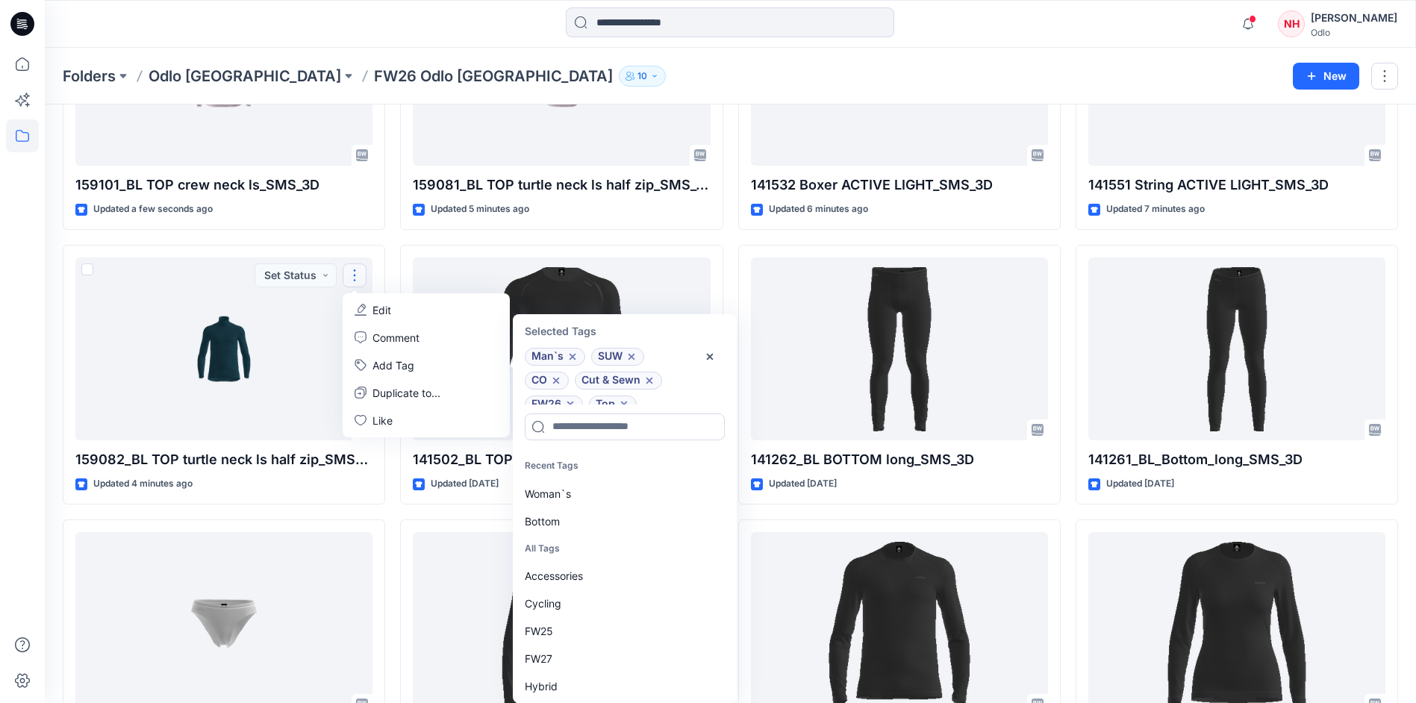
click at [391, 514] on div "Loading... 159101_BL TOP crew neck ls_SMS_3D Updated 20 hours ago 159101_BL TOP…" at bounding box center [731, 512] width 1336 height 2183
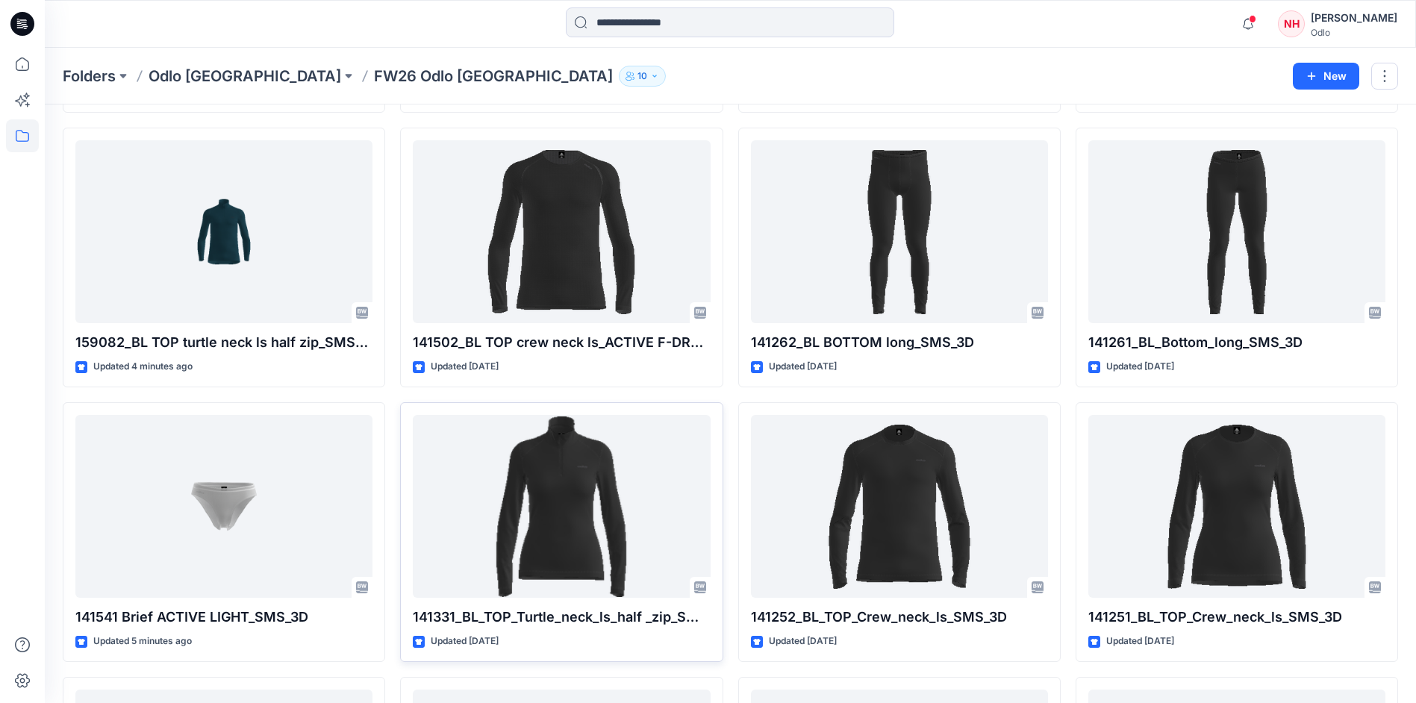
scroll to position [1045, 0]
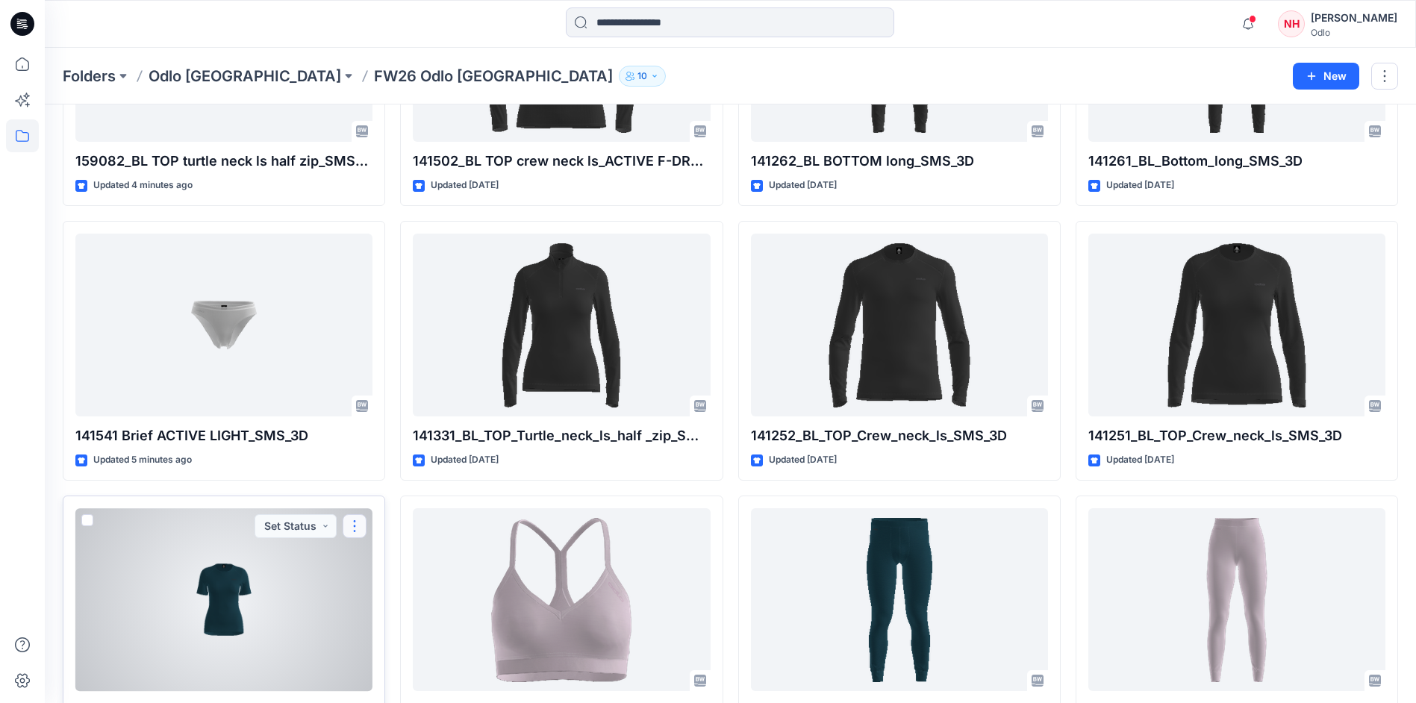
click at [358, 523] on button "button" at bounding box center [355, 526] width 24 height 24
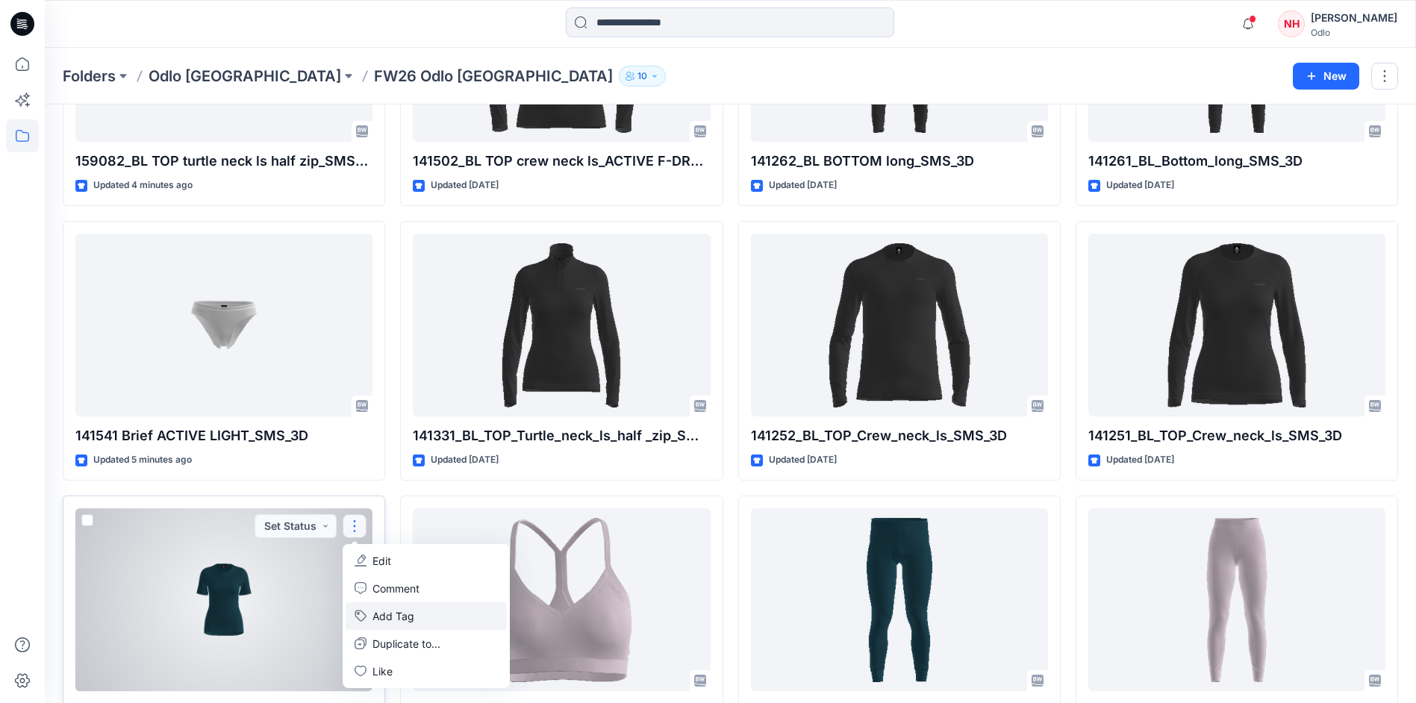
click at [395, 615] on button "Add Tag" at bounding box center [426, 617] width 161 height 28
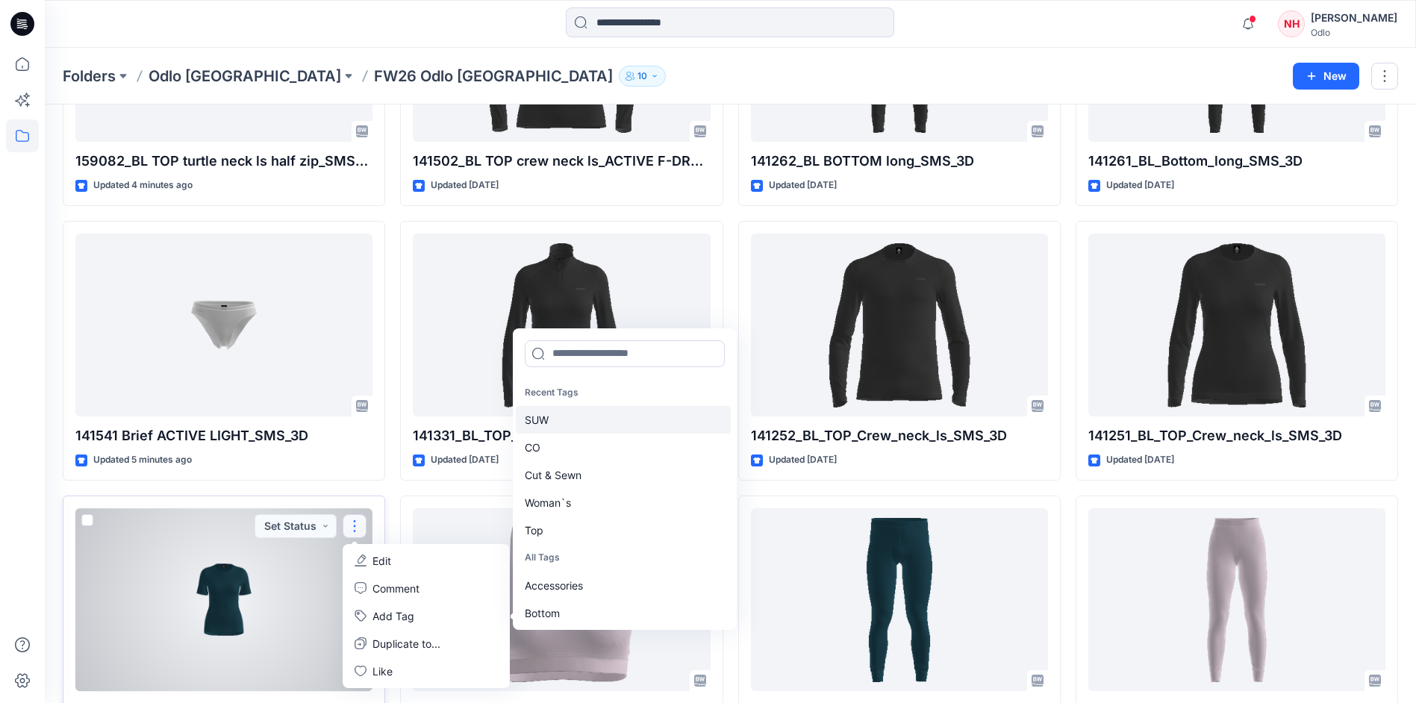
click at [628, 426] on div "SUW" at bounding box center [623, 420] width 215 height 28
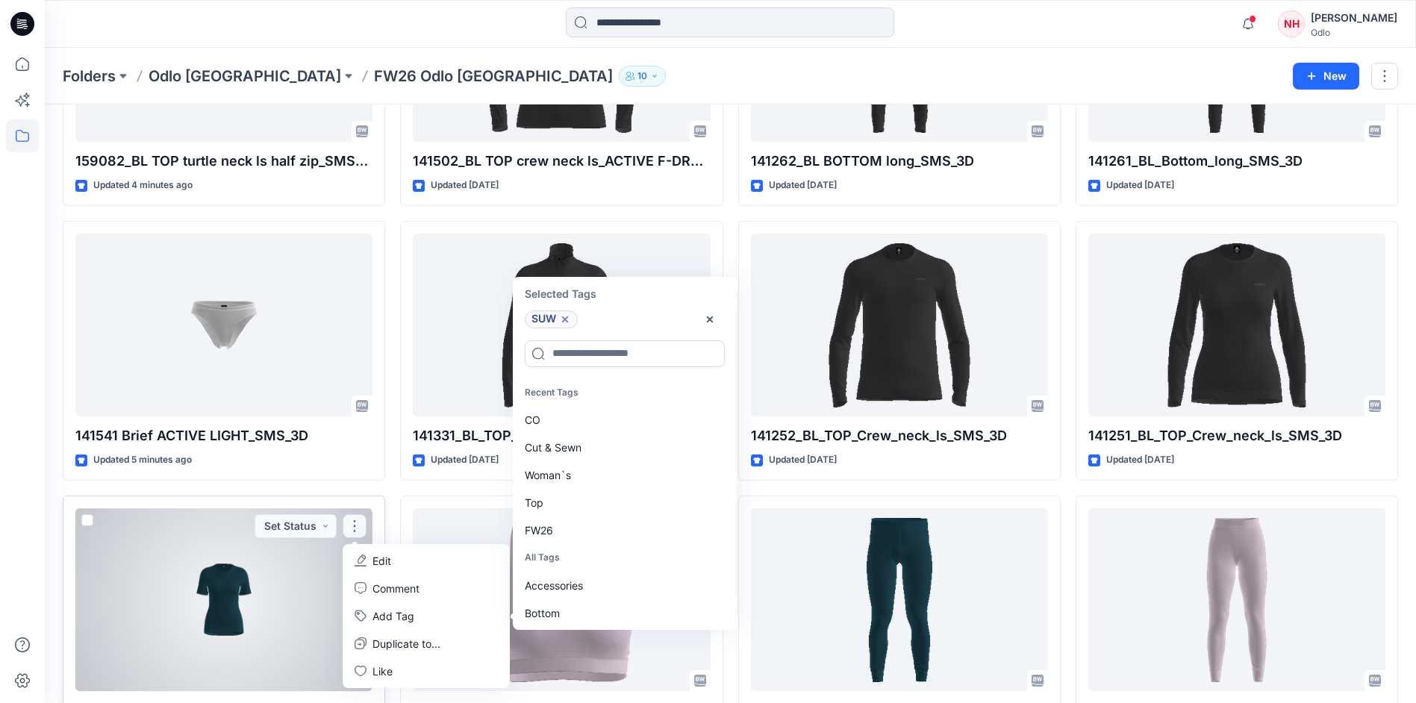
click at [628, 426] on div "CO" at bounding box center [623, 420] width 215 height 28
click at [628, 426] on div "Cut & Sewn" at bounding box center [623, 420] width 215 height 28
click at [628, 426] on div "Woman`s" at bounding box center [623, 420] width 215 height 28
click at [628, 428] on div "Top" at bounding box center [623, 420] width 215 height 28
click at [628, 428] on div "FW26" at bounding box center [623, 420] width 215 height 28
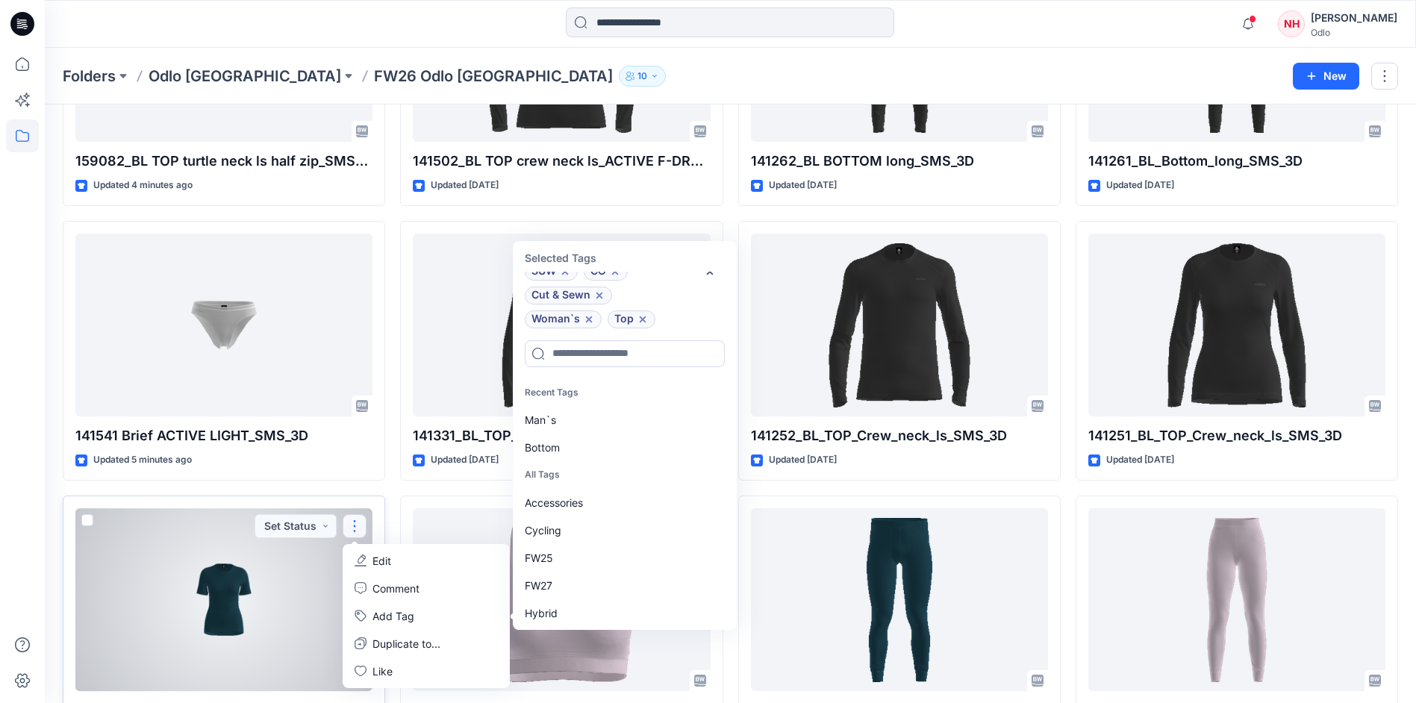
scroll to position [36, 0]
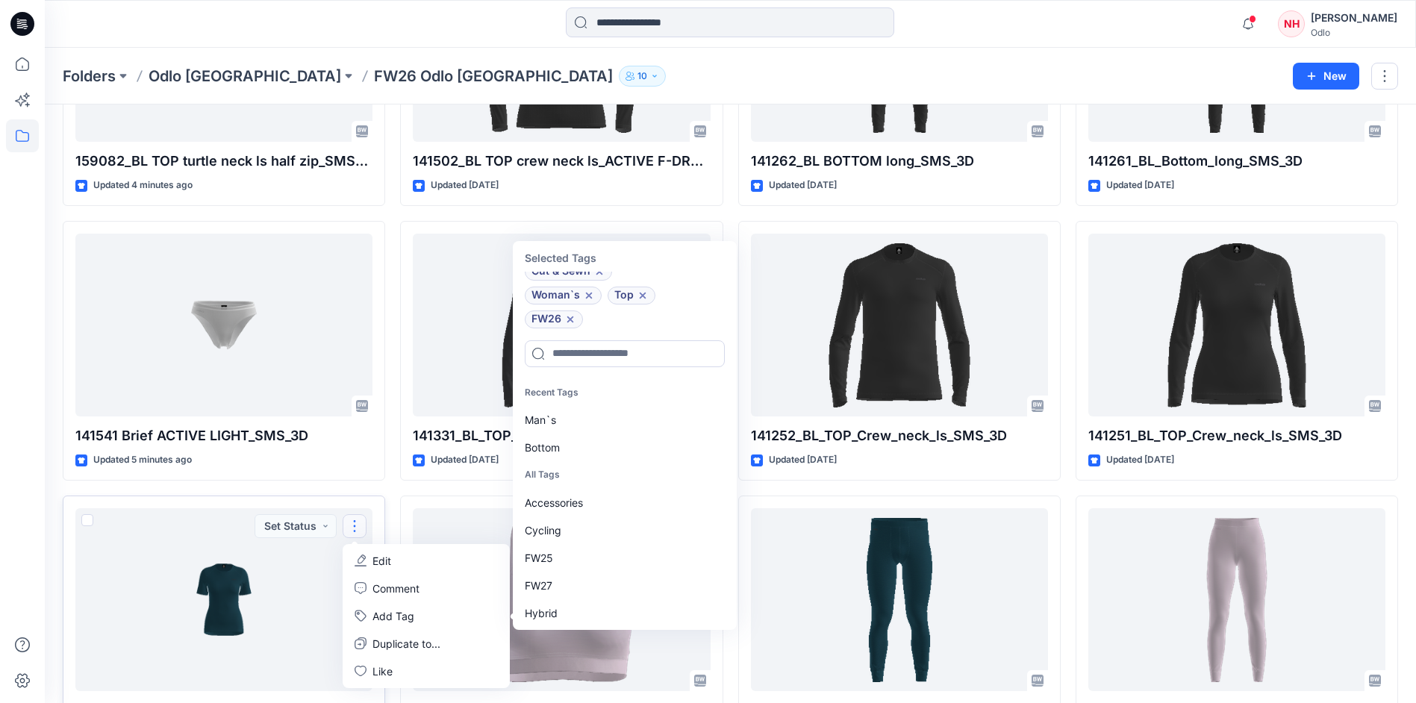
click at [394, 485] on div "Loading... 159101_BL TOP crew neck ls_SMS_3D Updated 20 hours ago 159101_BL TOP…" at bounding box center [731, 351] width 1336 height 2458
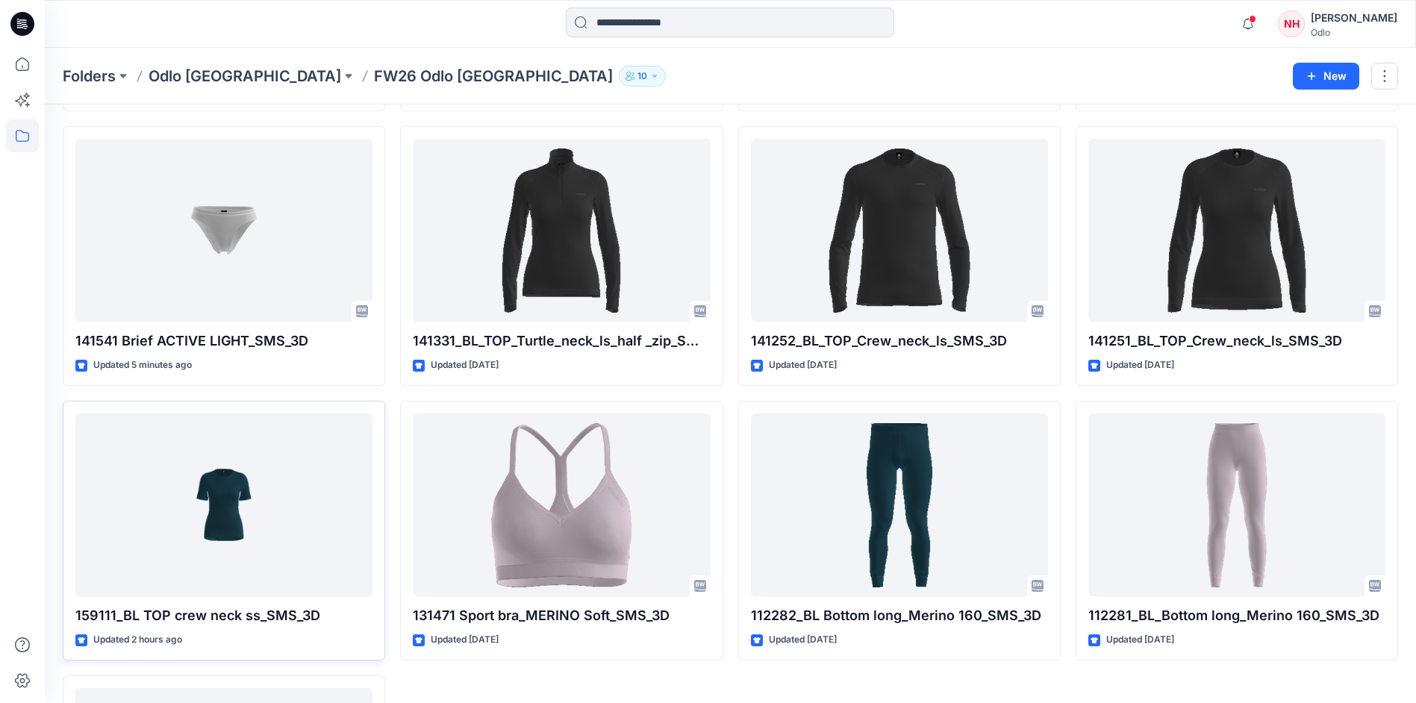
scroll to position [1344, 0]
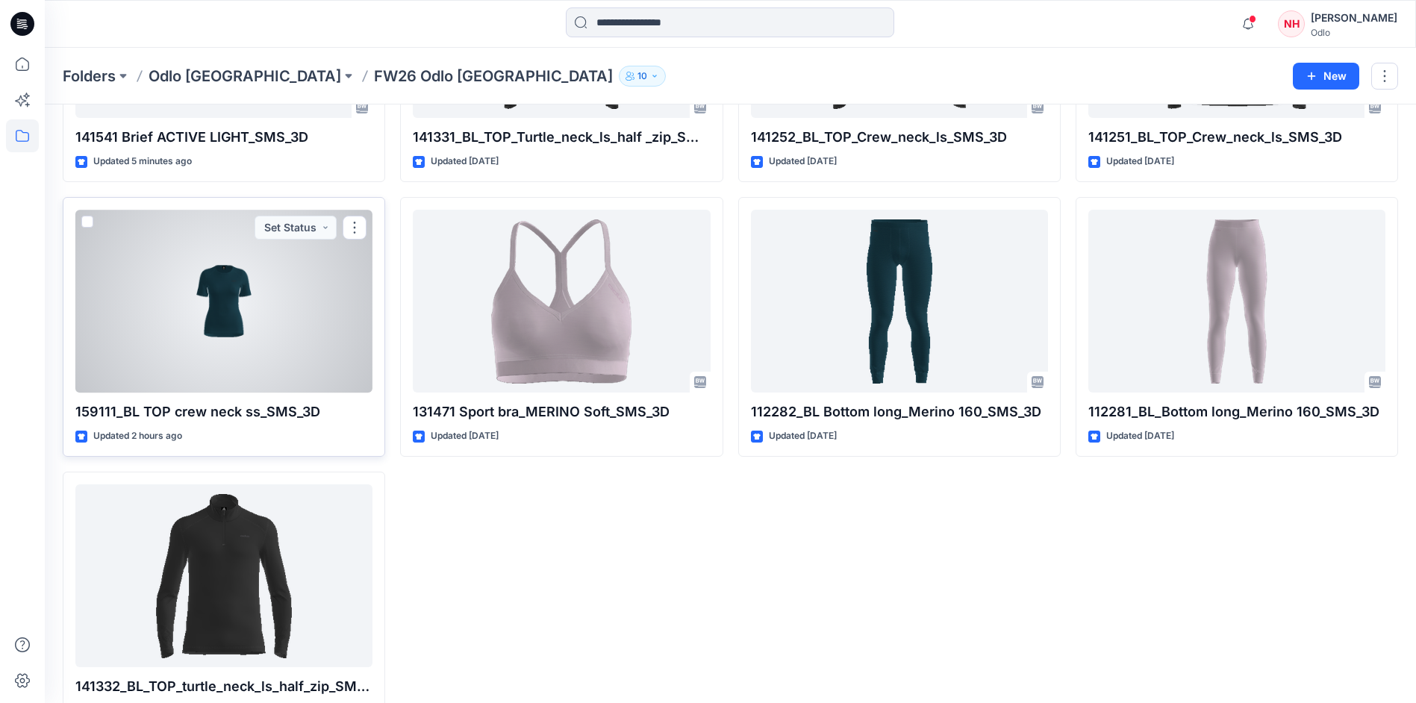
click at [261, 333] on div at bounding box center [223, 301] width 297 height 183
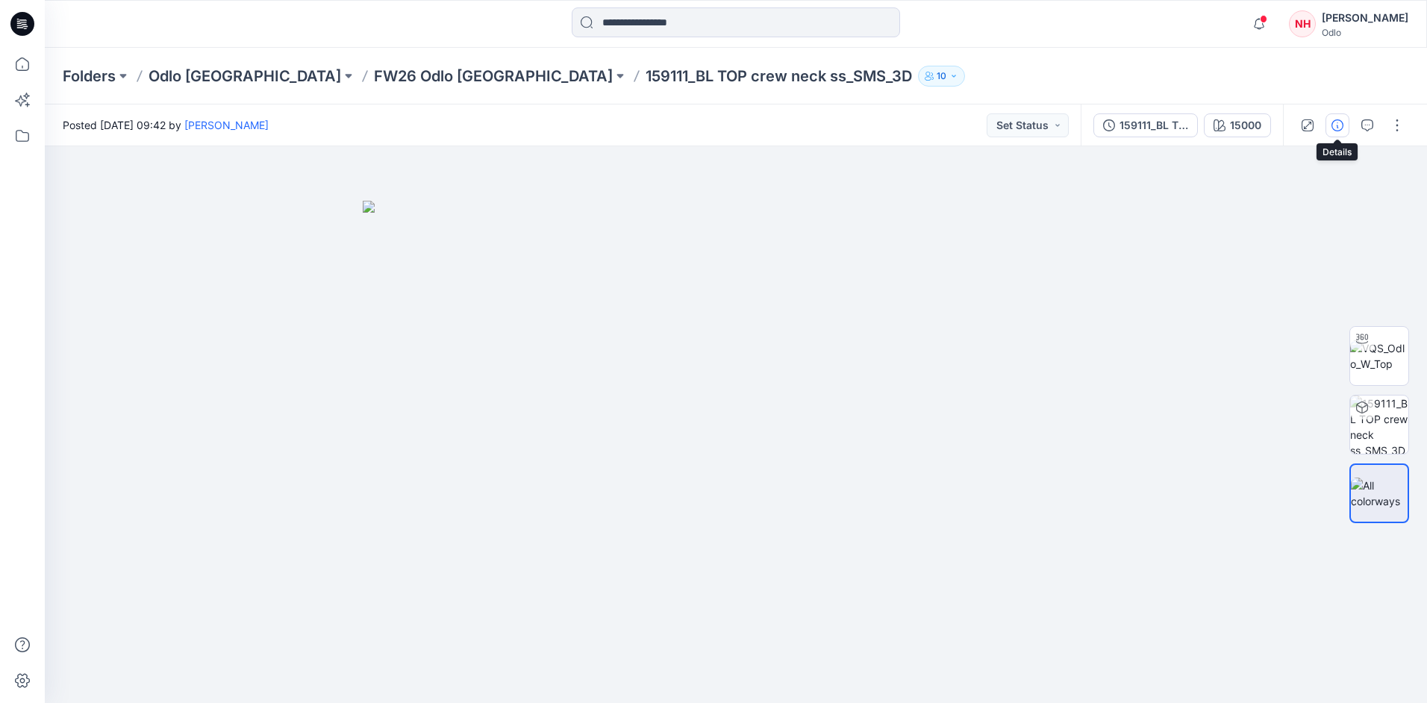
click at [1345, 122] on button "button" at bounding box center [1338, 125] width 24 height 24
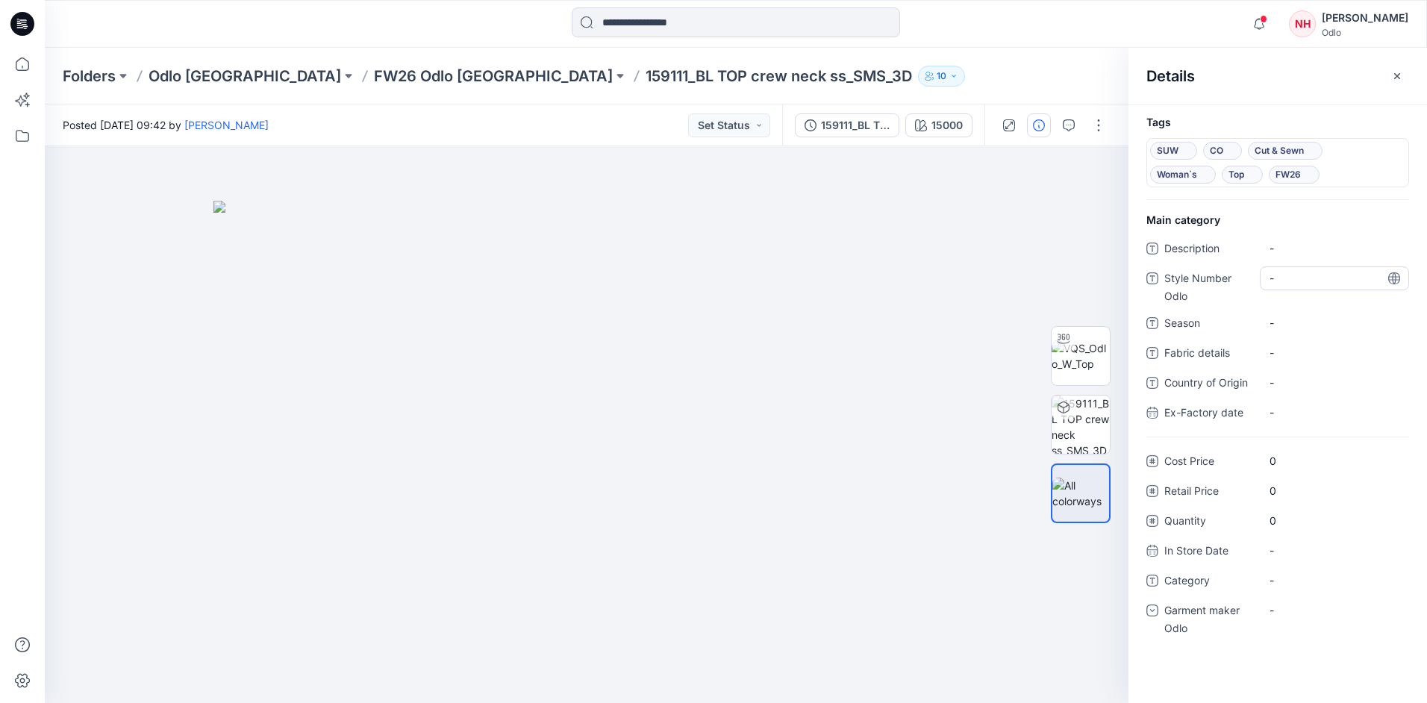
click at [1324, 282] on Odlo "-" at bounding box center [1335, 278] width 130 height 16
type textarea "******"
click at [1295, 316] on span "-" at bounding box center [1335, 323] width 130 height 16
type textarea "****"
click at [1292, 577] on span "-" at bounding box center [1335, 581] width 130 height 16
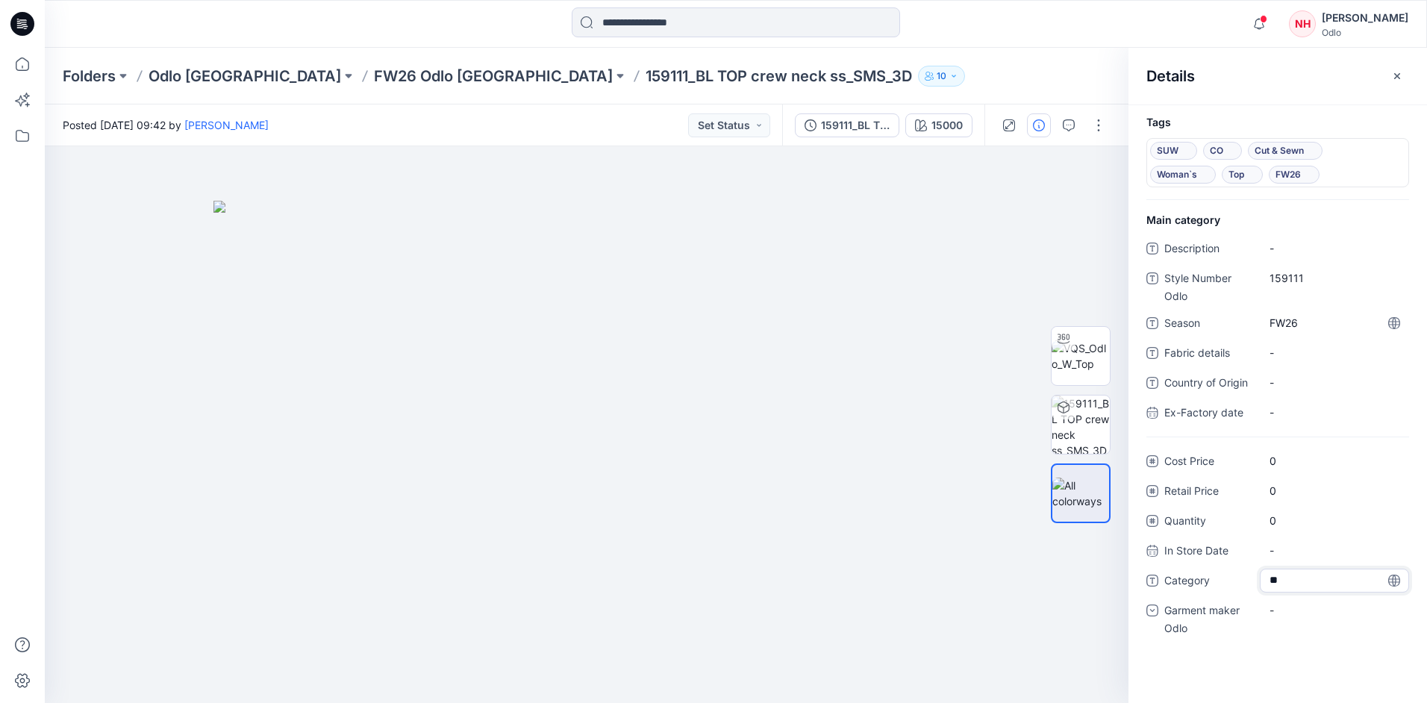
type textarea "***"
click at [1339, 626] on div "-" at bounding box center [1334, 618] width 149 height 39
click at [1333, 614] on div "-" at bounding box center [1334, 611] width 149 height 24
click at [1335, 696] on div "Odlo [GEOGRAPHIC_DATA]" at bounding box center [1334, 703] width 143 height 30
click at [1072, 588] on div at bounding box center [1081, 424] width 60 height 373
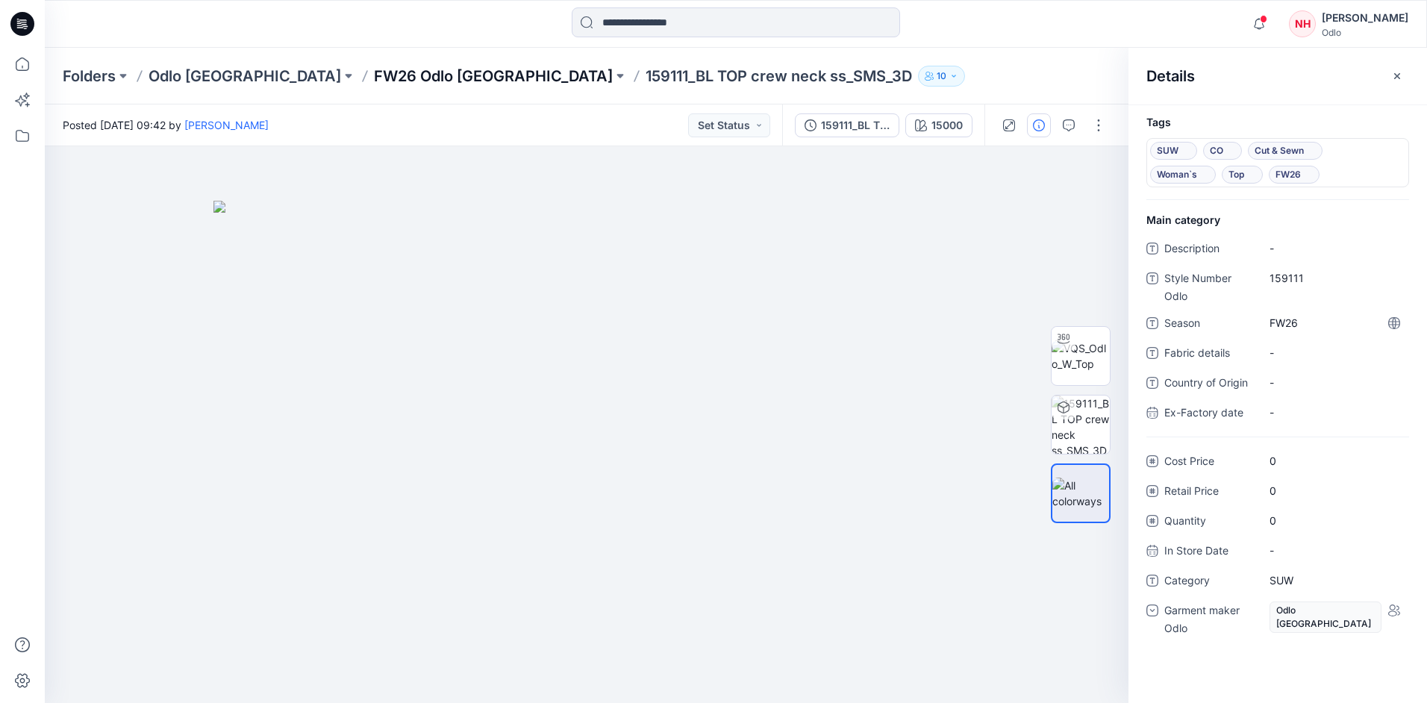
click at [374, 77] on p "FW26 Odlo [GEOGRAPHIC_DATA]" at bounding box center [493, 76] width 239 height 21
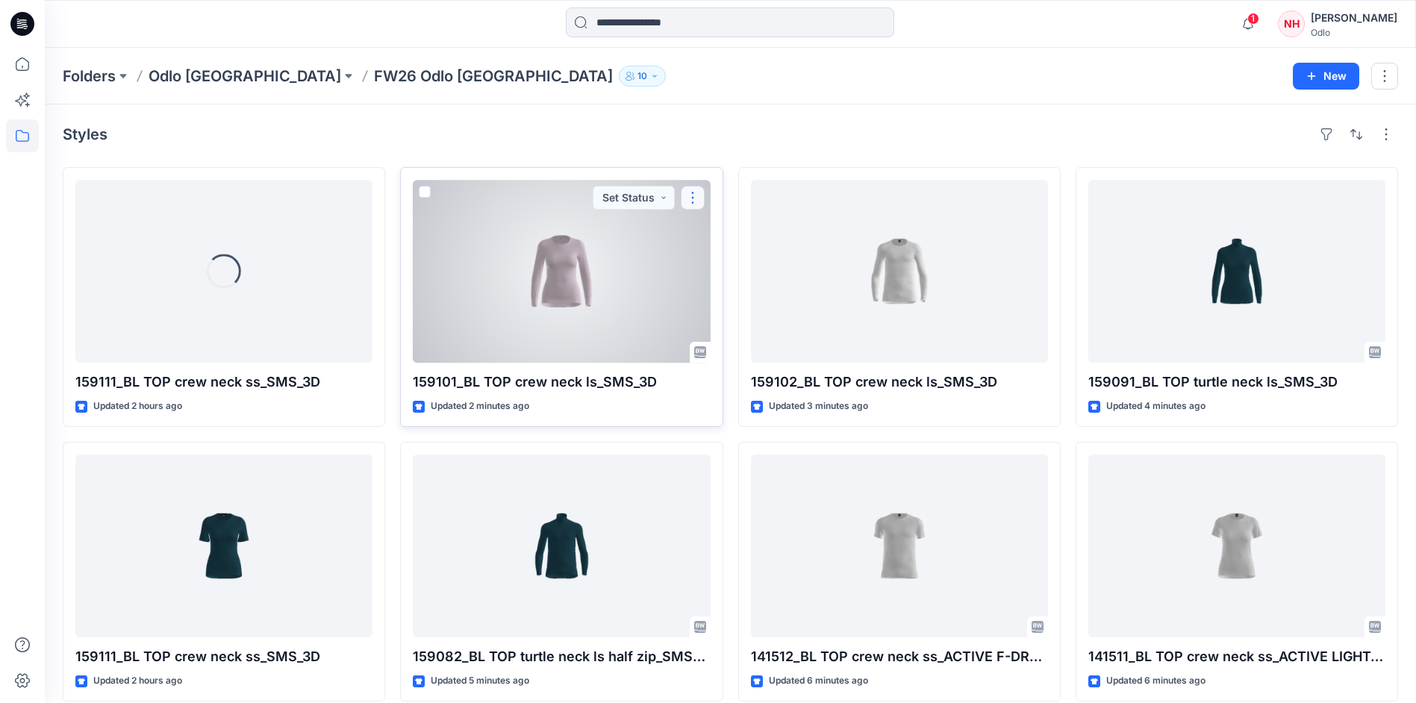
click at [700, 199] on button "button" at bounding box center [693, 198] width 24 height 24
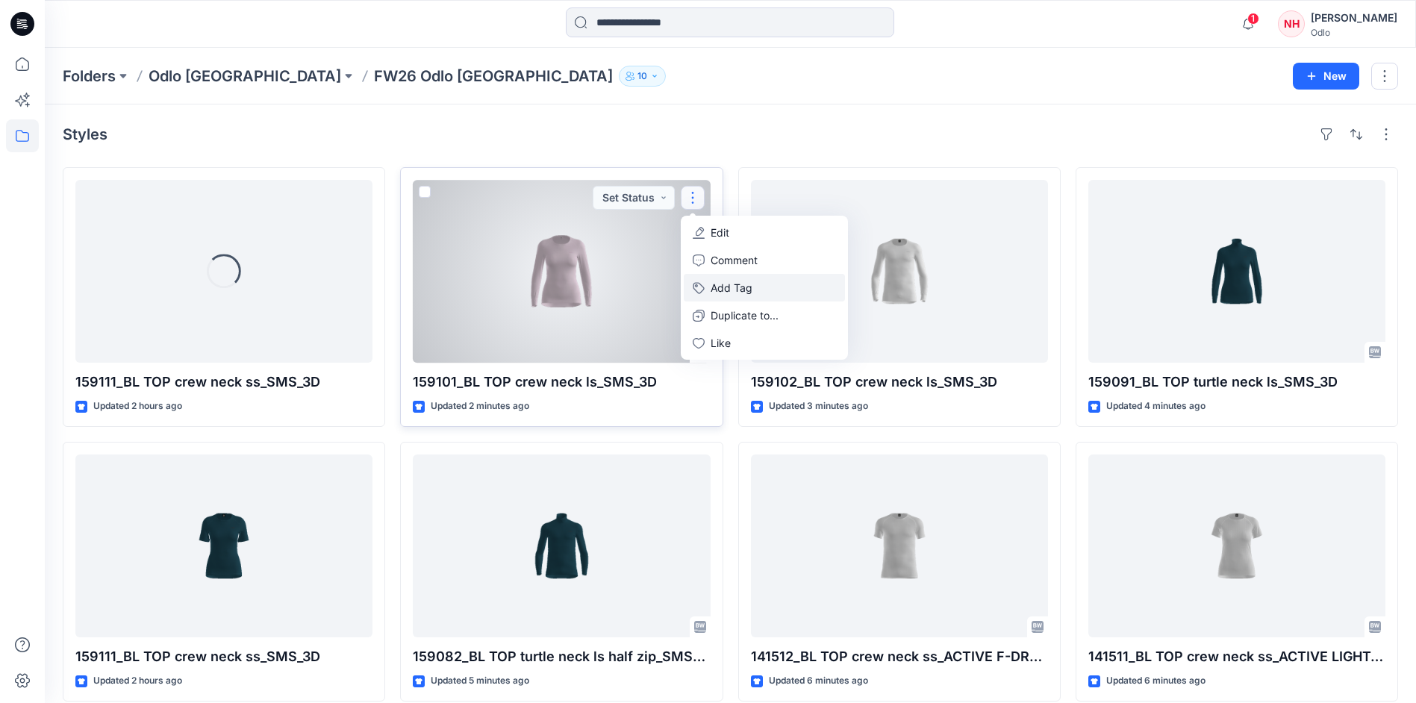
click at [753, 281] on button "Add Tag" at bounding box center [764, 288] width 161 height 28
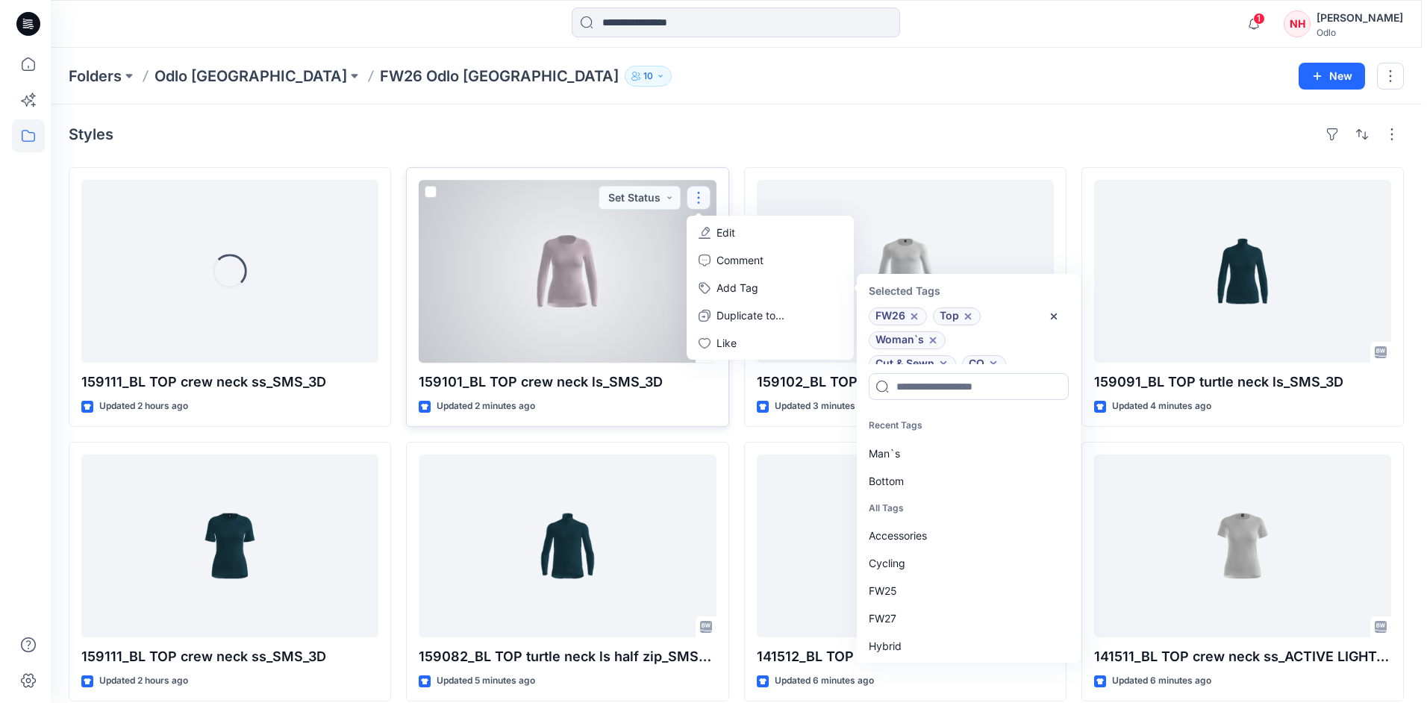
scroll to position [36, 0]
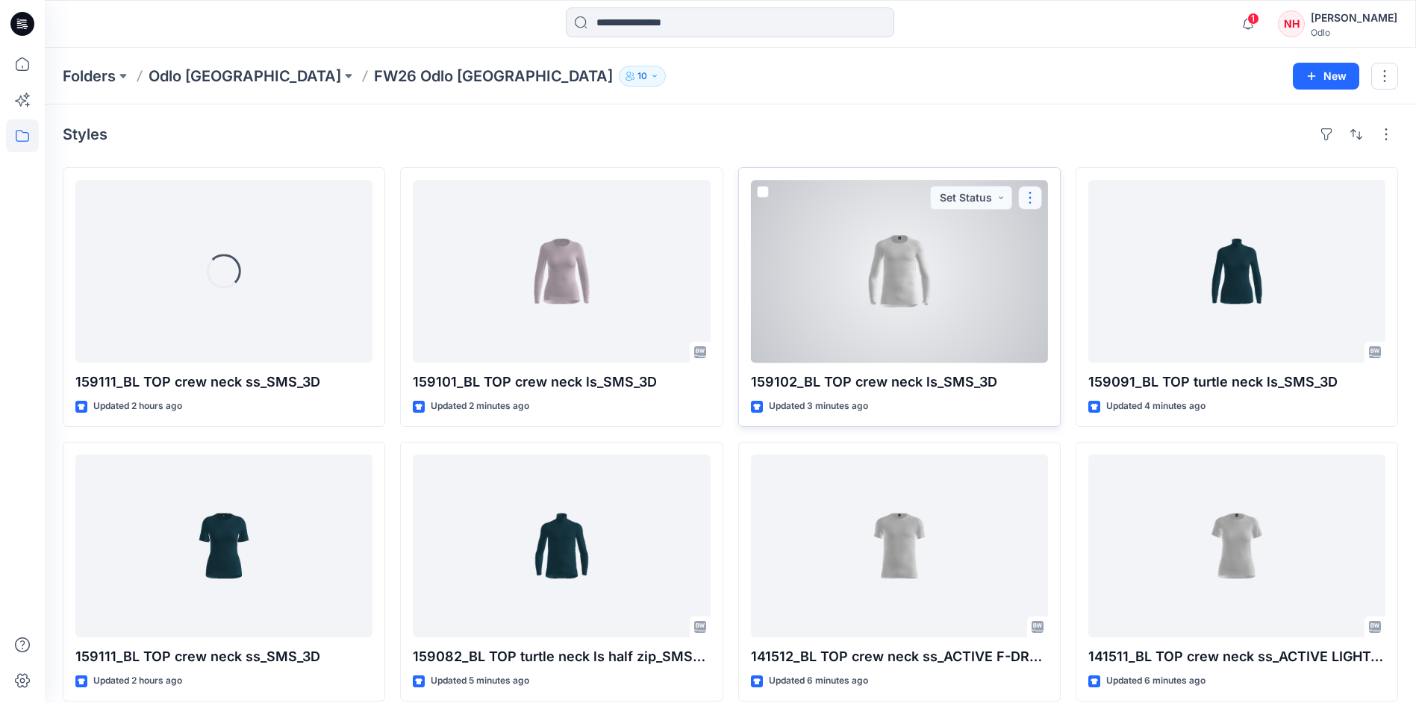
click at [1024, 205] on button "button" at bounding box center [1030, 198] width 24 height 24
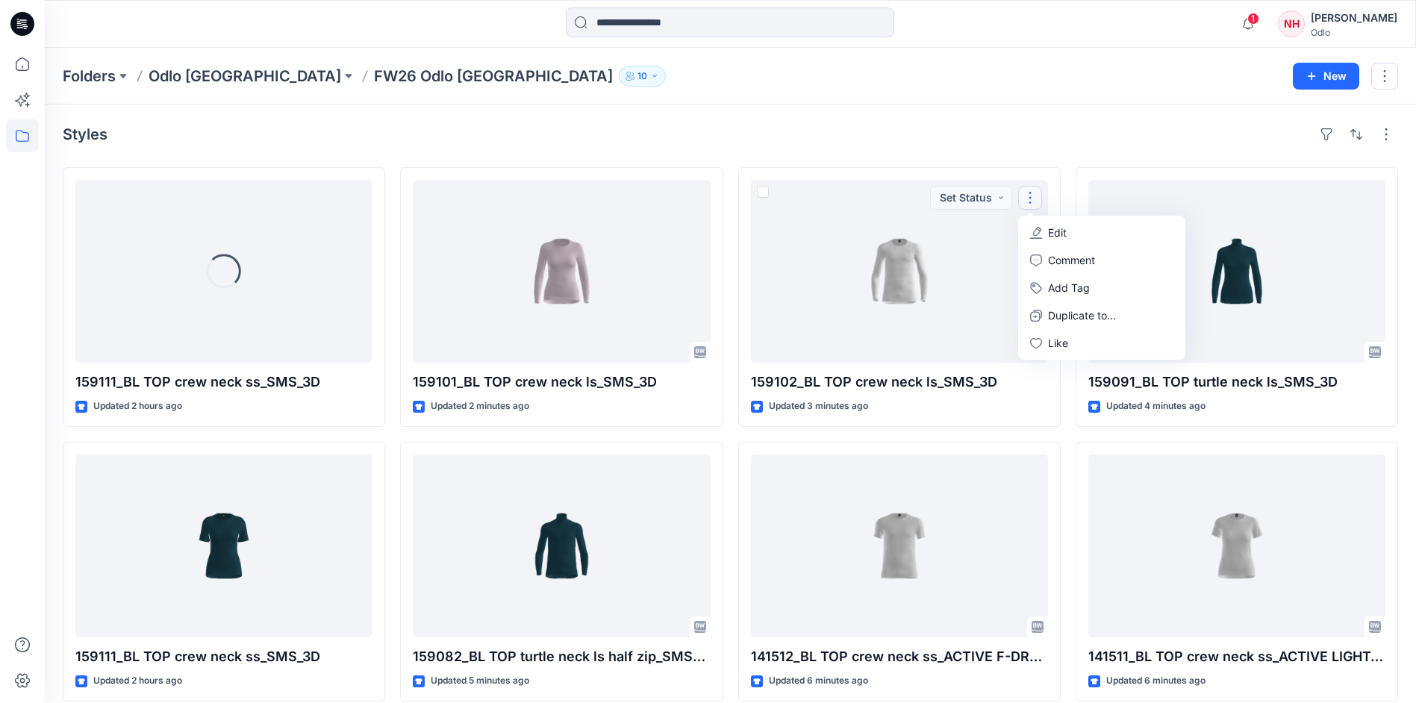
click at [732, 64] on div "Folders Odlo Romania FW26 Odlo Romania 10 New" at bounding box center [731, 76] width 1372 height 57
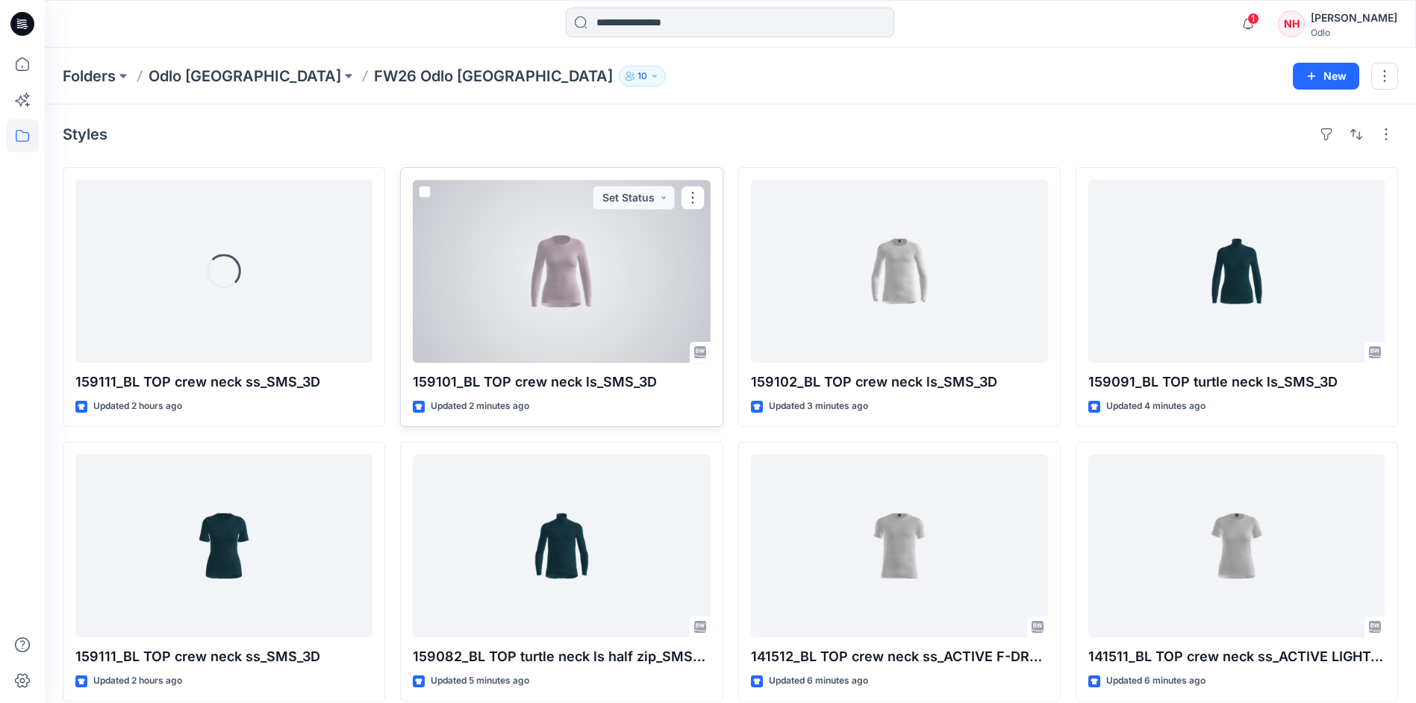
click at [564, 266] on div at bounding box center [561, 271] width 297 height 183
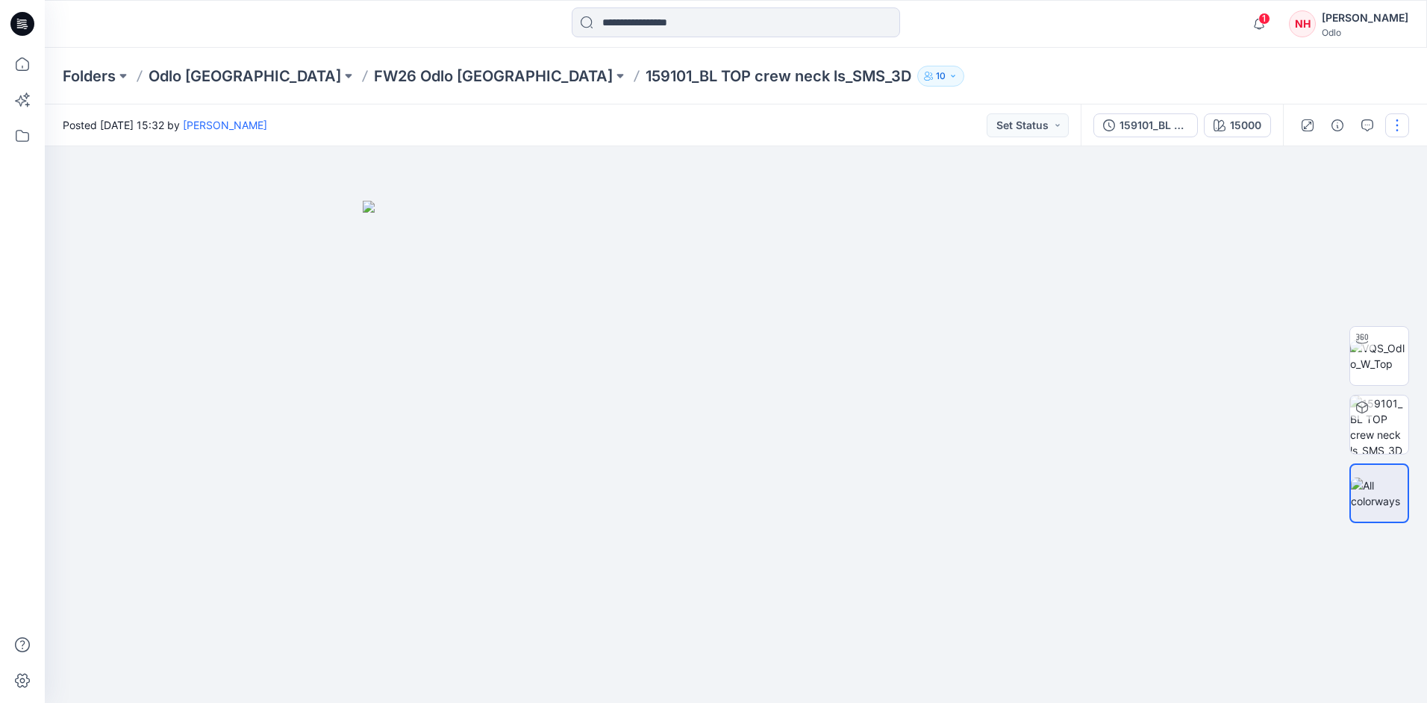
click at [1404, 127] on button "button" at bounding box center [1398, 125] width 24 height 24
click at [1352, 194] on button "Edit" at bounding box center [1334, 202] width 137 height 28
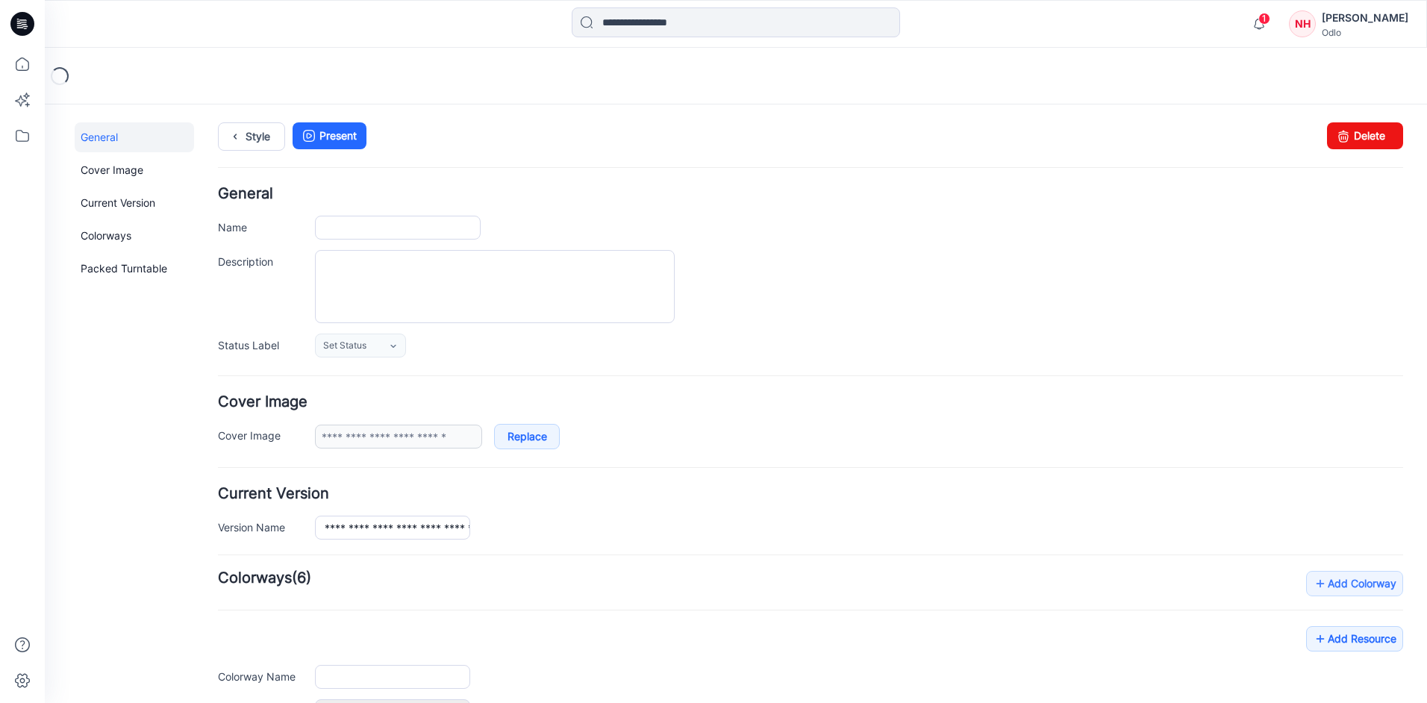
type input "**********"
type input "*****"
type input "**********"
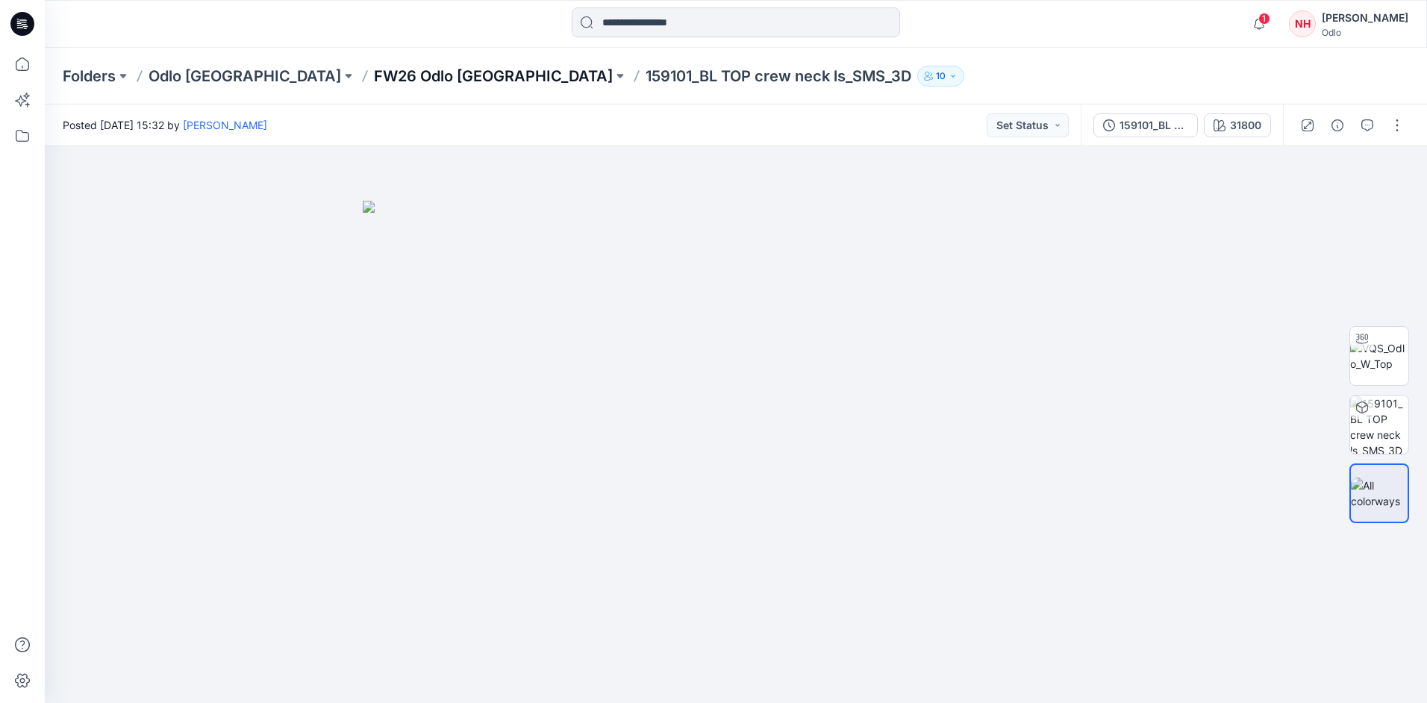
click at [374, 67] on p "FW26 Odlo [GEOGRAPHIC_DATA]" at bounding box center [493, 76] width 239 height 21
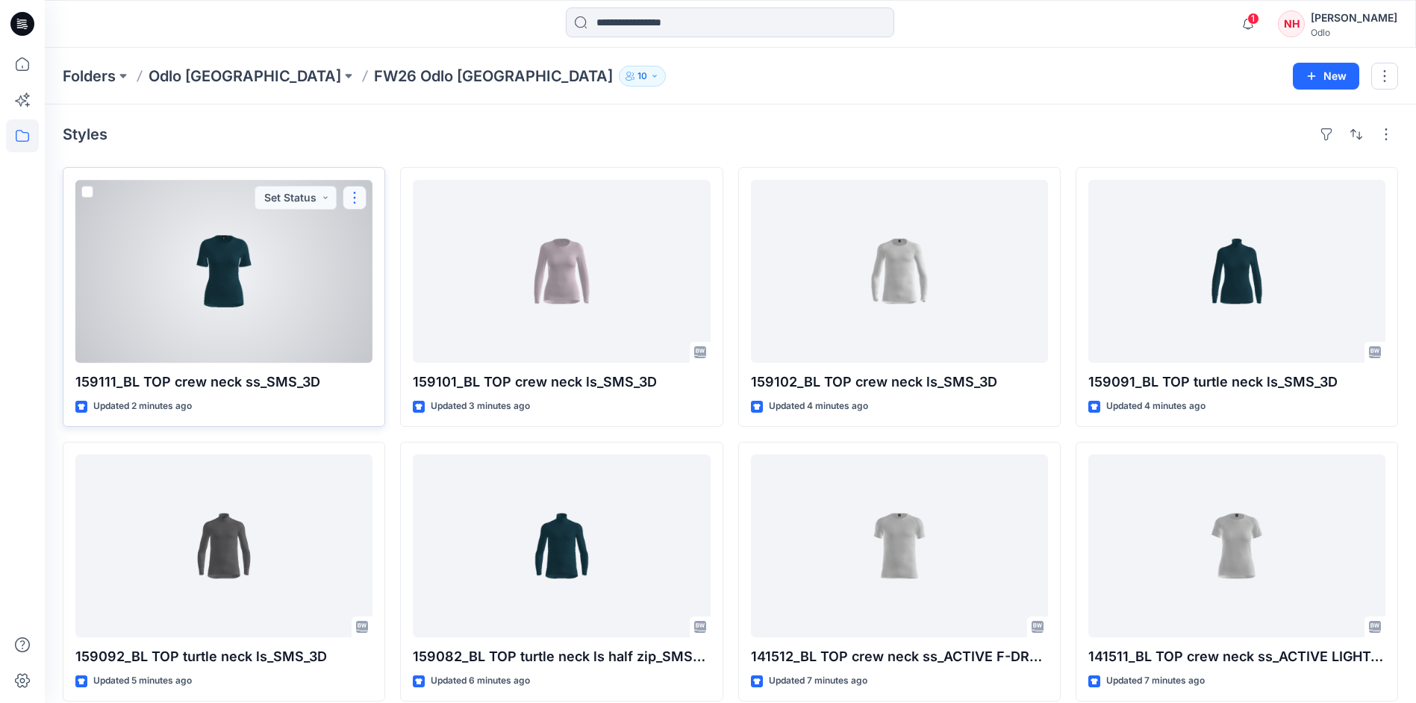
click at [353, 204] on button "button" at bounding box center [355, 198] width 24 height 24
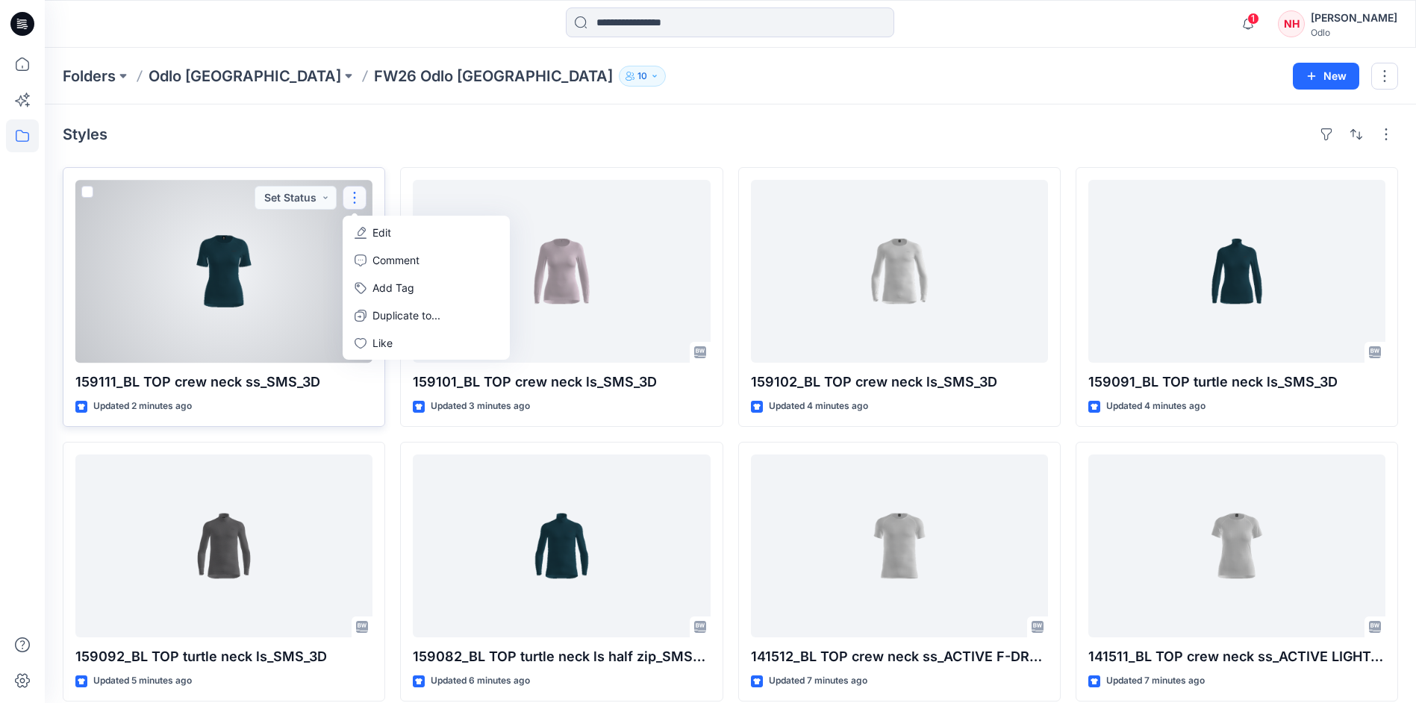
click at [383, 234] on p "Edit" at bounding box center [382, 233] width 19 height 16
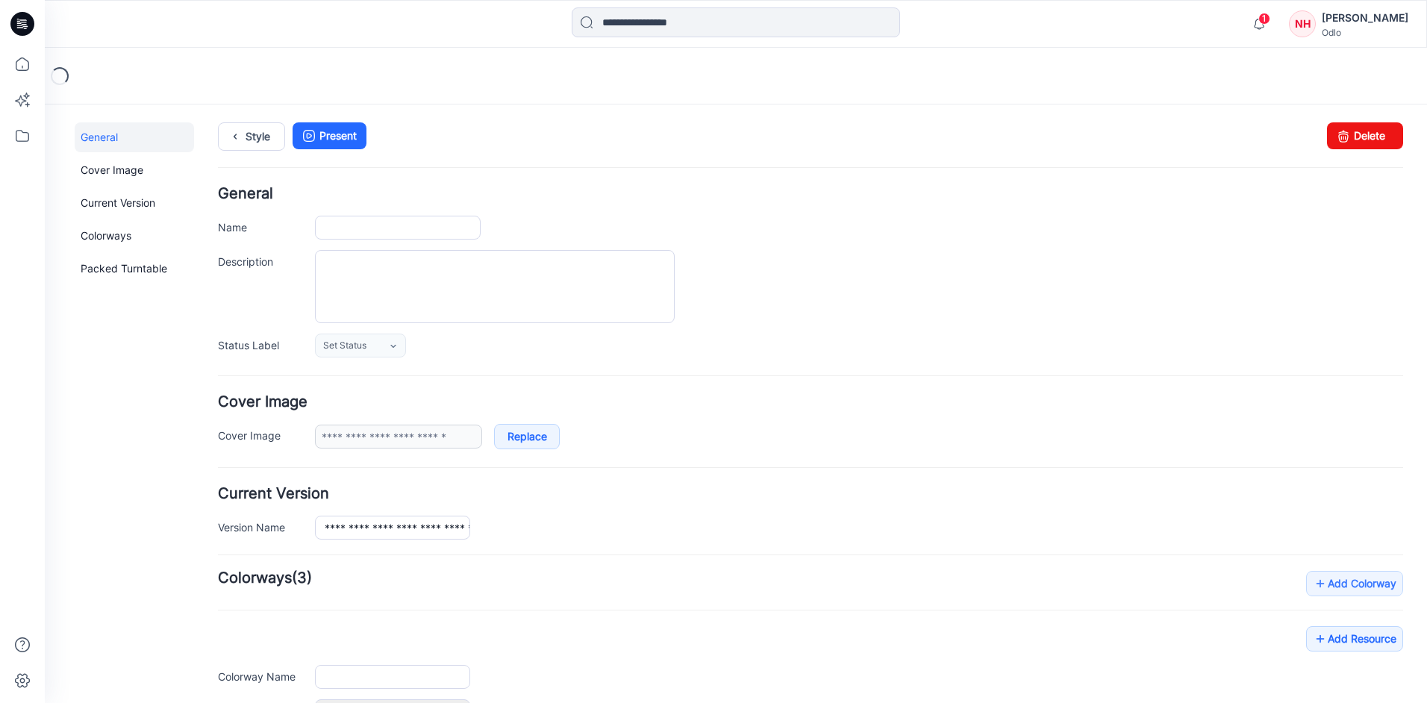
type input "**********"
type input "*****"
type input "**********"
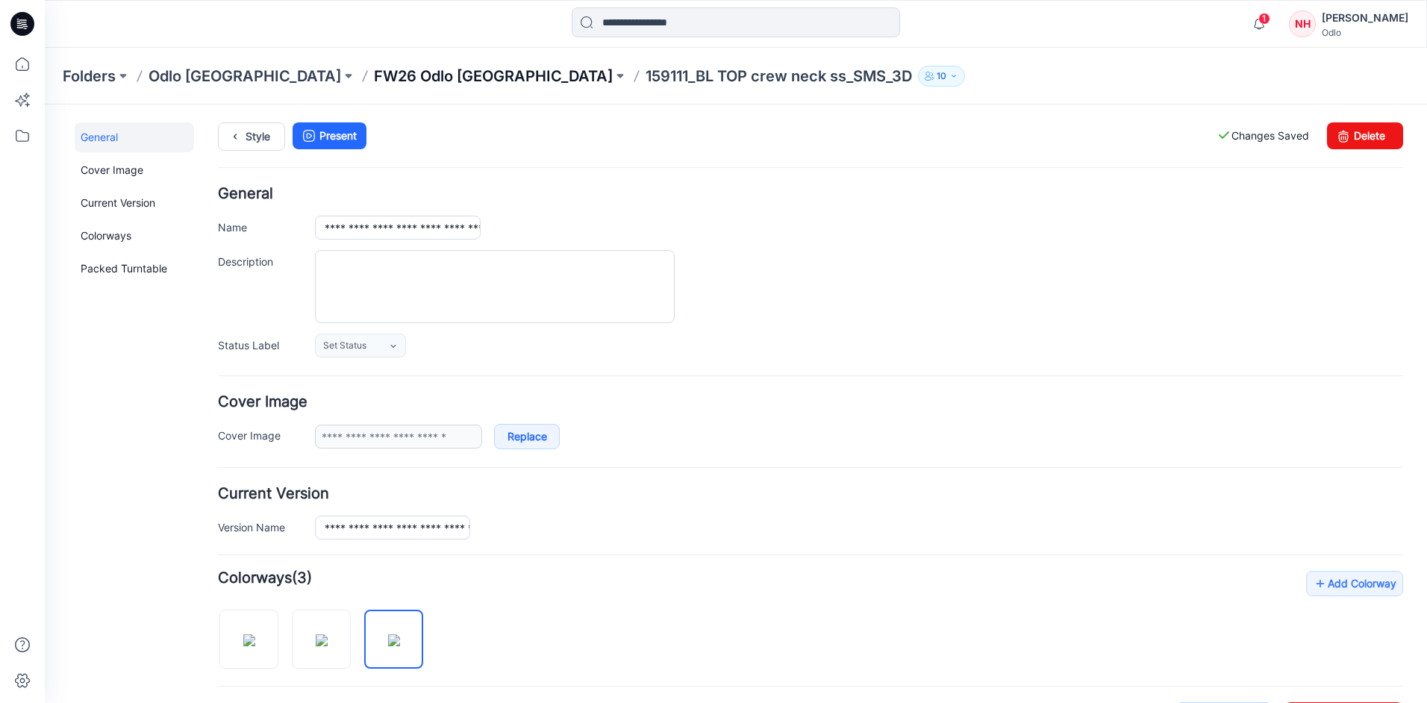
click at [374, 75] on p "FW26 Odlo [GEOGRAPHIC_DATA]" at bounding box center [493, 76] width 239 height 21
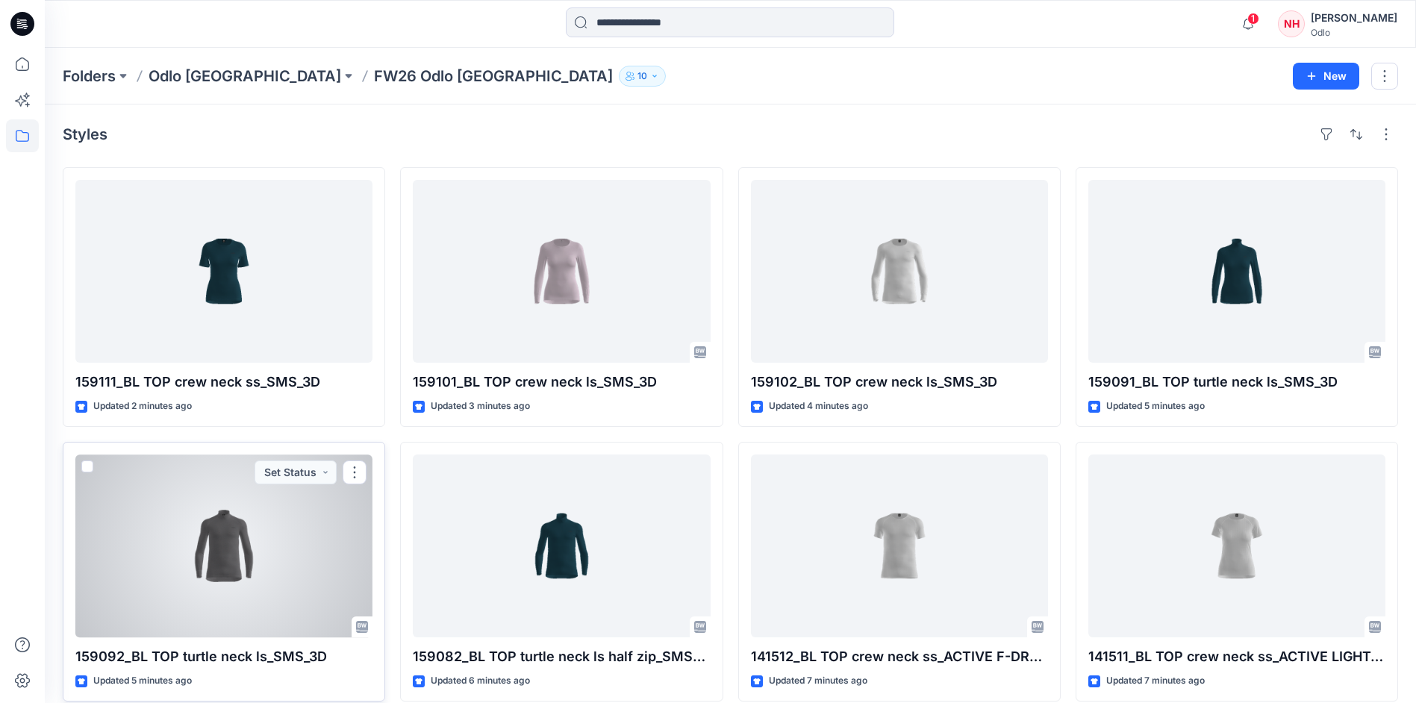
click at [255, 573] on div at bounding box center [223, 546] width 297 height 183
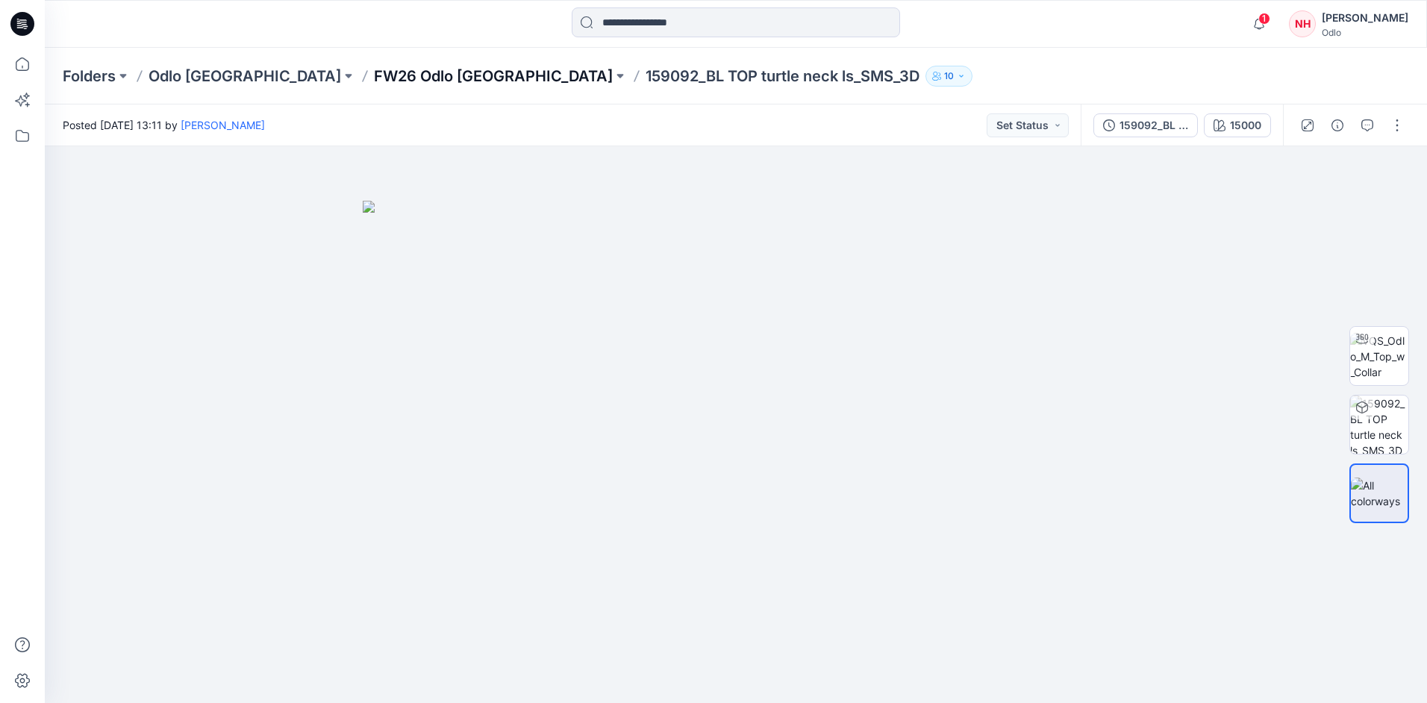
click at [383, 68] on p "FW26 Odlo [GEOGRAPHIC_DATA]" at bounding box center [493, 76] width 239 height 21
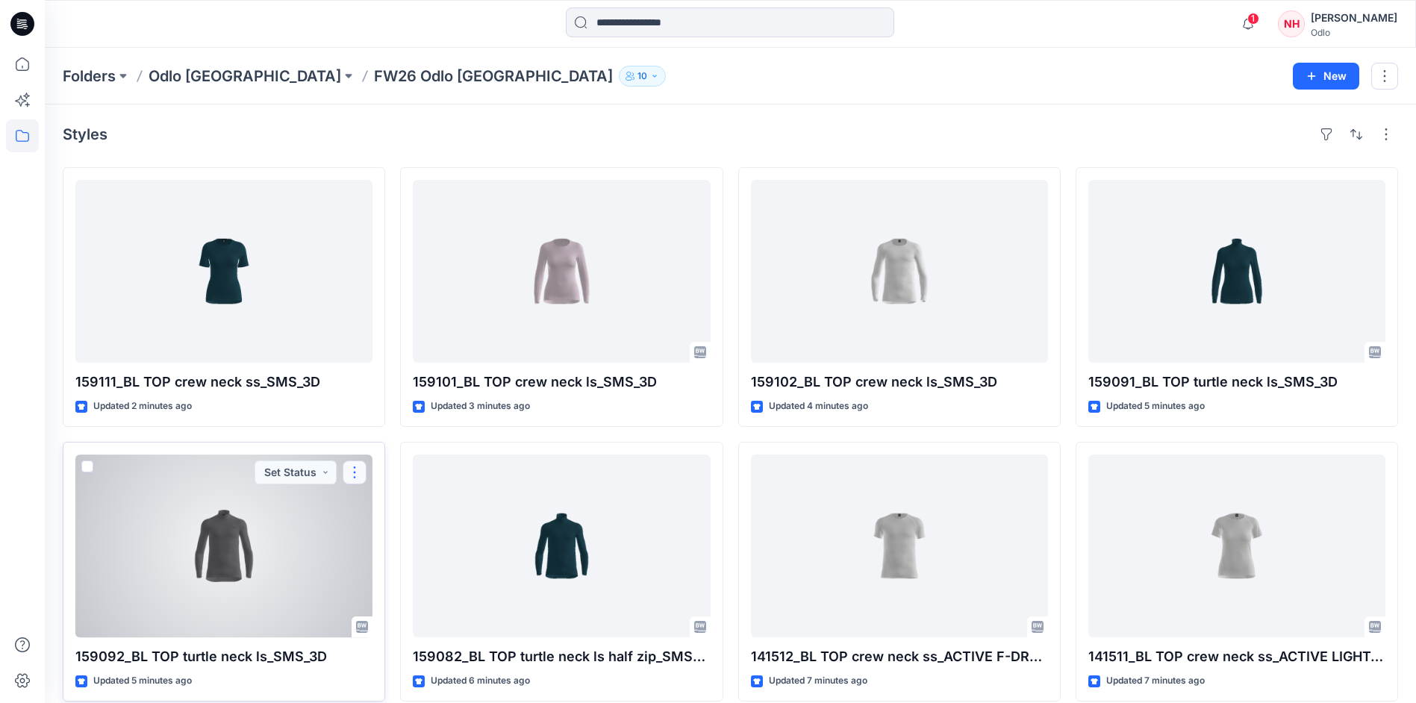
click at [361, 472] on button "button" at bounding box center [355, 473] width 24 height 24
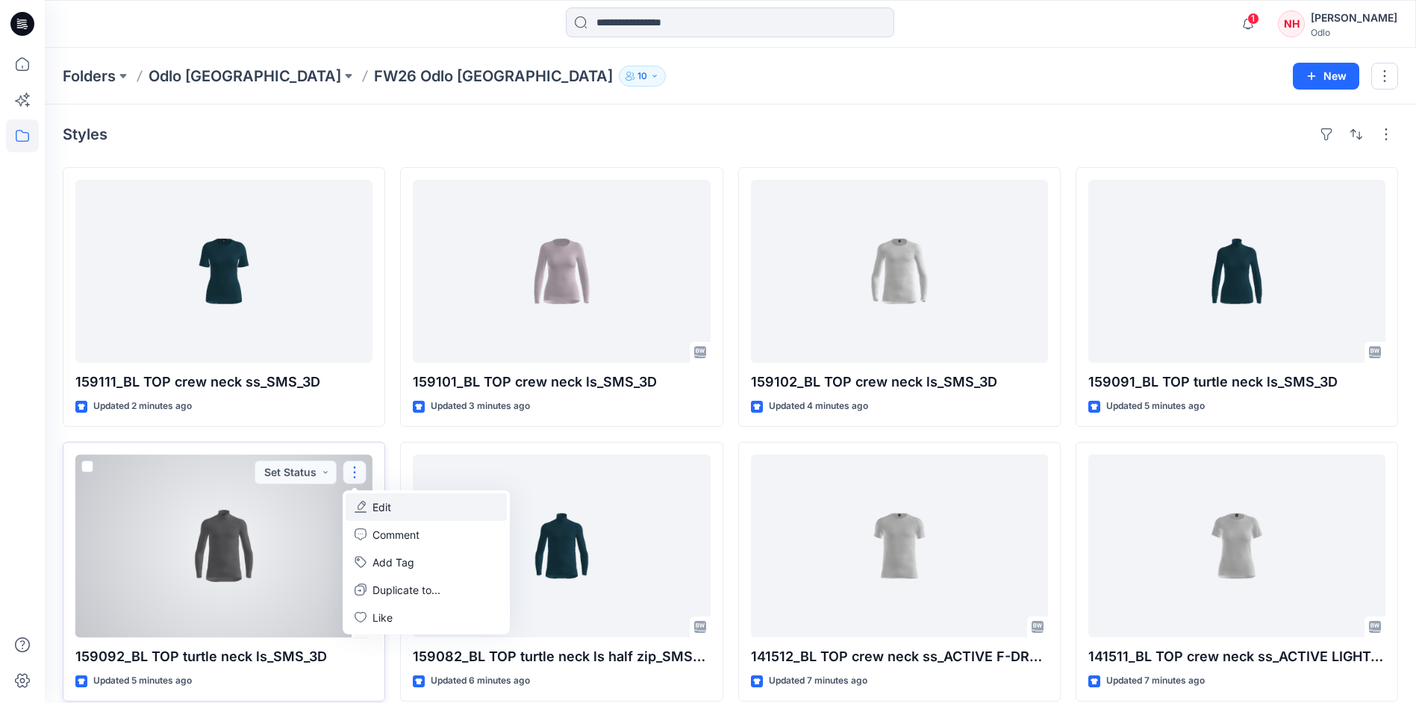
click at [423, 514] on button "Edit" at bounding box center [426, 508] width 161 height 28
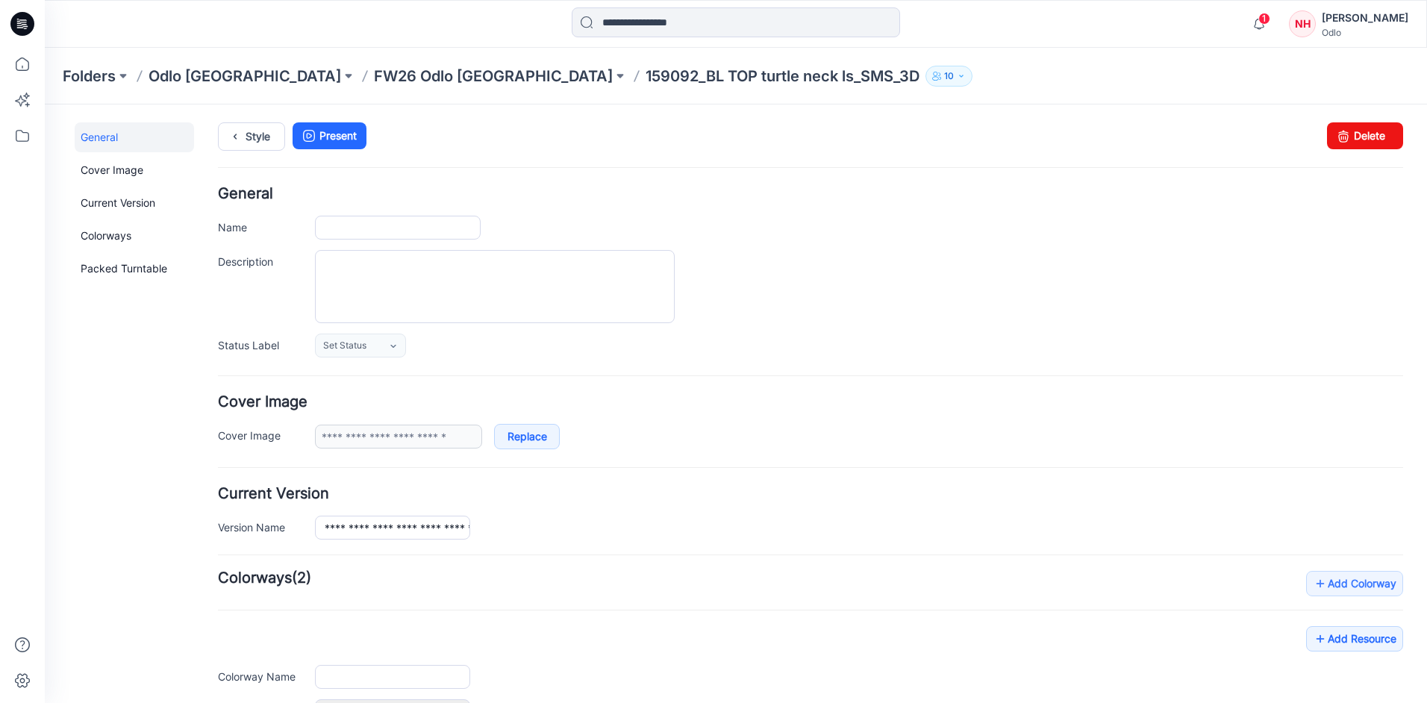
type input "**********"
type input "*****"
type input "**********"
click at [395, 81] on p "FW26 Odlo [GEOGRAPHIC_DATA]" at bounding box center [493, 76] width 239 height 21
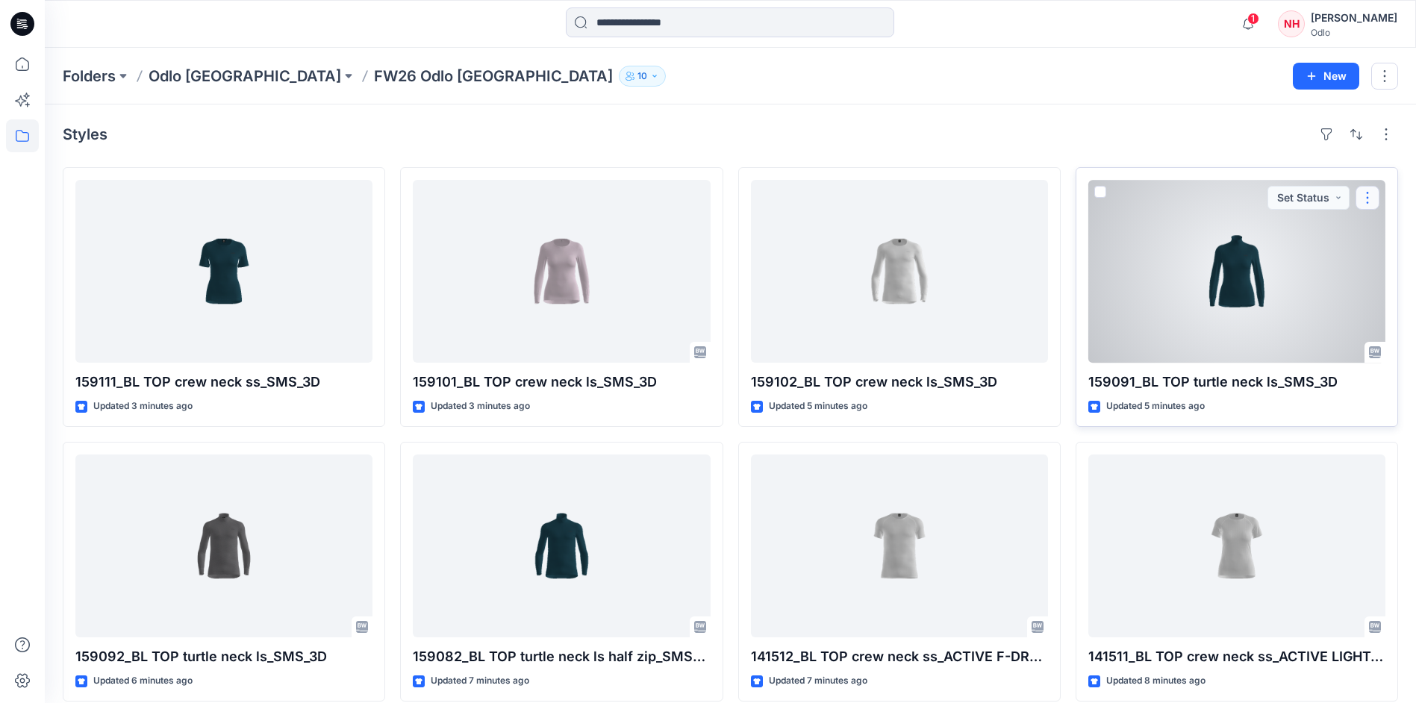
click at [1372, 199] on button "button" at bounding box center [1368, 198] width 24 height 24
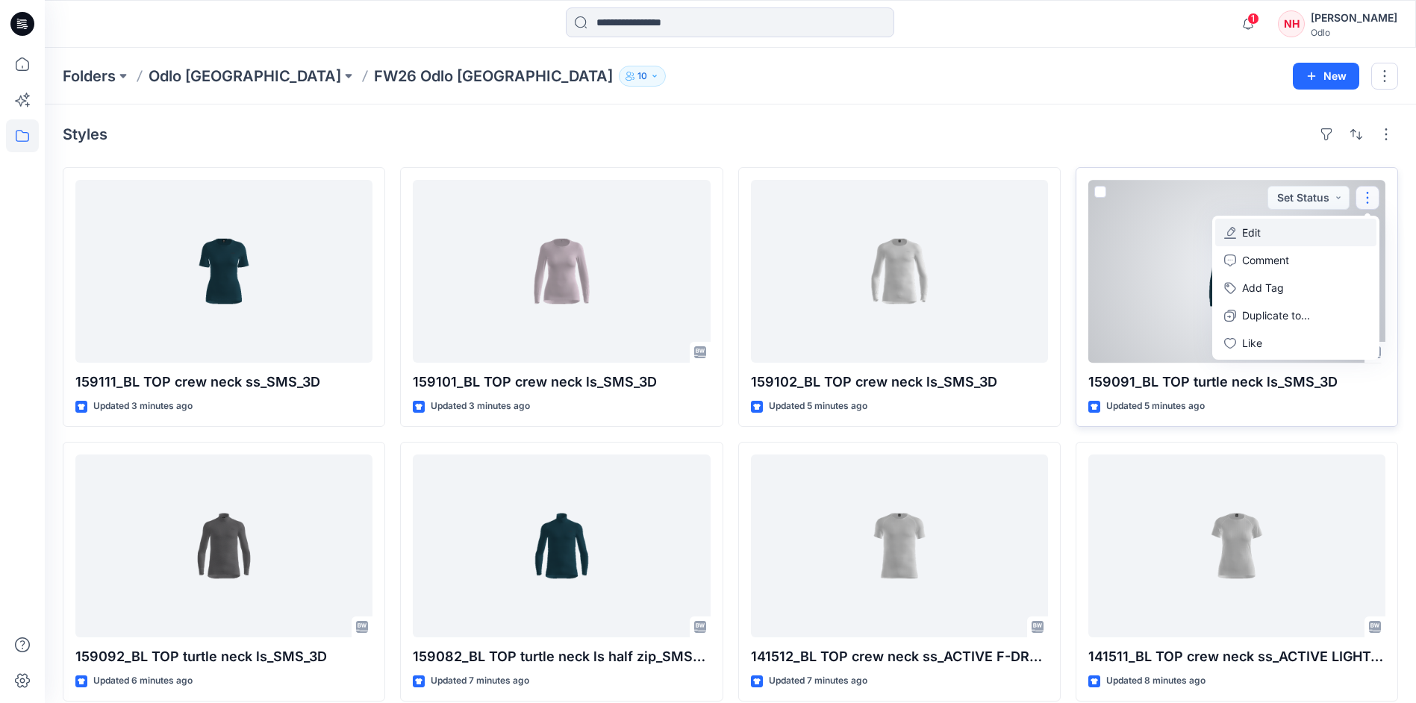
click at [1292, 231] on button "Edit" at bounding box center [1295, 233] width 161 height 28
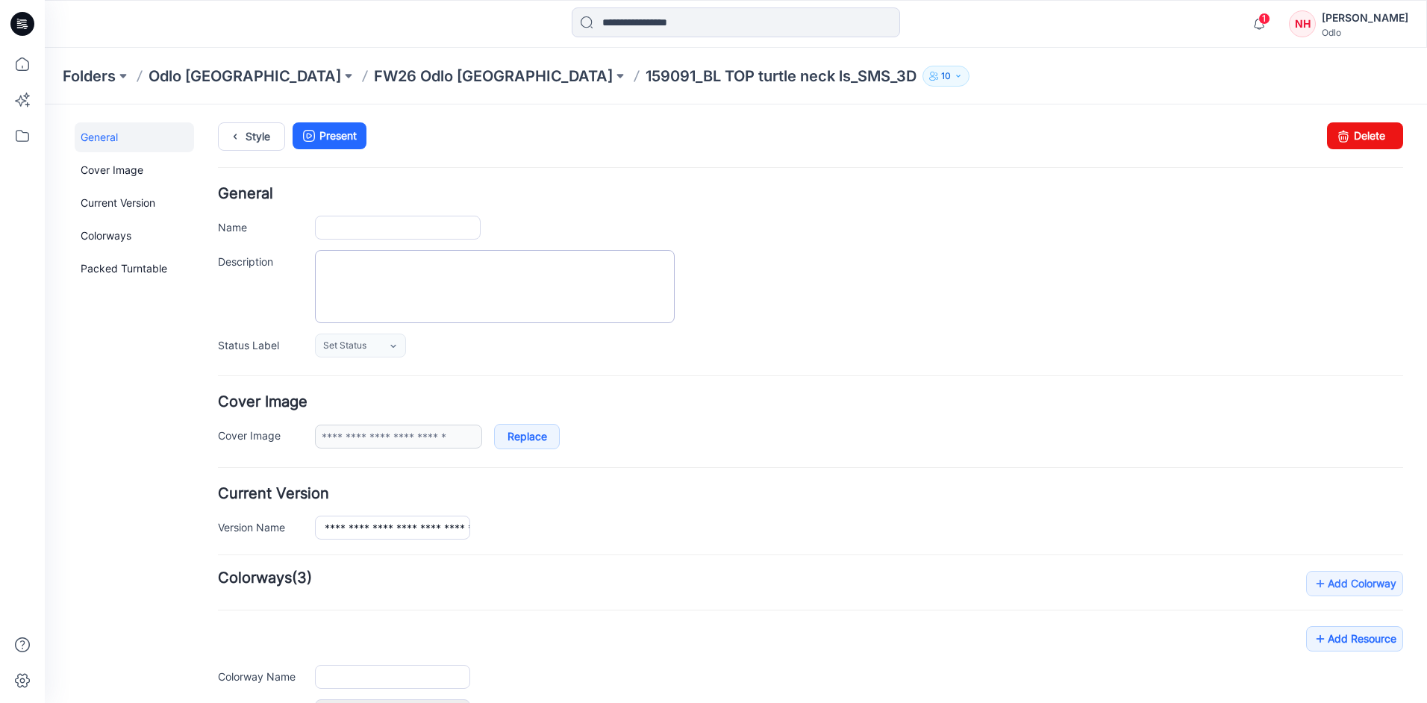
type input "**********"
type input "*****"
type input "**********"
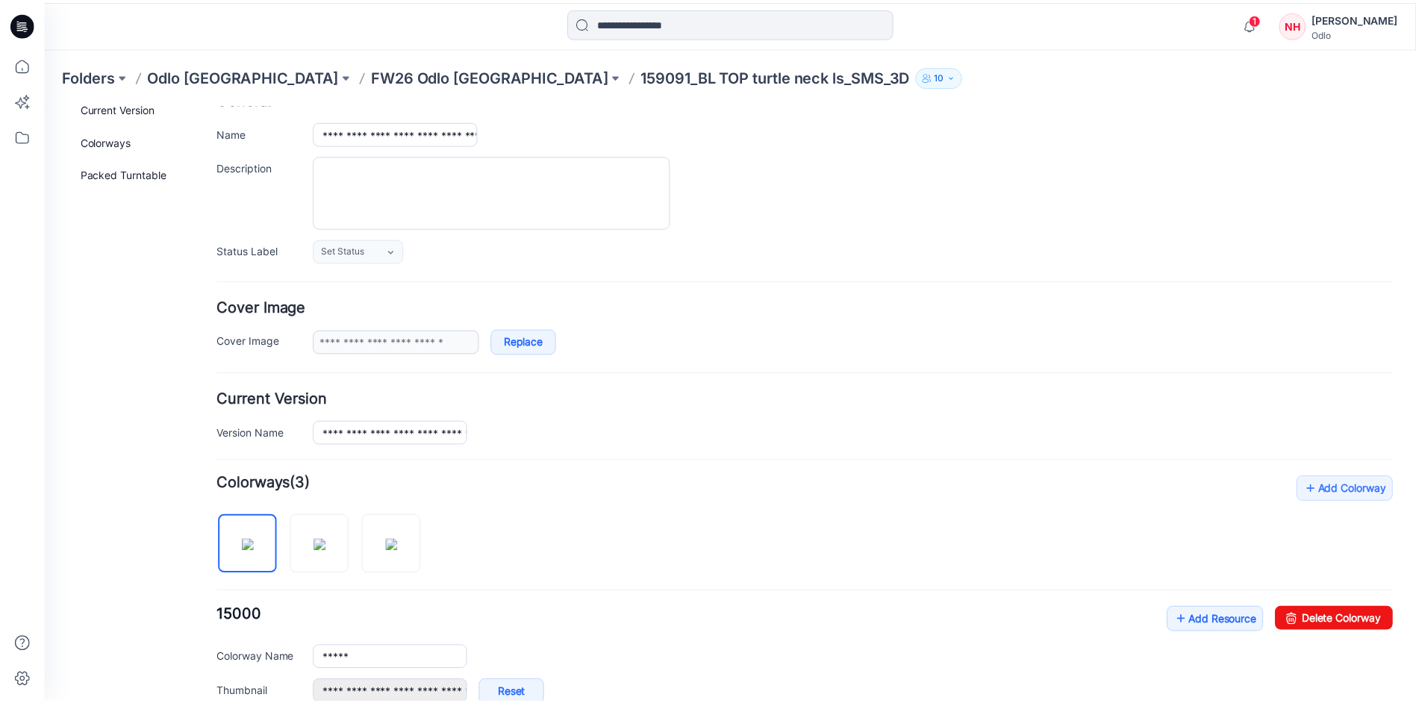
scroll to position [224, 0]
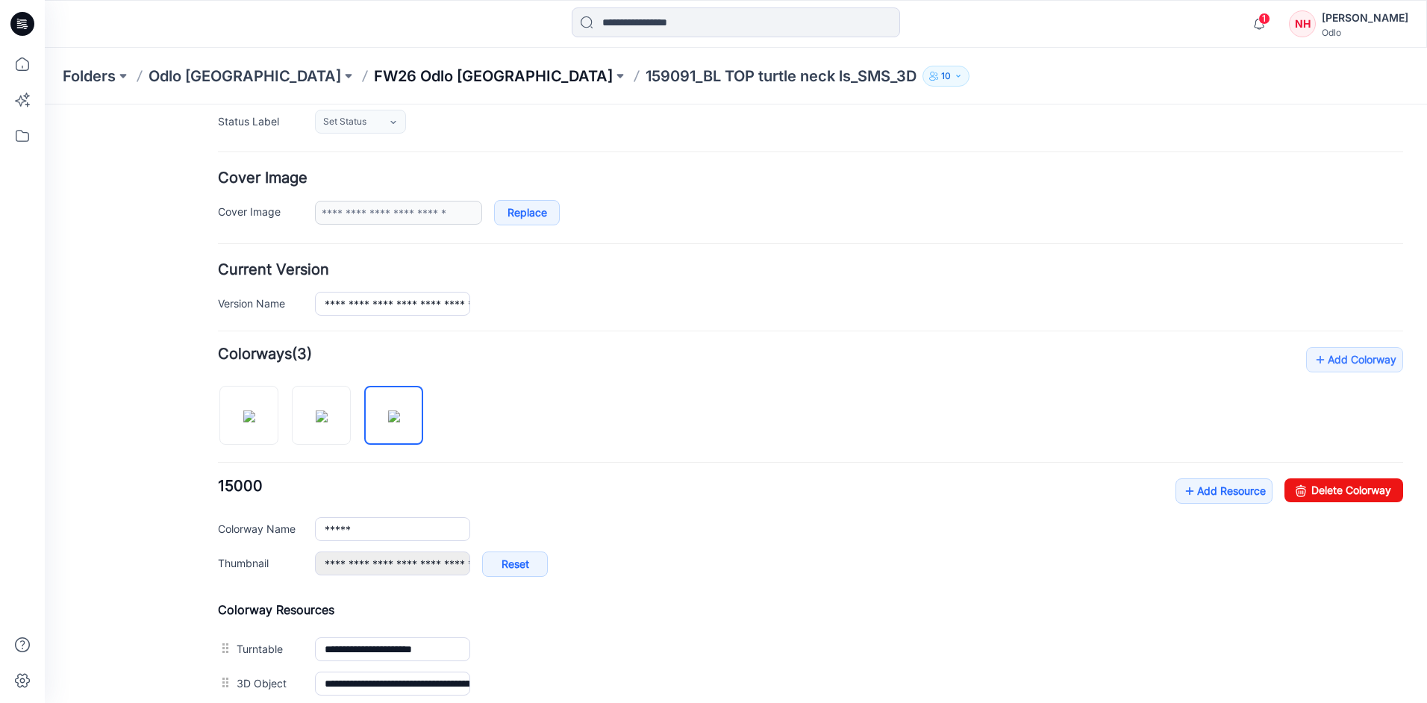
click at [379, 70] on p "FW26 Odlo [GEOGRAPHIC_DATA]" at bounding box center [493, 76] width 239 height 21
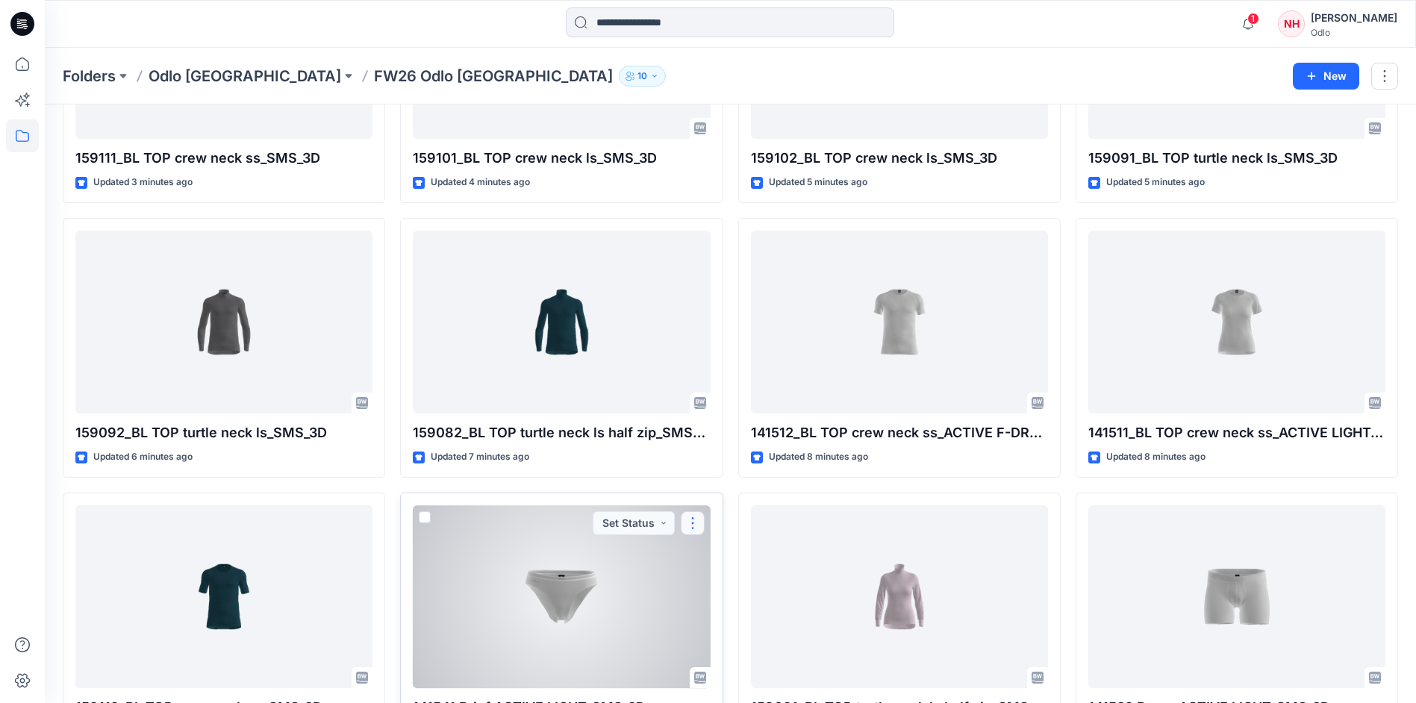
scroll to position [345, 0]
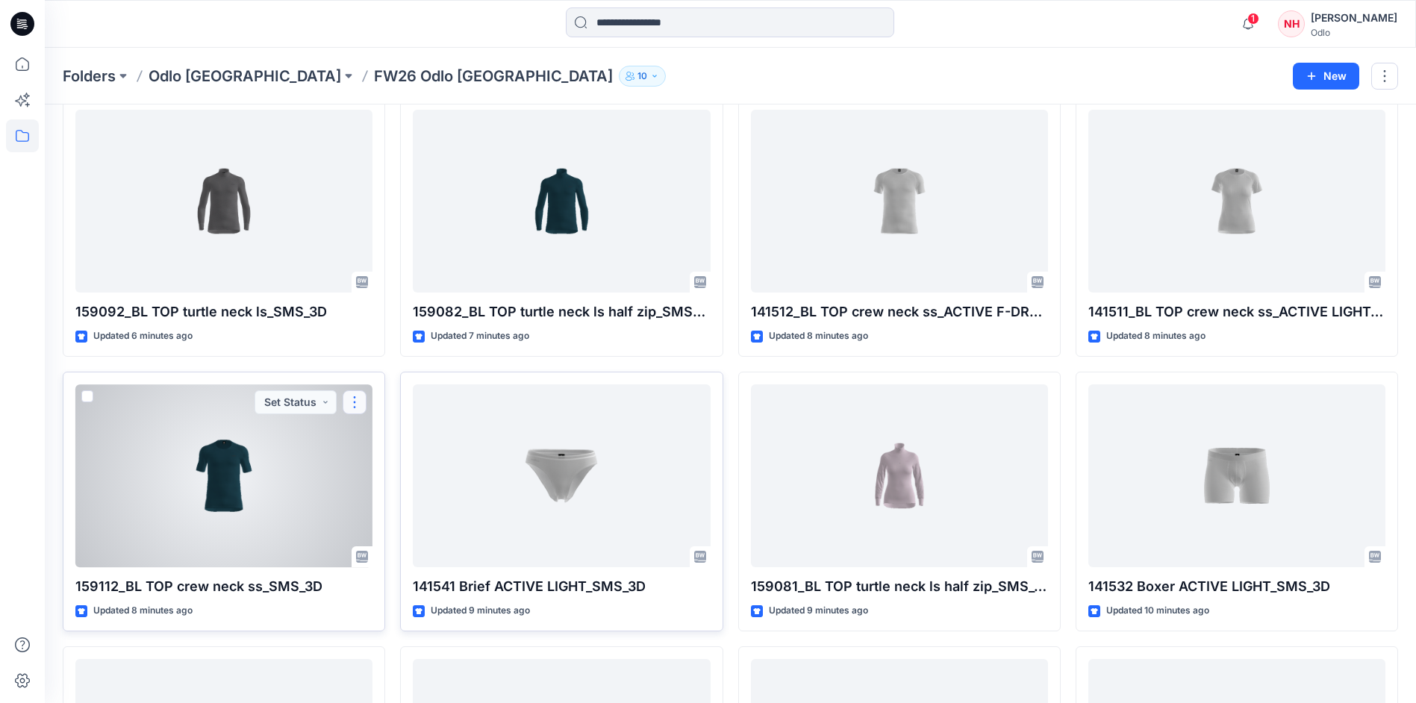
click at [357, 407] on button "button" at bounding box center [355, 402] width 24 height 24
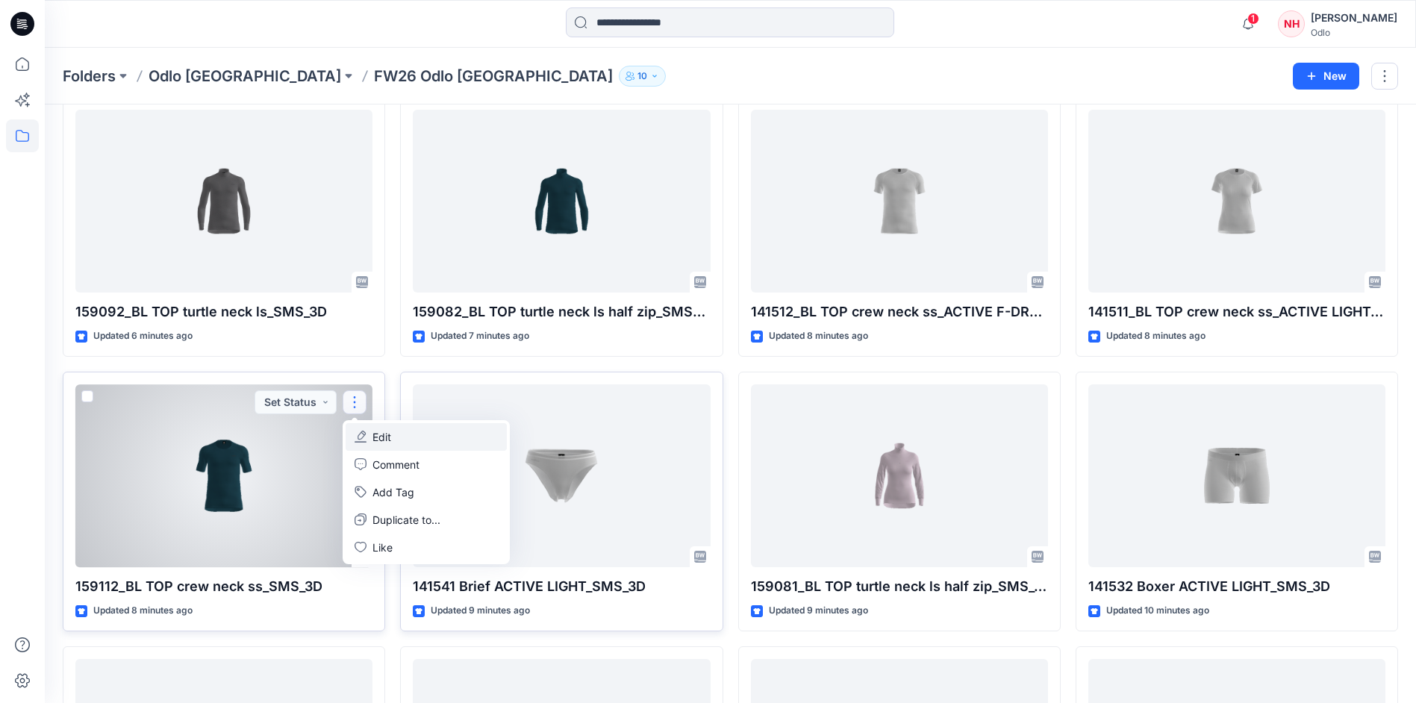
click at [392, 438] on button "Edit" at bounding box center [426, 437] width 161 height 28
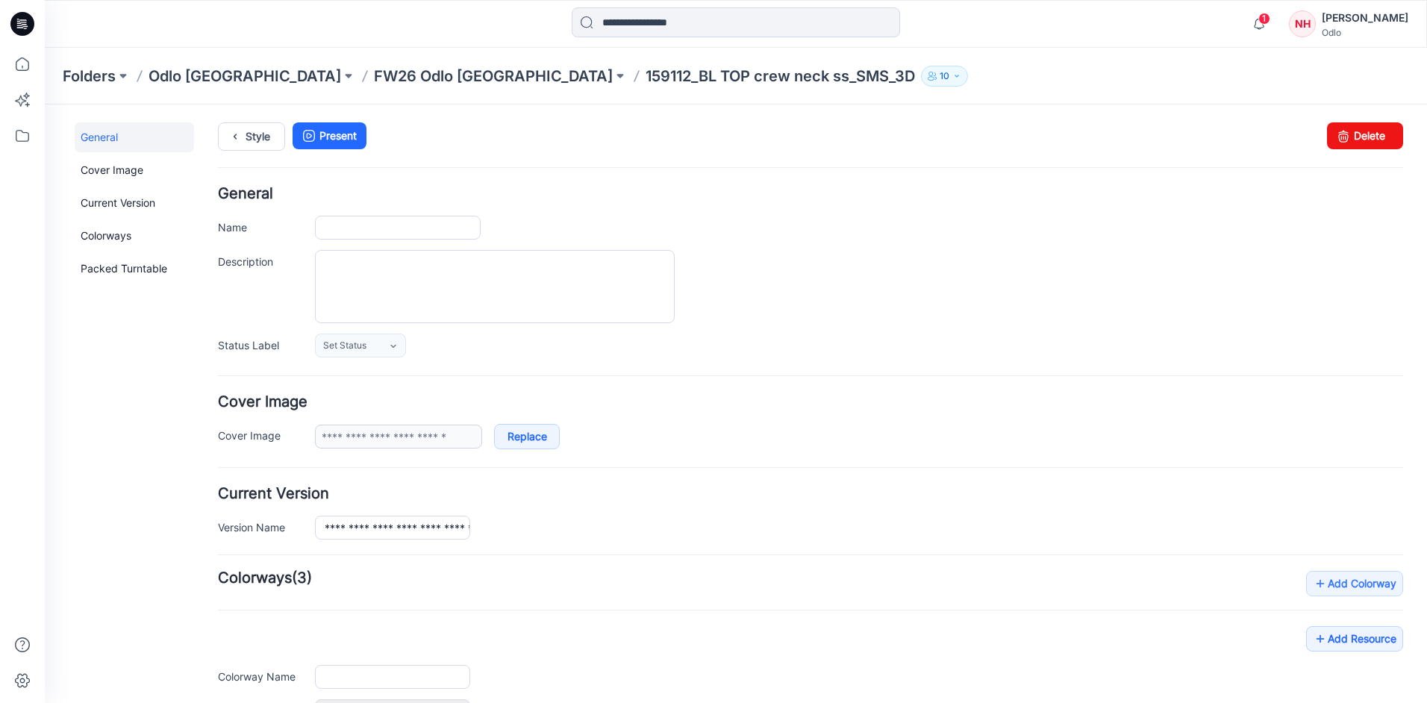
type input "**********"
type input "*****"
type input "**********"
click at [375, 76] on p "FW26 Odlo [GEOGRAPHIC_DATA]" at bounding box center [493, 76] width 239 height 21
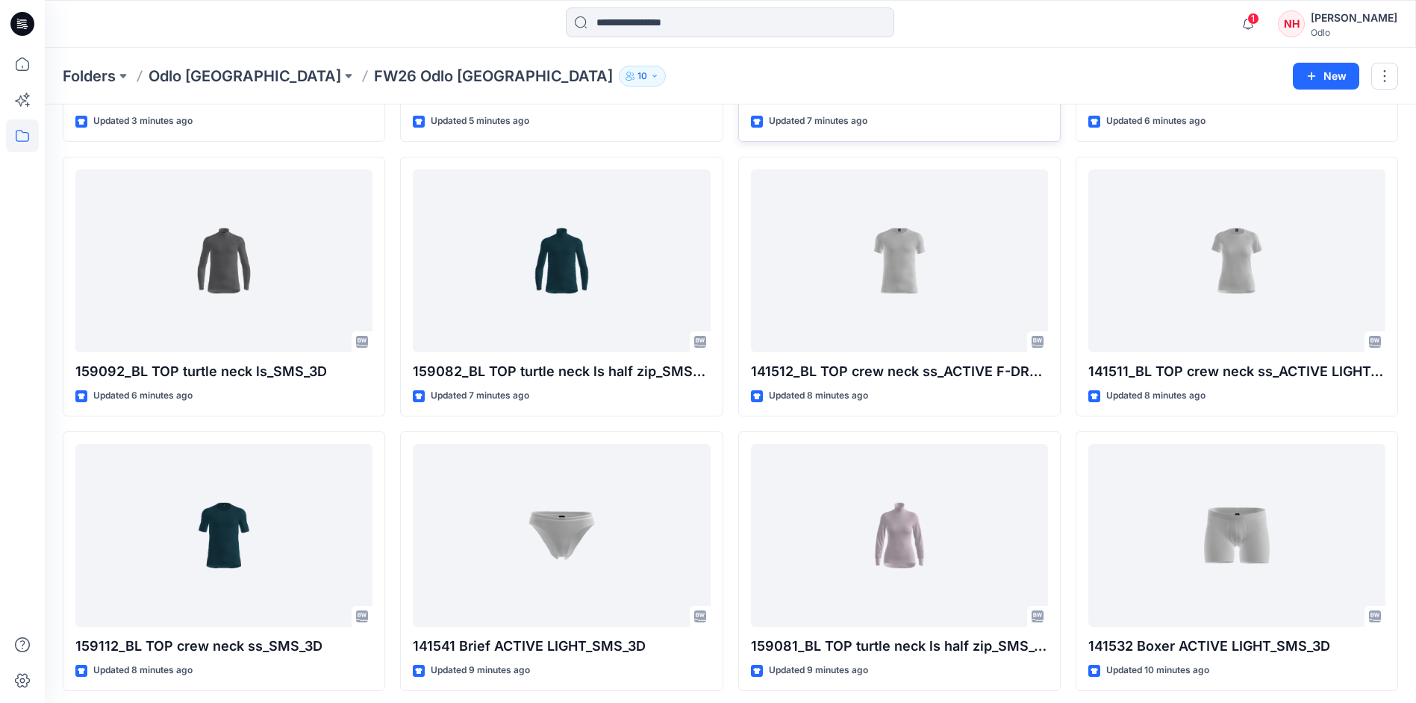
scroll to position [299, 0]
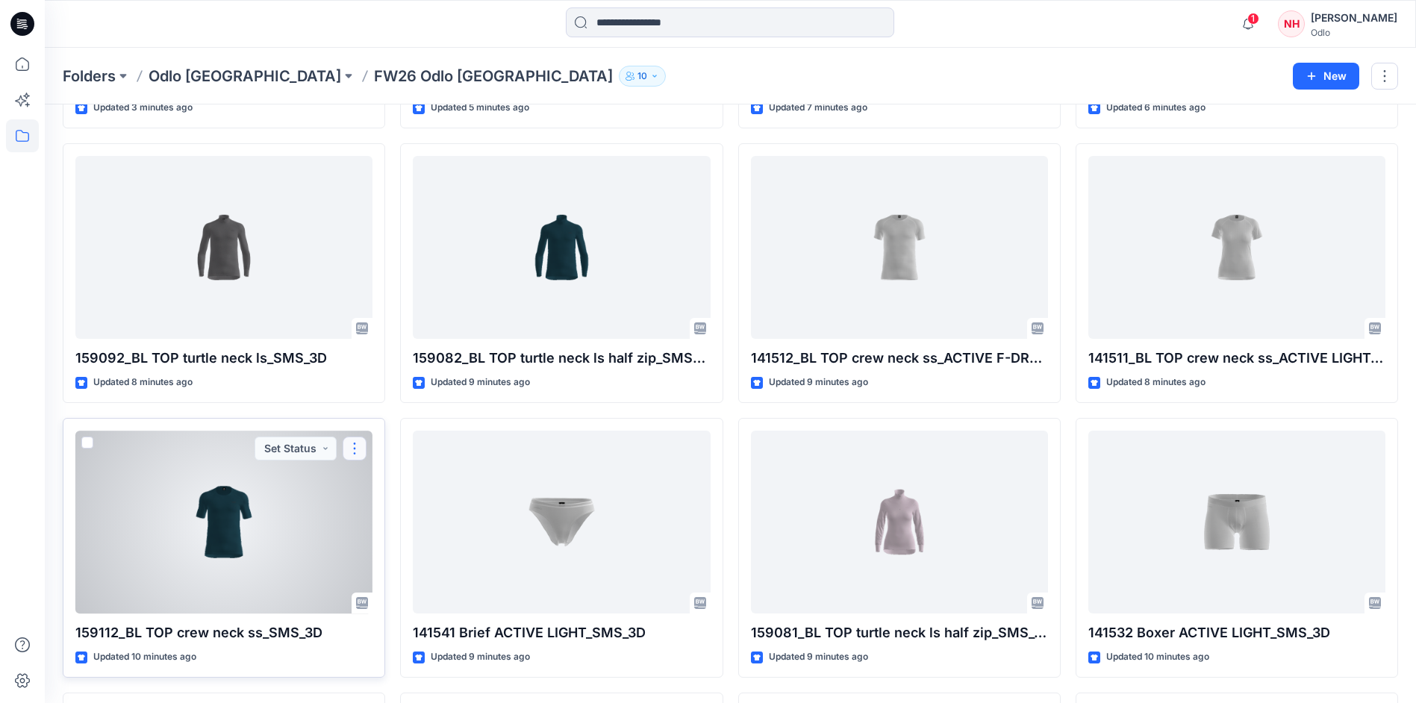
click at [353, 455] on button "button" at bounding box center [355, 449] width 24 height 24
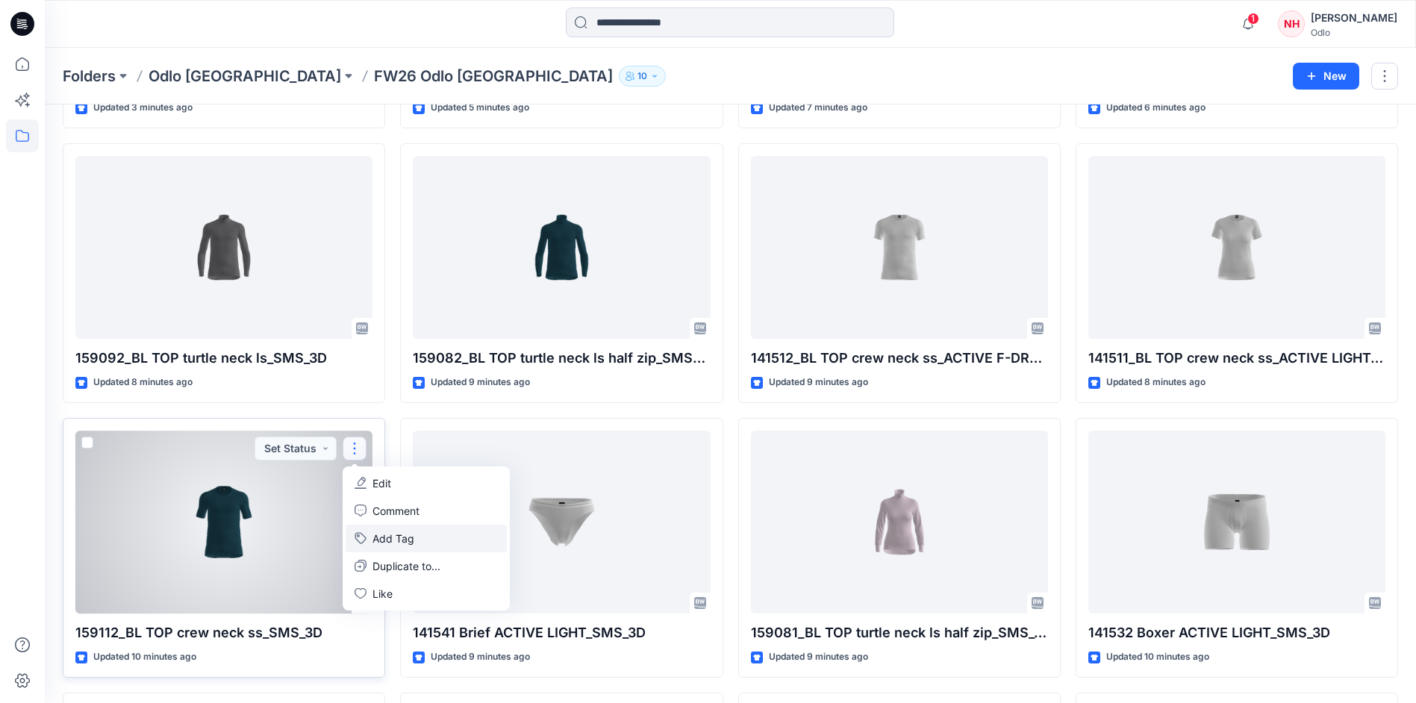
click at [409, 537] on button "Add Tag" at bounding box center [426, 539] width 161 height 28
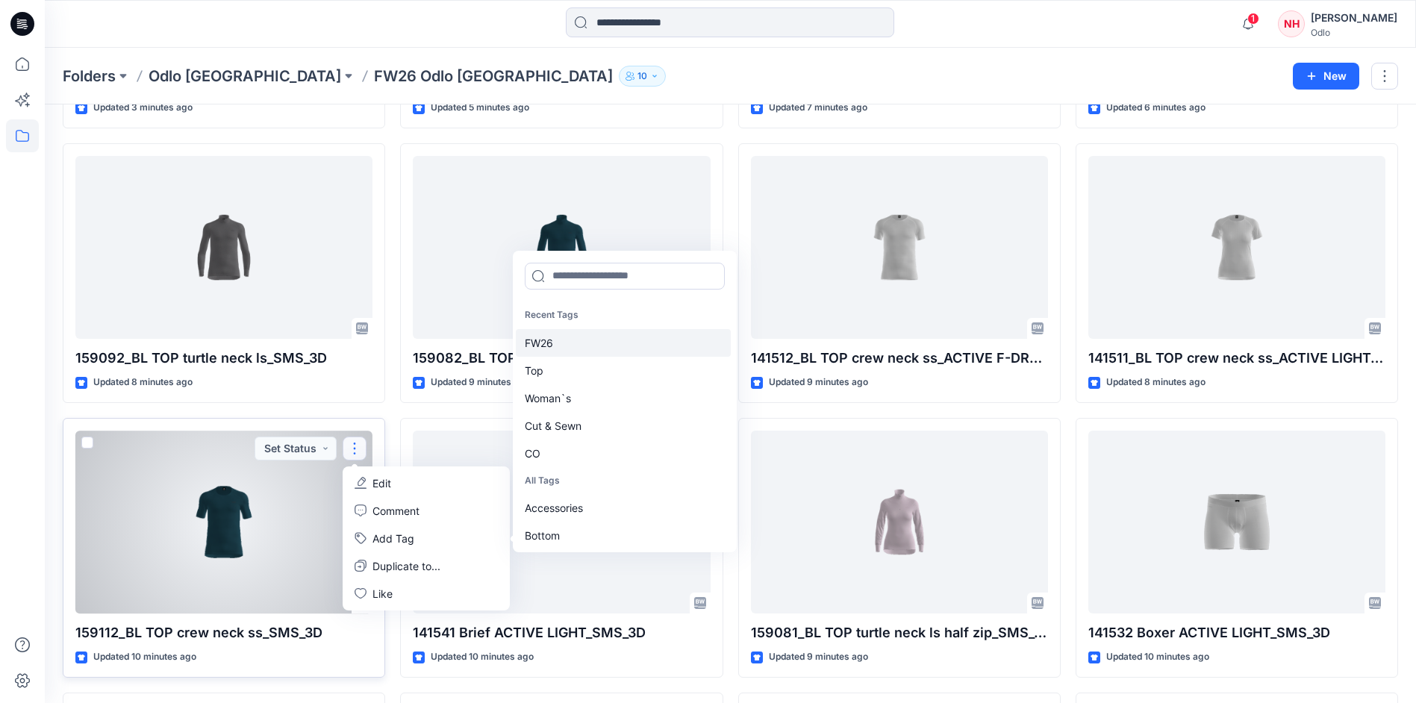
click at [597, 350] on div "FW26" at bounding box center [623, 343] width 215 height 28
click at [597, 350] on div "Top" at bounding box center [623, 343] width 215 height 28
click at [604, 373] on div "Cut & Sewn" at bounding box center [623, 371] width 215 height 28
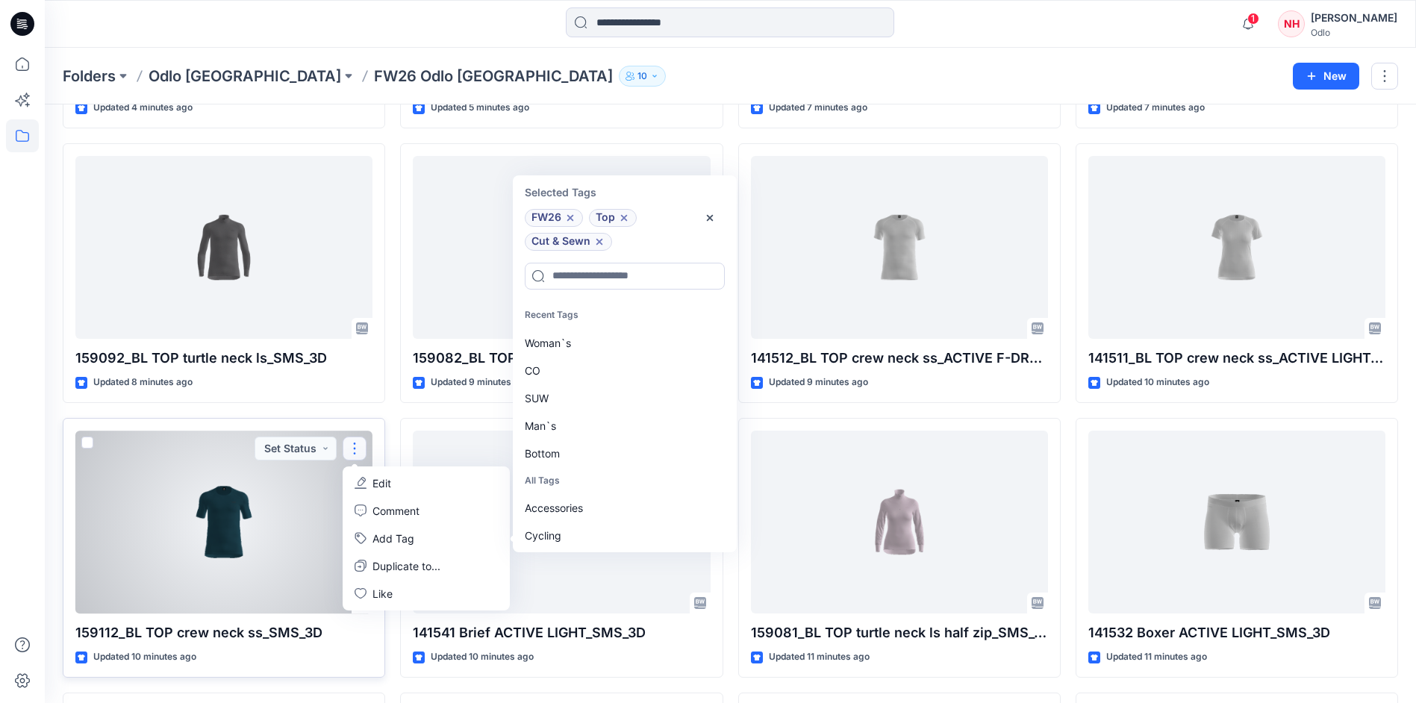
click at [604, 373] on div "CO" at bounding box center [623, 371] width 215 height 28
click at [604, 373] on div "SUW" at bounding box center [623, 371] width 215 height 28
click at [604, 373] on div "Man`s" at bounding box center [623, 371] width 215 height 28
click at [281, 496] on div at bounding box center [223, 522] width 297 height 183
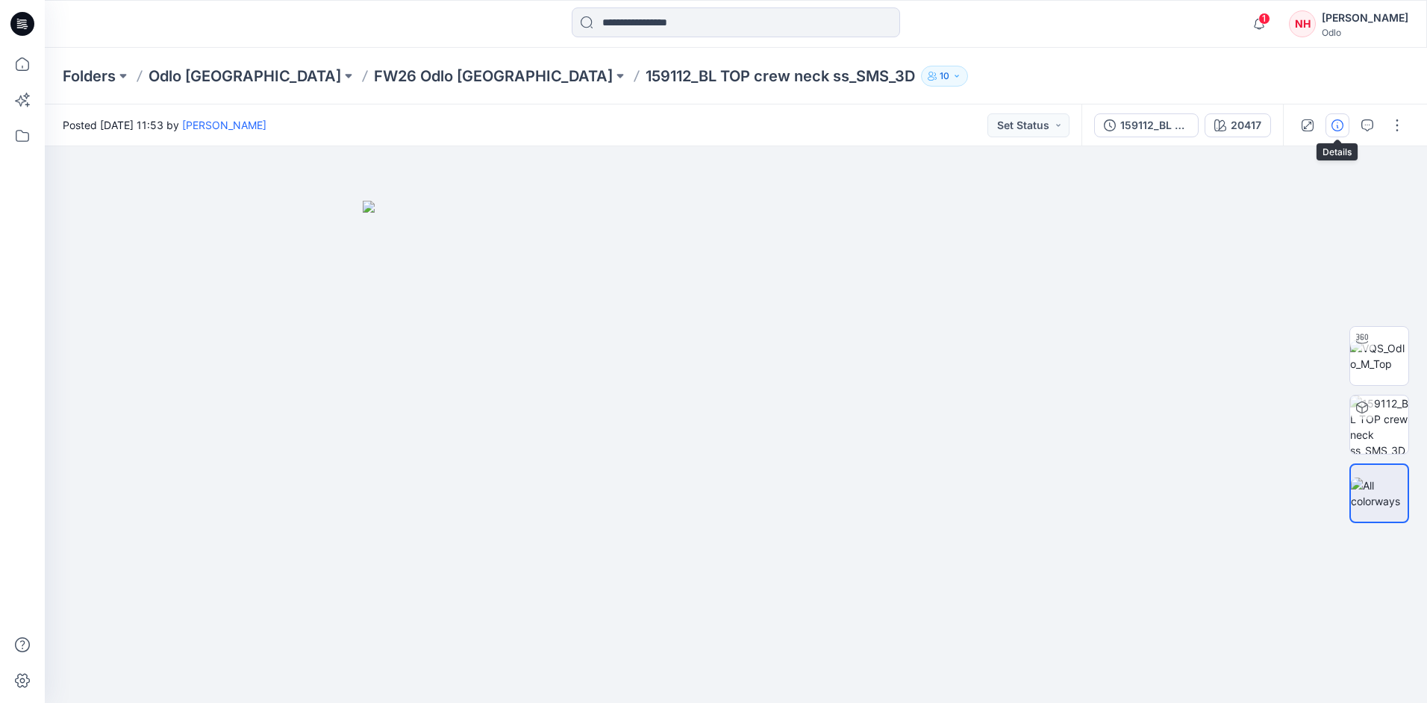
click at [1339, 118] on button "button" at bounding box center [1338, 125] width 24 height 24
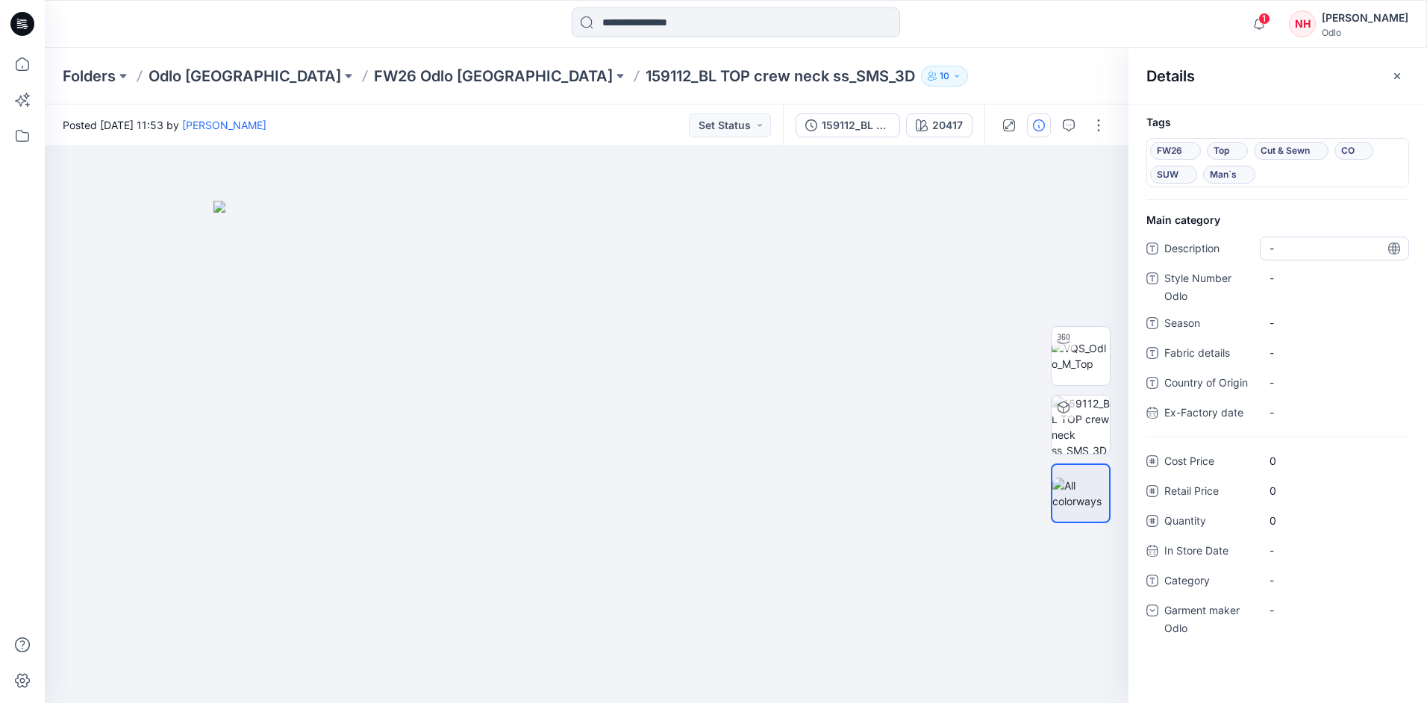
click at [1342, 246] on span "-" at bounding box center [1335, 248] width 130 height 16
click at [1341, 278] on Odlo "-" at bounding box center [1335, 278] width 130 height 16
type textarea "******"
click at [1362, 317] on span "-" at bounding box center [1335, 323] width 130 height 16
type textarea "****"
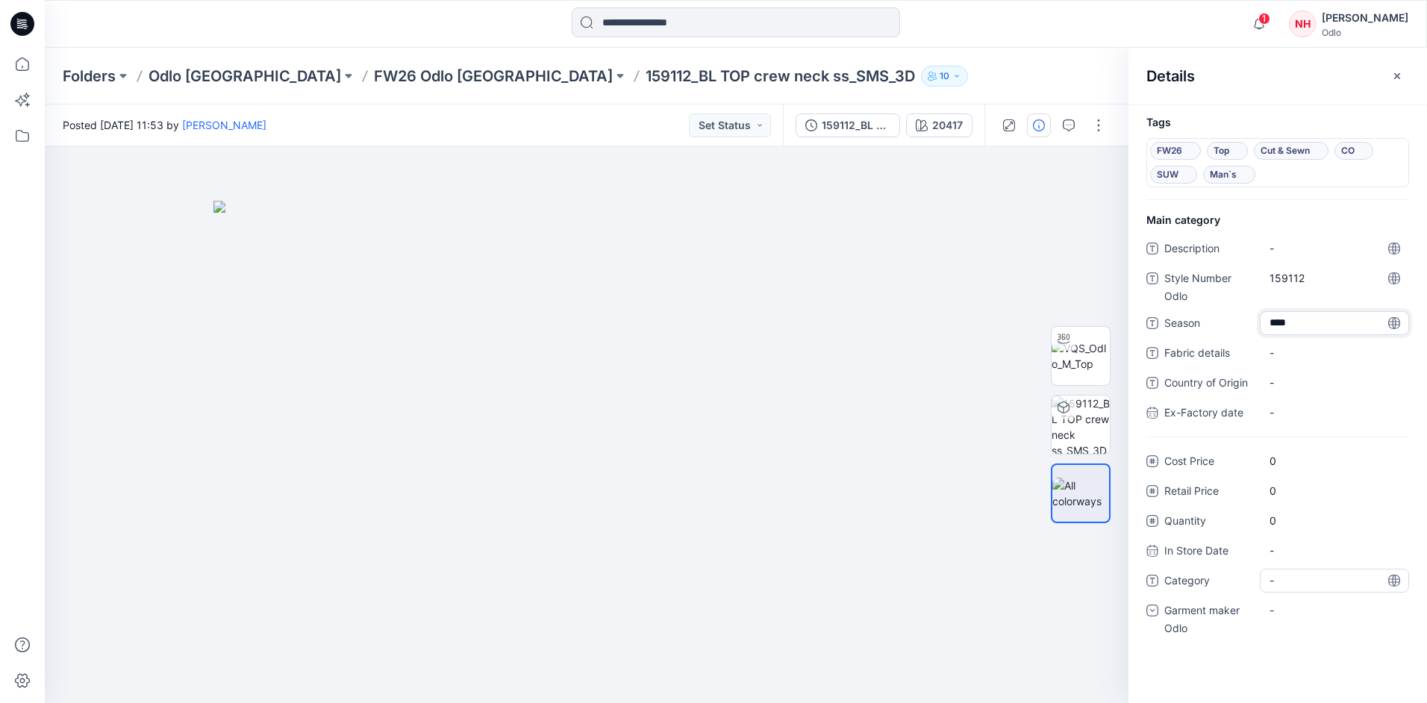
click at [1324, 575] on span "-" at bounding box center [1335, 581] width 130 height 16
type textarea "***"
click at [1323, 616] on div "-" at bounding box center [1334, 611] width 149 height 24
click at [1330, 692] on div "Odlo [GEOGRAPHIC_DATA]" at bounding box center [1334, 703] width 143 height 30
click at [374, 66] on p "FW26 Odlo [GEOGRAPHIC_DATA]" at bounding box center [493, 76] width 239 height 21
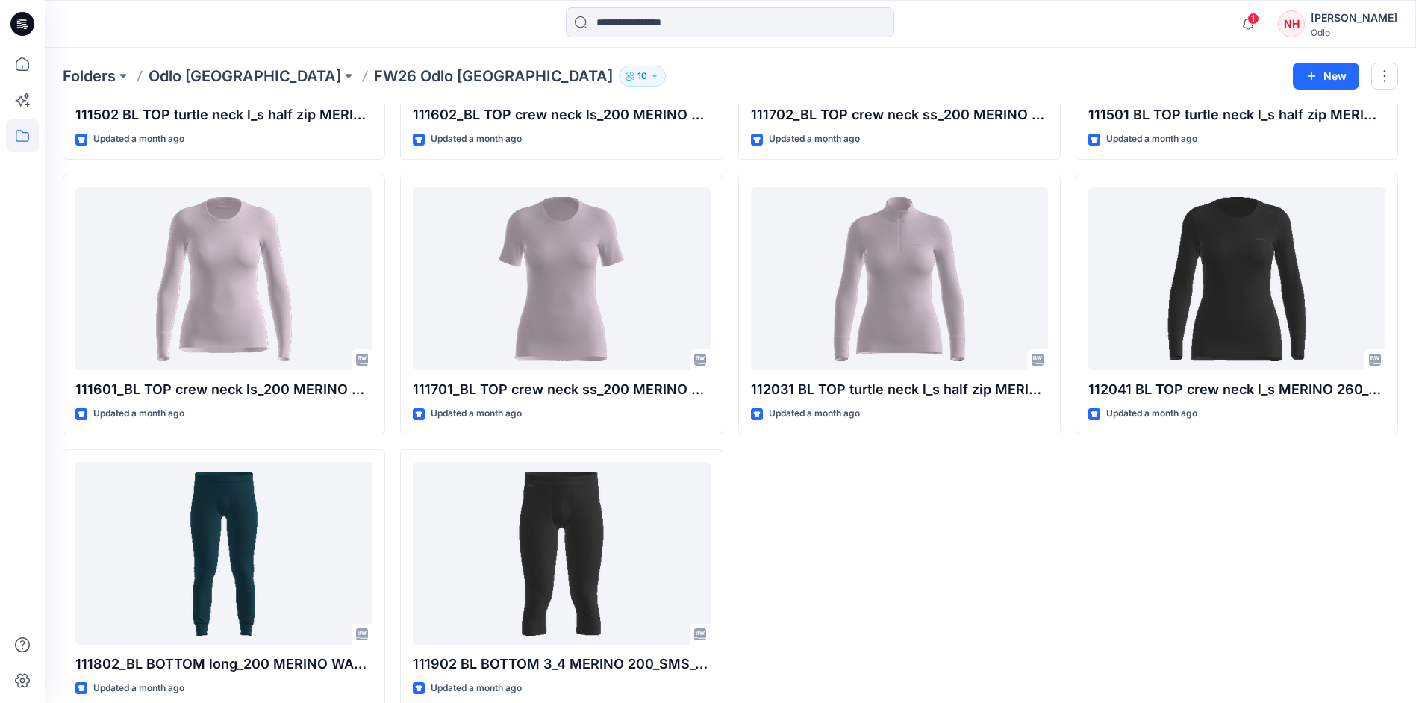
scroll to position [3588, 0]
